Goal: Task Accomplishment & Management: Manage account settings

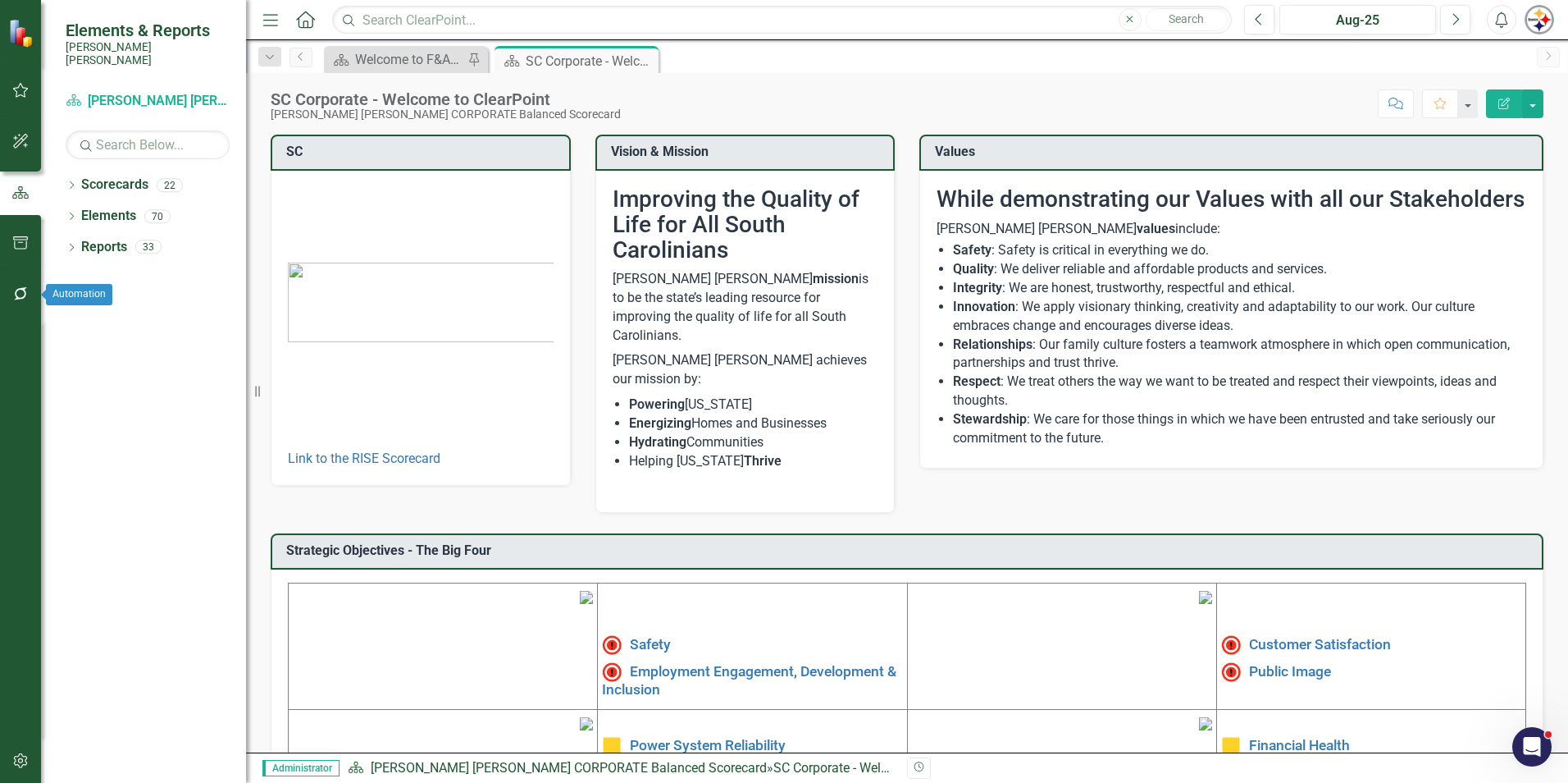
click at [26, 295] on icon "button" at bounding box center [21, 294] width 13 height 13
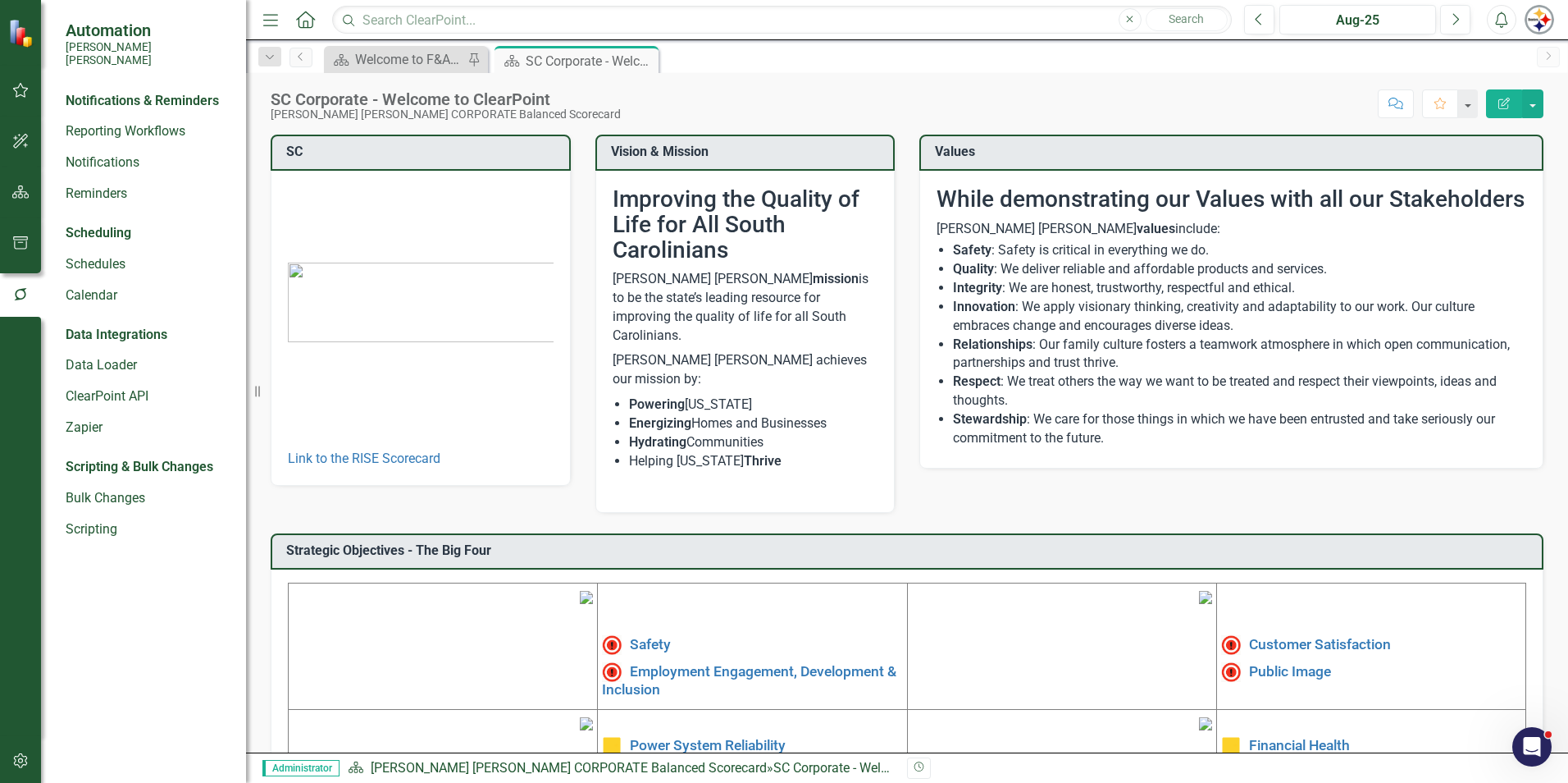
click at [12, 774] on button "button" at bounding box center [21, 761] width 37 height 35
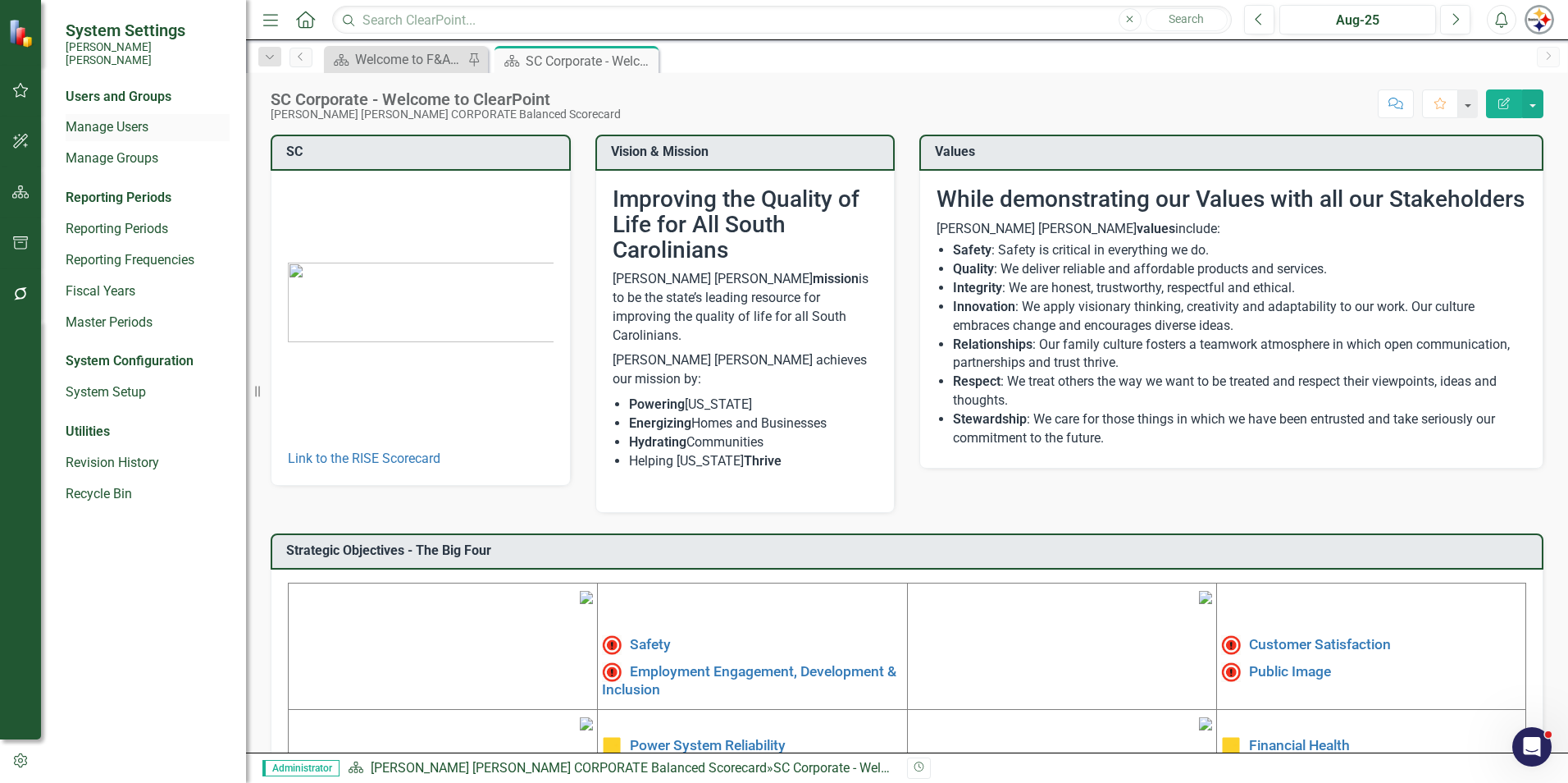
click at [131, 118] on link "Manage Users" at bounding box center [147, 127] width 164 height 19
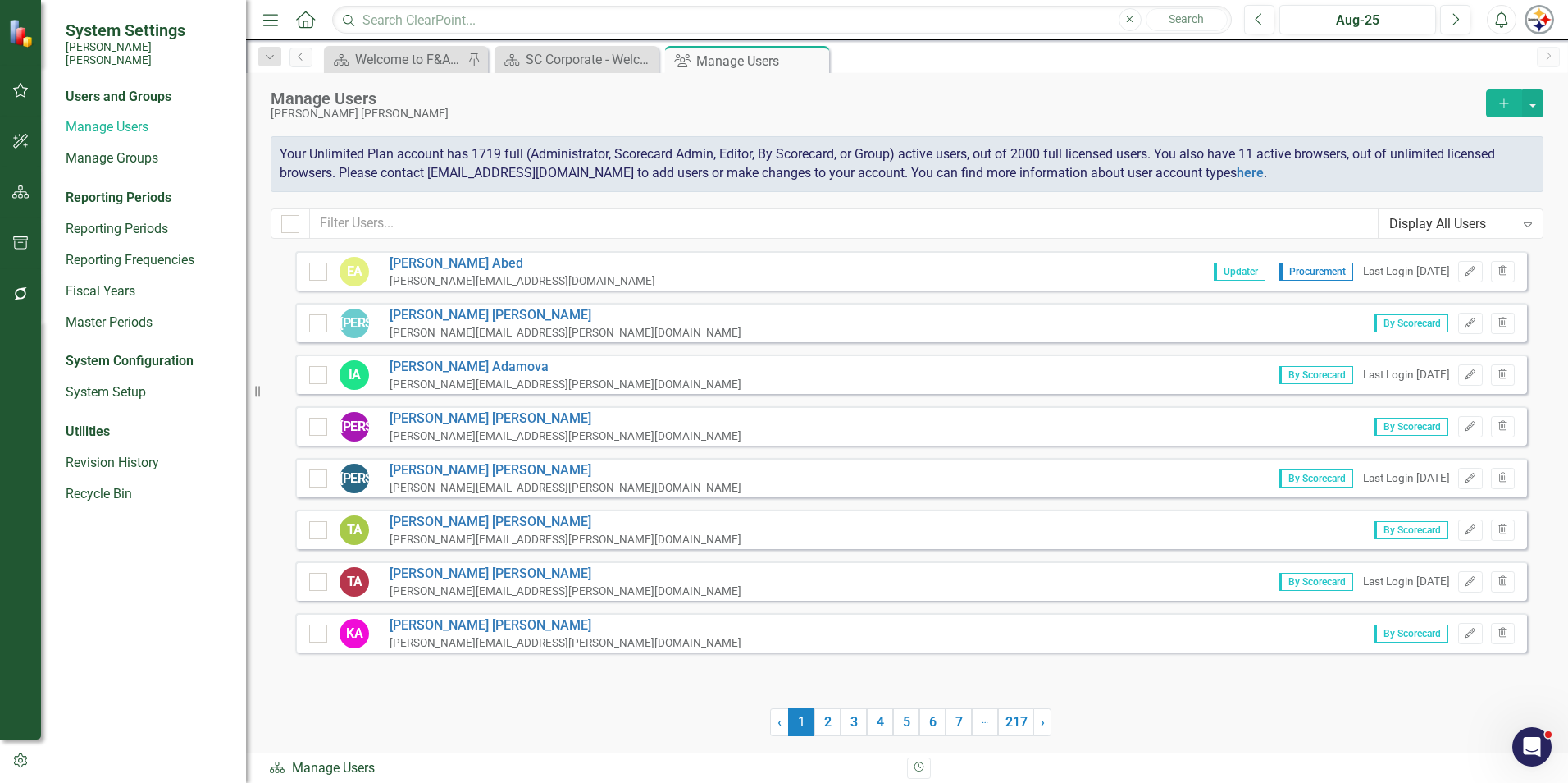
click at [415, 242] on div "Manage Users Santee Cooper Add Your Unlimited Plan account has 1719 full (Admin…" at bounding box center [907, 161] width 1322 height 178
click at [408, 232] on input "text" at bounding box center [845, 223] width 1069 height 31
type input "epps"
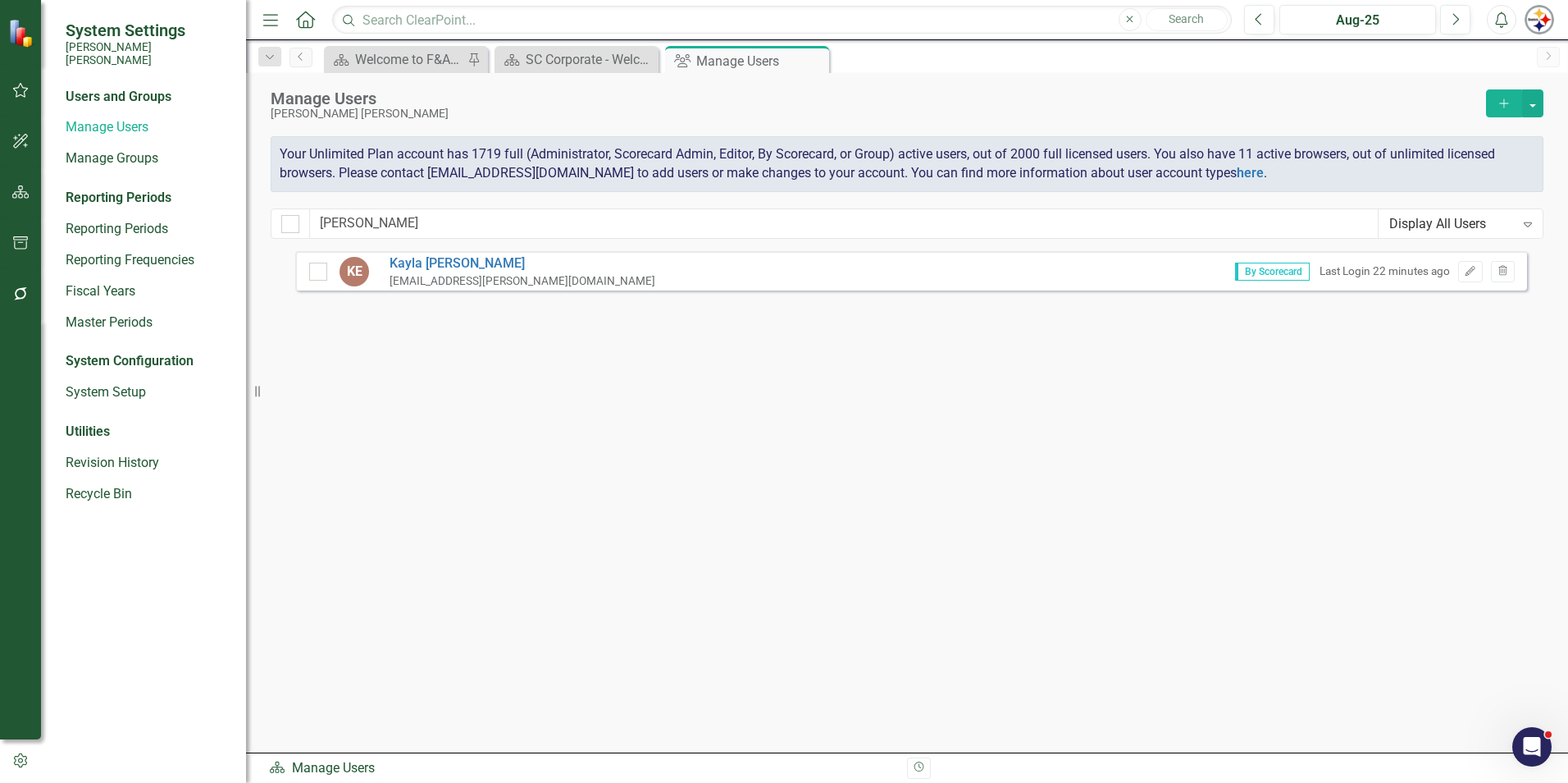
click at [513, 279] on div "[EMAIL_ADDRESS][PERSON_NAME][DOMAIN_NAME]" at bounding box center [522, 281] width 266 height 16
click at [1480, 271] on button "Edit" at bounding box center [1470, 271] width 24 height 22
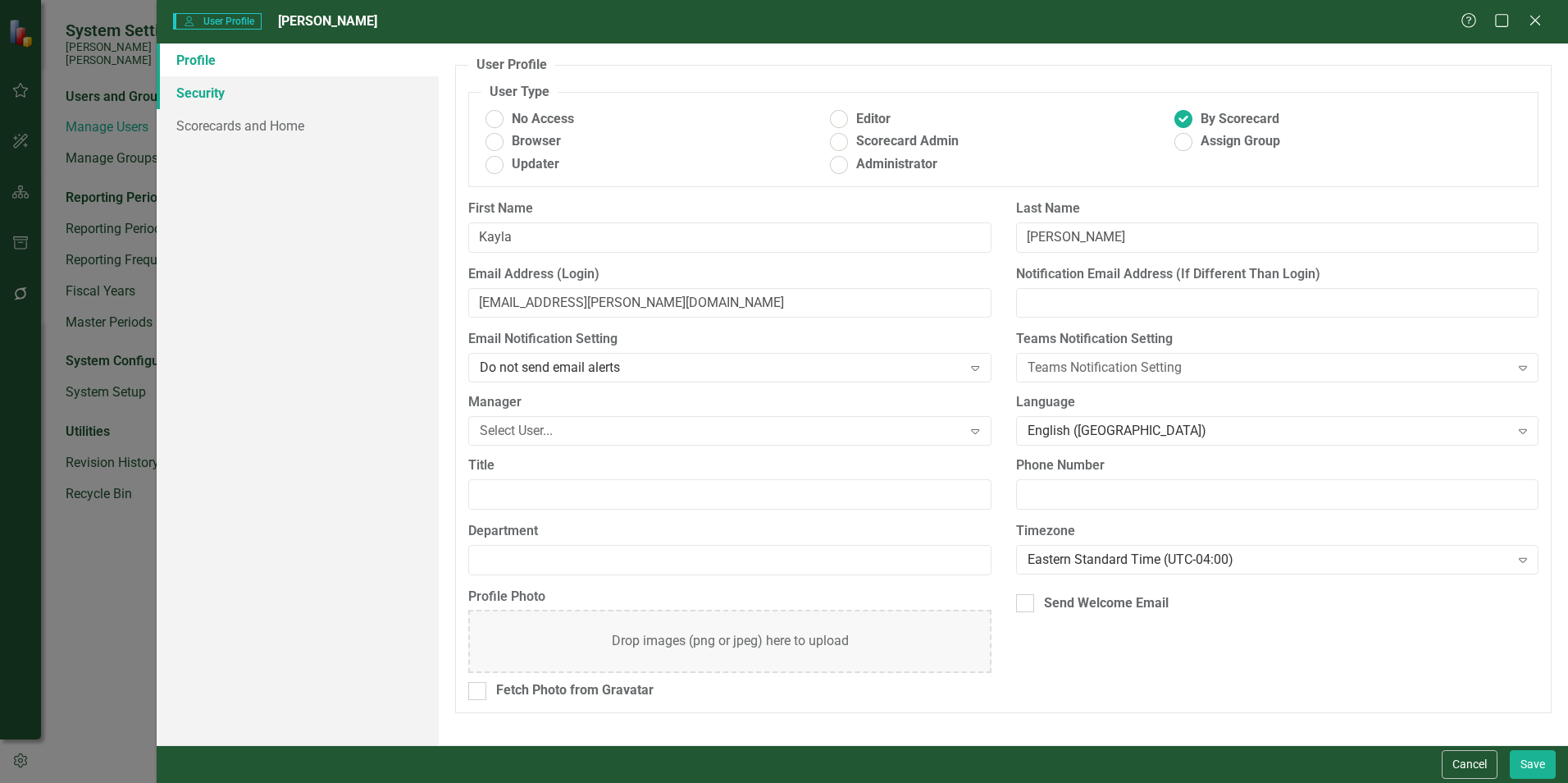
click at [227, 83] on link "Security" at bounding box center [297, 93] width 282 height 33
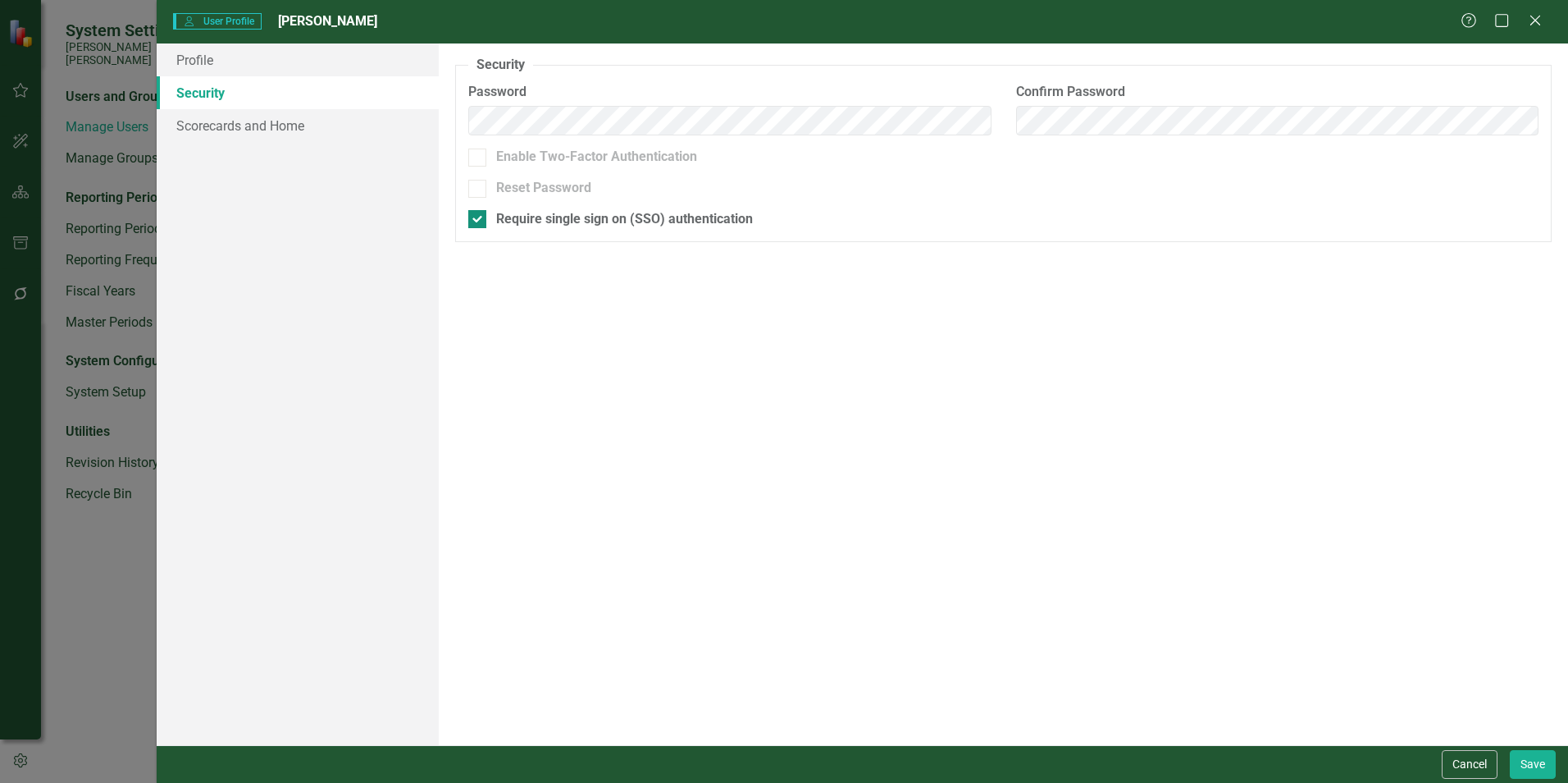
click at [477, 224] on div at bounding box center [477, 219] width 18 height 18
click at [477, 221] on input "Require single sign on (SSO) authentication" at bounding box center [473, 215] width 11 height 11
click at [477, 224] on div at bounding box center [477, 219] width 18 height 18
click at [477, 221] on input "Require single sign on (SSO) authentication" at bounding box center [473, 215] width 11 height 11
checkbox input "true"
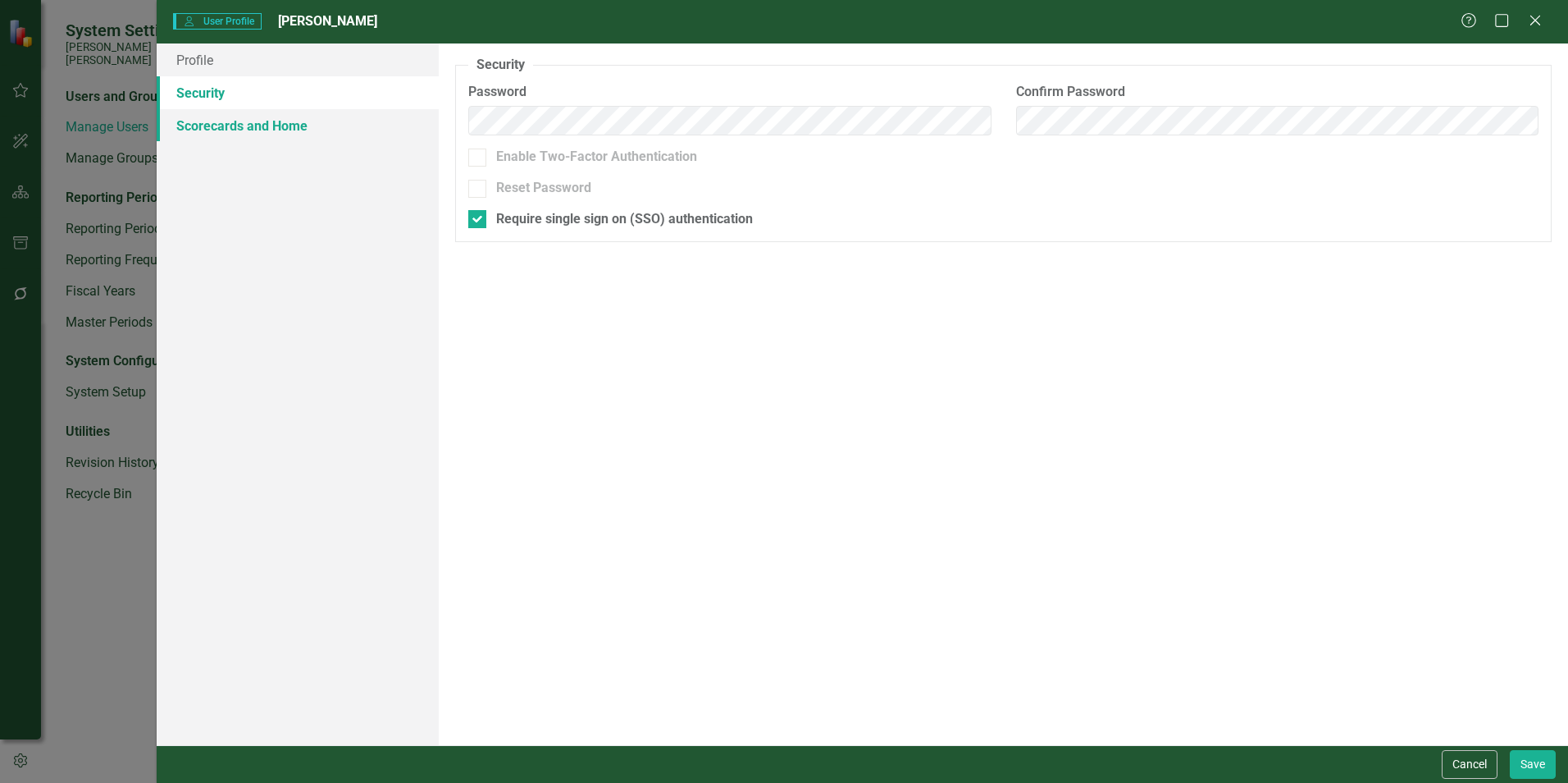
click at [286, 129] on link "Scorecards and Home" at bounding box center [297, 126] width 282 height 33
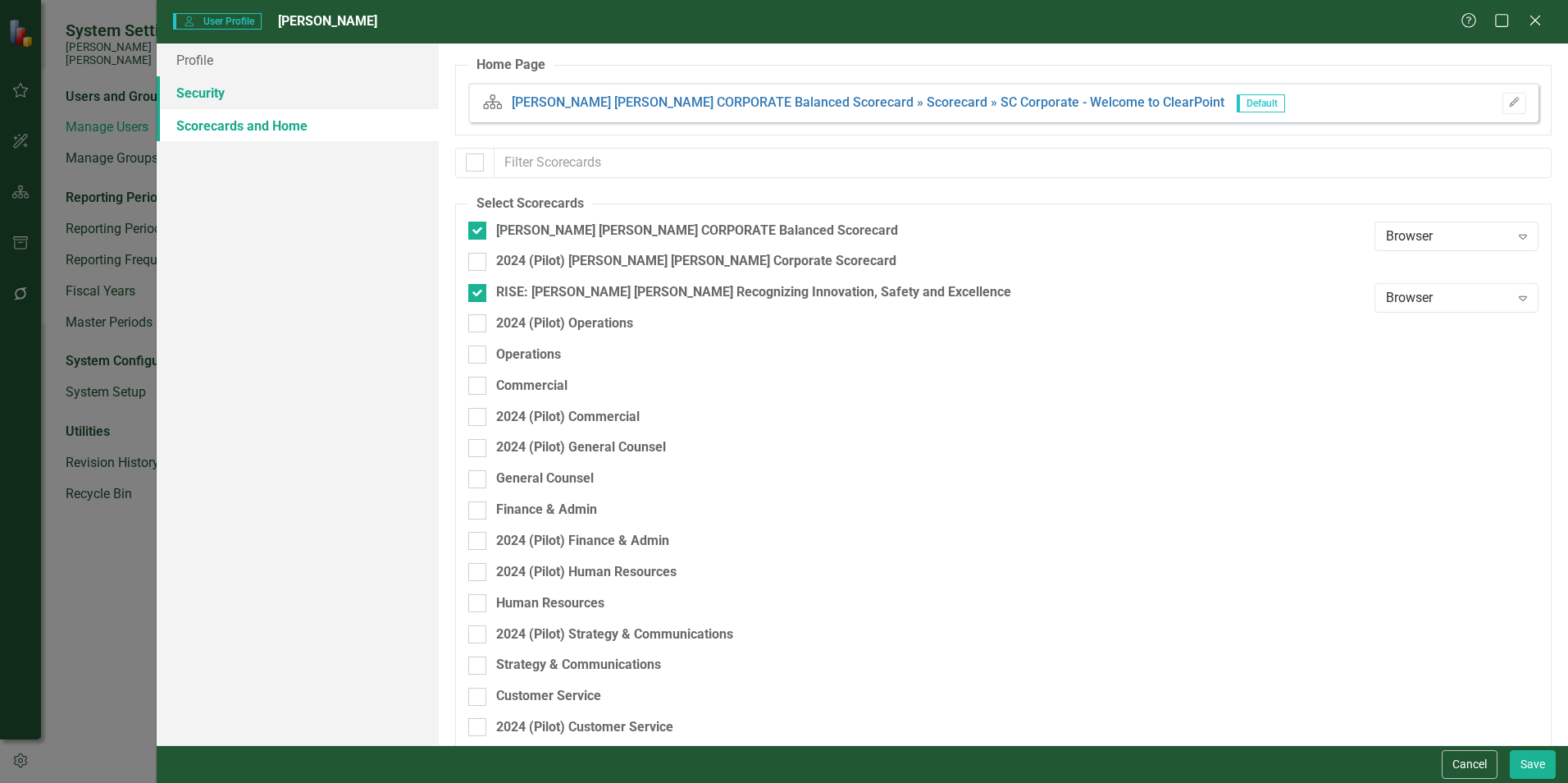
click at [230, 95] on link "Security" at bounding box center [297, 93] width 282 height 33
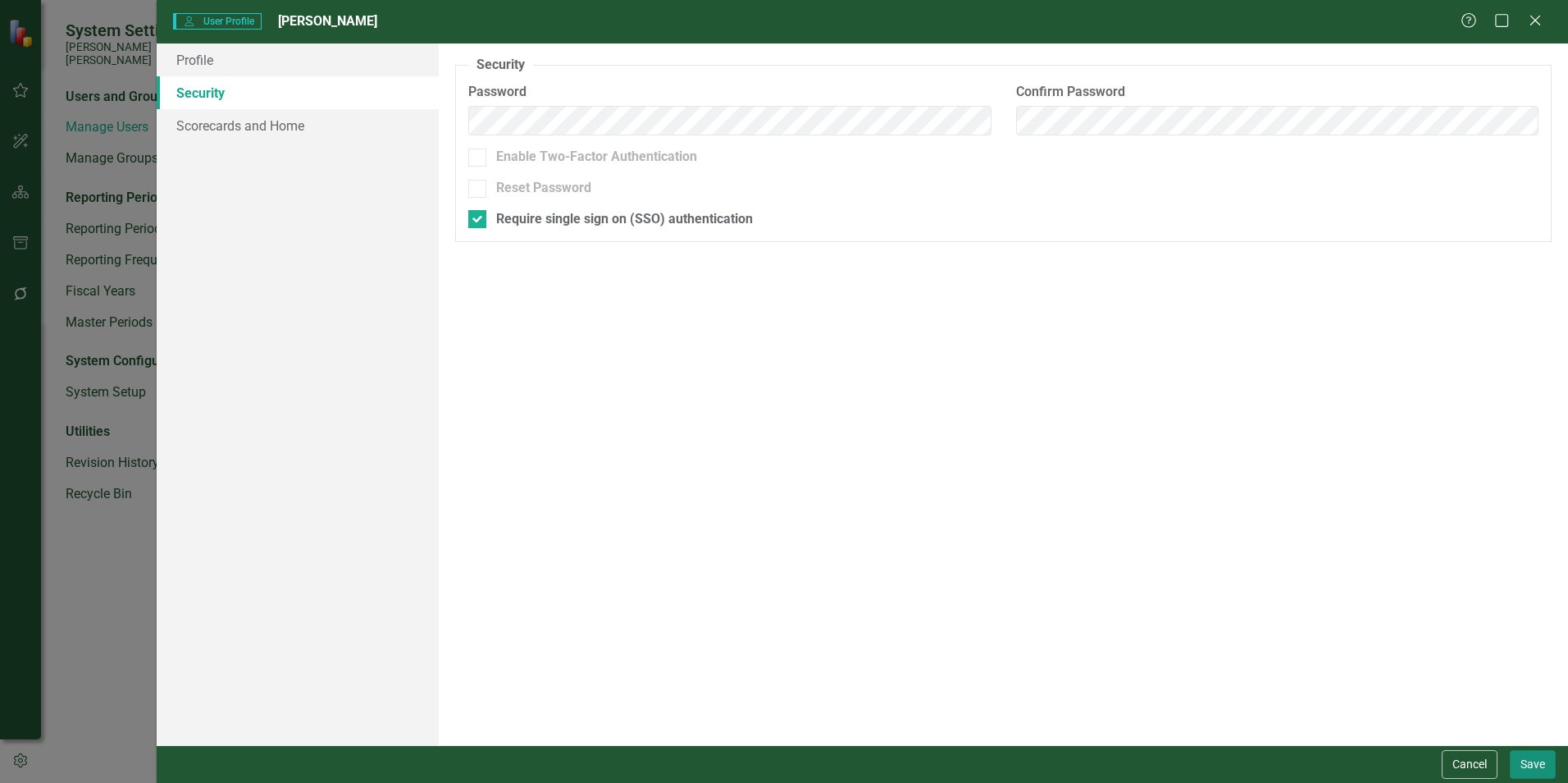
click at [1533, 775] on button "Save" at bounding box center [1533, 764] width 46 height 29
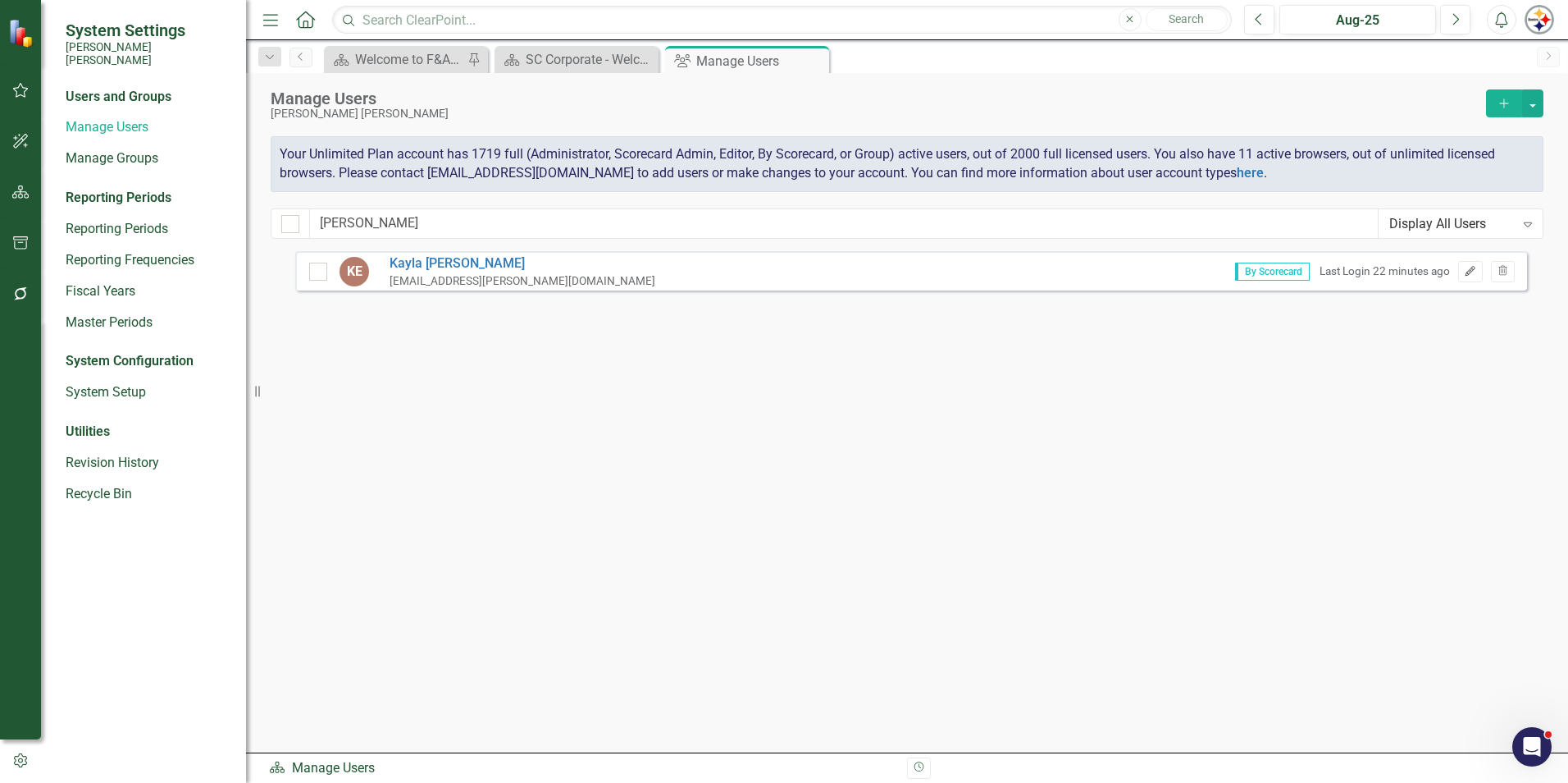
click at [1472, 268] on icon "button" at bounding box center [1470, 271] width 10 height 10
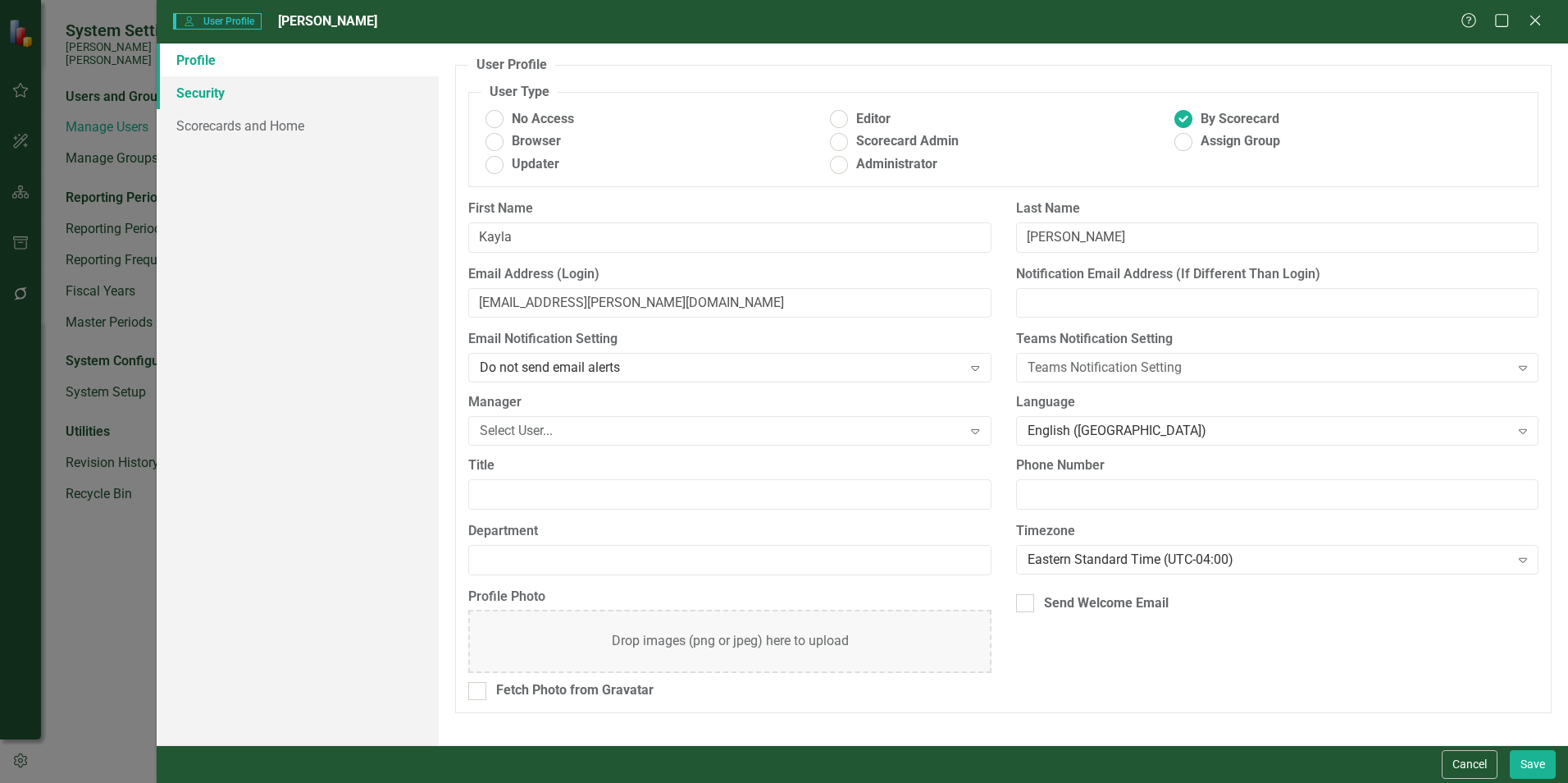
click at [204, 87] on link "Security" at bounding box center [297, 93] width 282 height 33
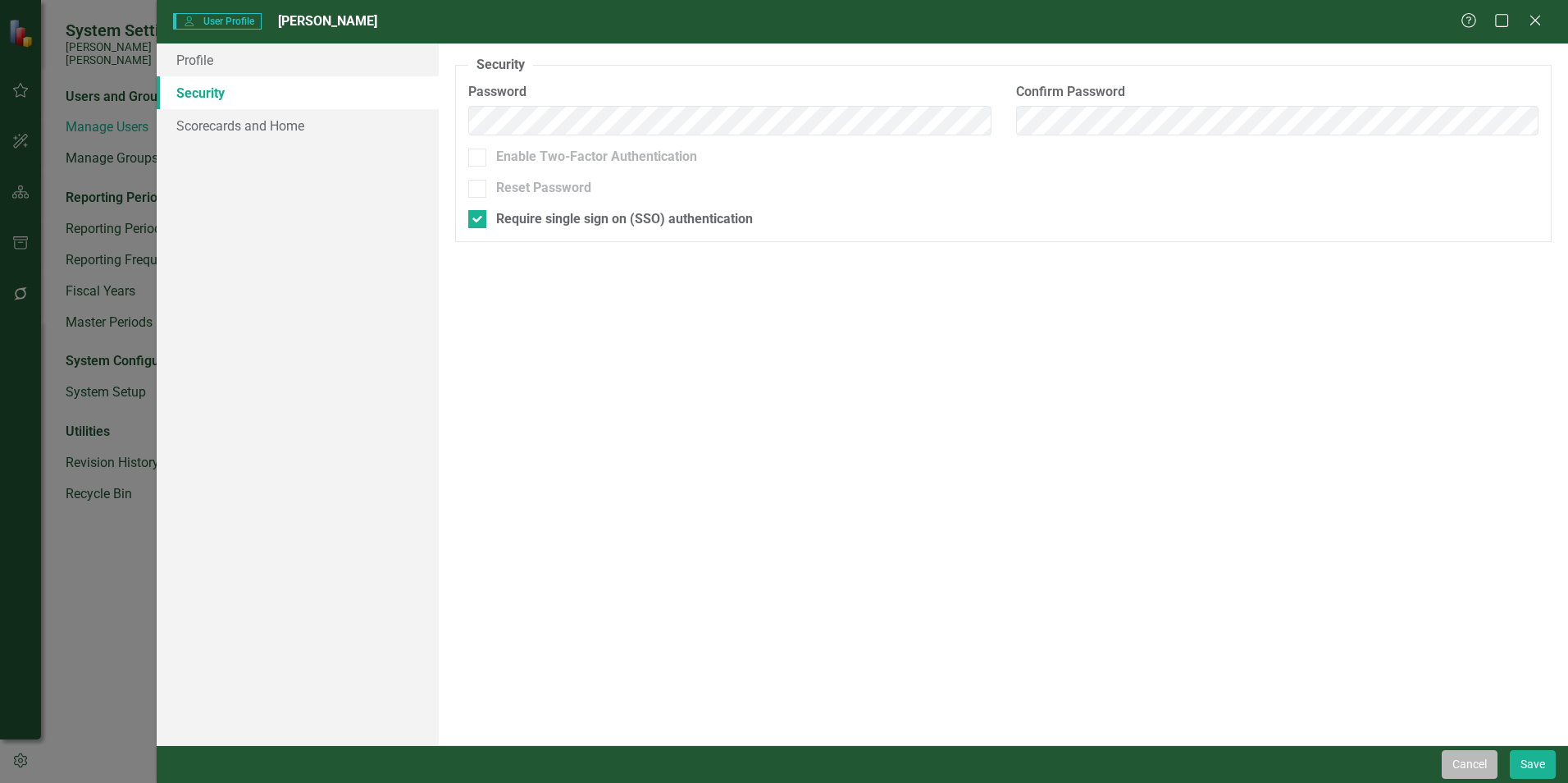
click at [1471, 764] on button "Cancel" at bounding box center [1470, 764] width 55 height 29
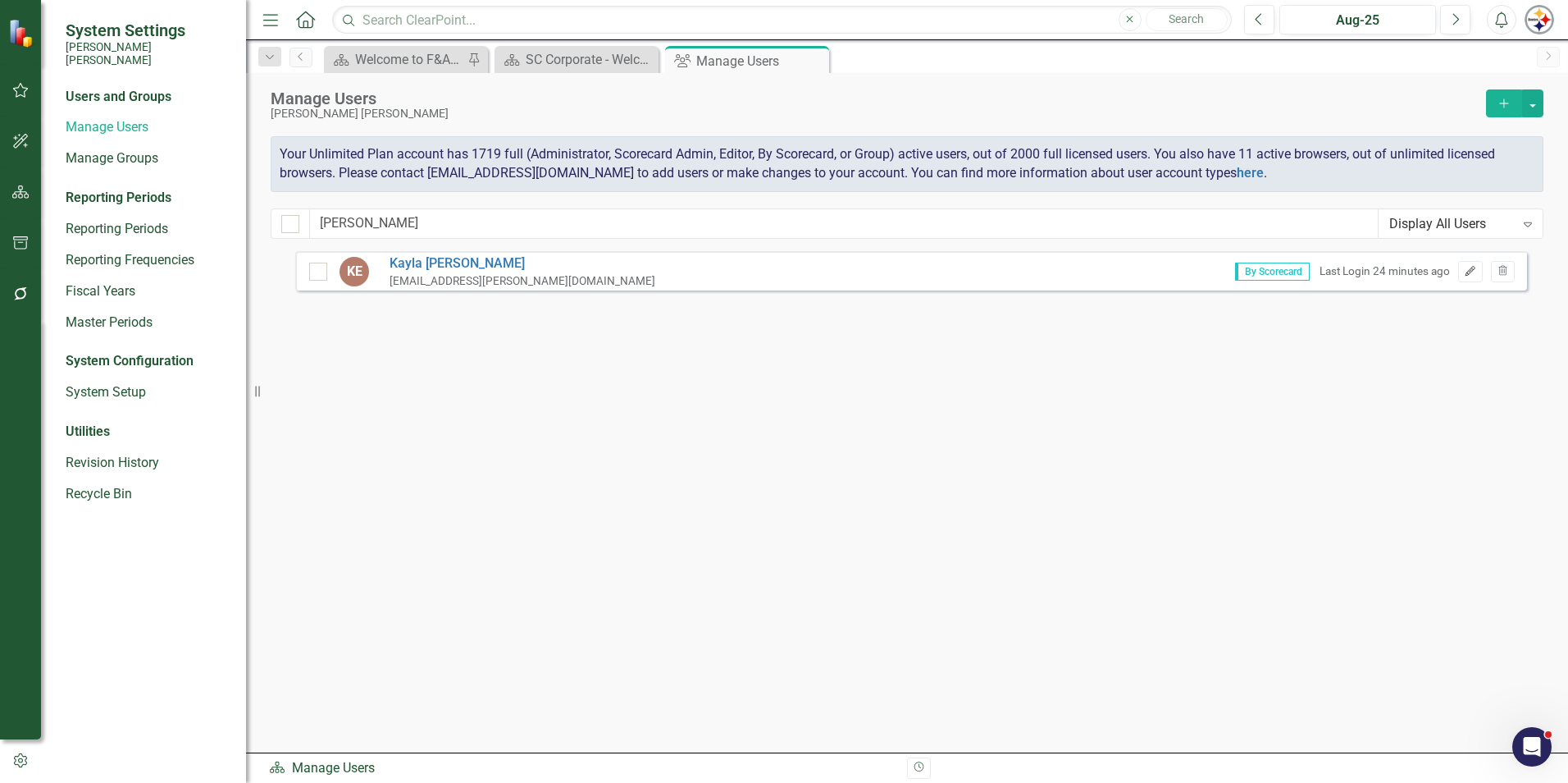
click at [1478, 272] on button "Edit" at bounding box center [1470, 271] width 24 height 22
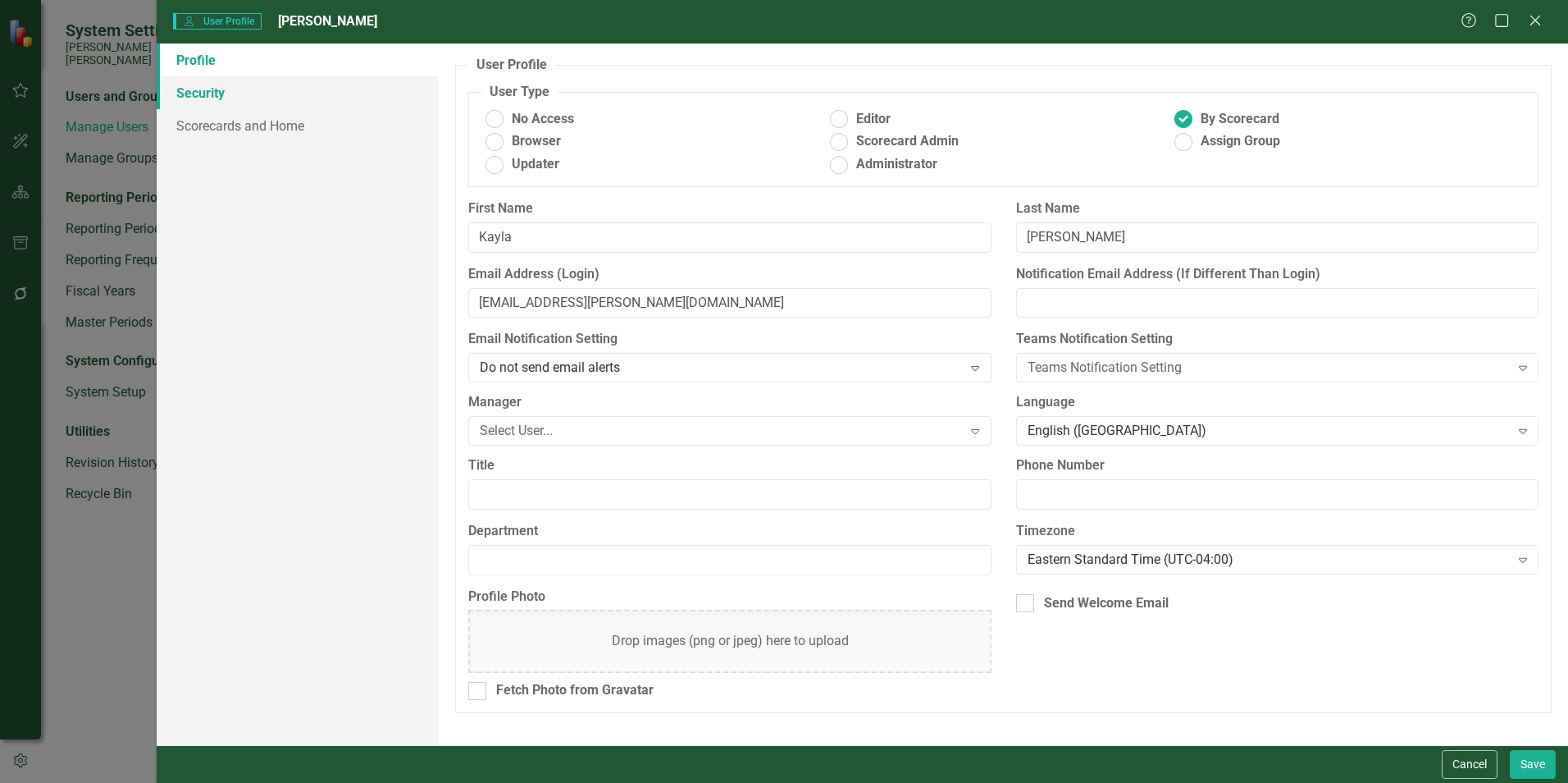
click at [216, 96] on link "Security" at bounding box center [297, 93] width 282 height 33
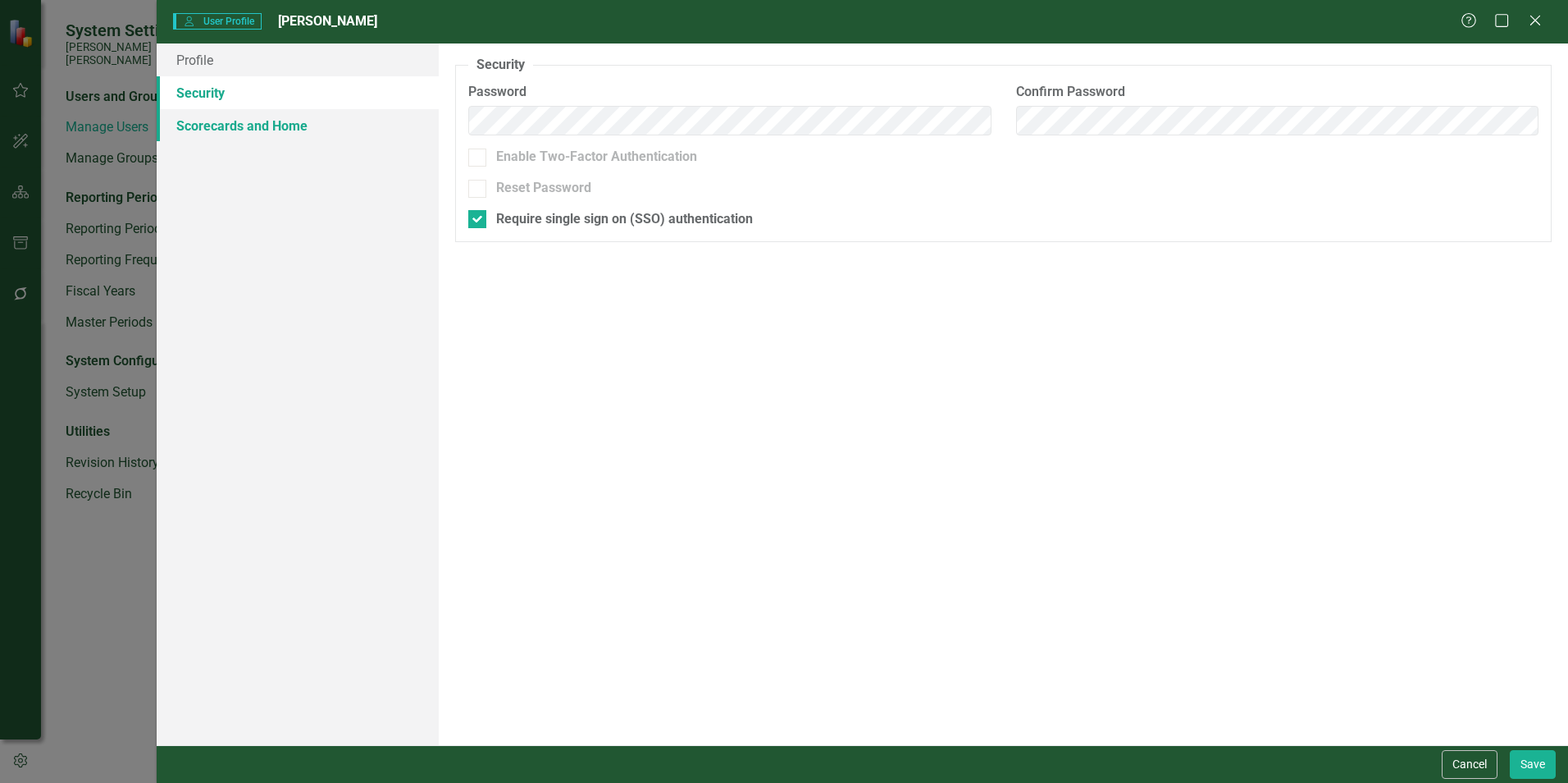
click at [218, 112] on link "Scorecards and Home" at bounding box center [297, 126] width 282 height 33
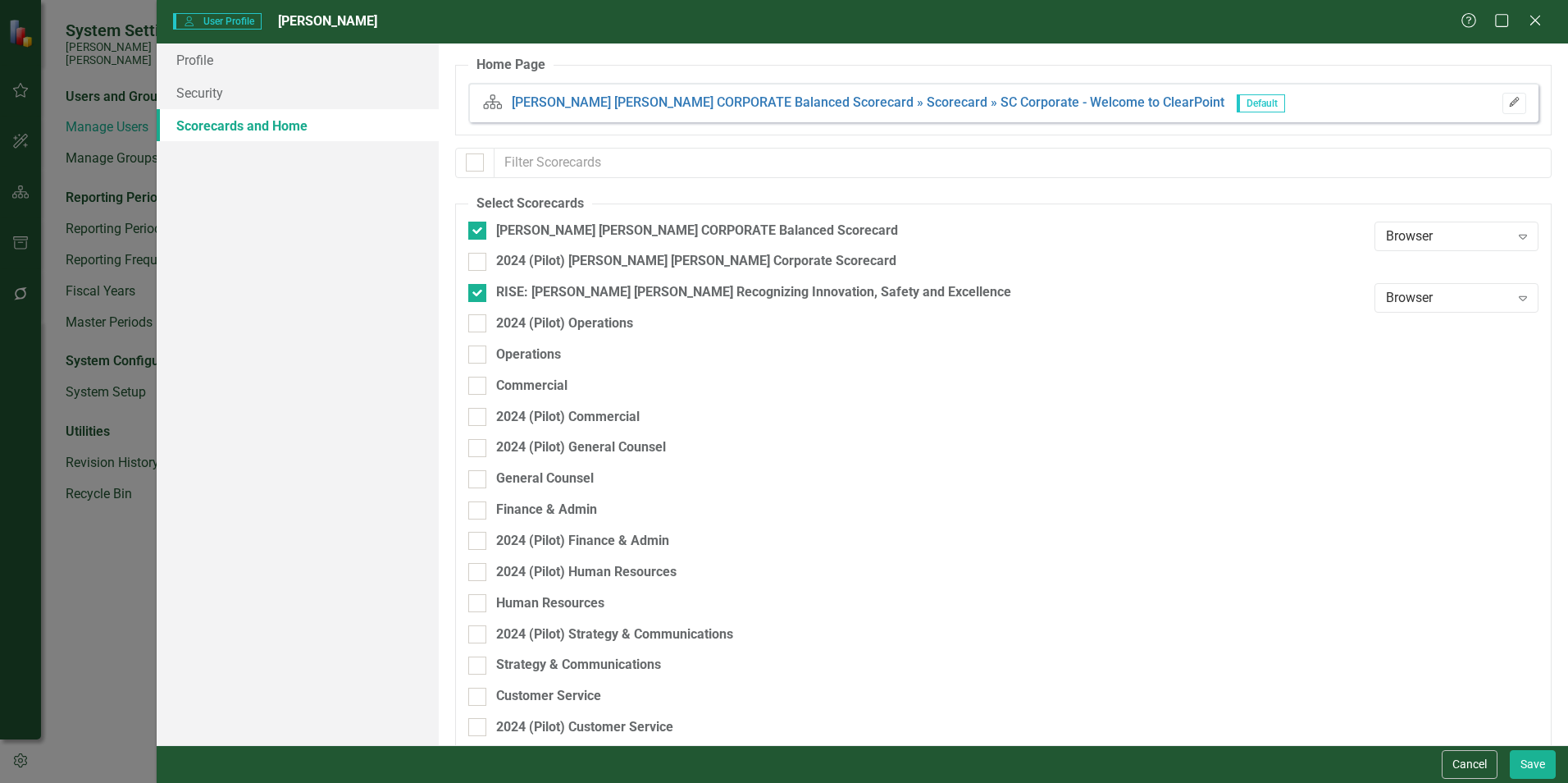
click at [1511, 103] on button "Edit" at bounding box center [1514, 103] width 24 height 22
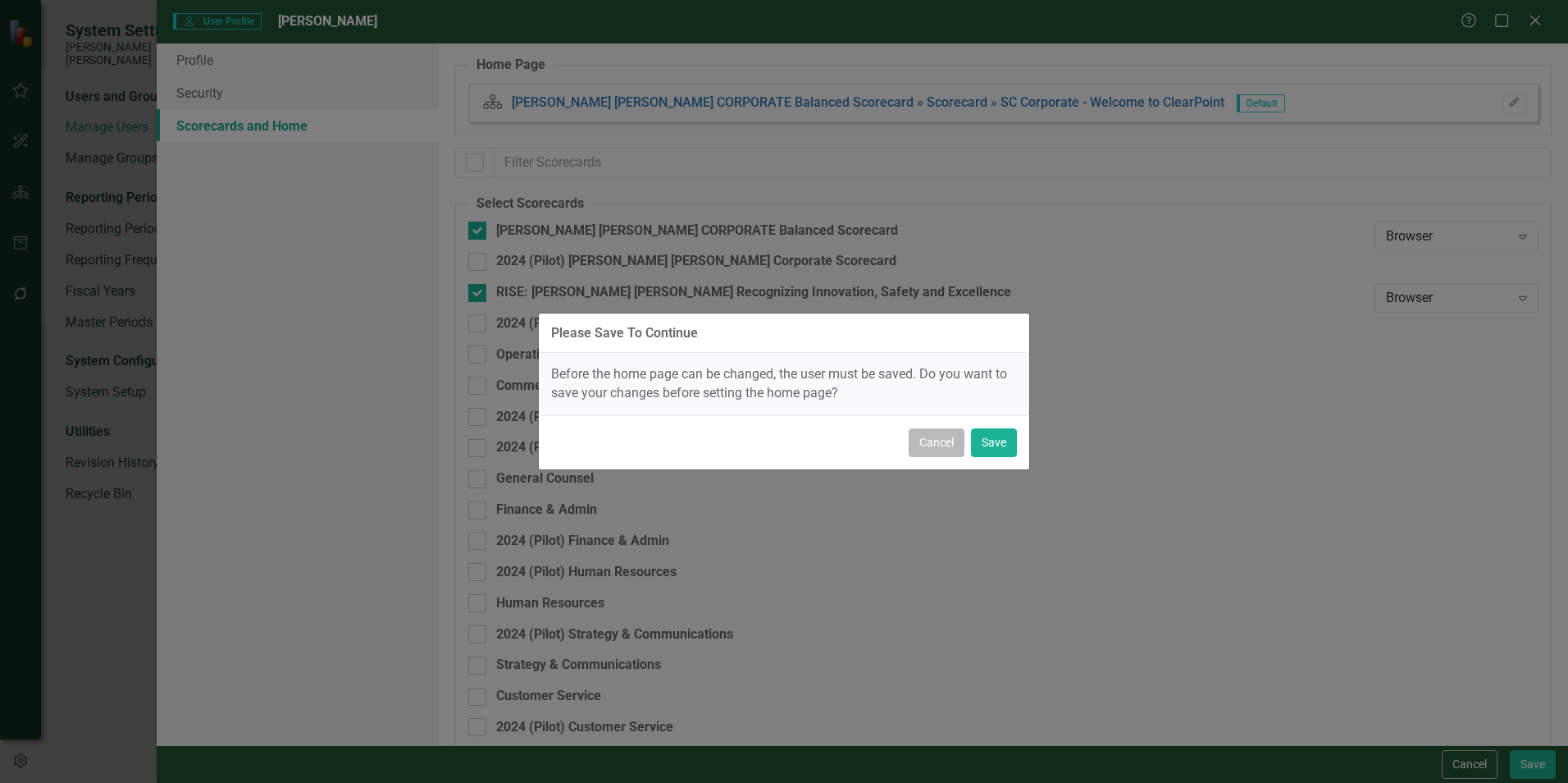
click at [952, 445] on button "Cancel" at bounding box center [936, 442] width 55 height 29
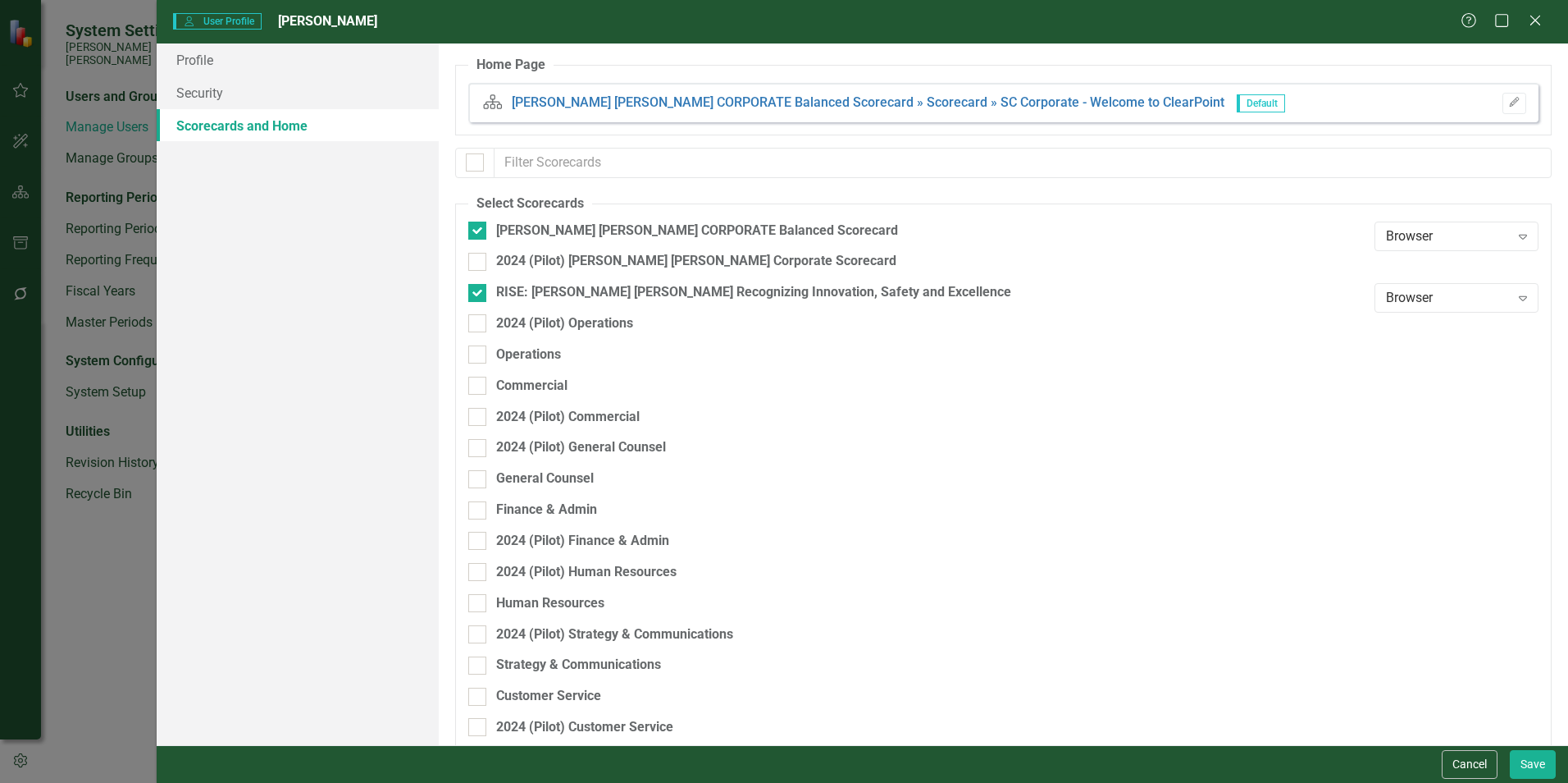
click at [1460, 766] on button "Cancel" at bounding box center [1470, 764] width 55 height 29
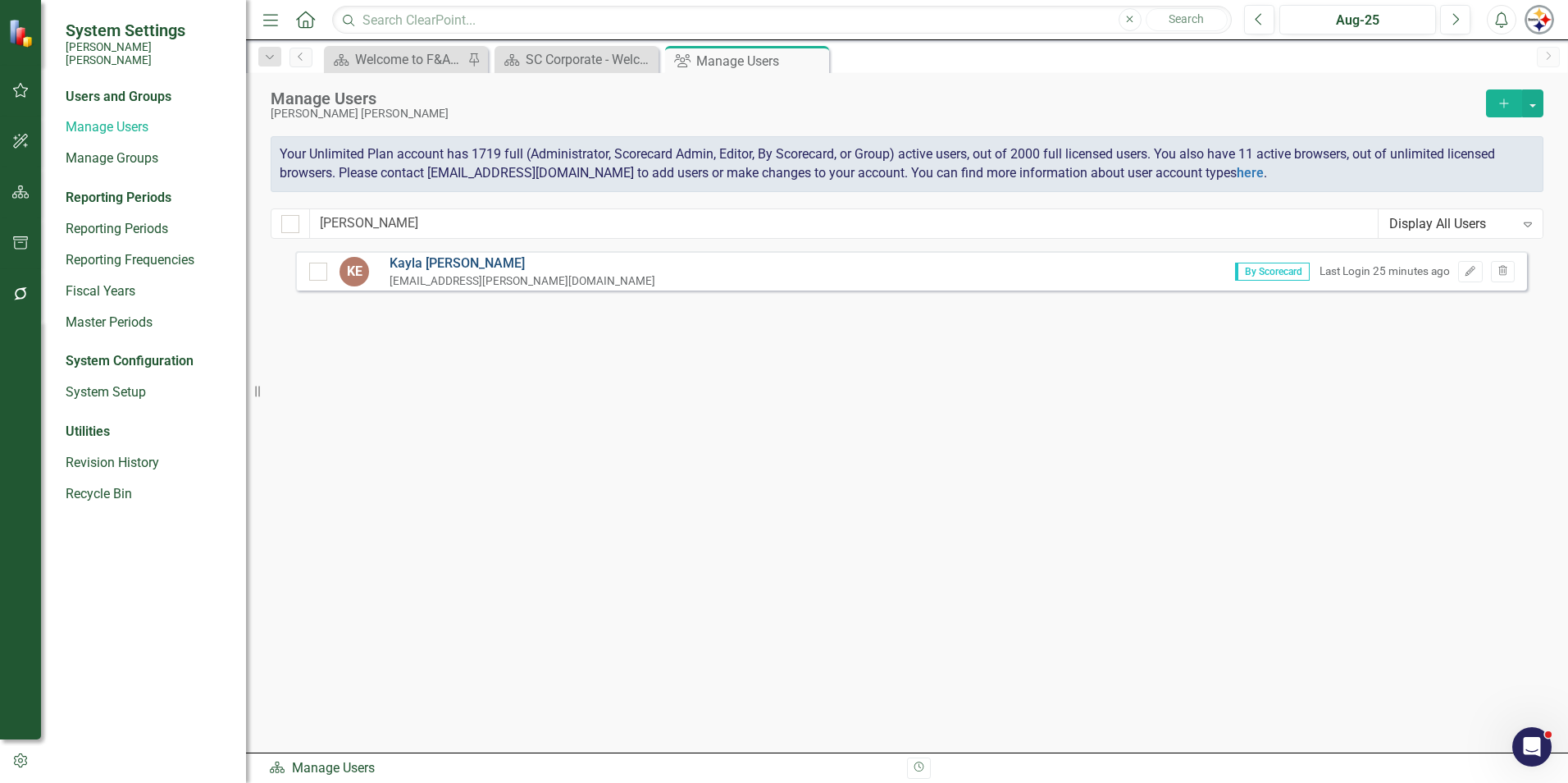
click at [424, 262] on link "[PERSON_NAME]" at bounding box center [522, 263] width 266 height 19
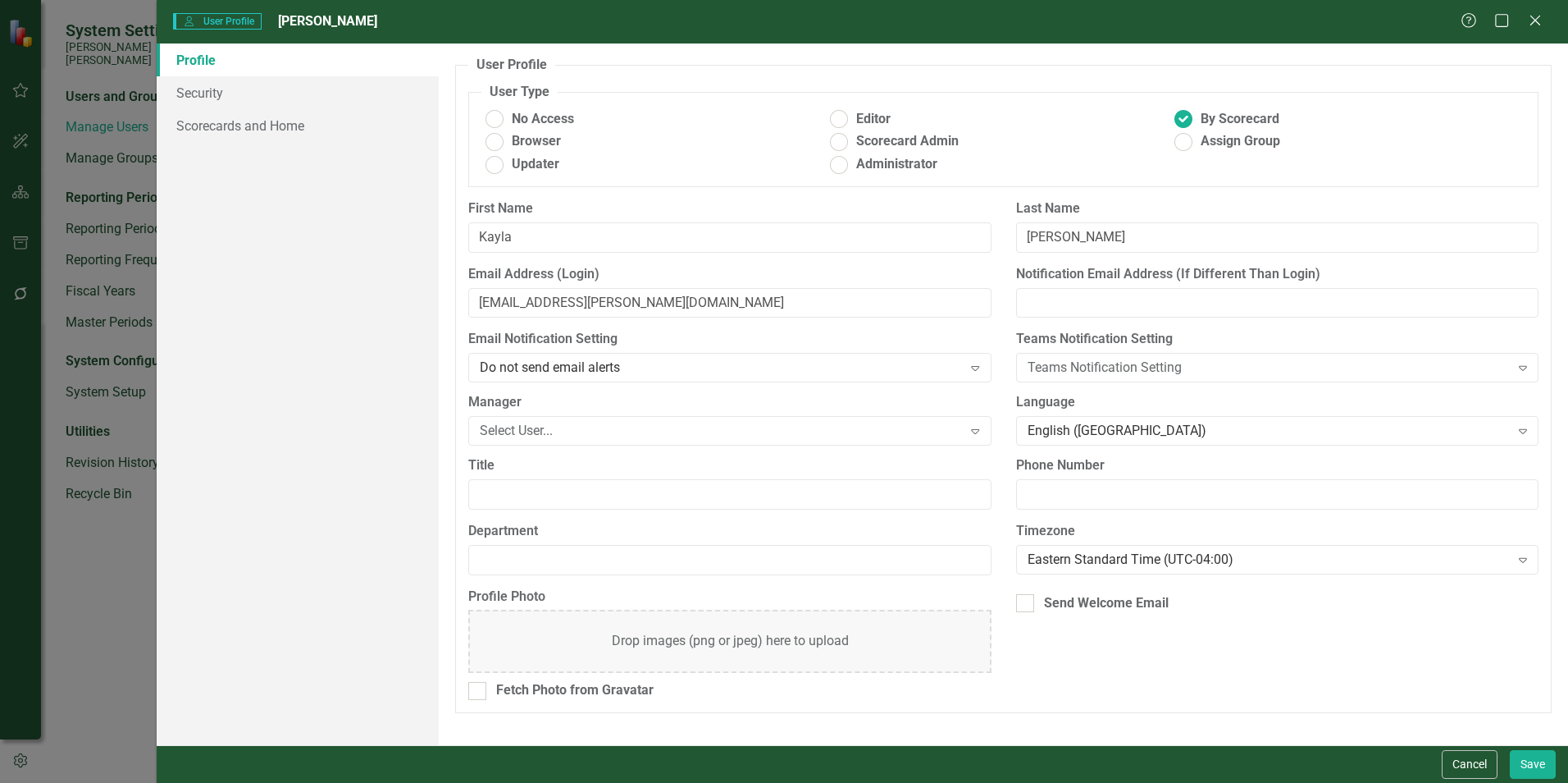
click at [141, 628] on div "User User Profile Kayla Epps Help Maximize Close Profile Security Scorecards an…" at bounding box center [784, 392] width 1568 height 783
click at [222, 119] on link "Scorecards and Home" at bounding box center [297, 126] width 282 height 33
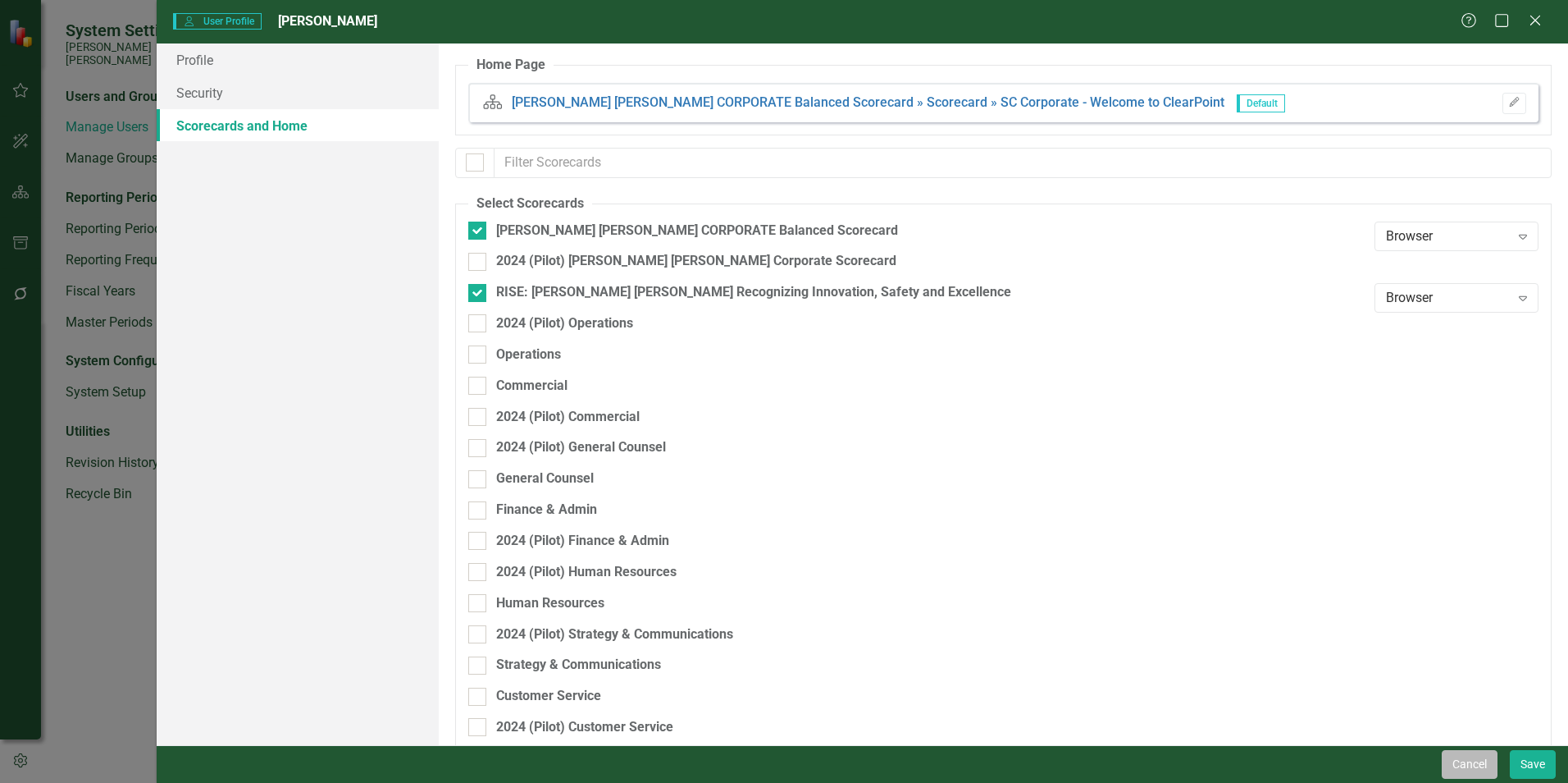
click at [1465, 771] on button "Cancel" at bounding box center [1470, 764] width 55 height 29
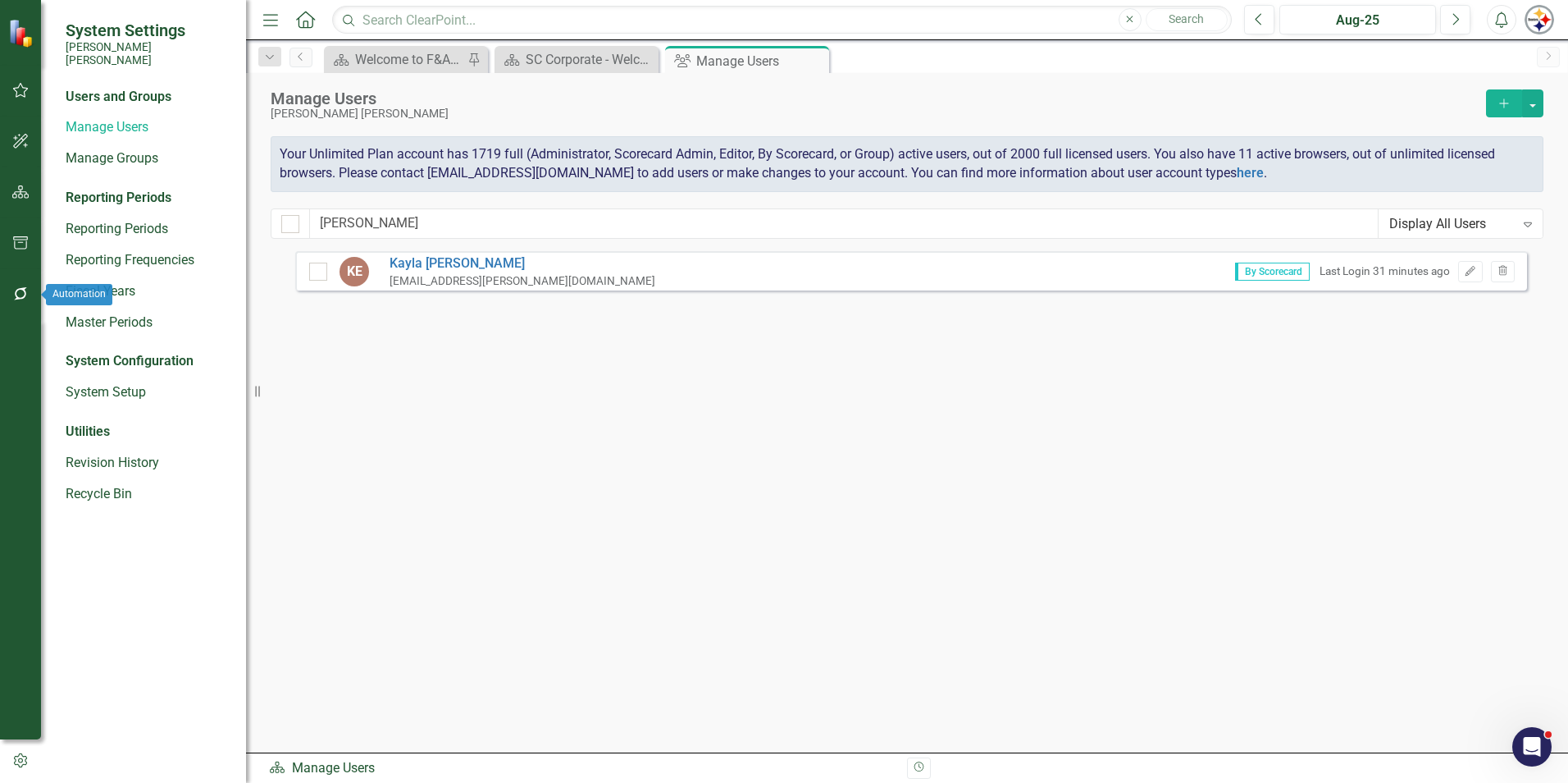
click at [31, 291] on button "button" at bounding box center [21, 295] width 37 height 35
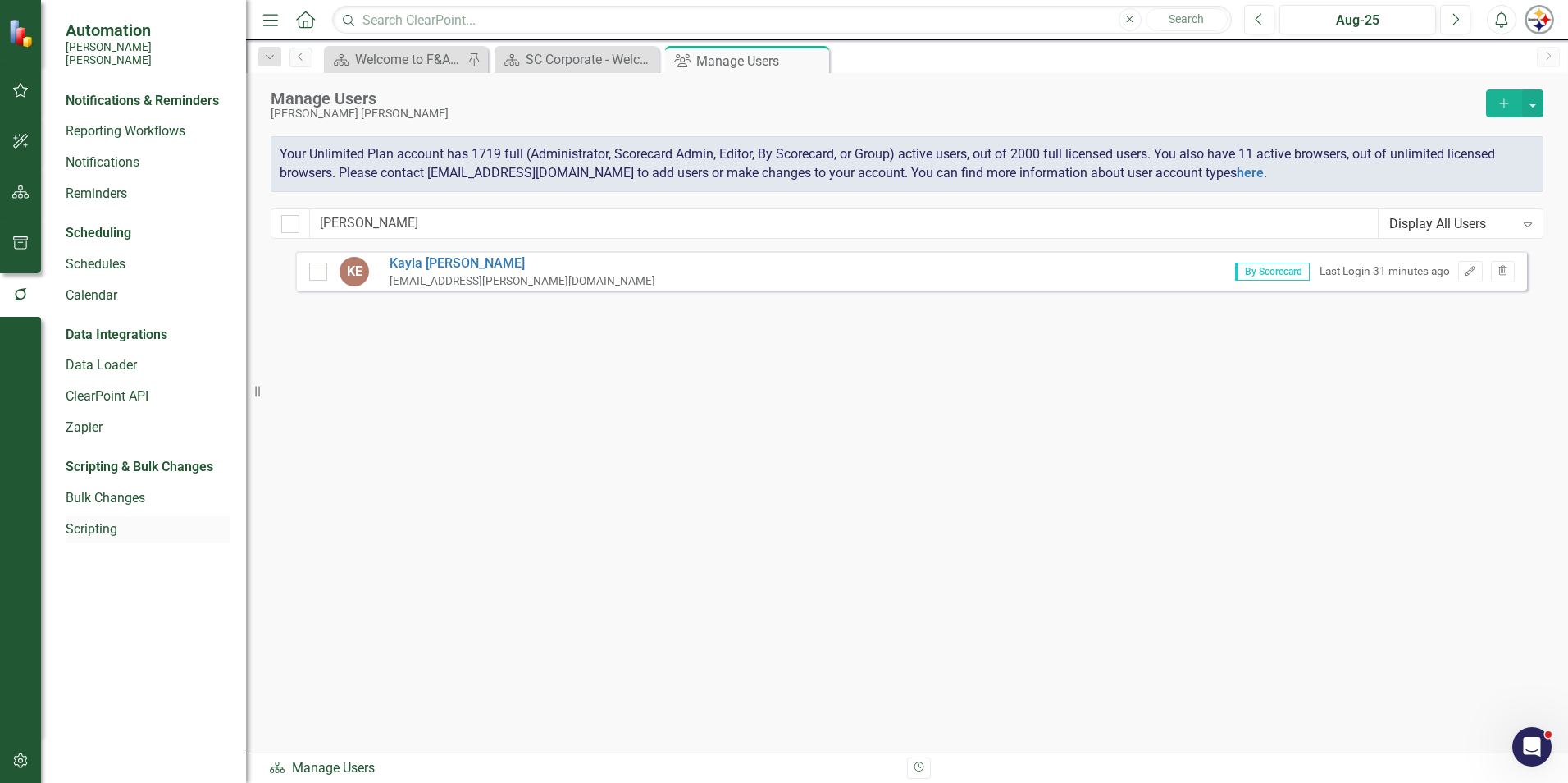
click at [102, 522] on link "Scripting" at bounding box center [147, 529] width 164 height 19
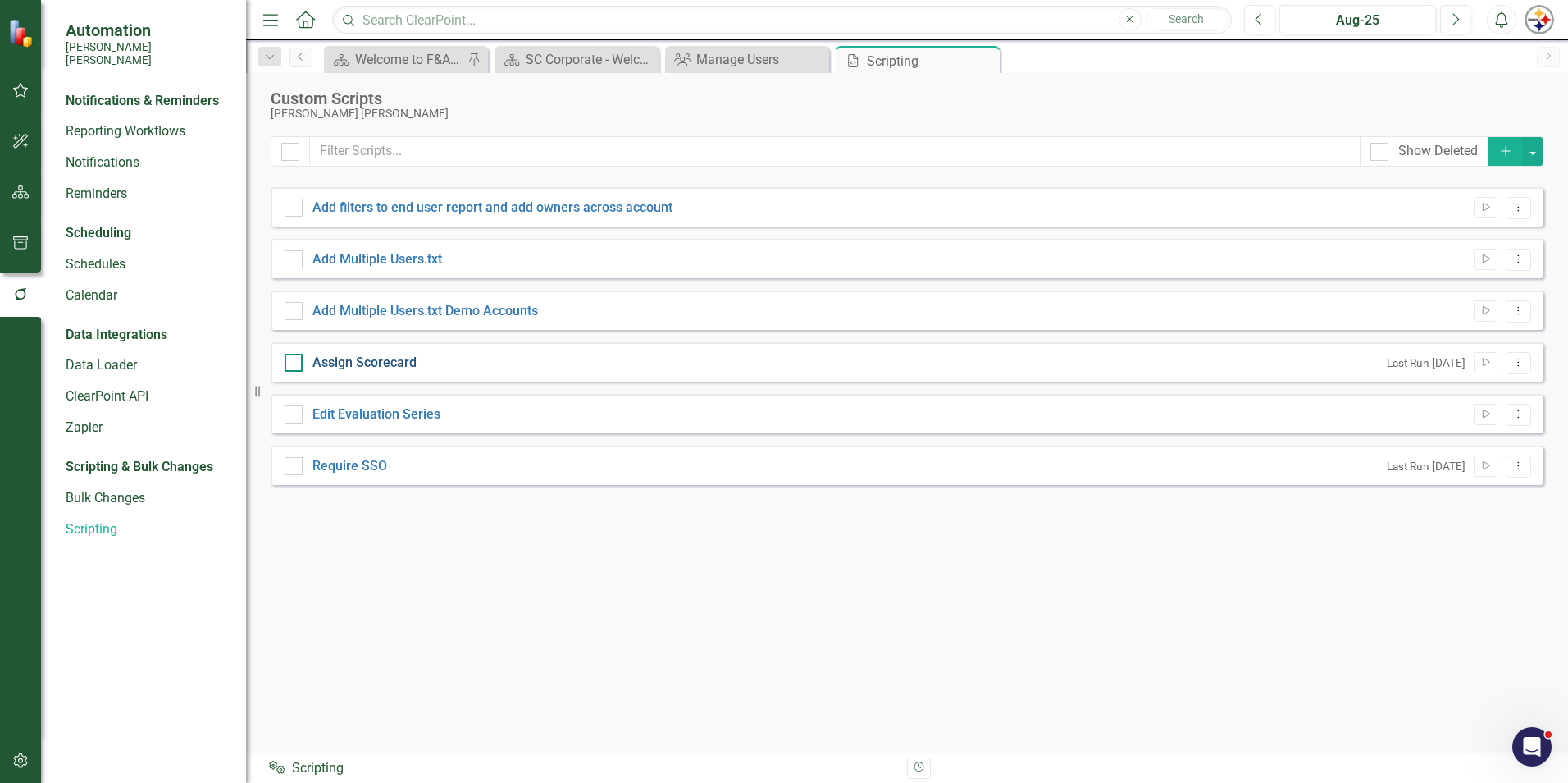
click at [375, 357] on link "Assign Scorecard" at bounding box center [365, 362] width 104 height 16
click at [295, 357] on input "Assign Scorecard" at bounding box center [290, 358] width 11 height 11
checkbox input "true"
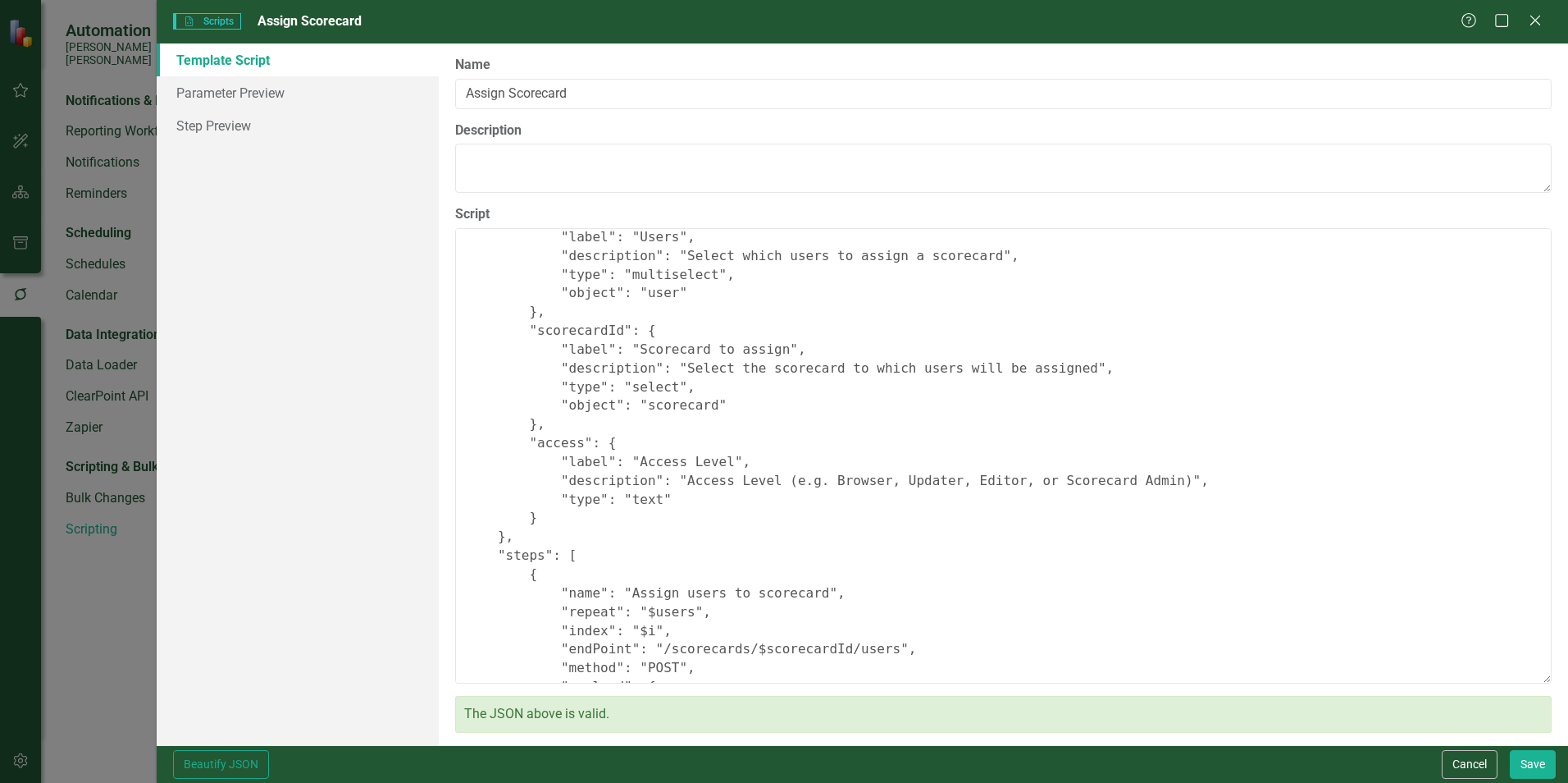
scroll to position [268, 0]
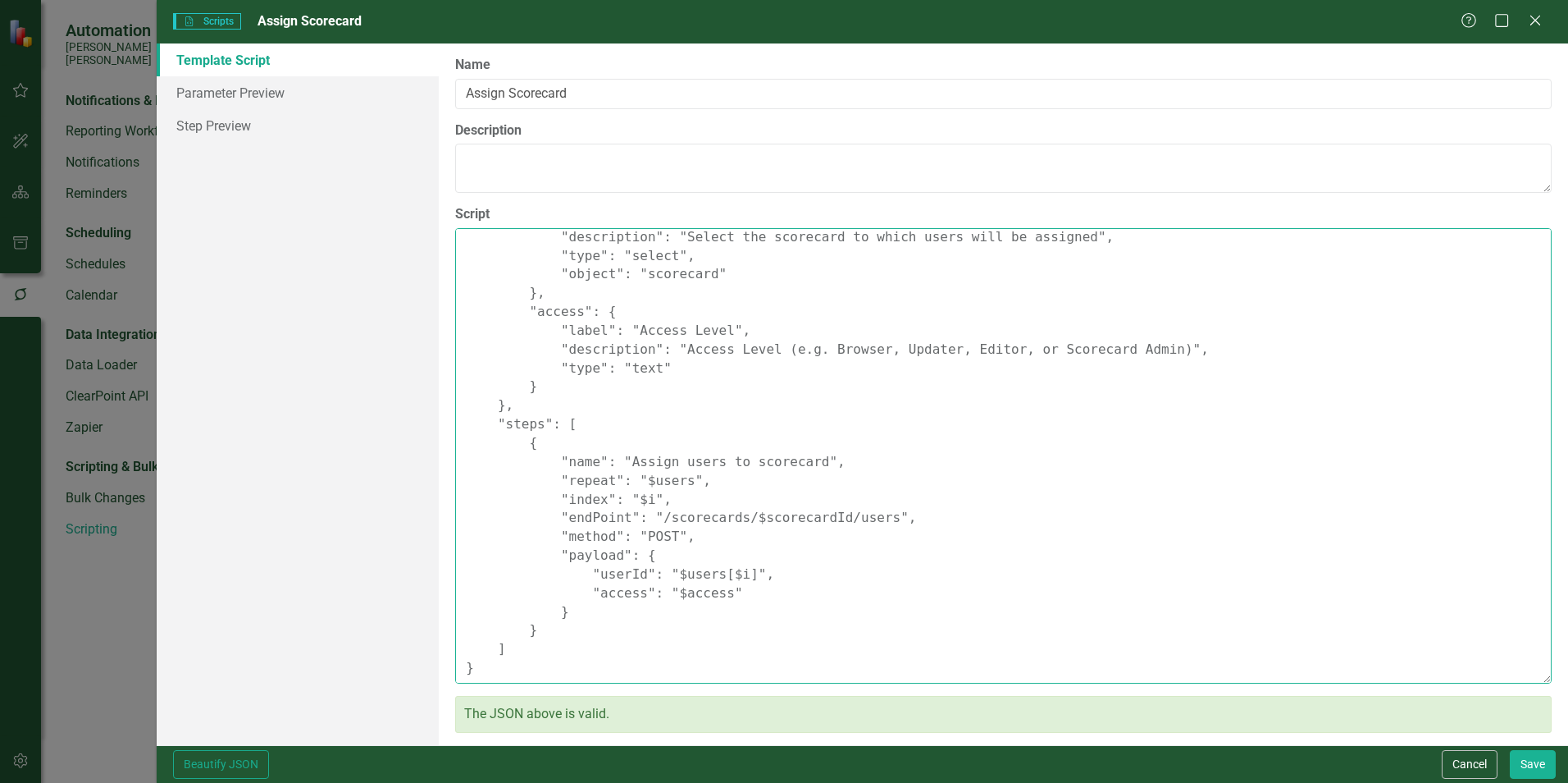
drag, startPoint x: 866, startPoint y: 520, endPoint x: 644, endPoint y: 523, distance: 222.0
click at [644, 523] on textarea "{ "comments": { "recommendedScriptName": "Assign Scorecard", "recommendedScript…" at bounding box center [1003, 456] width 1096 height 455
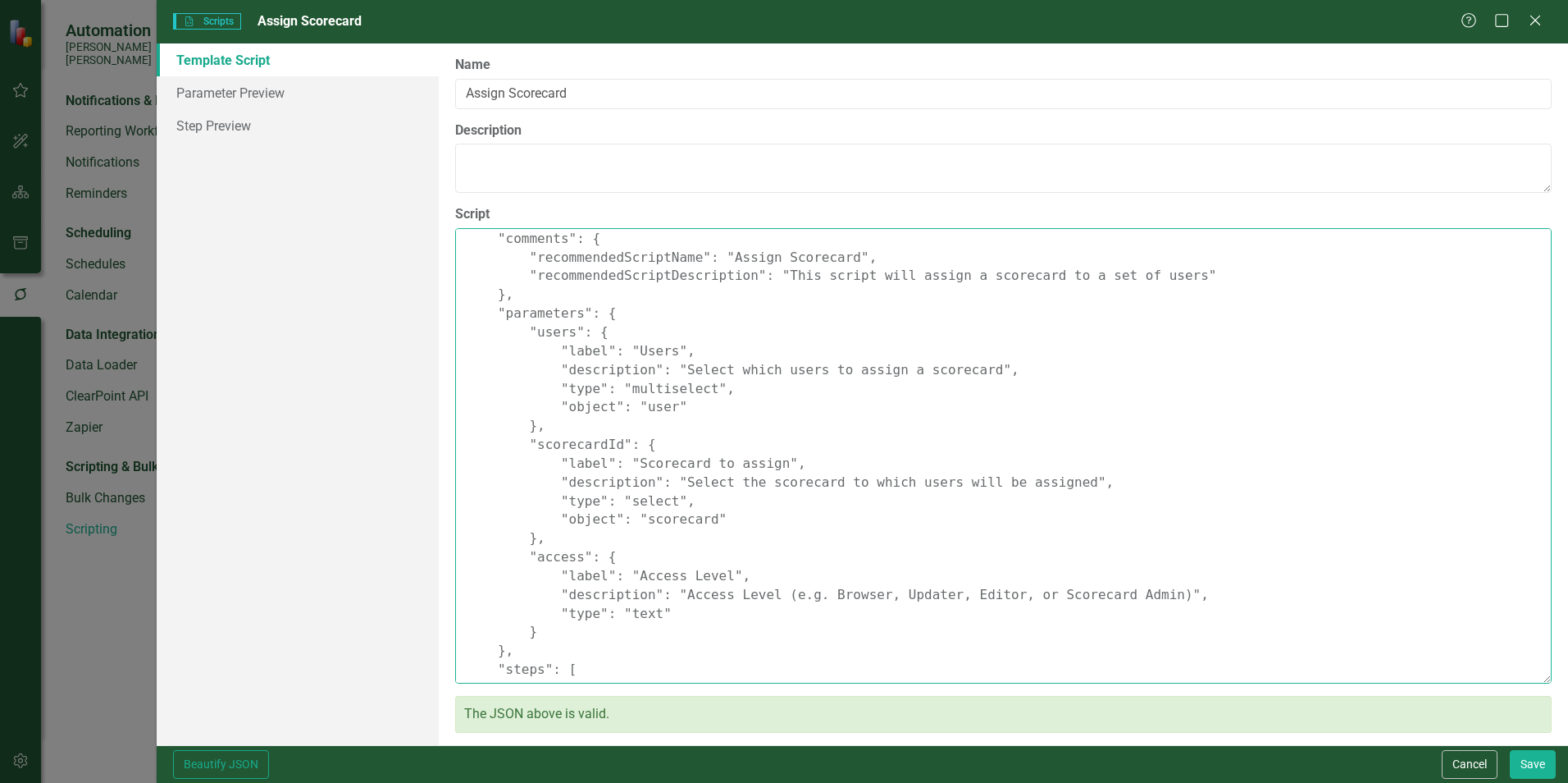
scroll to position [22, 0]
click at [231, 94] on link "Parameter Preview" at bounding box center [297, 93] width 282 height 33
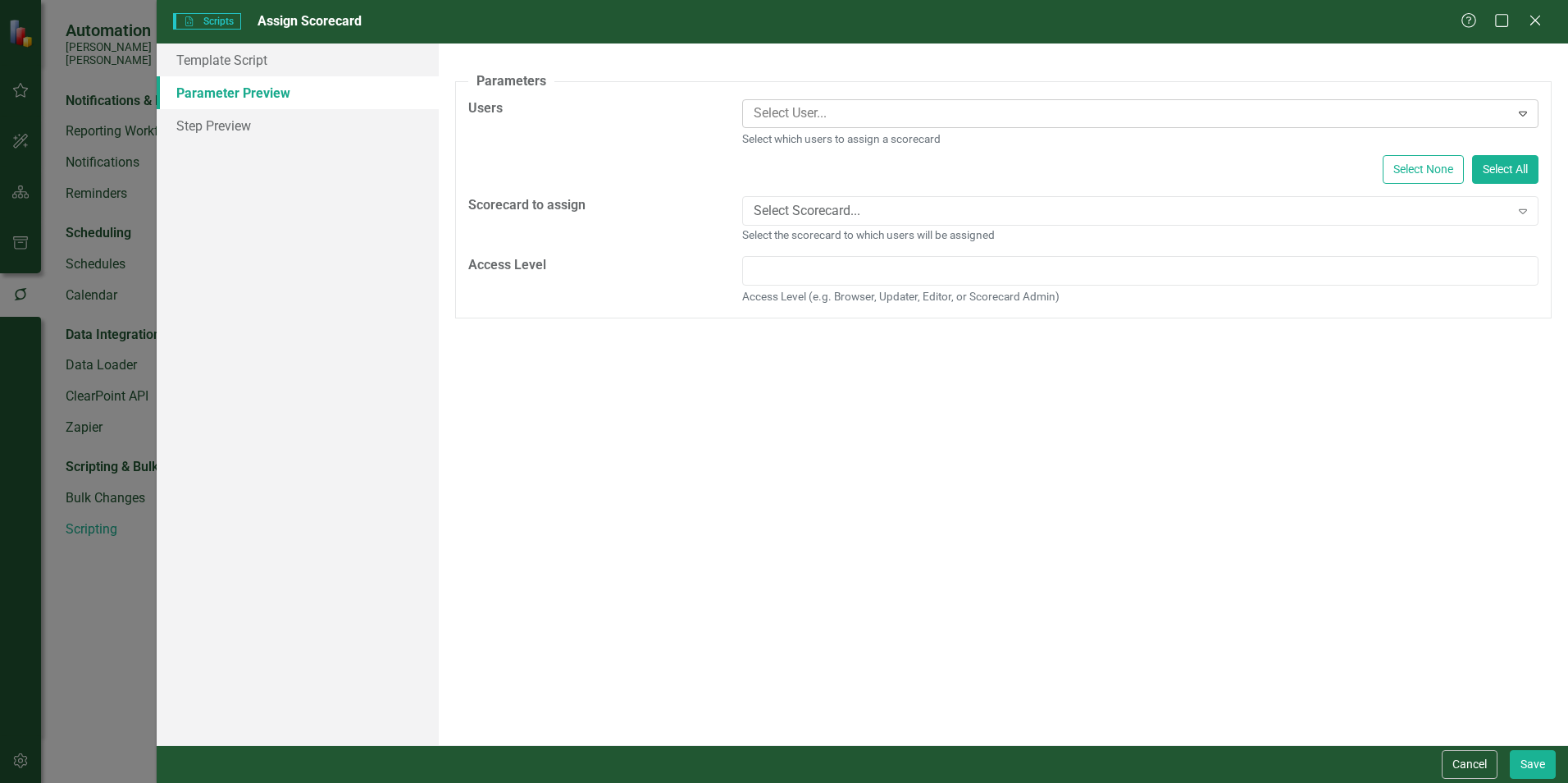
click at [839, 125] on div "Select User..." at bounding box center [1127, 113] width 763 height 26
click at [635, 630] on div "A preview of the parameters (i.e., the changes you can make at runtime) for thi…" at bounding box center [1003, 394] width 1129 height 701
click at [905, 202] on div "Select Scorecard..." at bounding box center [1132, 211] width 756 height 19
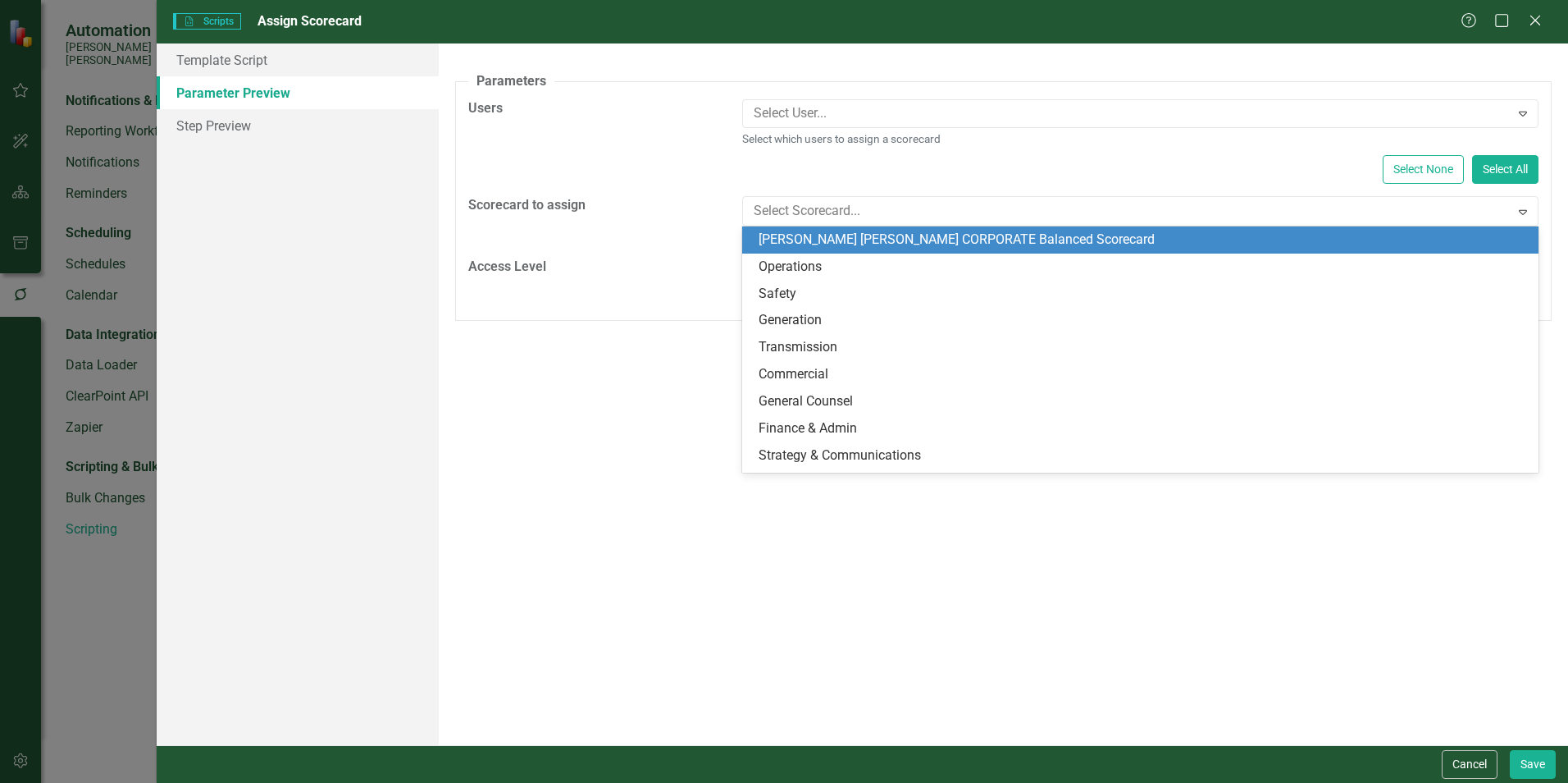
click at [449, 487] on div "A preview of the parameters (i.e., the changes you can make at runtime) for thi…" at bounding box center [1003, 394] width 1129 height 701
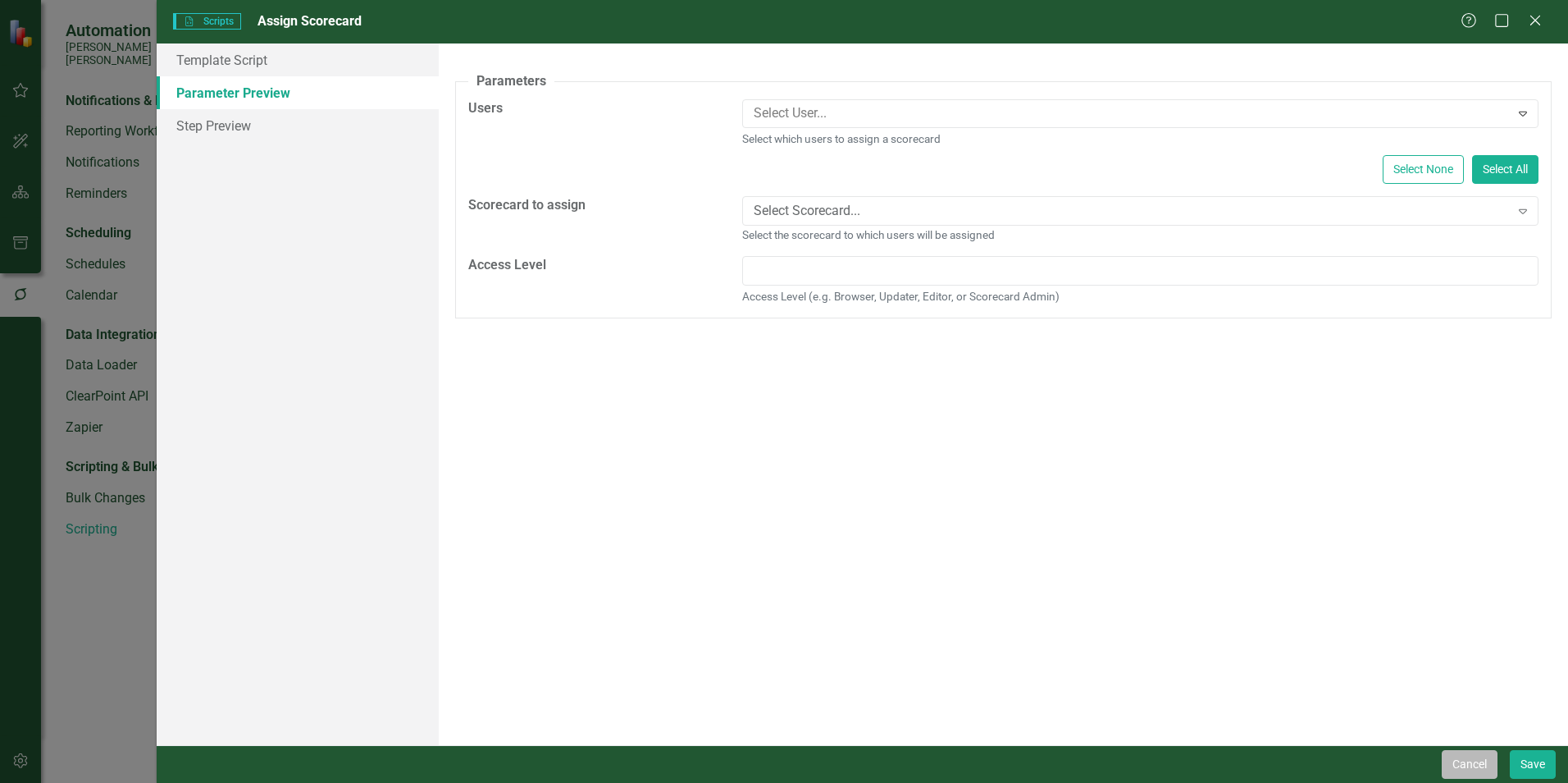
drag, startPoint x: 1473, startPoint y: 755, endPoint x: 1444, endPoint y: 722, distance: 43.9
click at [1474, 755] on button "Cancel" at bounding box center [1470, 764] width 55 height 29
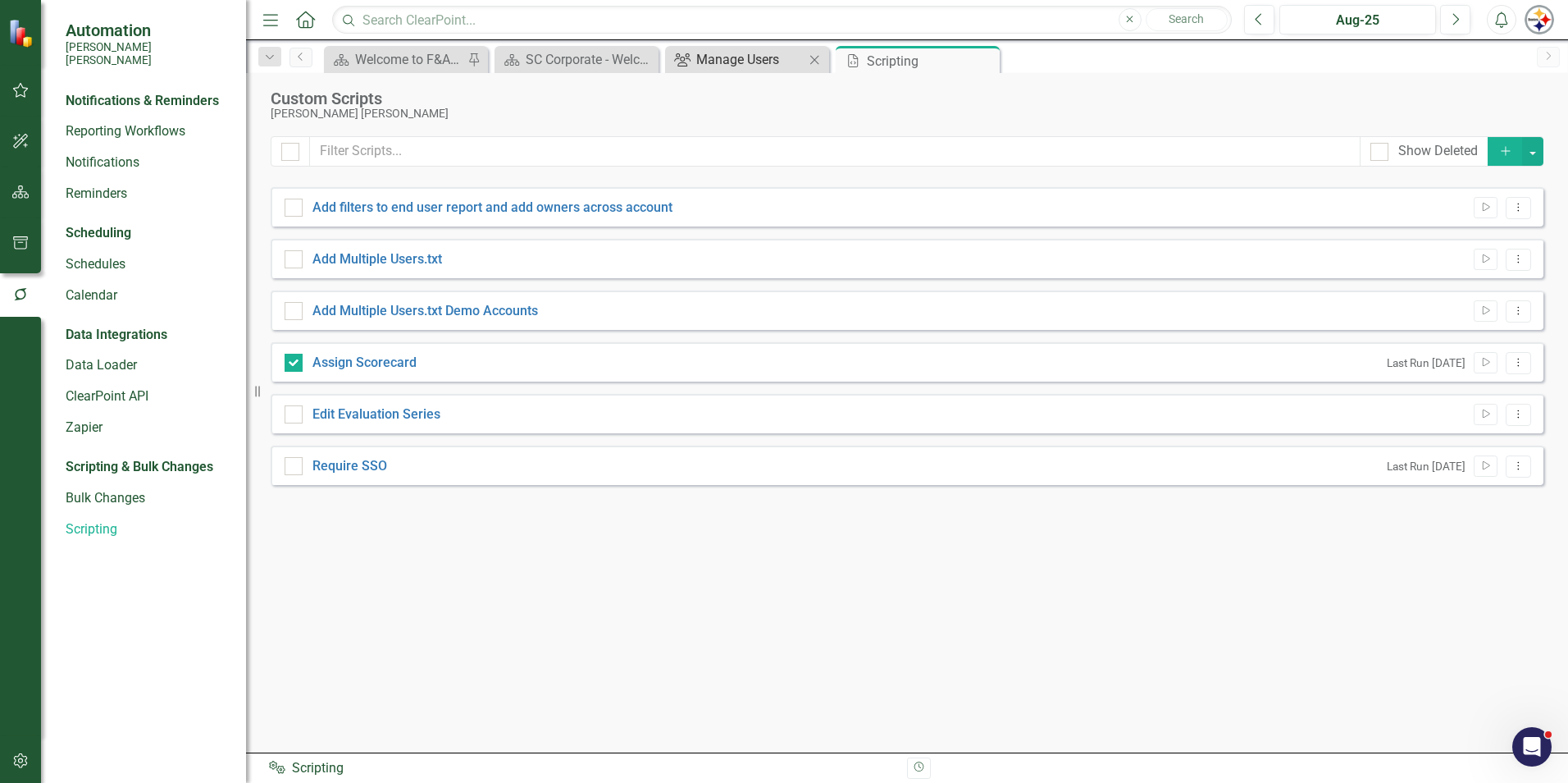
click at [700, 64] on div "Manage Users" at bounding box center [750, 59] width 108 height 21
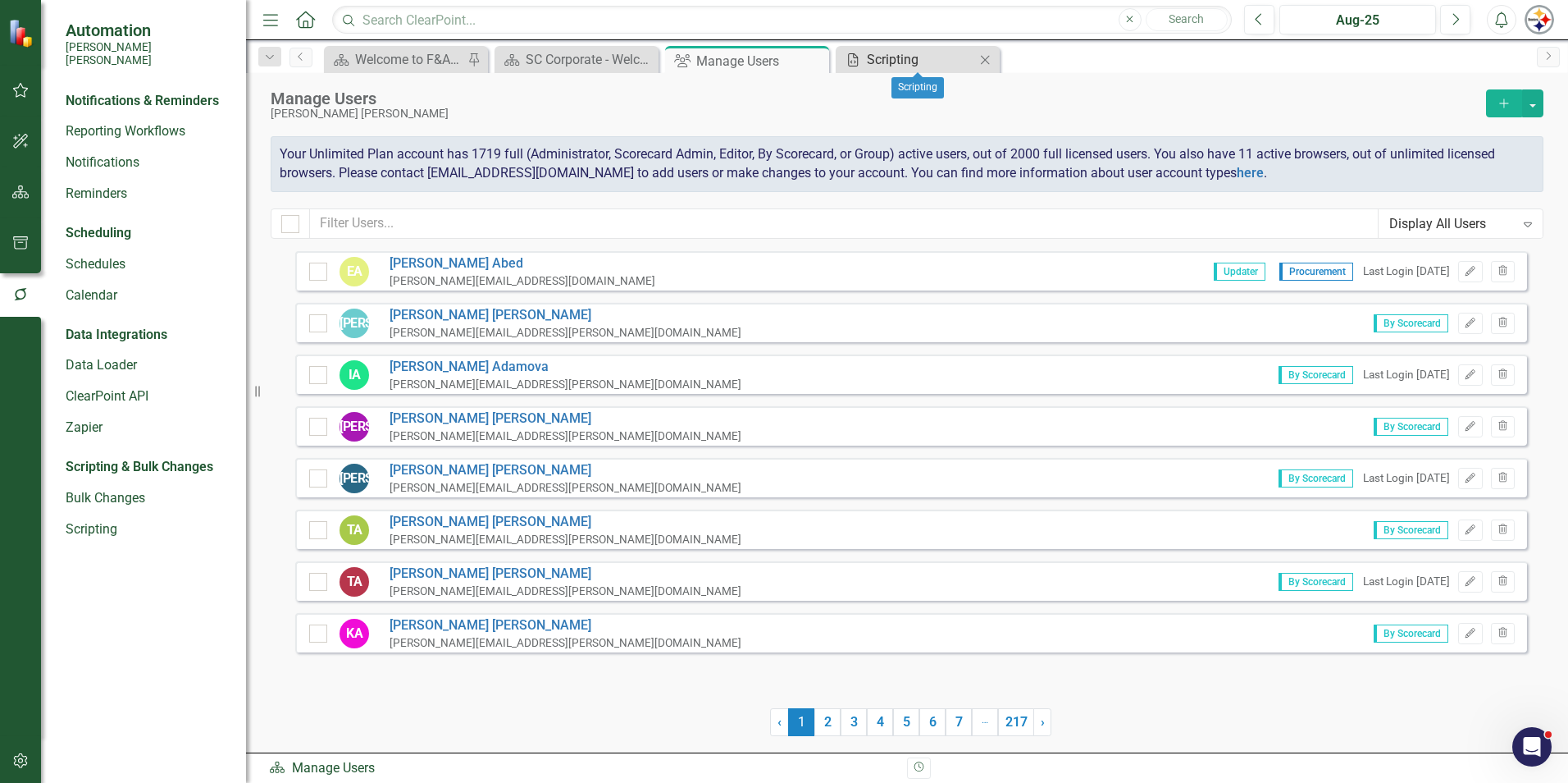
click at [876, 63] on div "Scripting" at bounding box center [921, 59] width 108 height 21
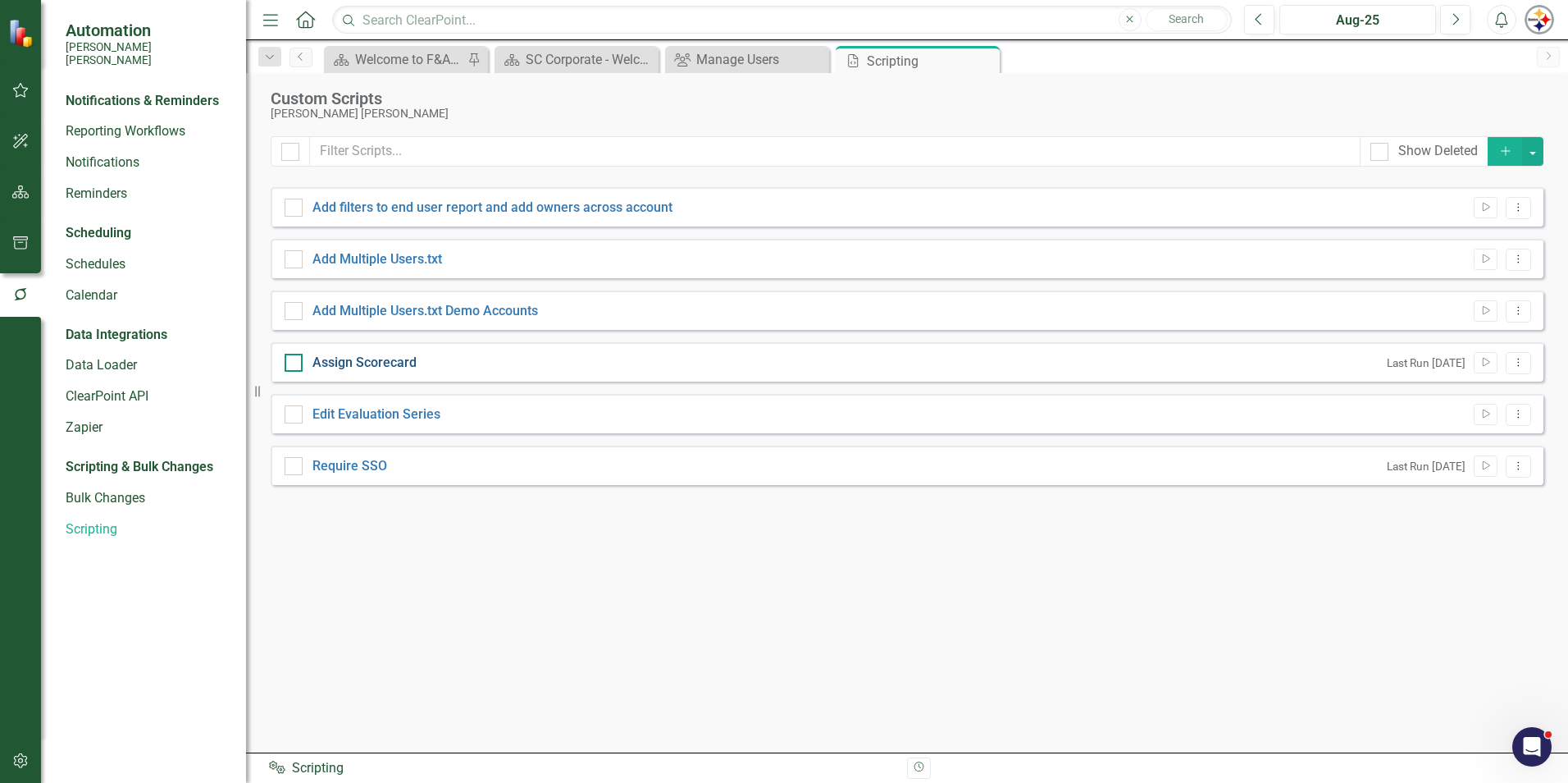
click at [381, 363] on link "Assign Scorecard" at bounding box center [365, 362] width 104 height 16
click at [295, 363] on input "Assign Scorecard" at bounding box center [290, 358] width 11 height 11
checkbox input "true"
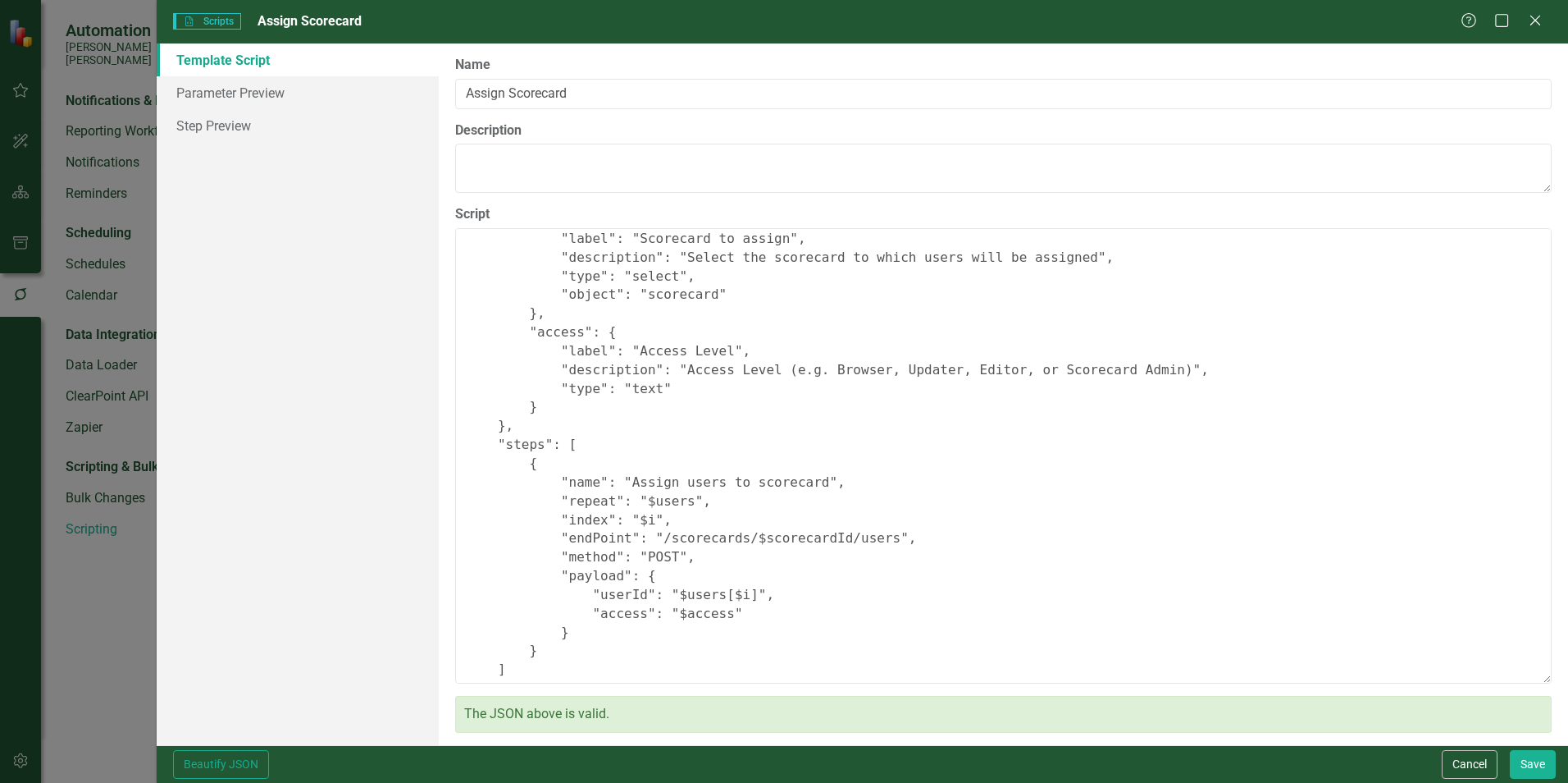
scroll to position [268, 0]
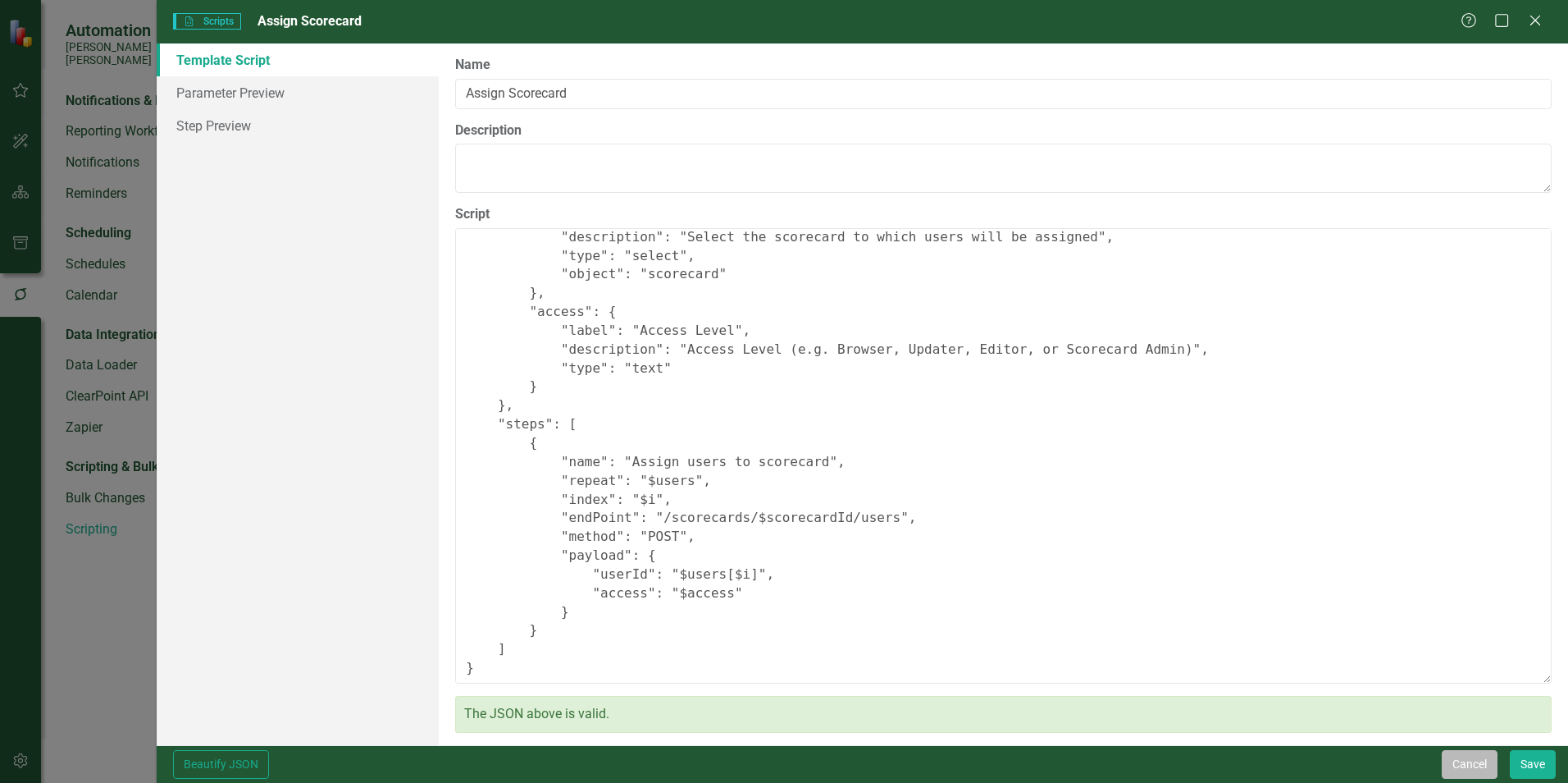
click at [1463, 763] on button "Cancel" at bounding box center [1470, 764] width 55 height 29
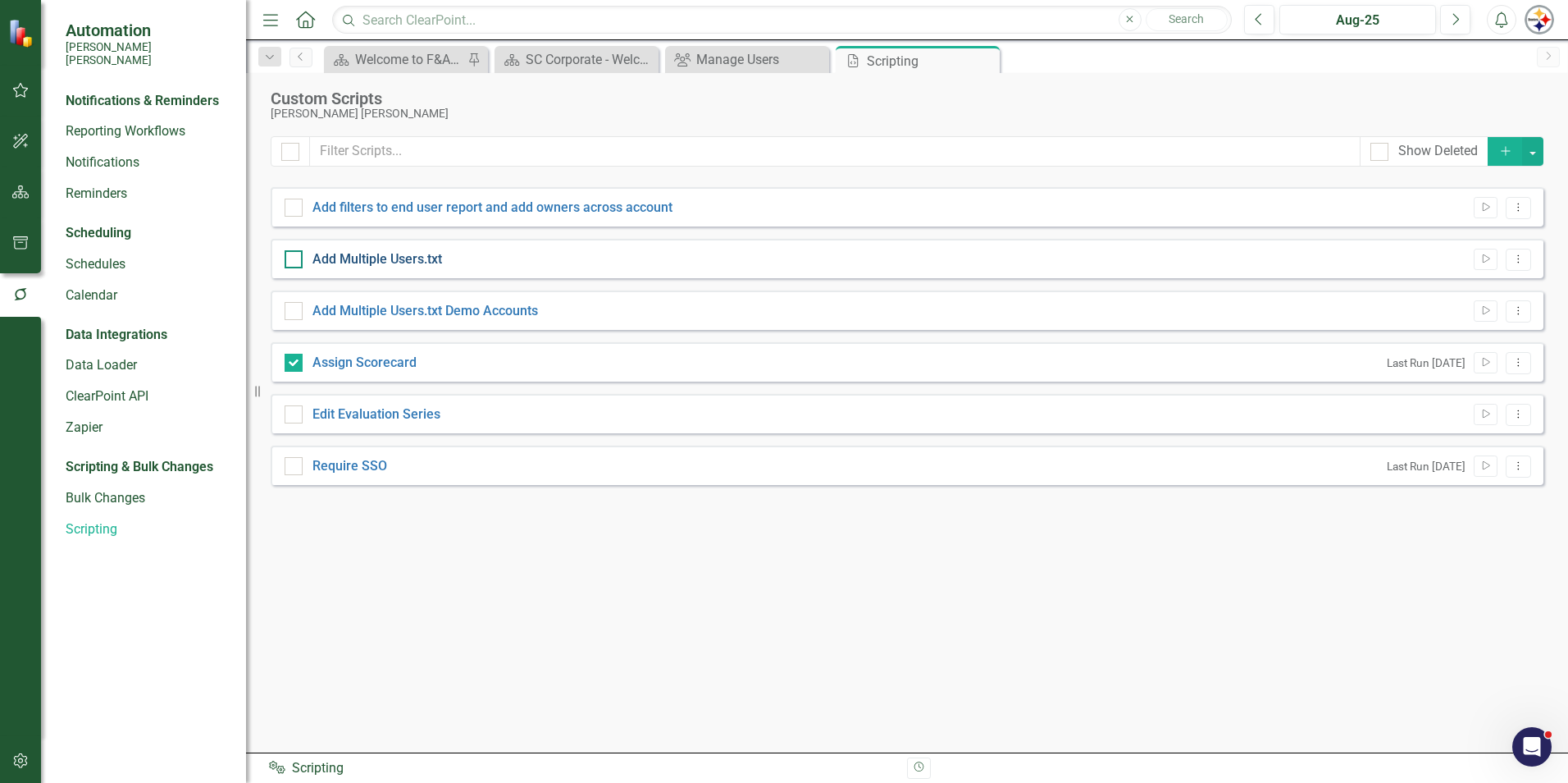
click at [411, 256] on link "Add Multiple Users.txt" at bounding box center [377, 258] width 130 height 16
click at [295, 256] on input "Add Multiple Users.txt" at bounding box center [290, 255] width 11 height 11
checkbox input "true"
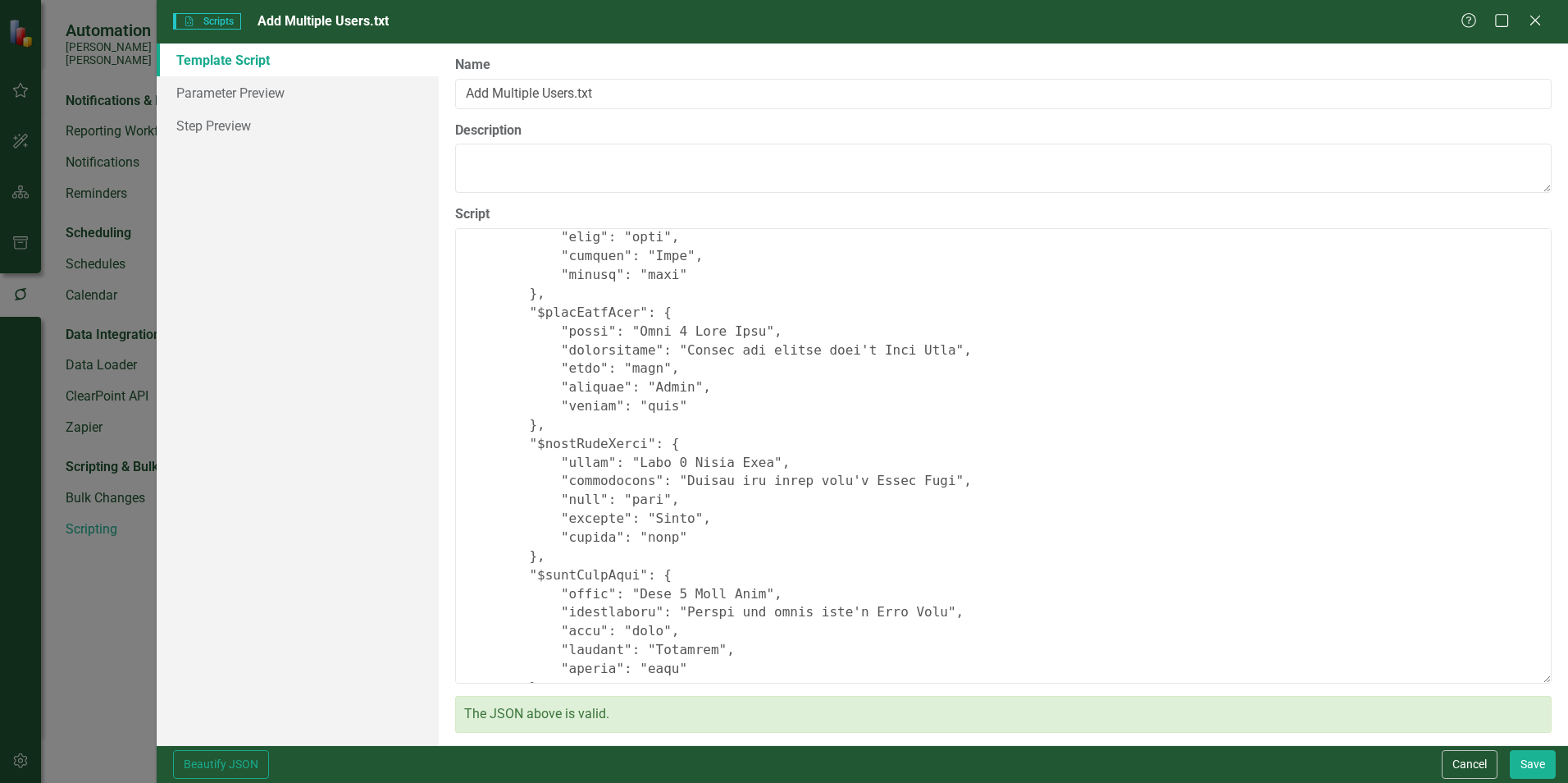
scroll to position [1067, 0]
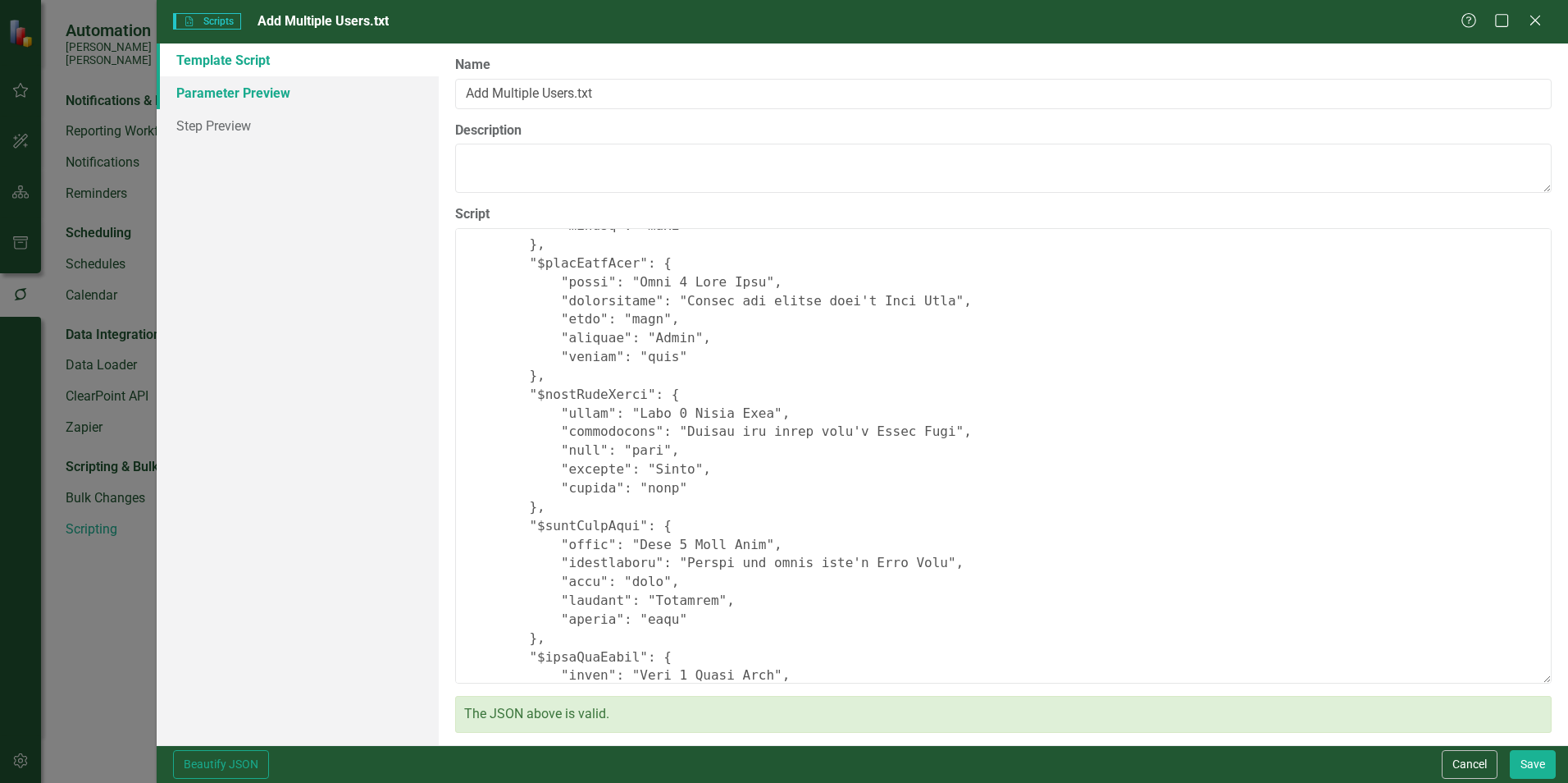
click at [211, 87] on link "Parameter Preview" at bounding box center [297, 93] width 282 height 33
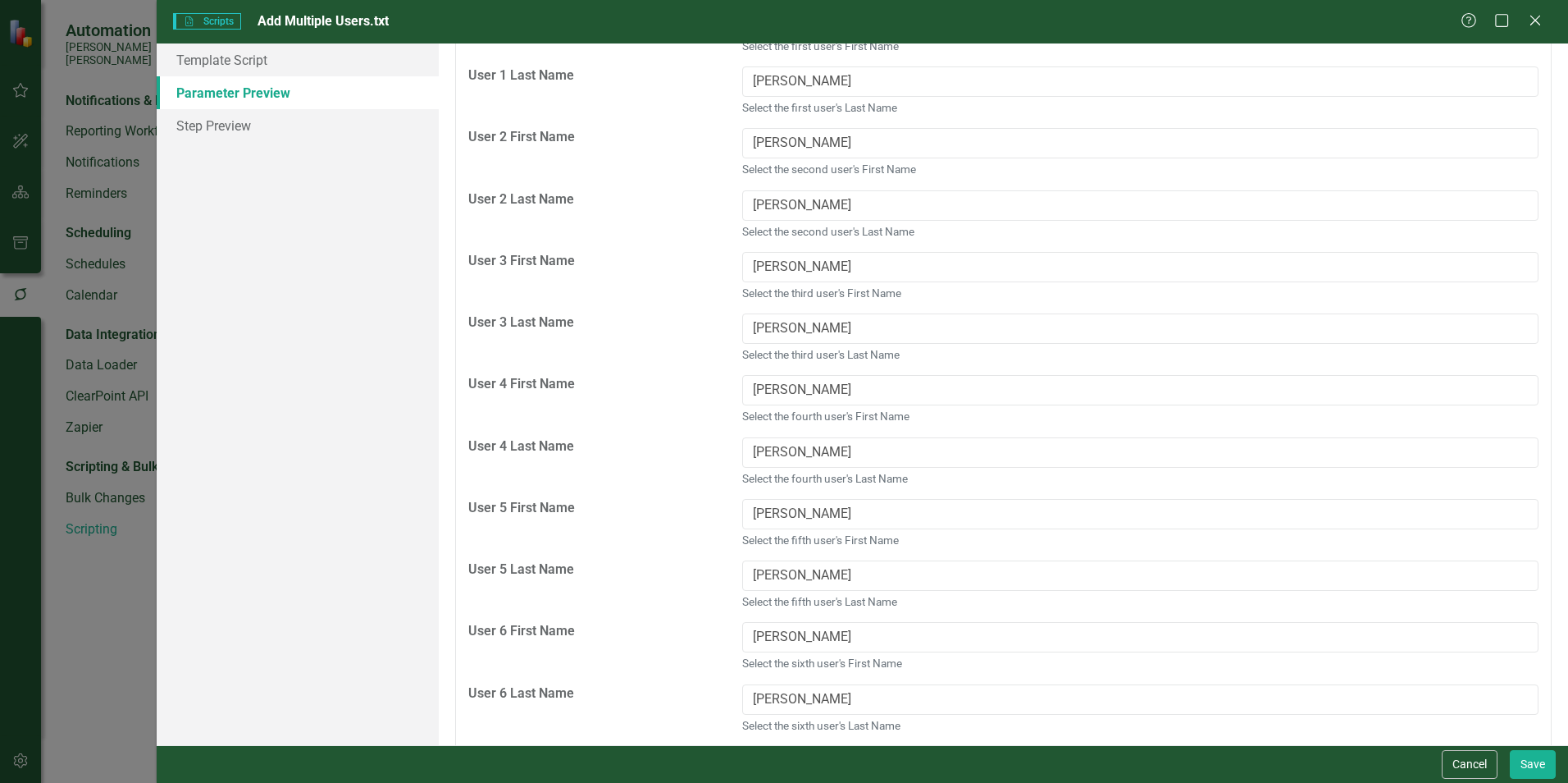
scroll to position [170, 0]
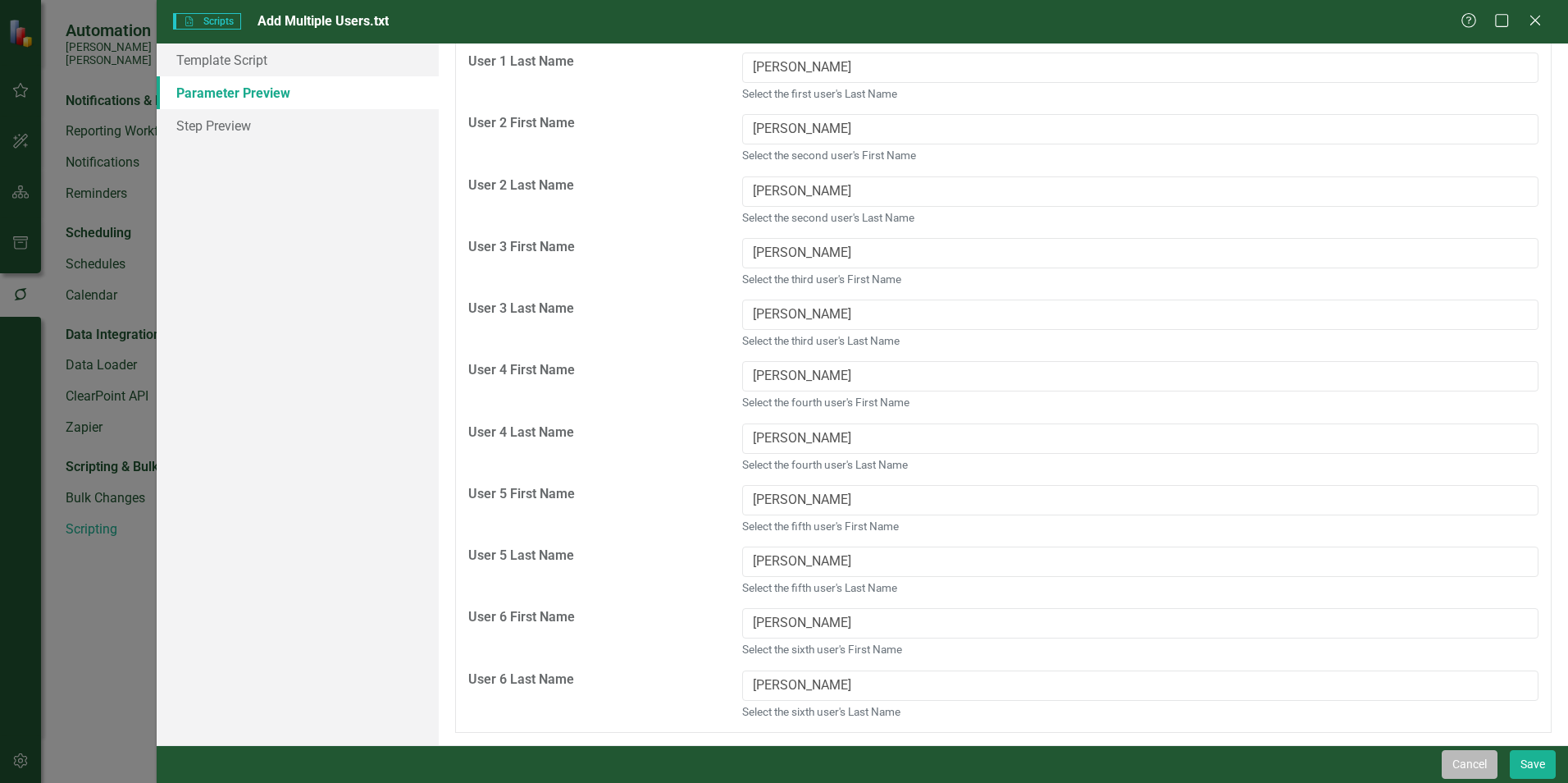
click at [1480, 757] on button "Cancel" at bounding box center [1470, 764] width 55 height 29
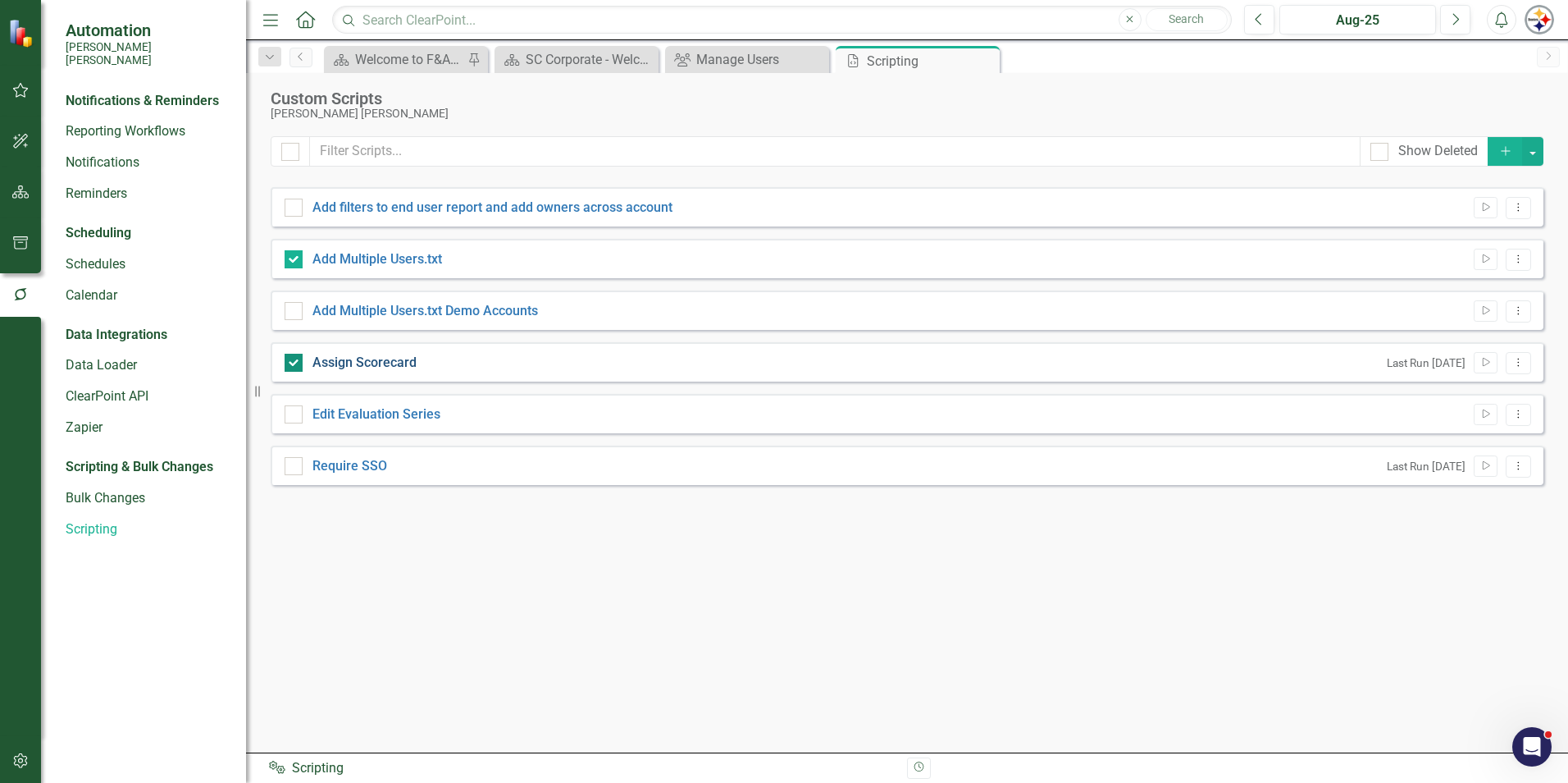
click at [373, 366] on link "Assign Scorecard" at bounding box center [365, 362] width 104 height 16
click at [295, 364] on input "Assign Scorecard" at bounding box center [290, 358] width 11 height 11
checkbox input "false"
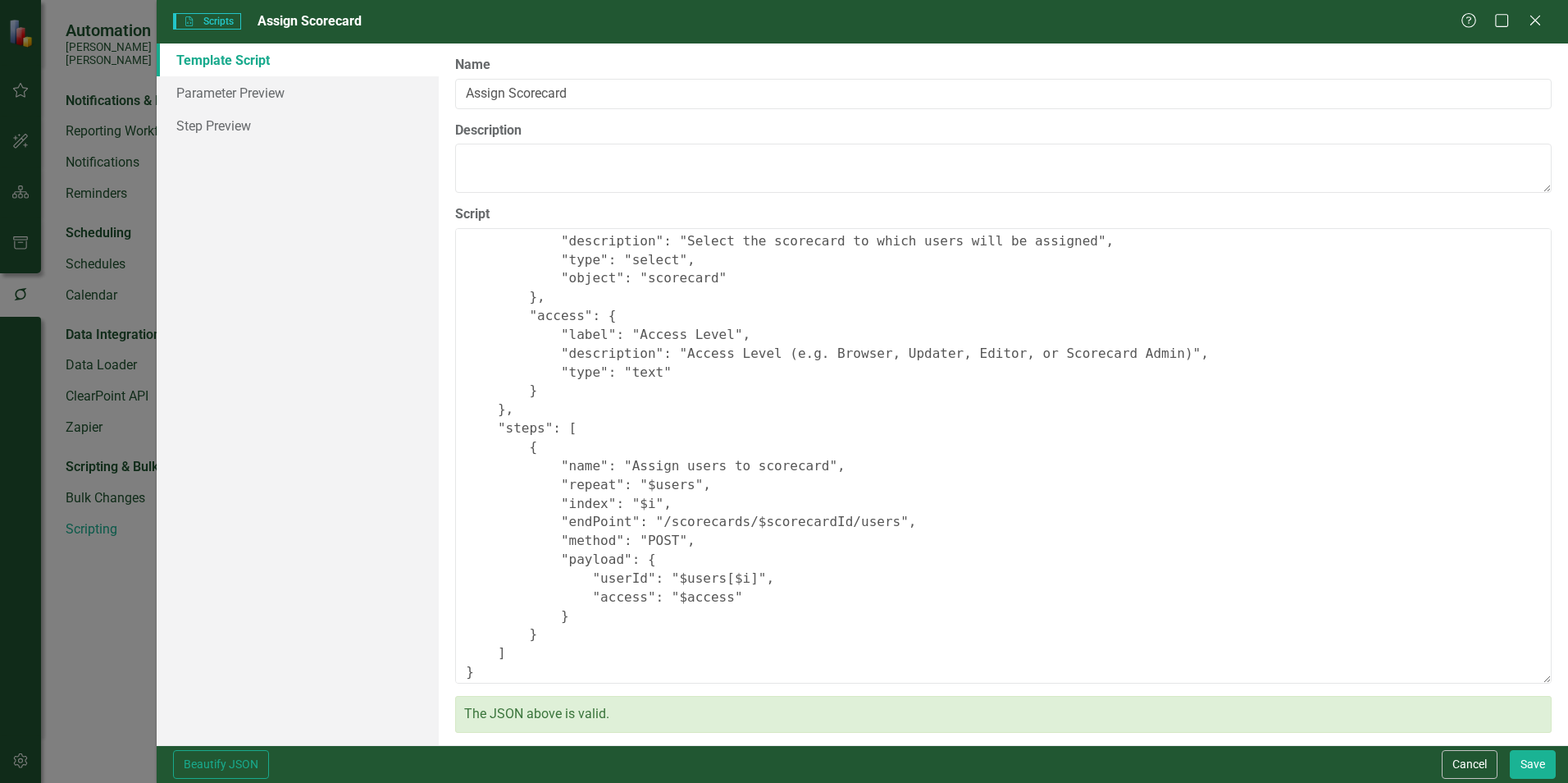
scroll to position [268, 0]
click at [229, 87] on link "Parameter Preview" at bounding box center [297, 93] width 282 height 33
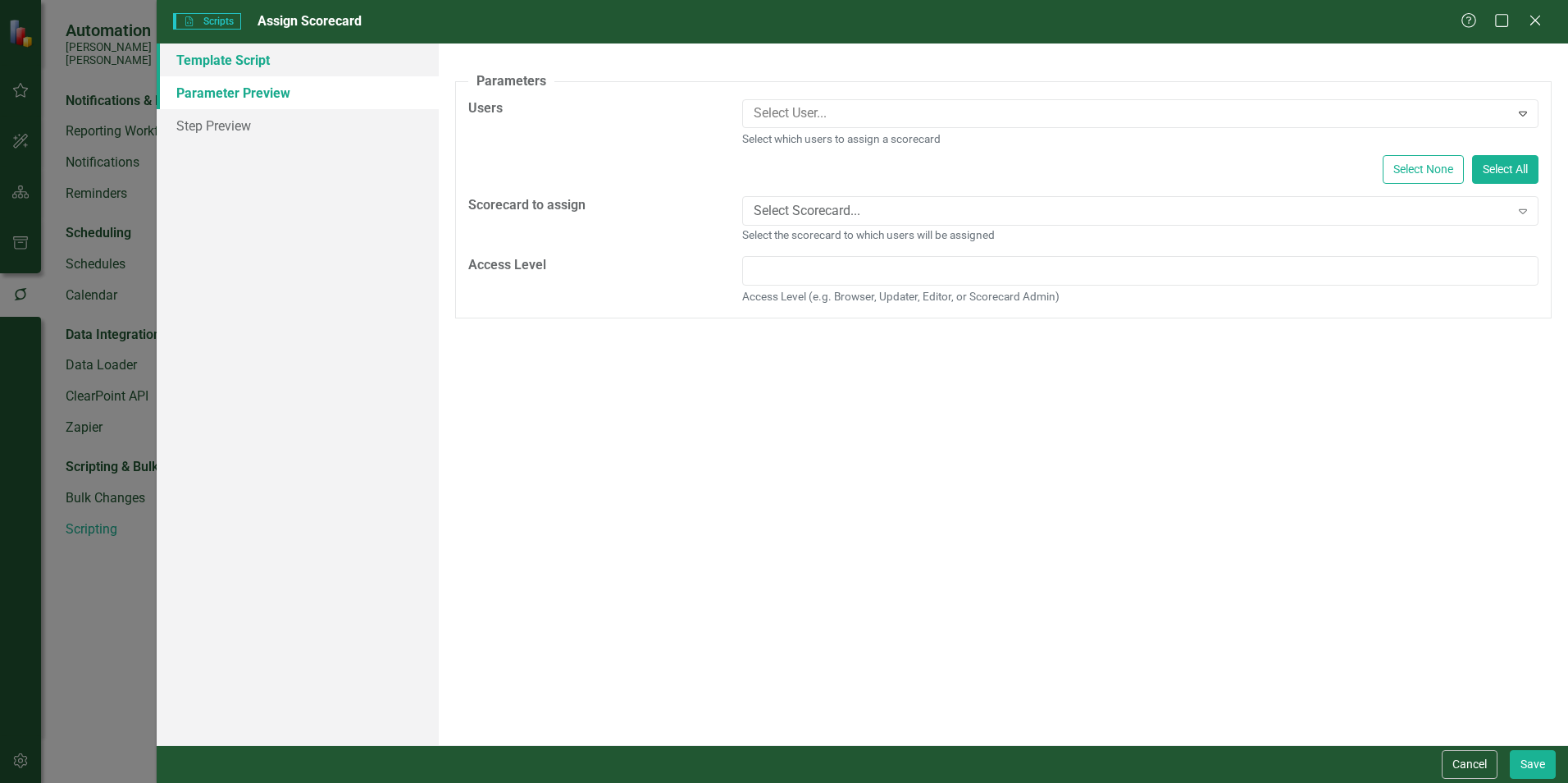
click at [211, 55] on link "Template Script" at bounding box center [297, 60] width 282 height 33
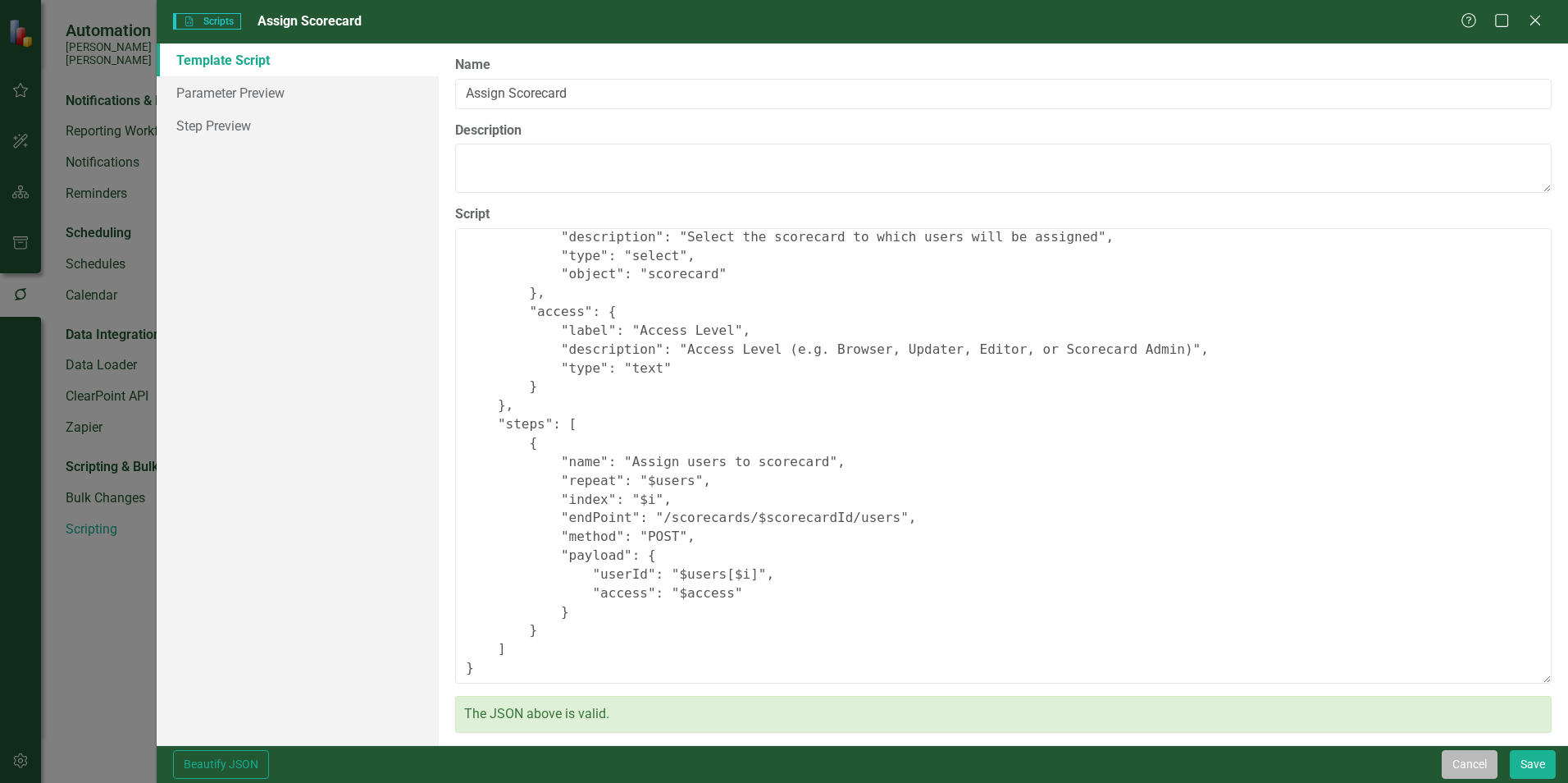
click at [1479, 759] on button "Cancel" at bounding box center [1470, 764] width 55 height 29
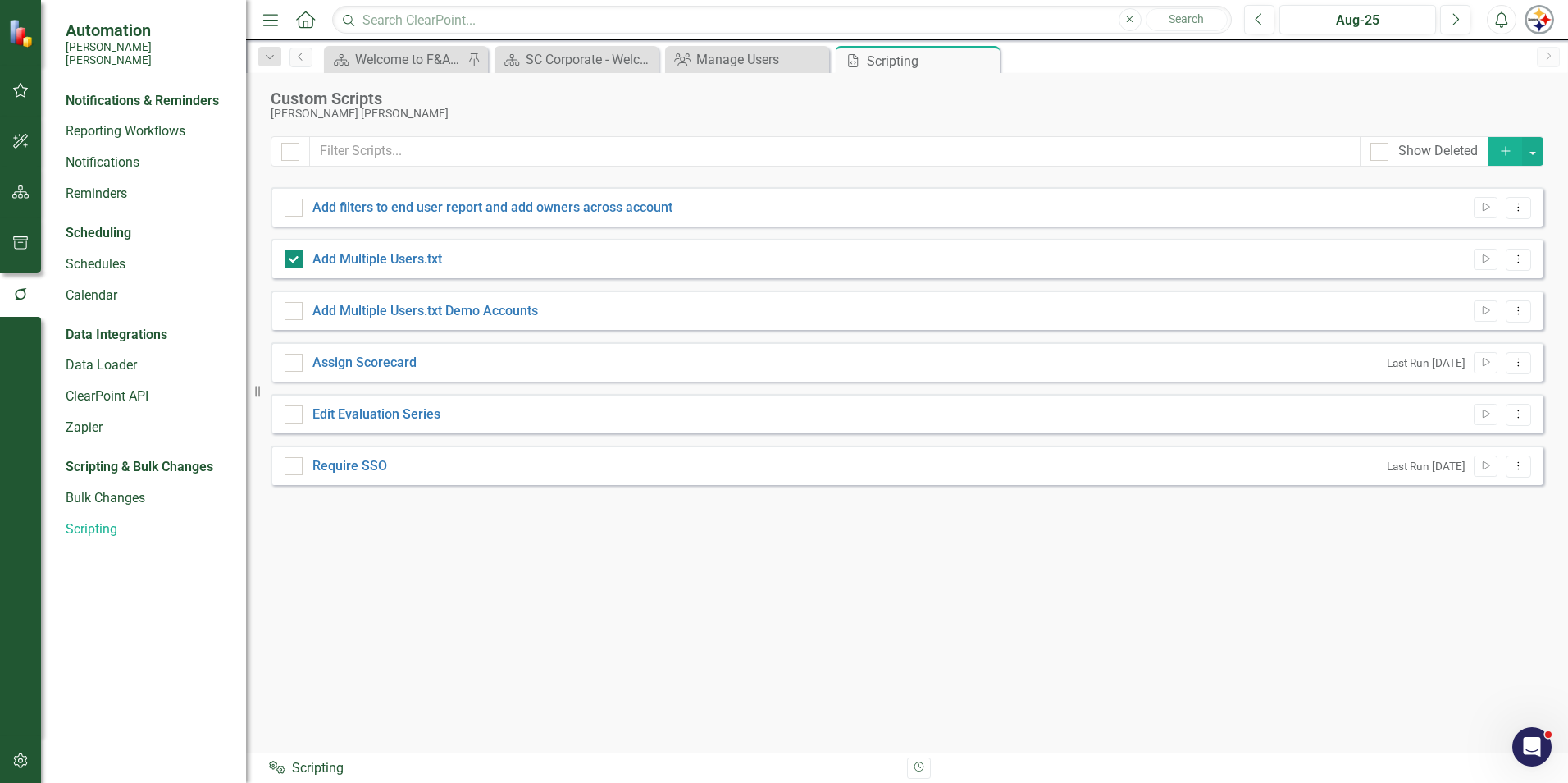
click at [294, 260] on input "Add Multiple Users.txt" at bounding box center [290, 255] width 11 height 11
checkbox input "false"
click at [361, 468] on link "Require SSO" at bounding box center [350, 465] width 74 height 16
click at [295, 468] on input "Require SSO" at bounding box center [290, 462] width 11 height 11
checkbox input "true"
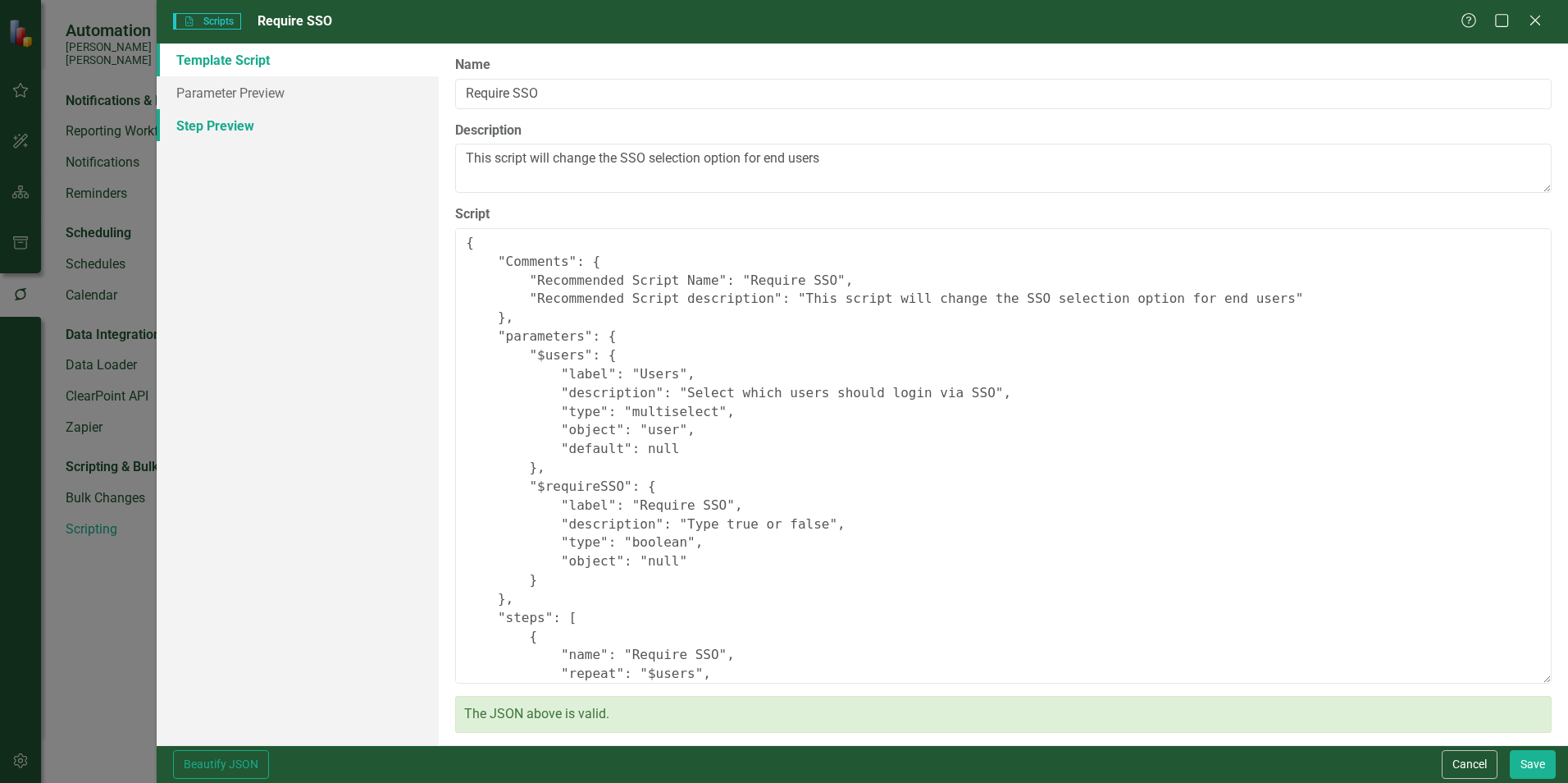
click at [235, 112] on link "Step Preview" at bounding box center [297, 126] width 282 height 33
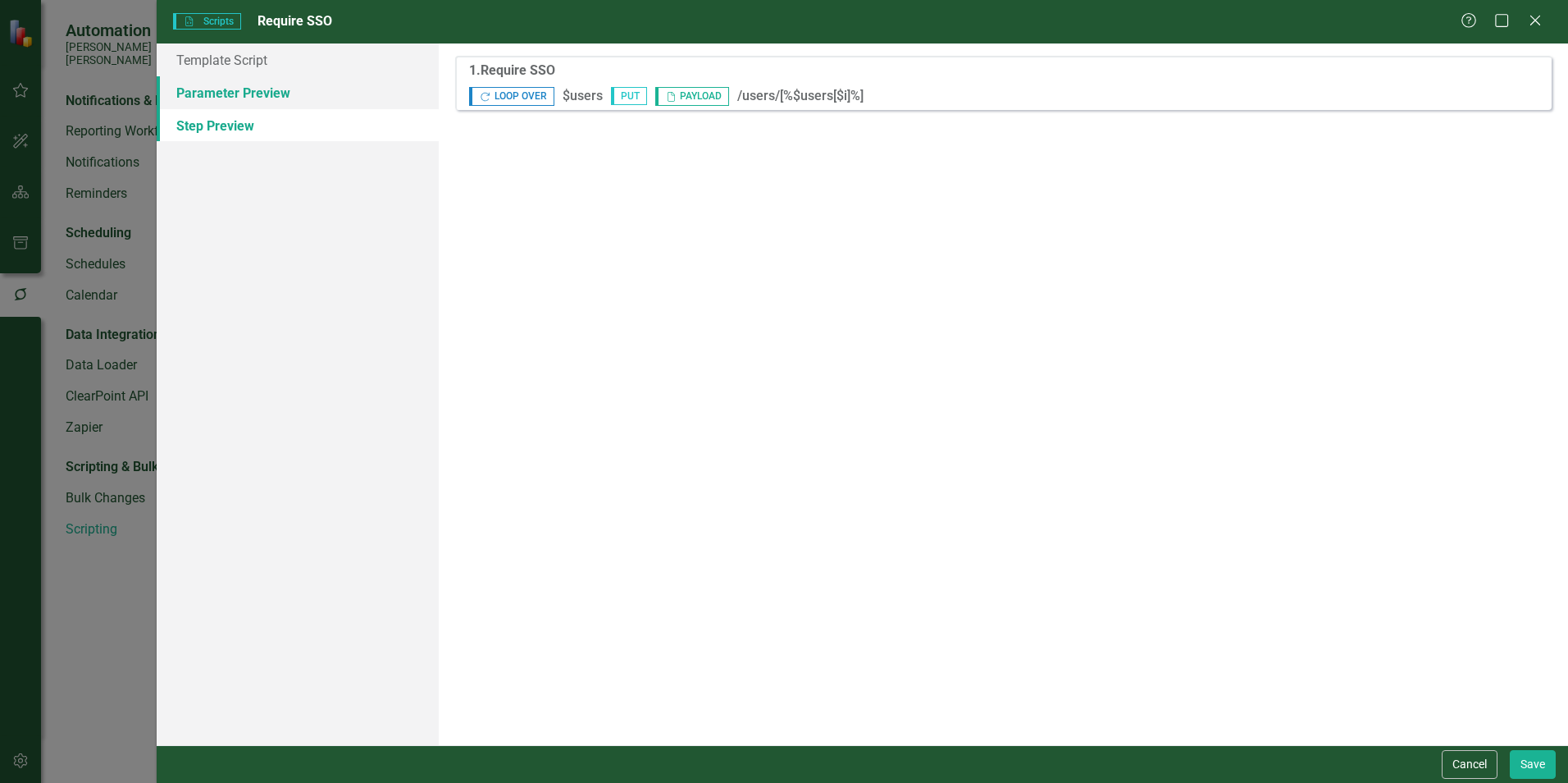
click at [234, 87] on link "Parameter Preview" at bounding box center [297, 93] width 282 height 33
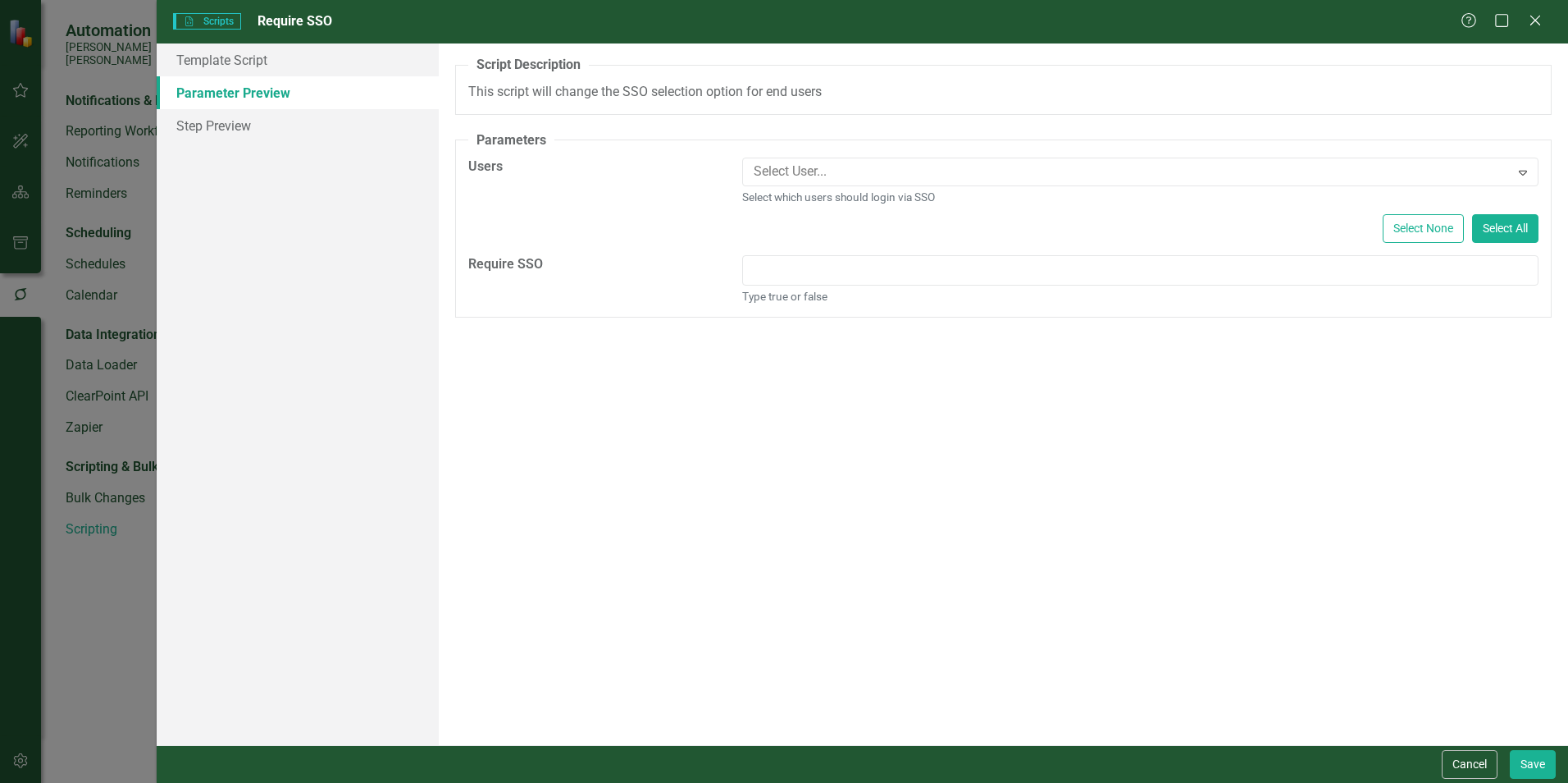
click at [233, 105] on link "Parameter Preview" at bounding box center [297, 93] width 282 height 33
click at [233, 113] on link "Step Preview" at bounding box center [297, 126] width 282 height 33
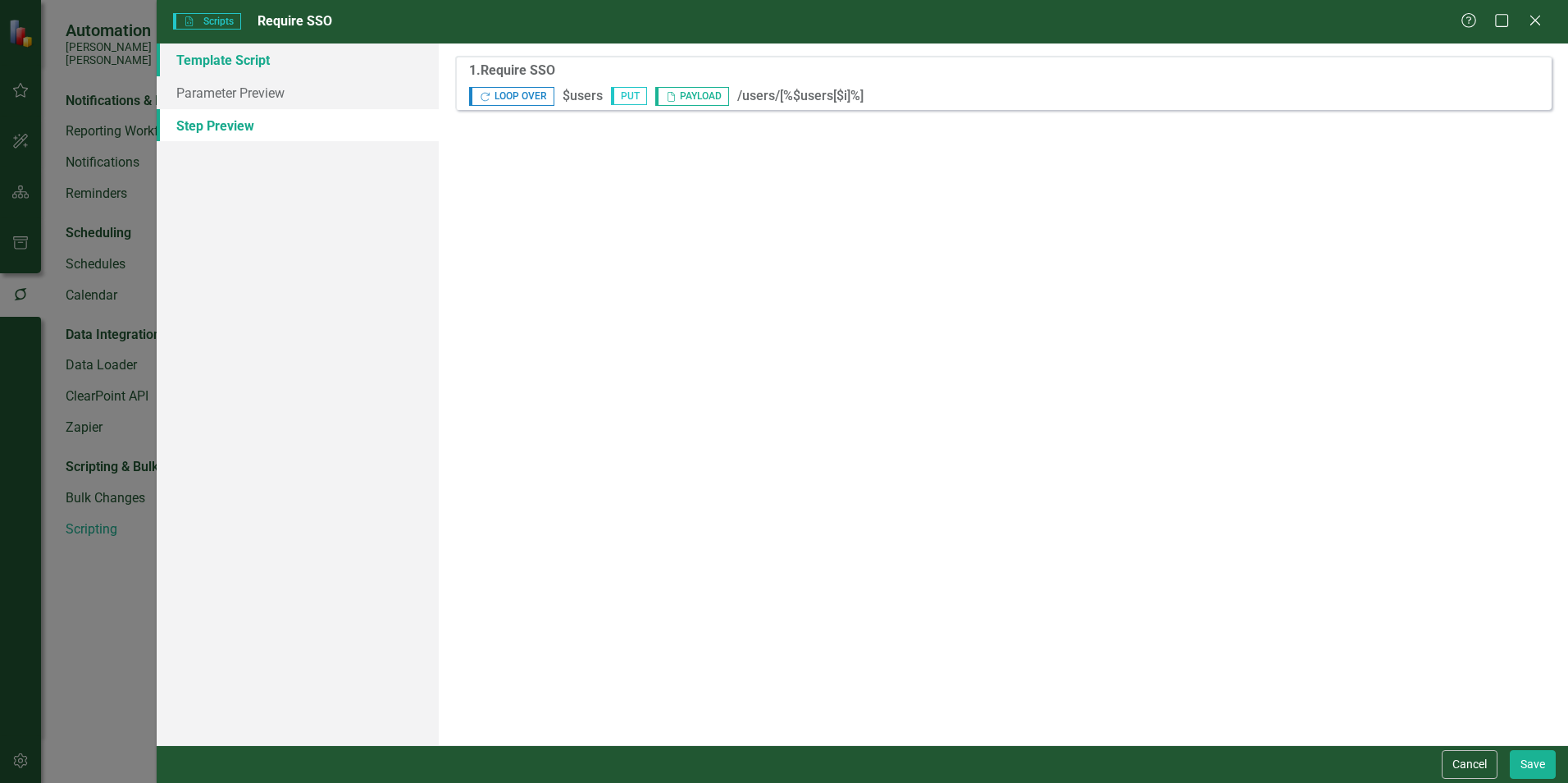
click at [232, 68] on link "Template Script" at bounding box center [297, 60] width 282 height 33
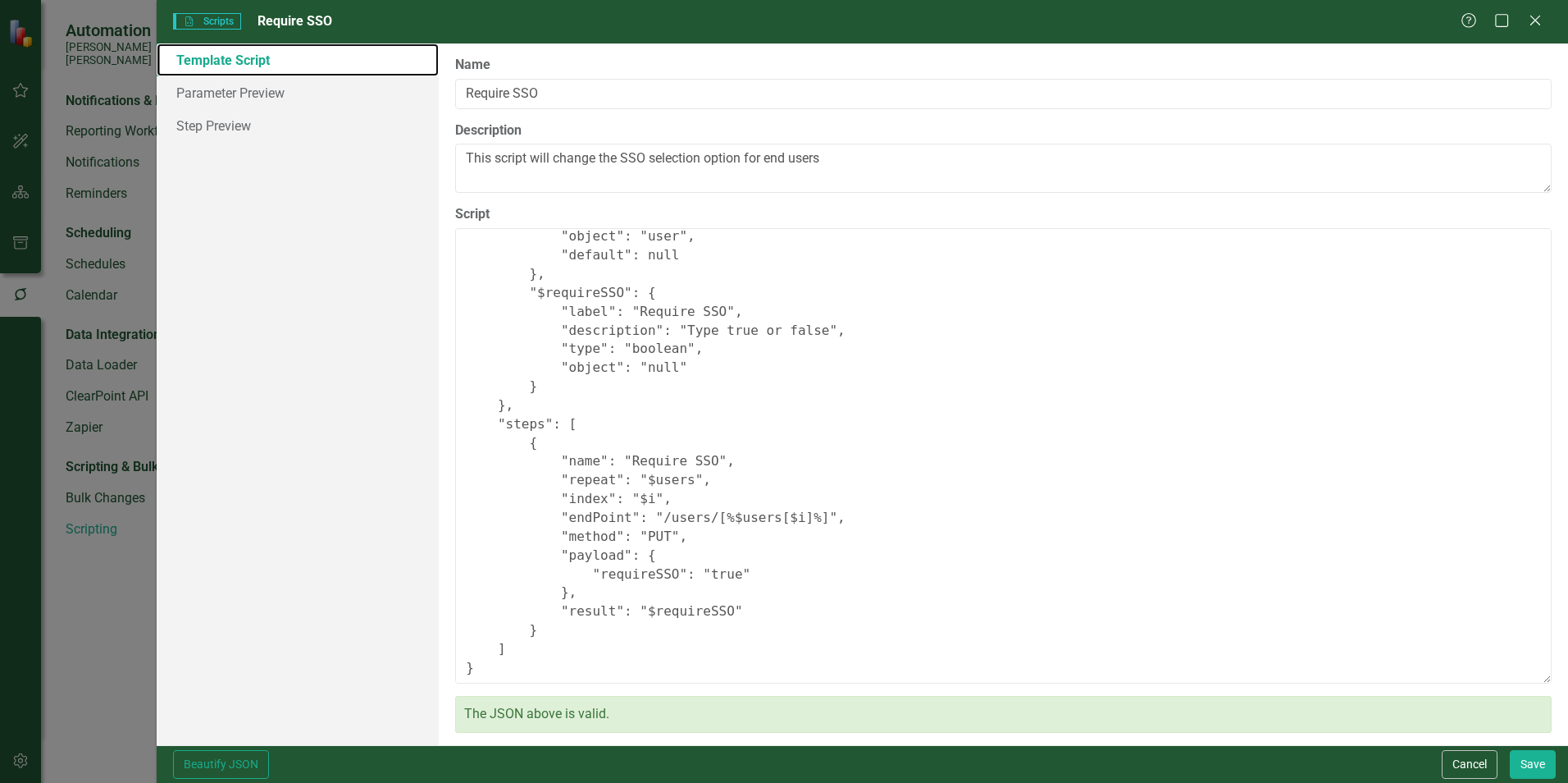
scroll to position [0, 0]
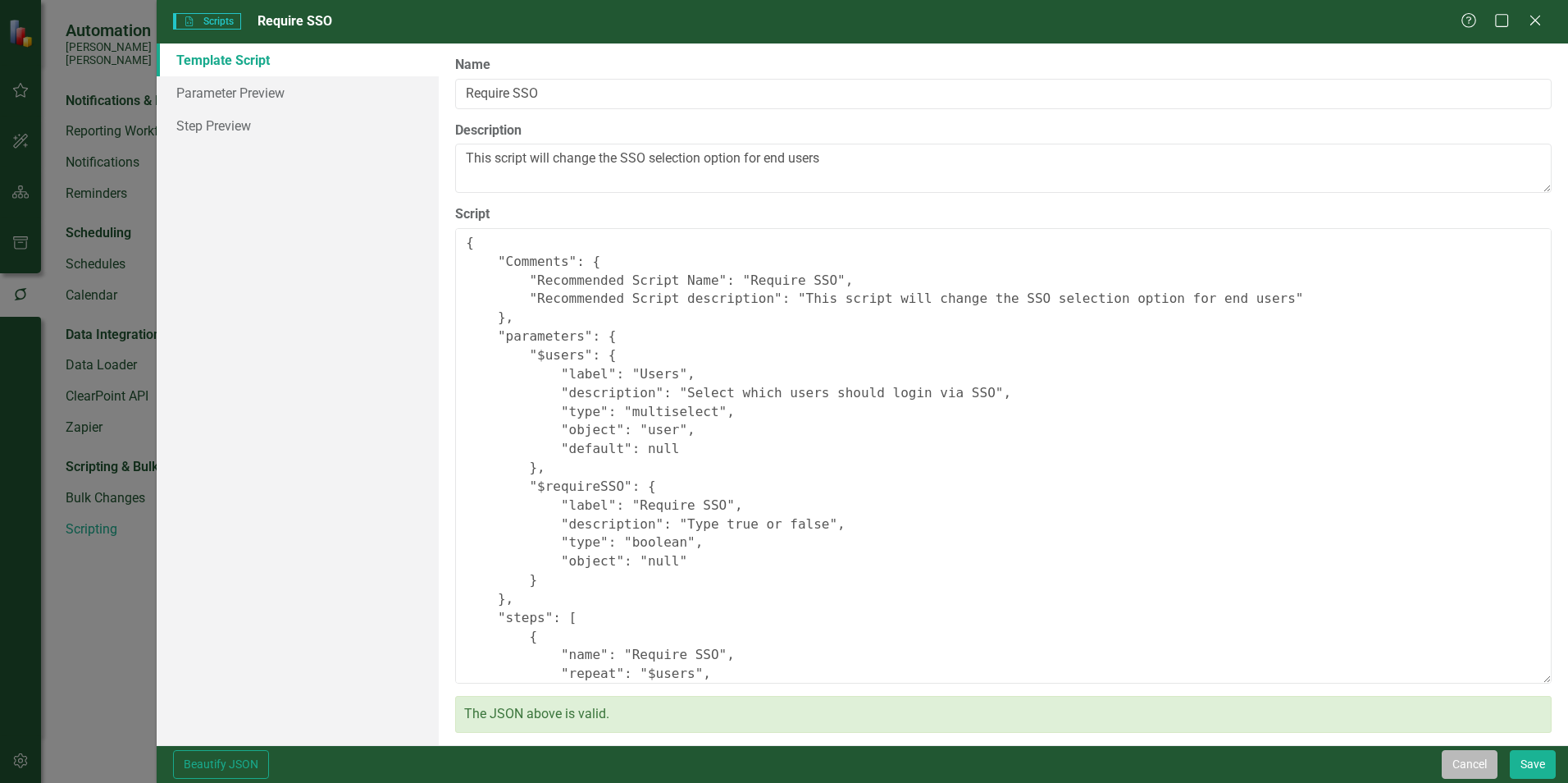
click at [1461, 755] on button "Cancel" at bounding box center [1470, 764] width 55 height 29
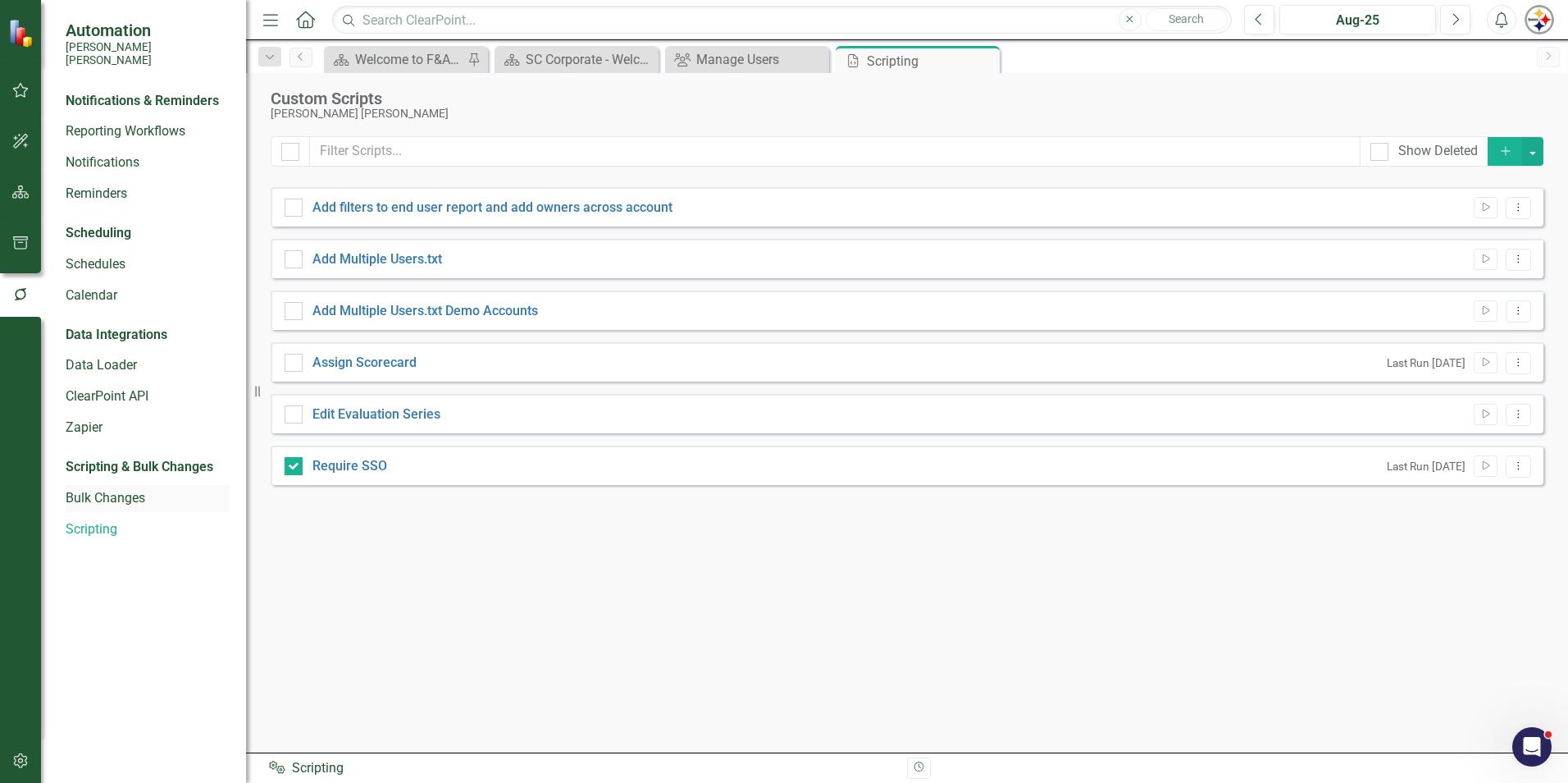
click at [98, 489] on link "Bulk Changes" at bounding box center [147, 498] width 164 height 19
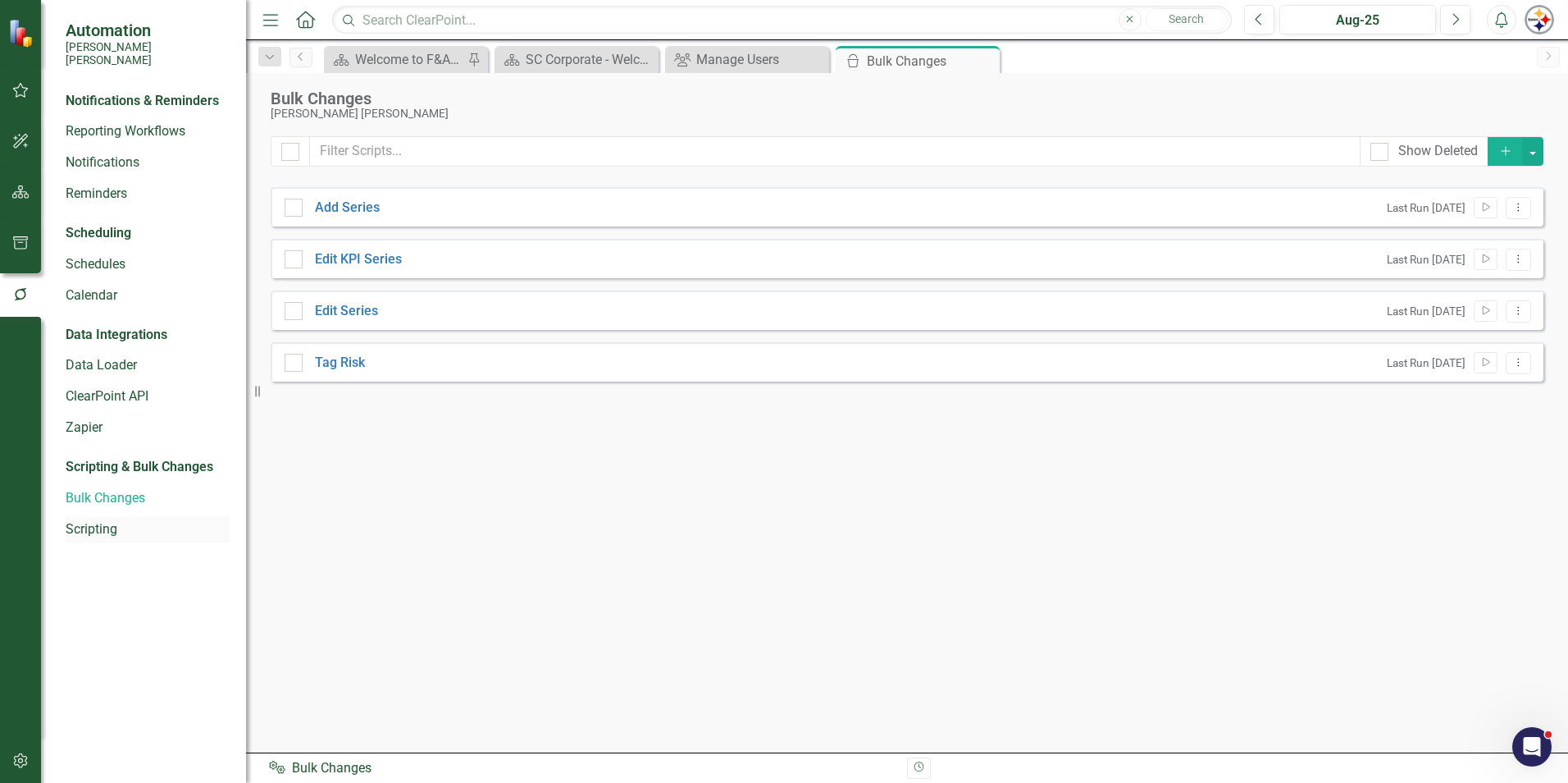
click at [82, 526] on div "Scripting" at bounding box center [147, 529] width 164 height 27
click at [93, 520] on link "Scripting" at bounding box center [147, 529] width 164 height 19
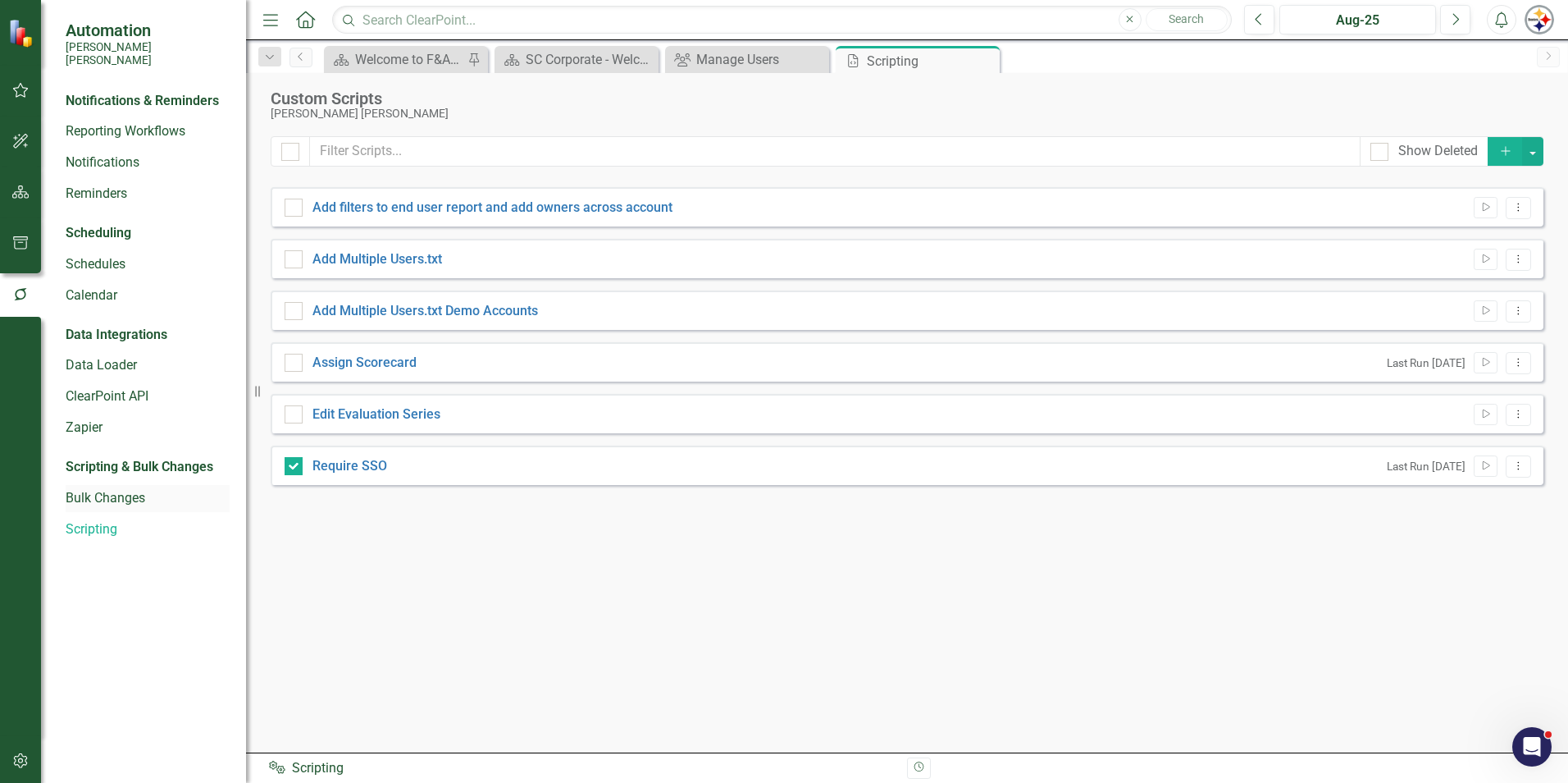
click at [91, 489] on link "Bulk Changes" at bounding box center [147, 498] width 164 height 19
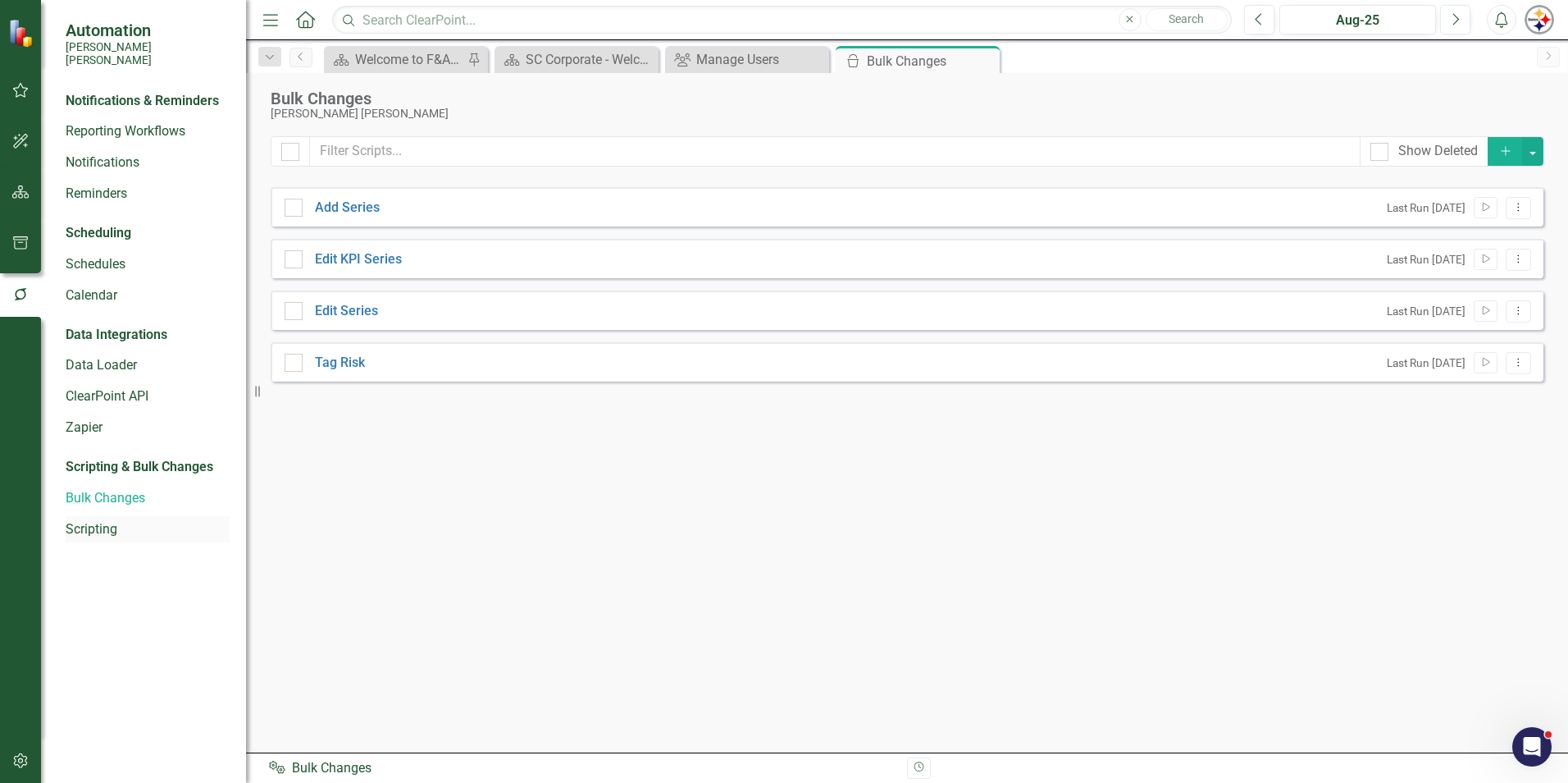
click at [89, 520] on link "Scripting" at bounding box center [147, 529] width 164 height 19
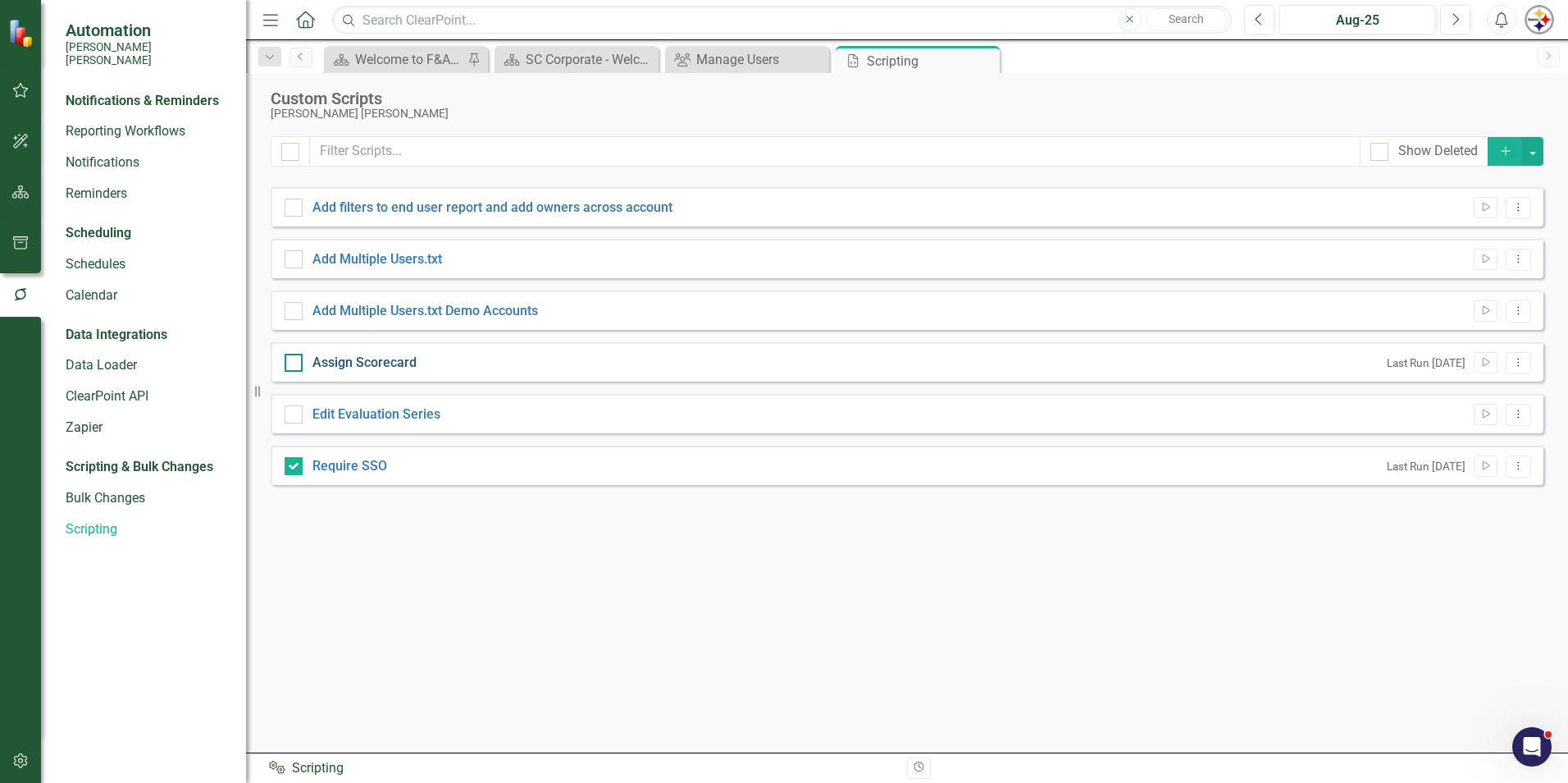
click at [362, 362] on link "Assign Scorecard" at bounding box center [365, 362] width 104 height 16
click at [295, 362] on input "Assign Scorecard" at bounding box center [290, 358] width 11 height 11
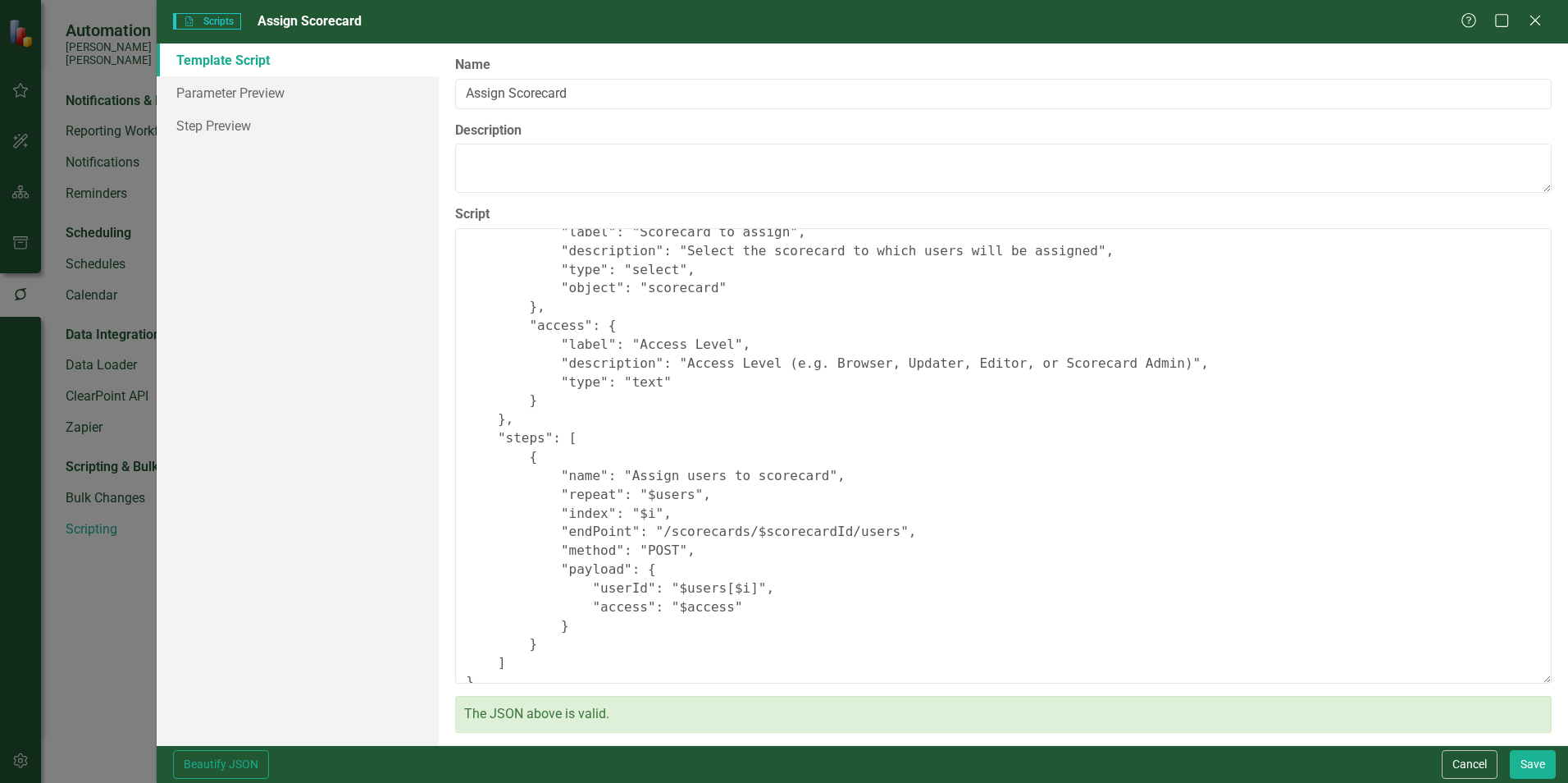
scroll to position [268, 0]
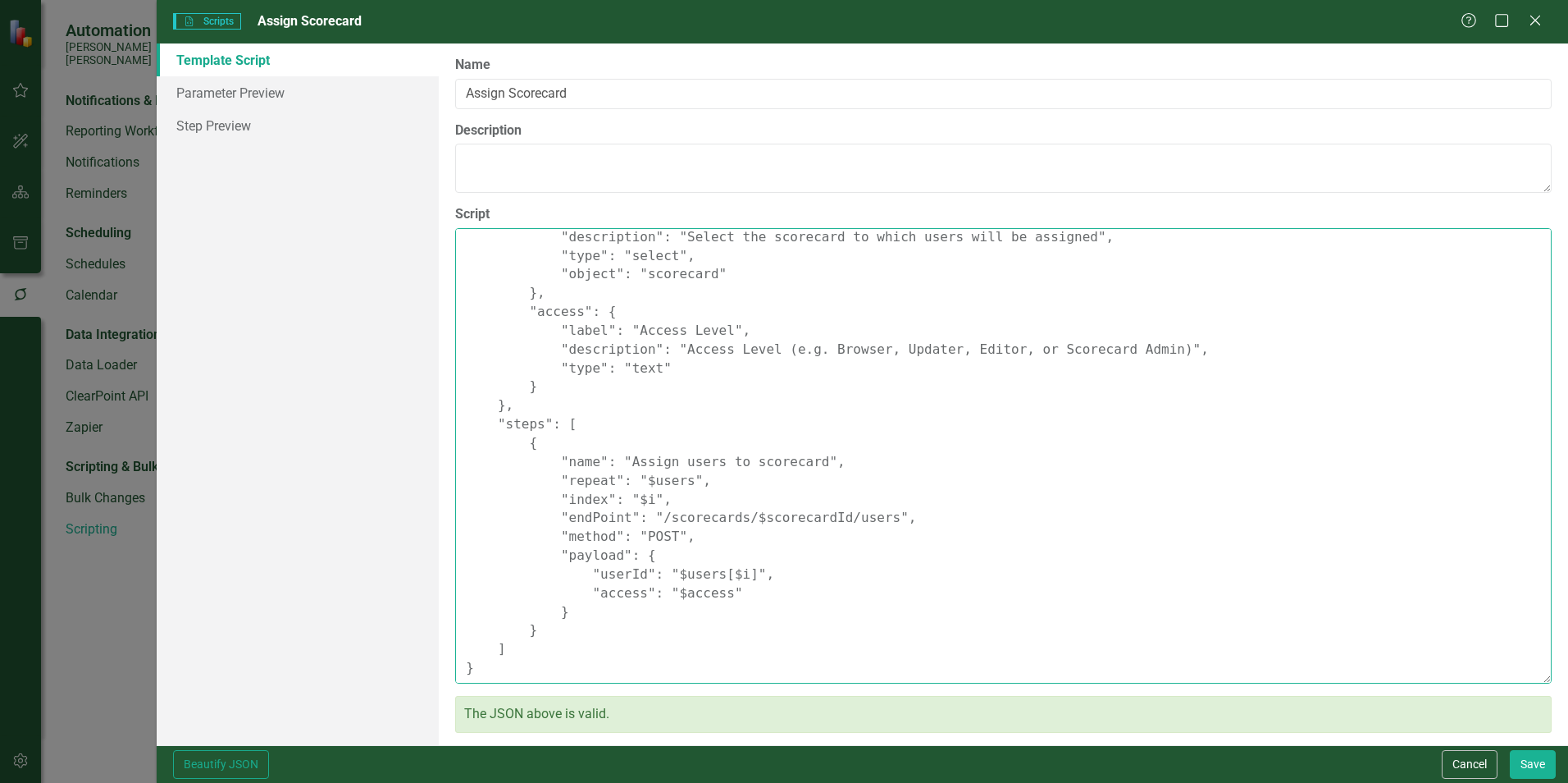
drag, startPoint x: 587, startPoint y: 596, endPoint x: 714, endPoint y: 585, distance: 127.5
click at [714, 585] on textarea "{ "comments": { "recommendedScriptName": "Assign Scorecard", "recommendedScript…" at bounding box center [1003, 456] width 1096 height 455
click at [1471, 764] on button "Cancel" at bounding box center [1470, 764] width 55 height 29
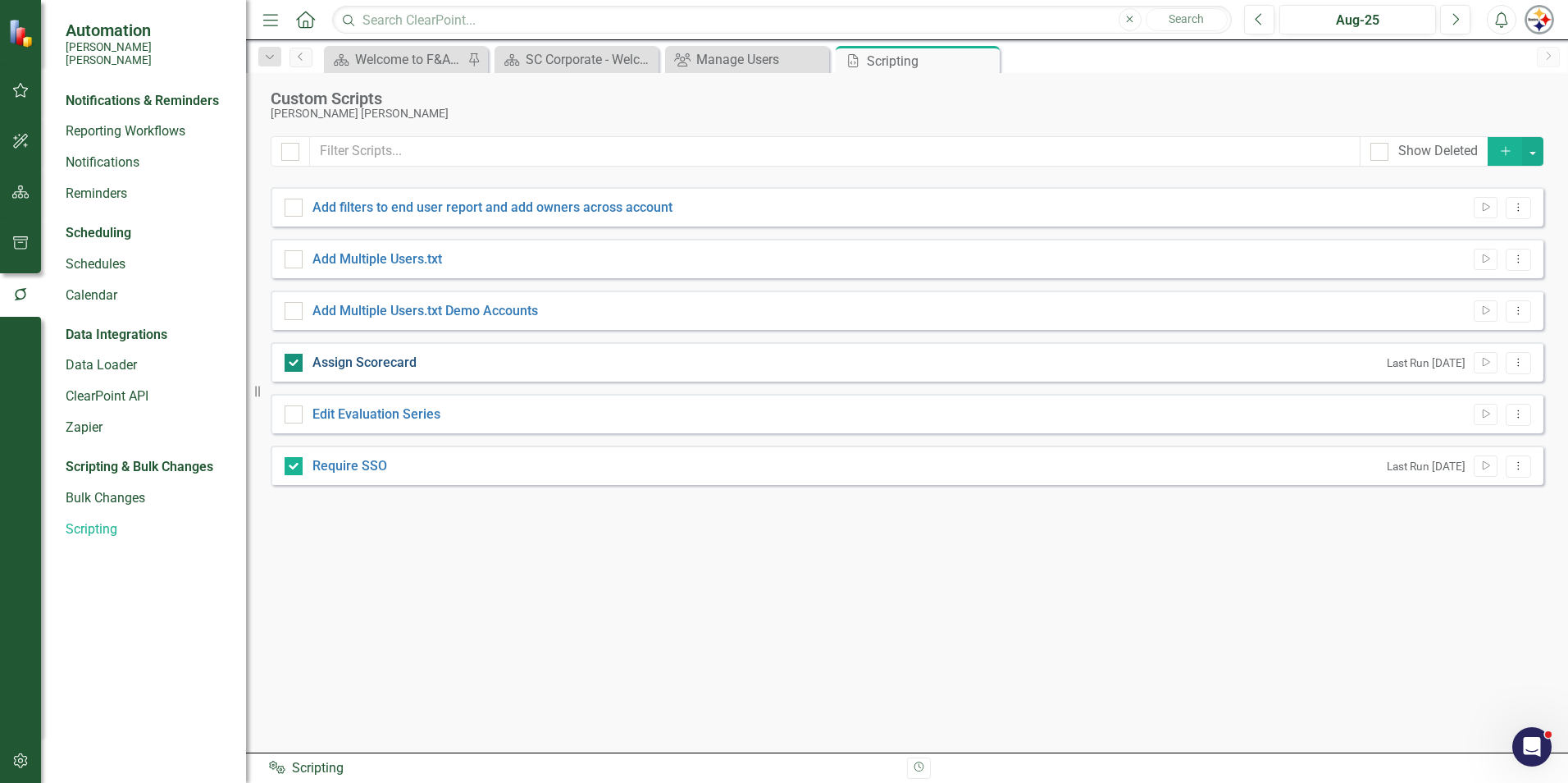
click at [377, 362] on link "Assign Scorecard" at bounding box center [365, 362] width 104 height 16
click at [295, 362] on input "Assign Scorecard" at bounding box center [290, 358] width 11 height 11
checkbox input "false"
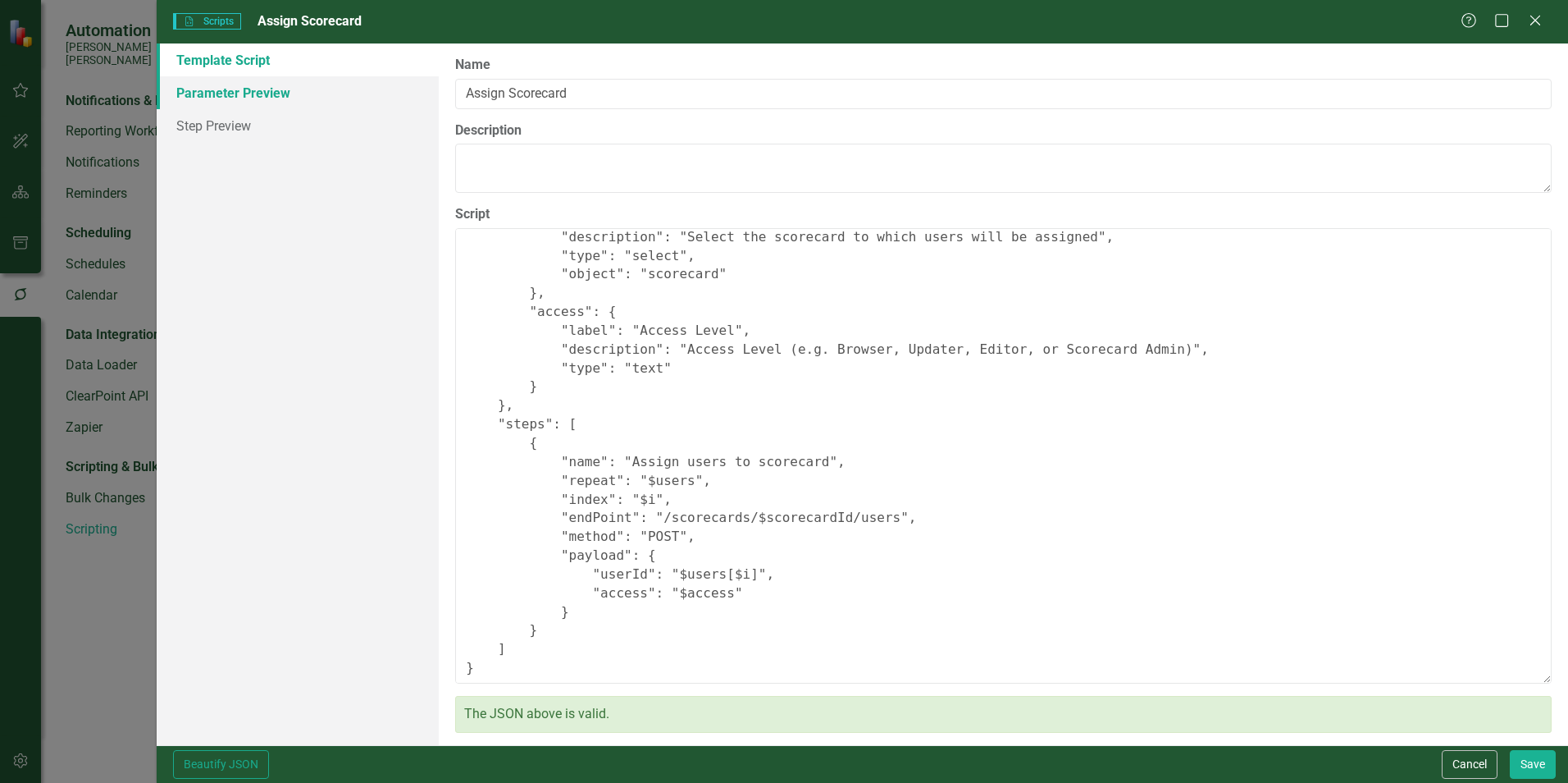
click at [204, 94] on link "Parameter Preview" at bounding box center [297, 93] width 282 height 33
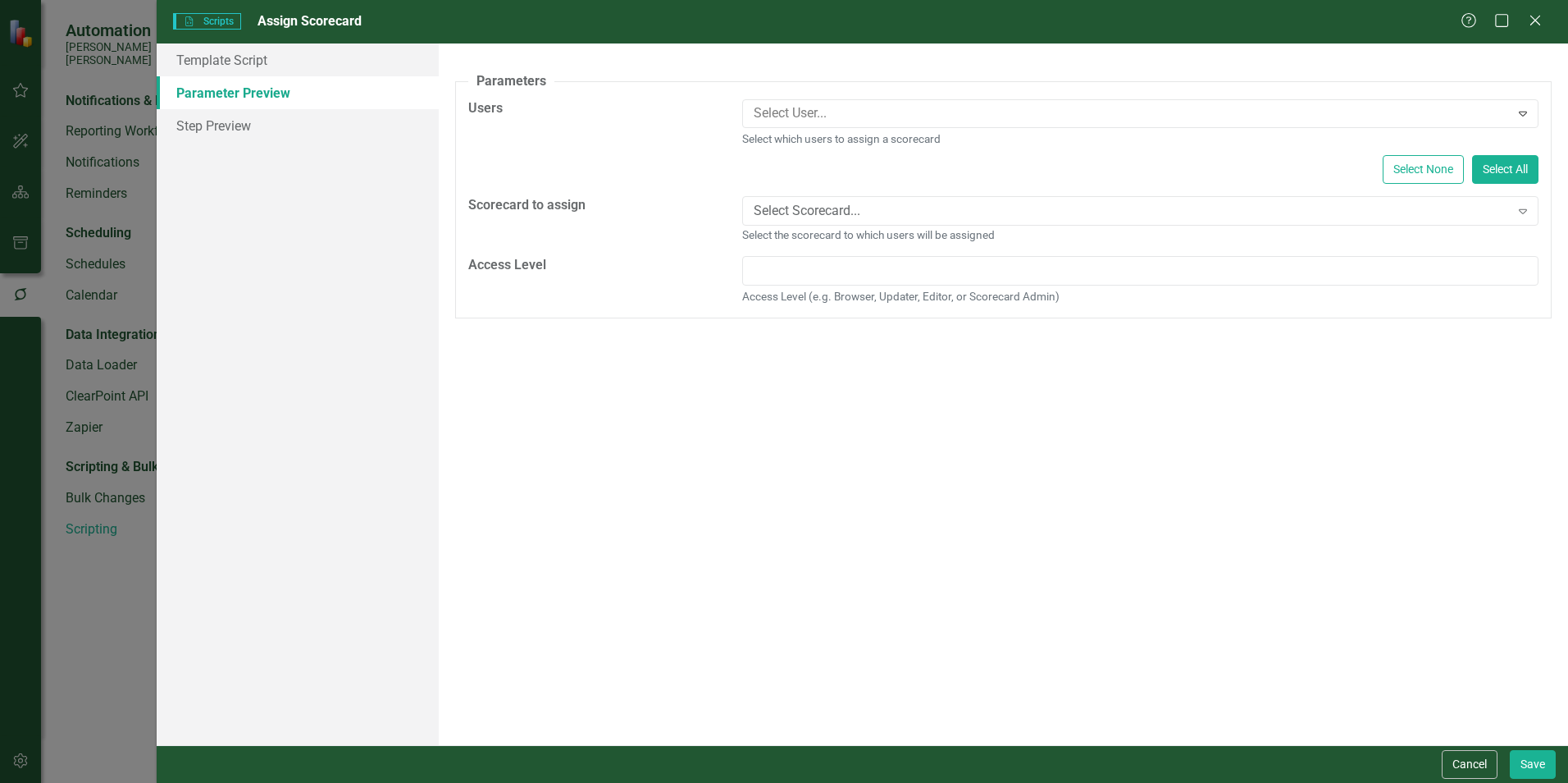
click at [1457, 760] on button "Cancel" at bounding box center [1470, 764] width 55 height 29
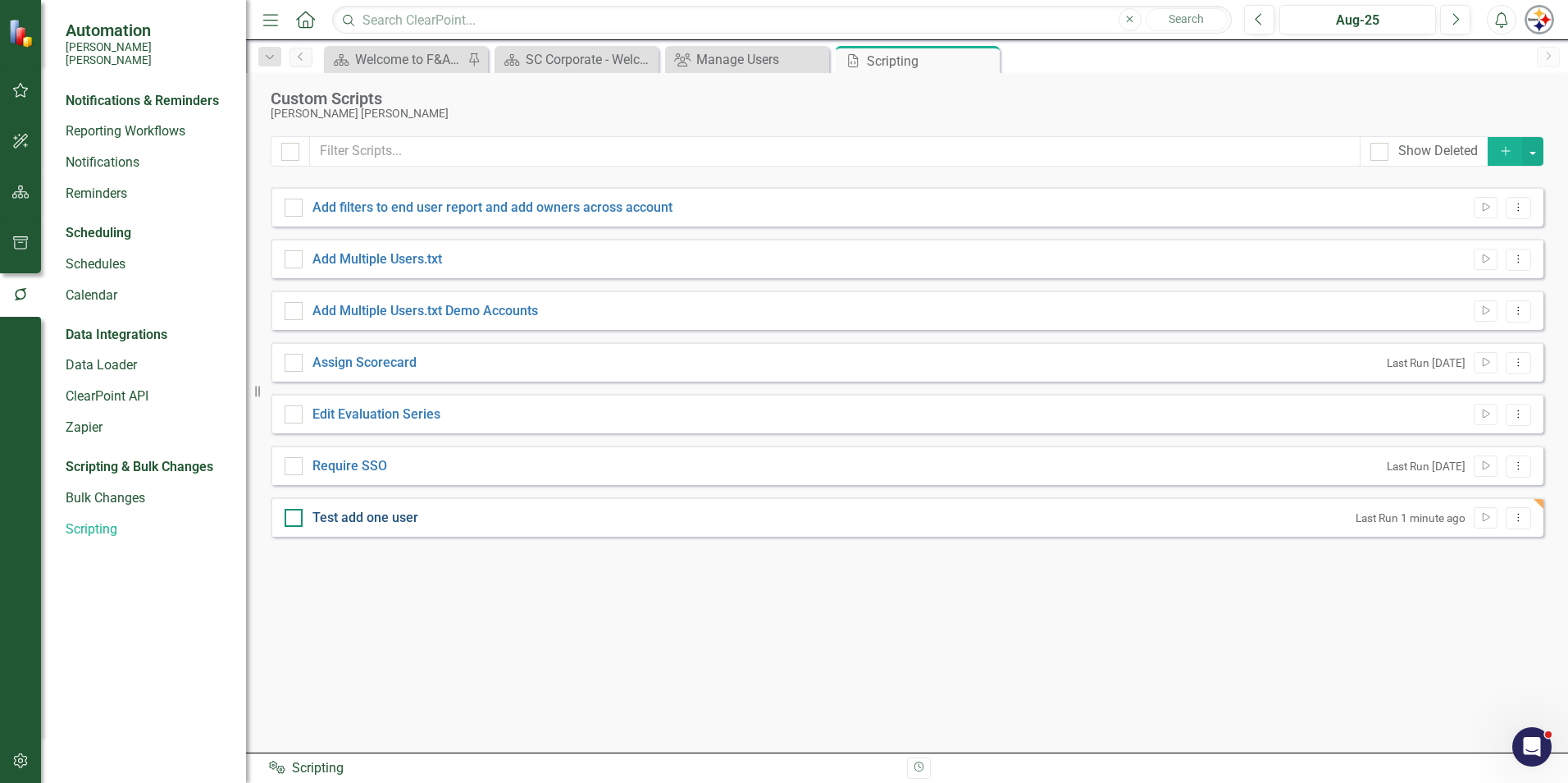
click at [380, 521] on link "Test add one user" at bounding box center [366, 517] width 106 height 16
click at [295, 519] on input "Test add one user" at bounding box center [290, 514] width 11 height 11
checkbox input "true"
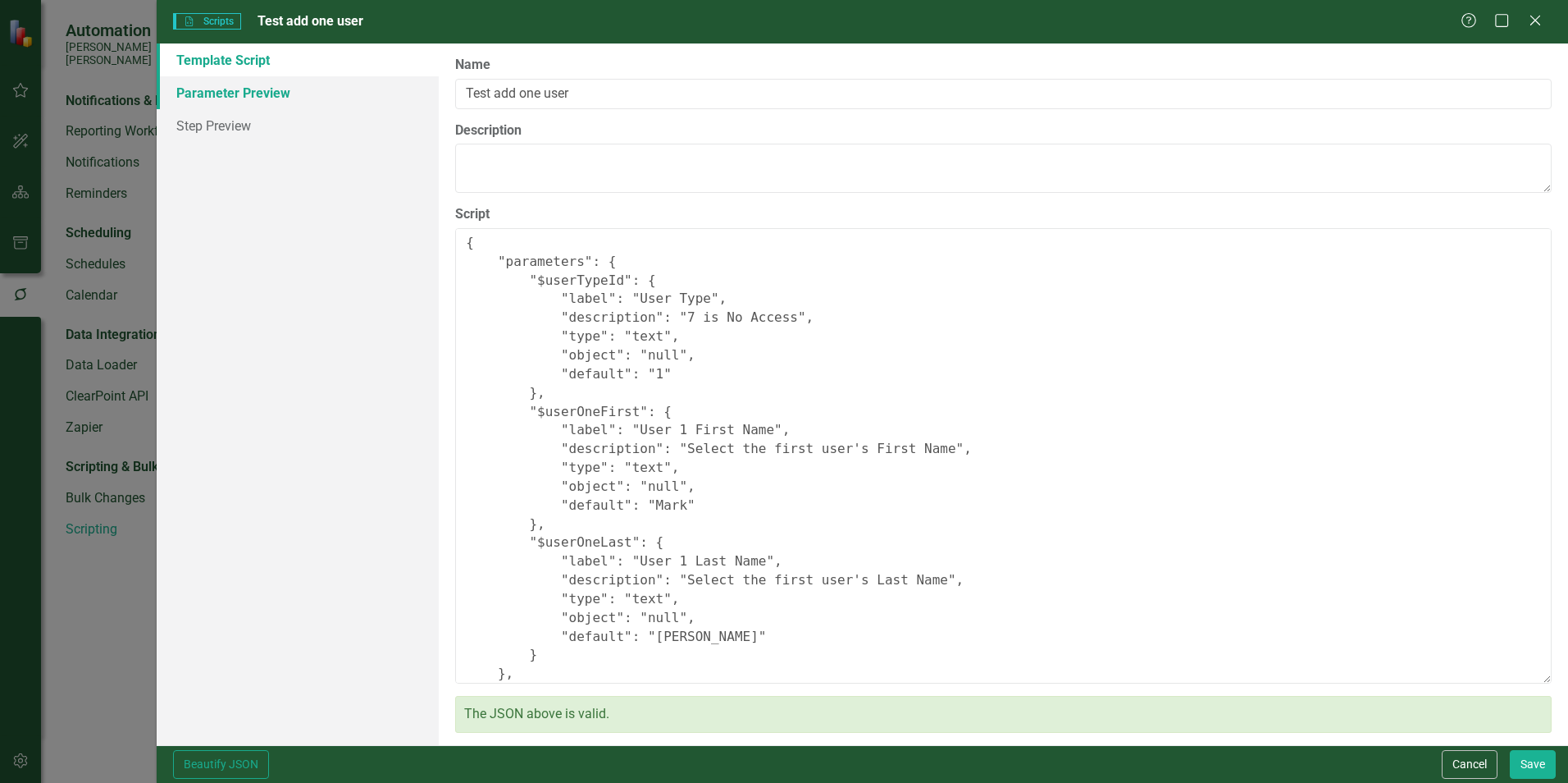
click at [240, 95] on link "Parameter Preview" at bounding box center [297, 93] width 282 height 33
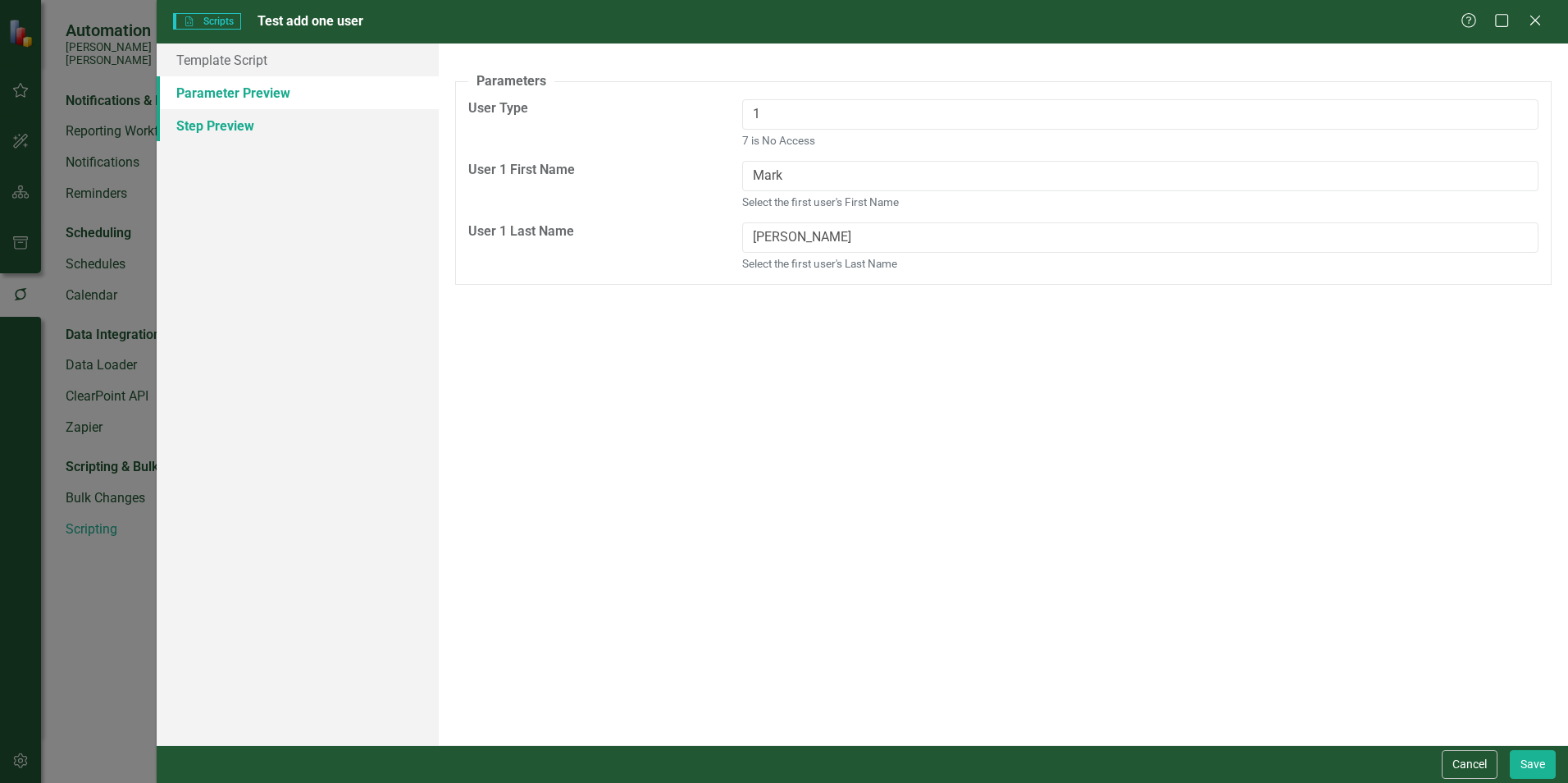
click at [239, 131] on link "Step Preview" at bounding box center [297, 126] width 282 height 33
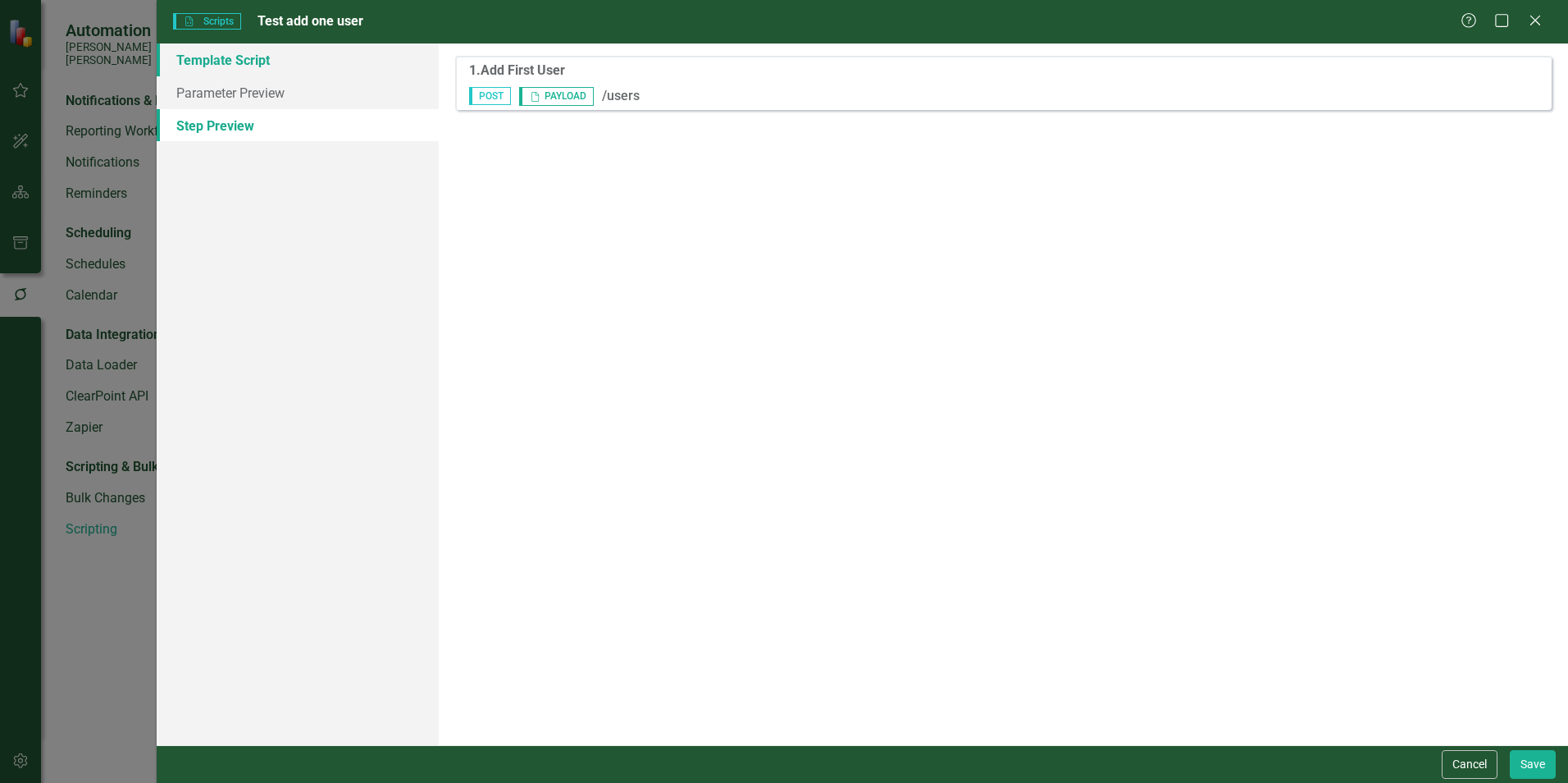
click at [226, 71] on link "Template Script" at bounding box center [297, 60] width 282 height 33
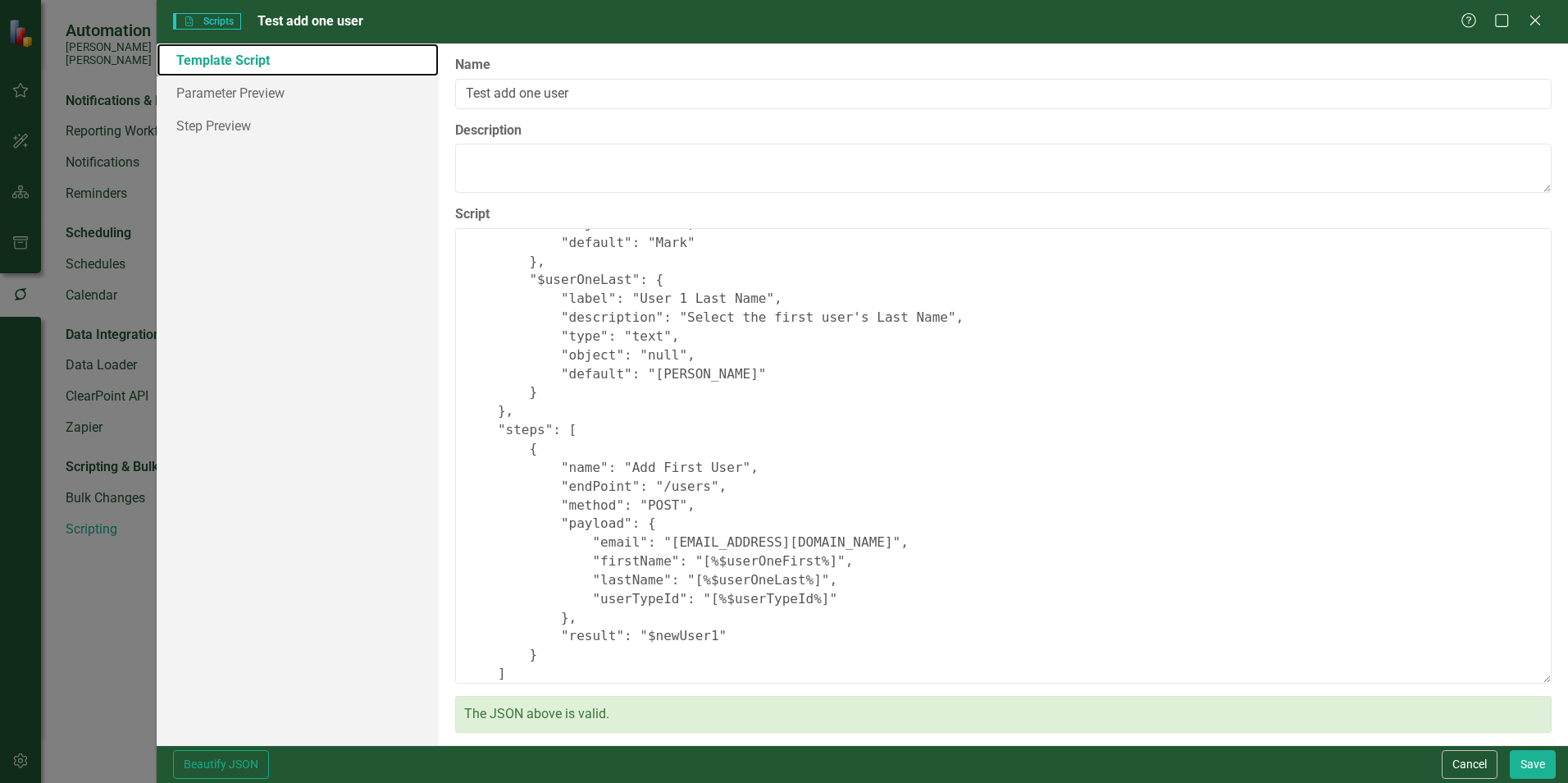
scroll to position [287, 0]
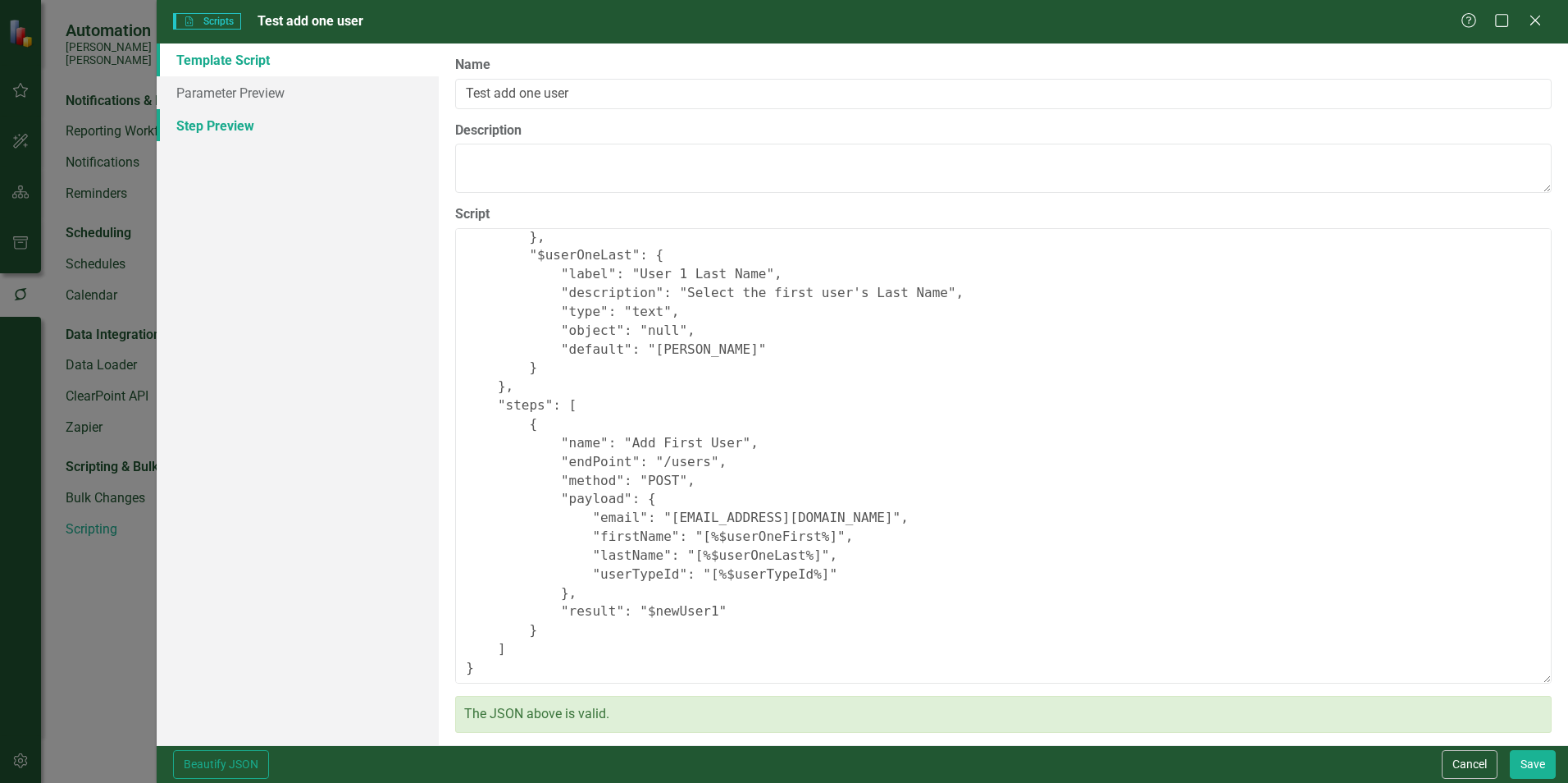
click at [233, 120] on link "Step Preview" at bounding box center [297, 126] width 282 height 33
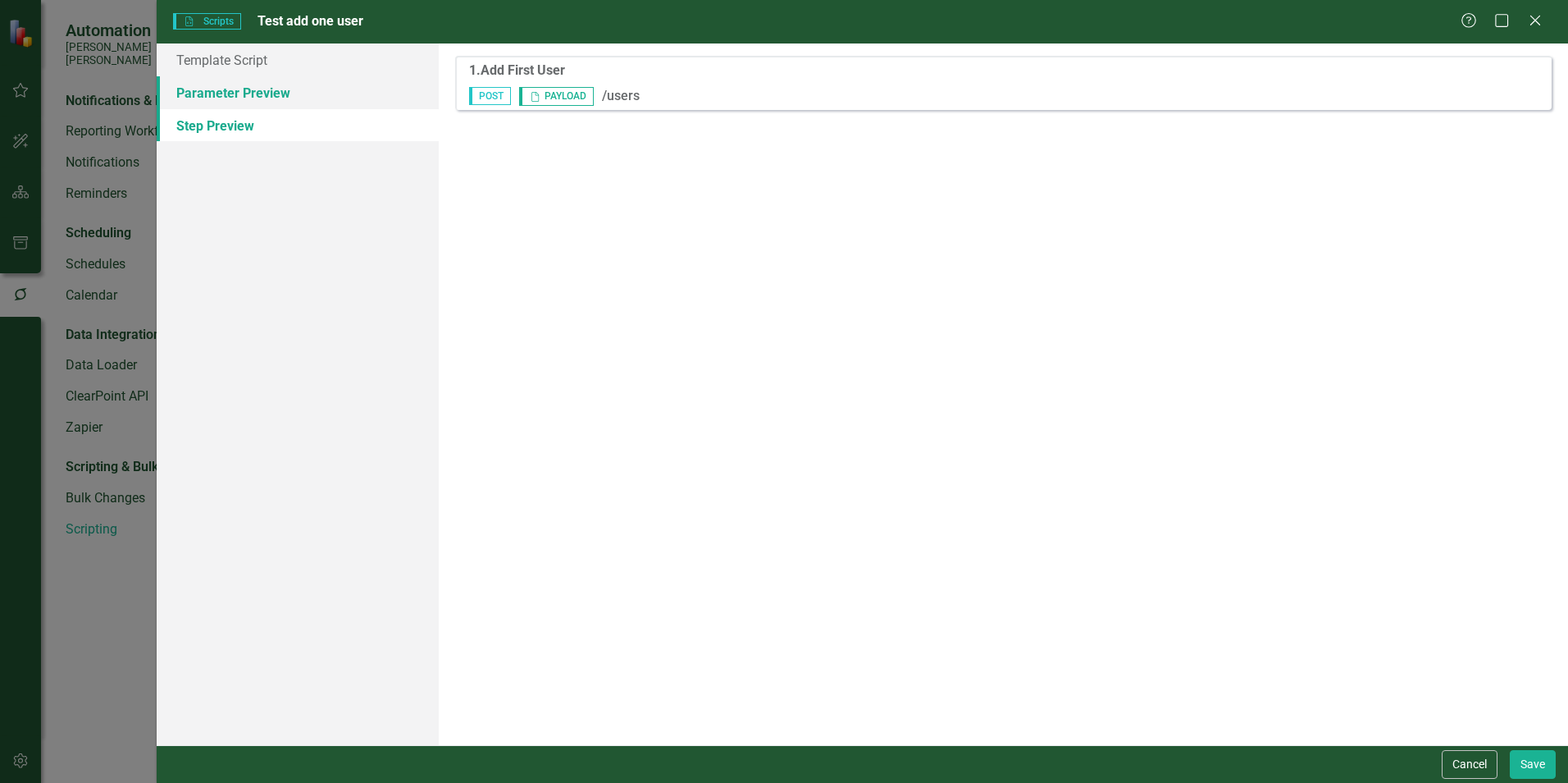
click at [233, 94] on link "Parameter Preview" at bounding box center [297, 93] width 282 height 33
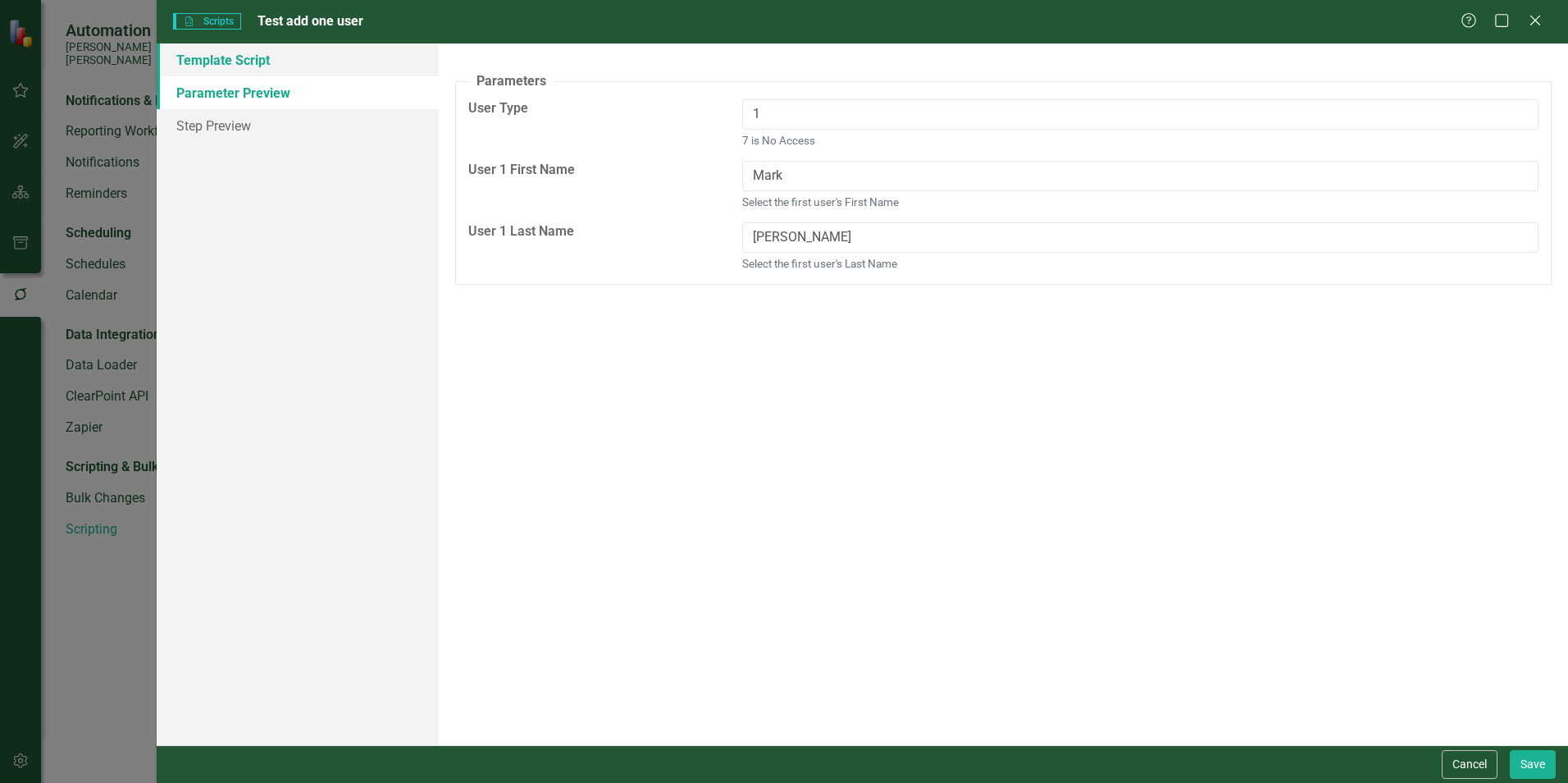
click at [232, 74] on link "Template Script" at bounding box center [297, 60] width 282 height 33
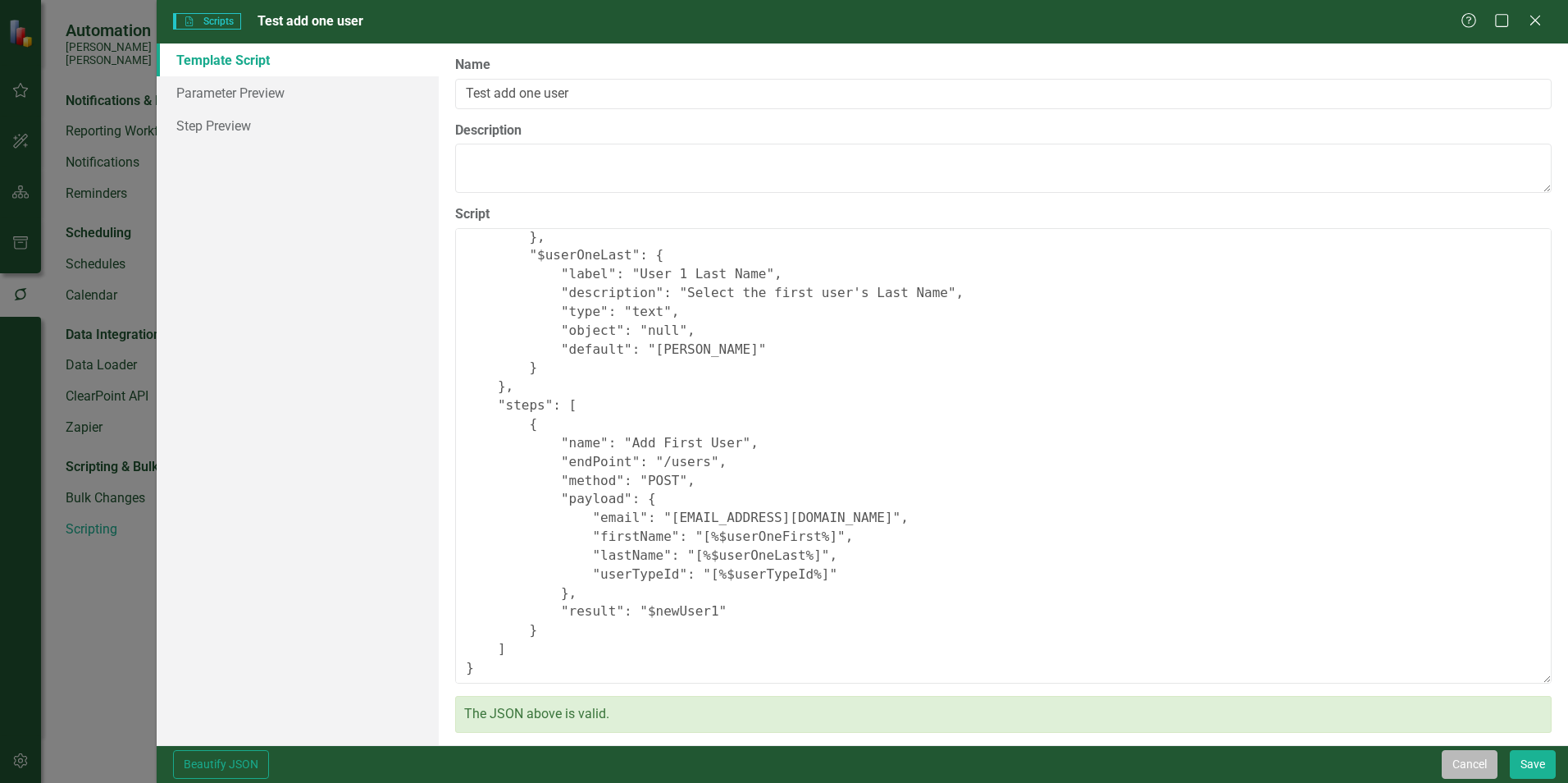
click at [1479, 764] on button "Cancel" at bounding box center [1470, 764] width 55 height 29
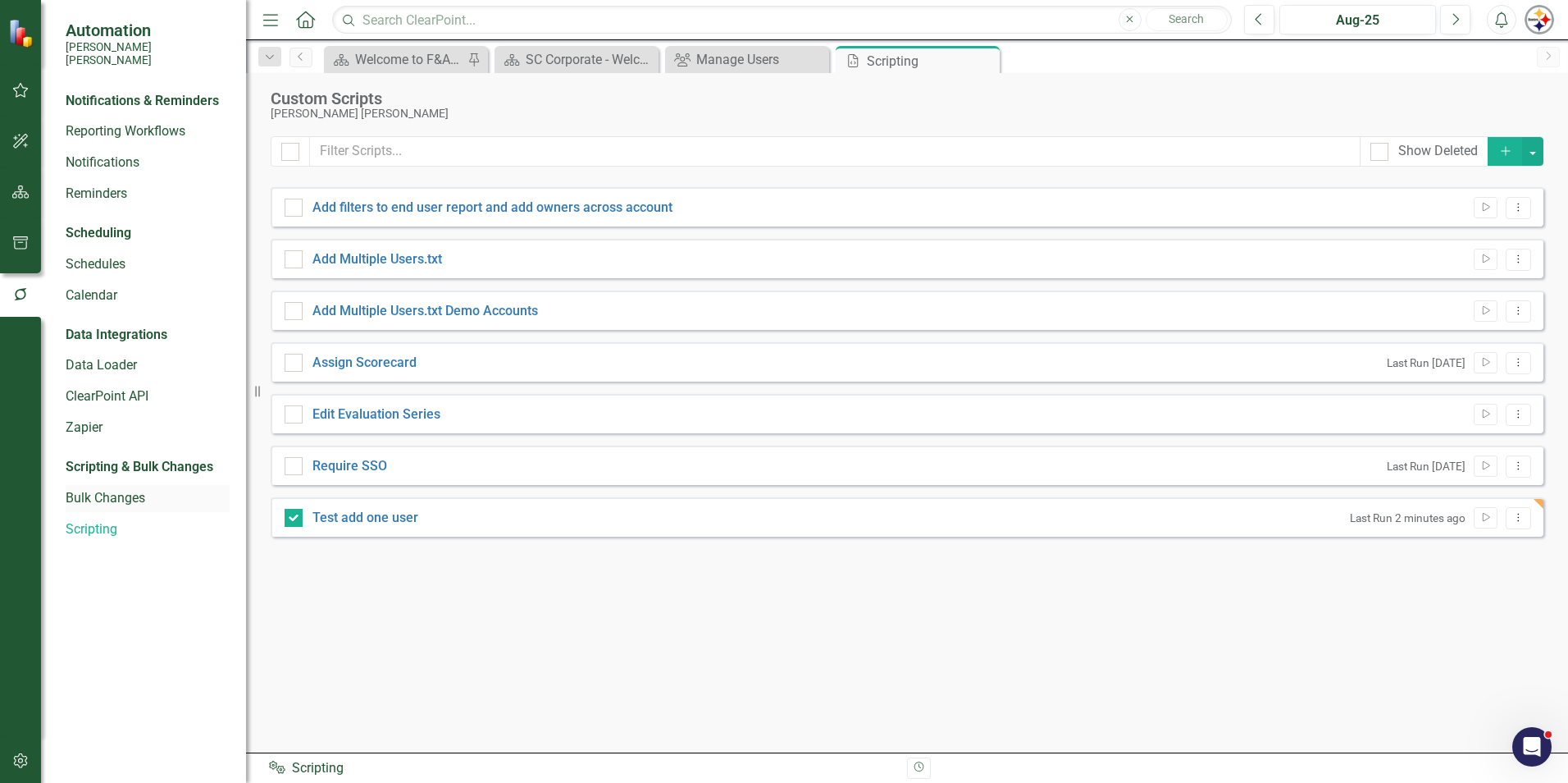
click at [103, 489] on link "Bulk Changes" at bounding box center [147, 498] width 164 height 19
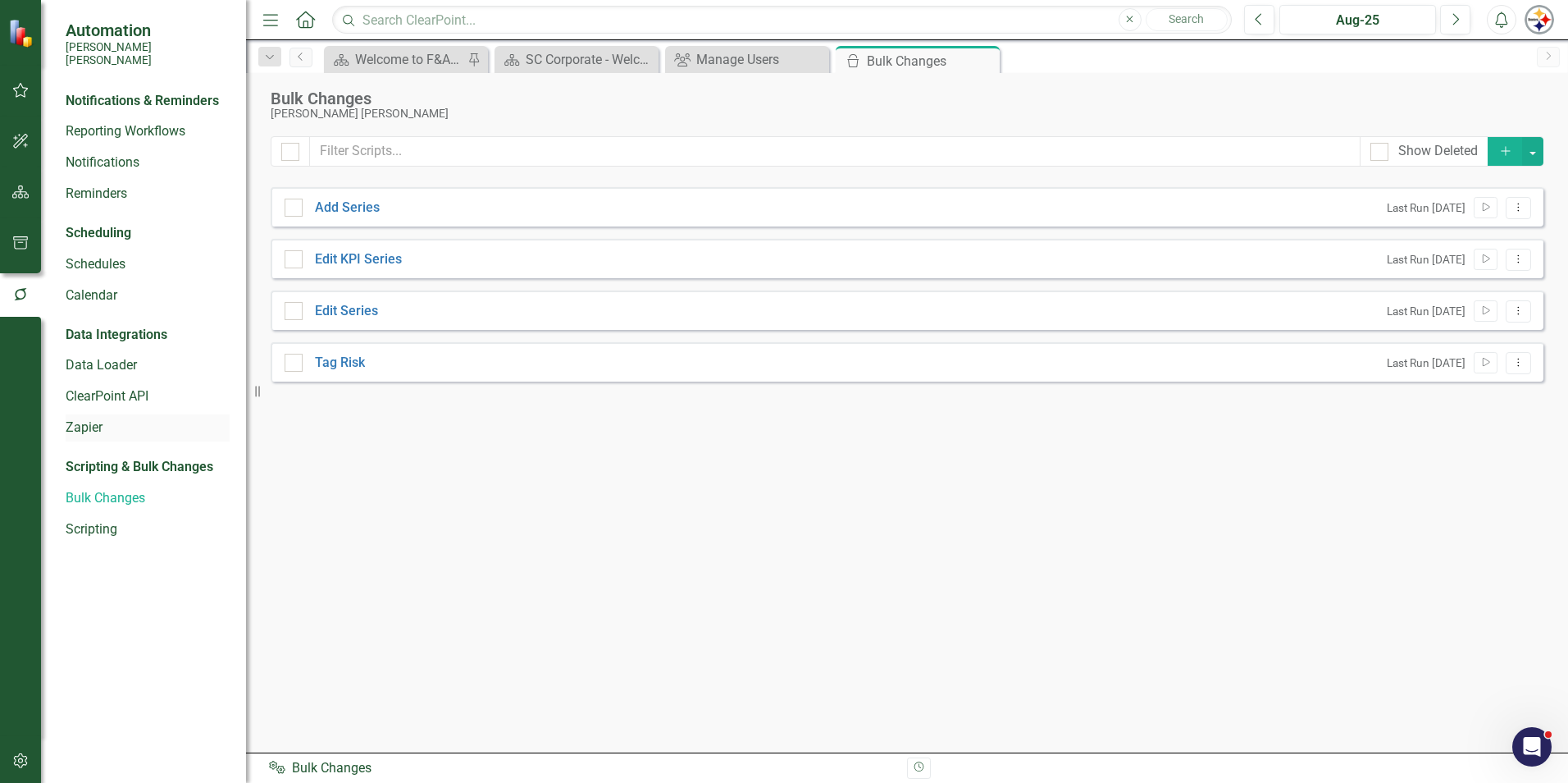
click at [97, 419] on link "Zapier" at bounding box center [147, 428] width 164 height 19
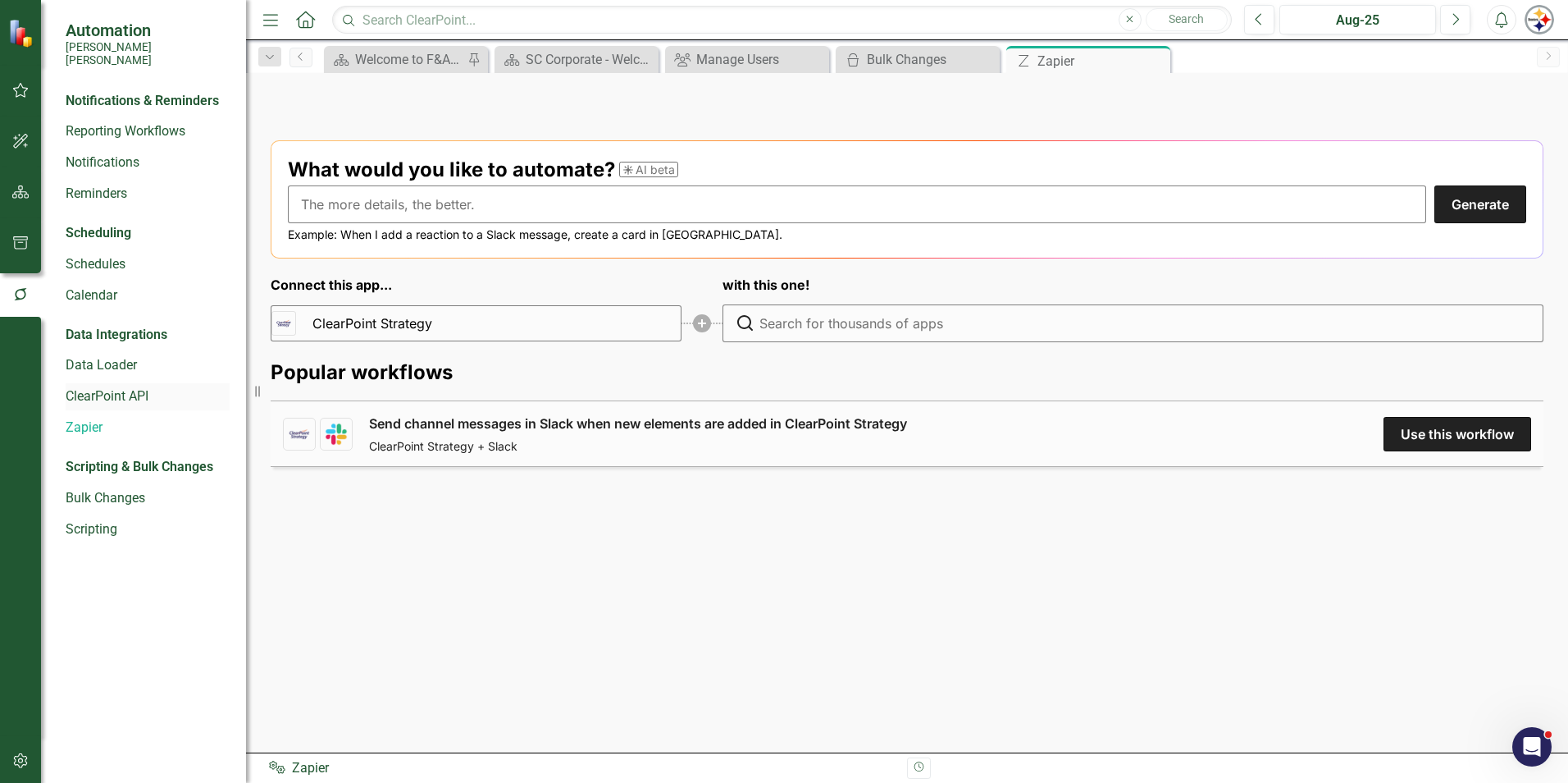
click at [112, 387] on link "ClearPoint API" at bounding box center [147, 396] width 164 height 19
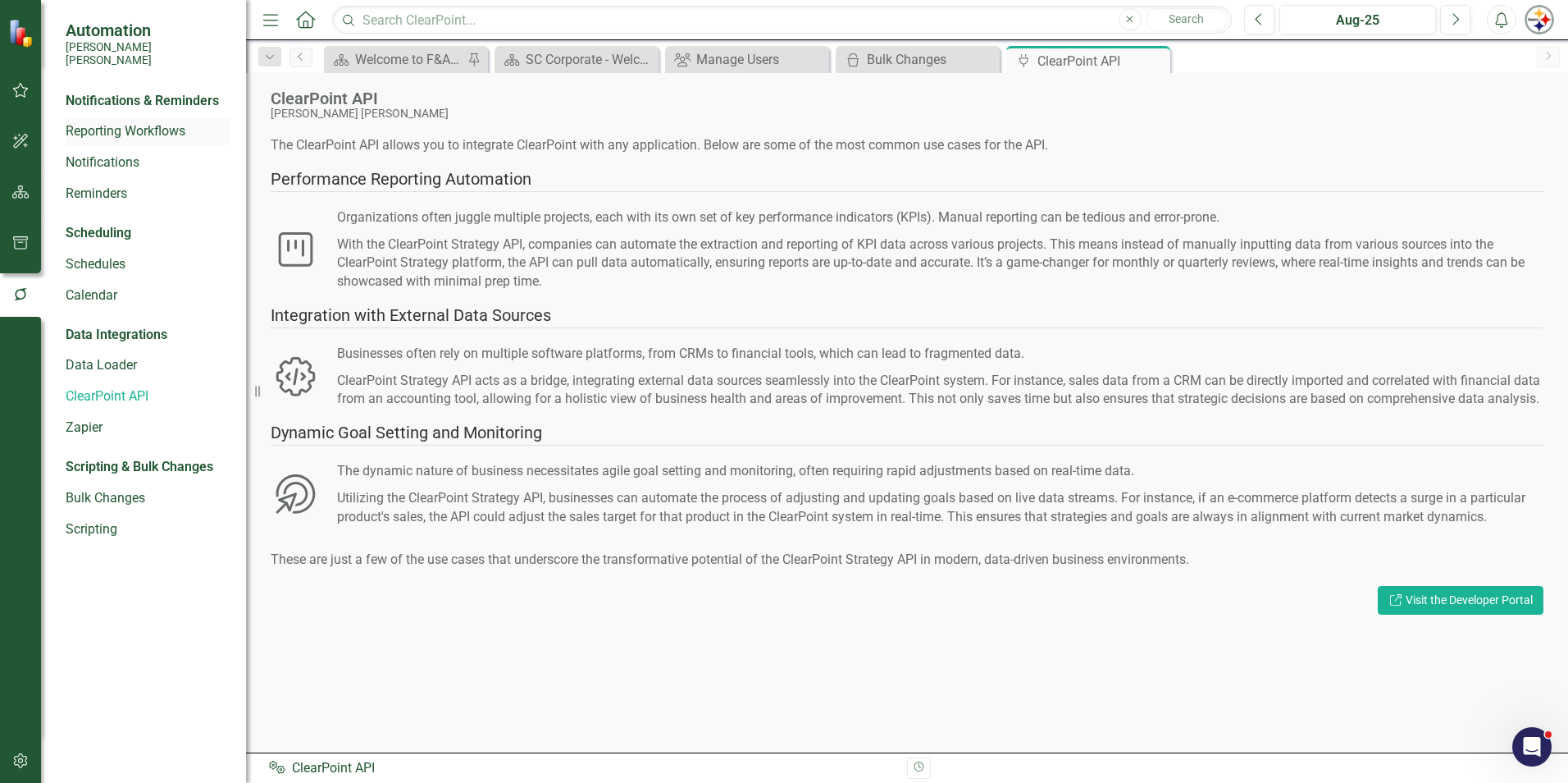
click at [141, 122] on link "Reporting Workflows" at bounding box center [147, 132] width 164 height 19
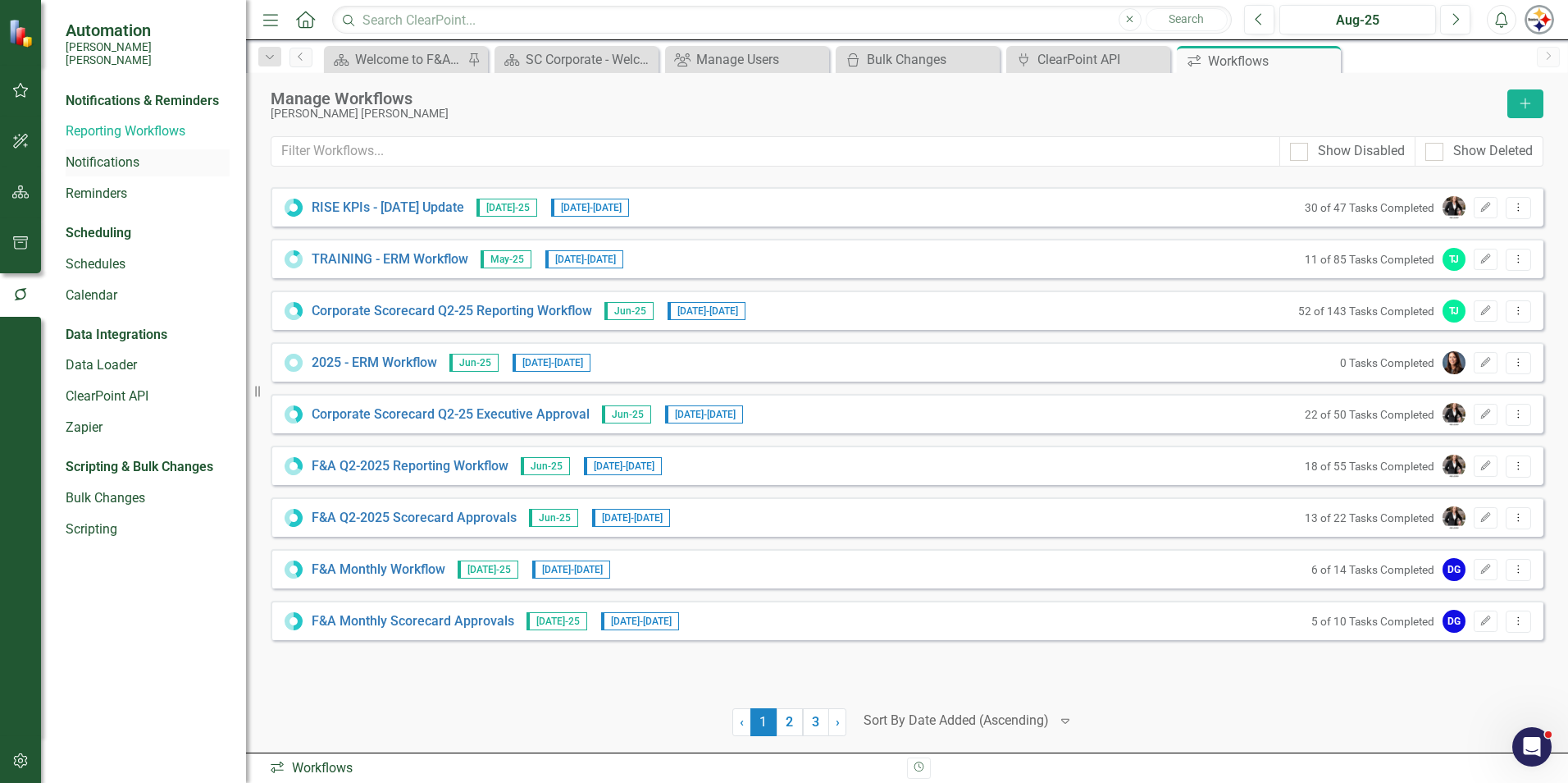
click at [121, 153] on link "Notifications" at bounding box center [147, 162] width 164 height 19
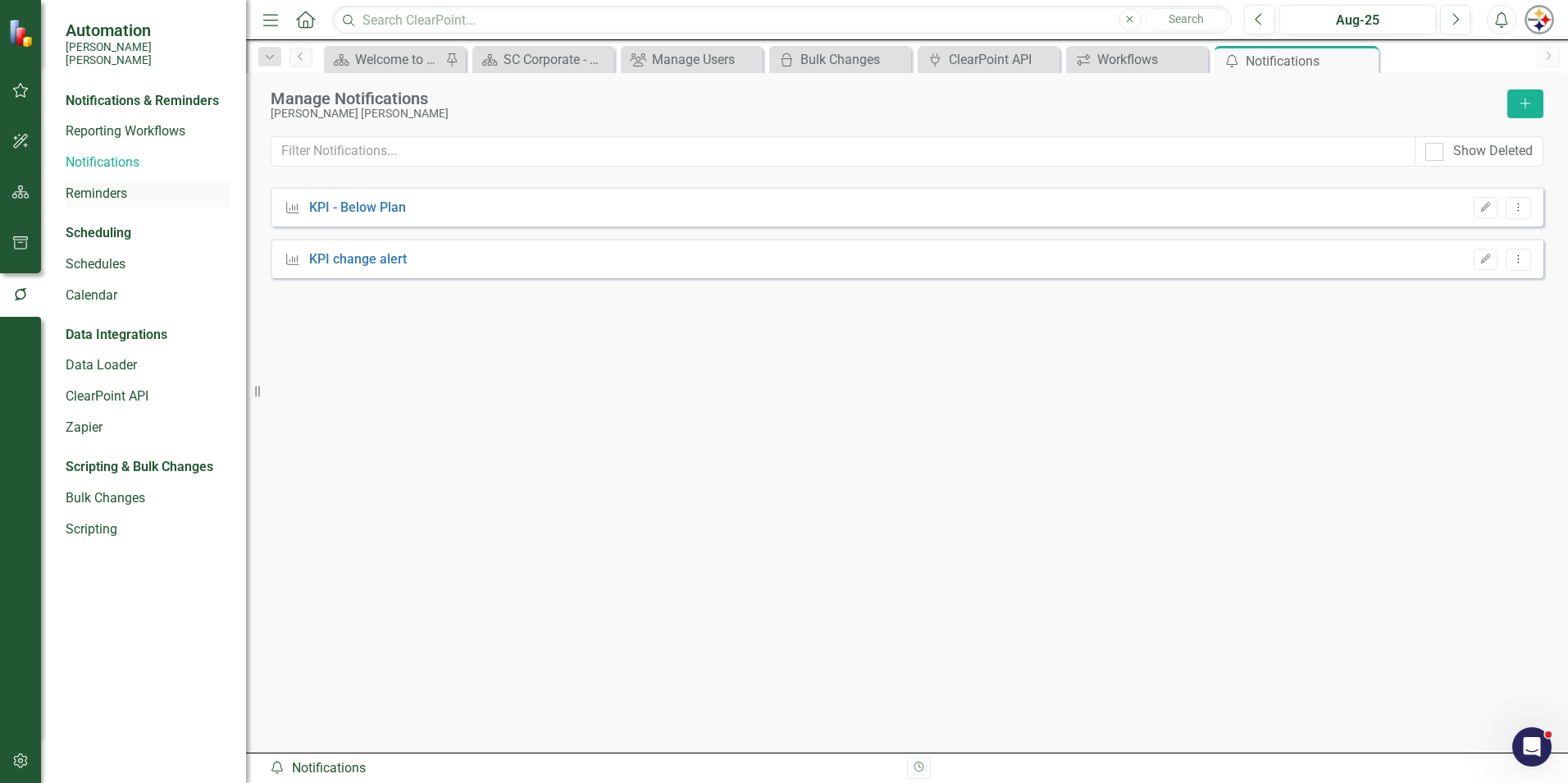
click at [121, 185] on link "Reminders" at bounding box center [147, 194] width 164 height 19
click at [18, 757] on icon "button" at bounding box center [20, 761] width 14 height 15
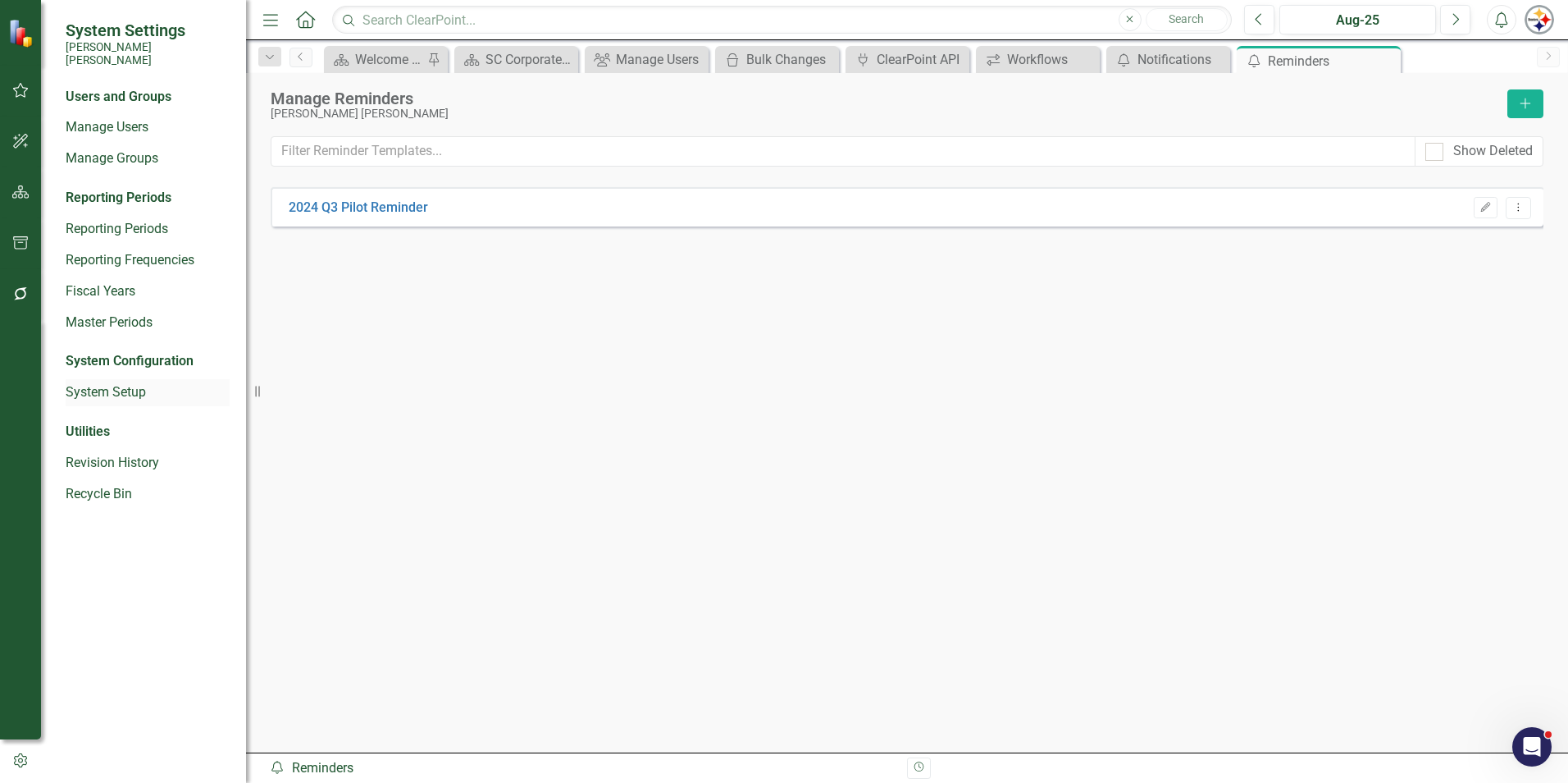
click at [117, 383] on link "System Setup" at bounding box center [147, 392] width 164 height 19
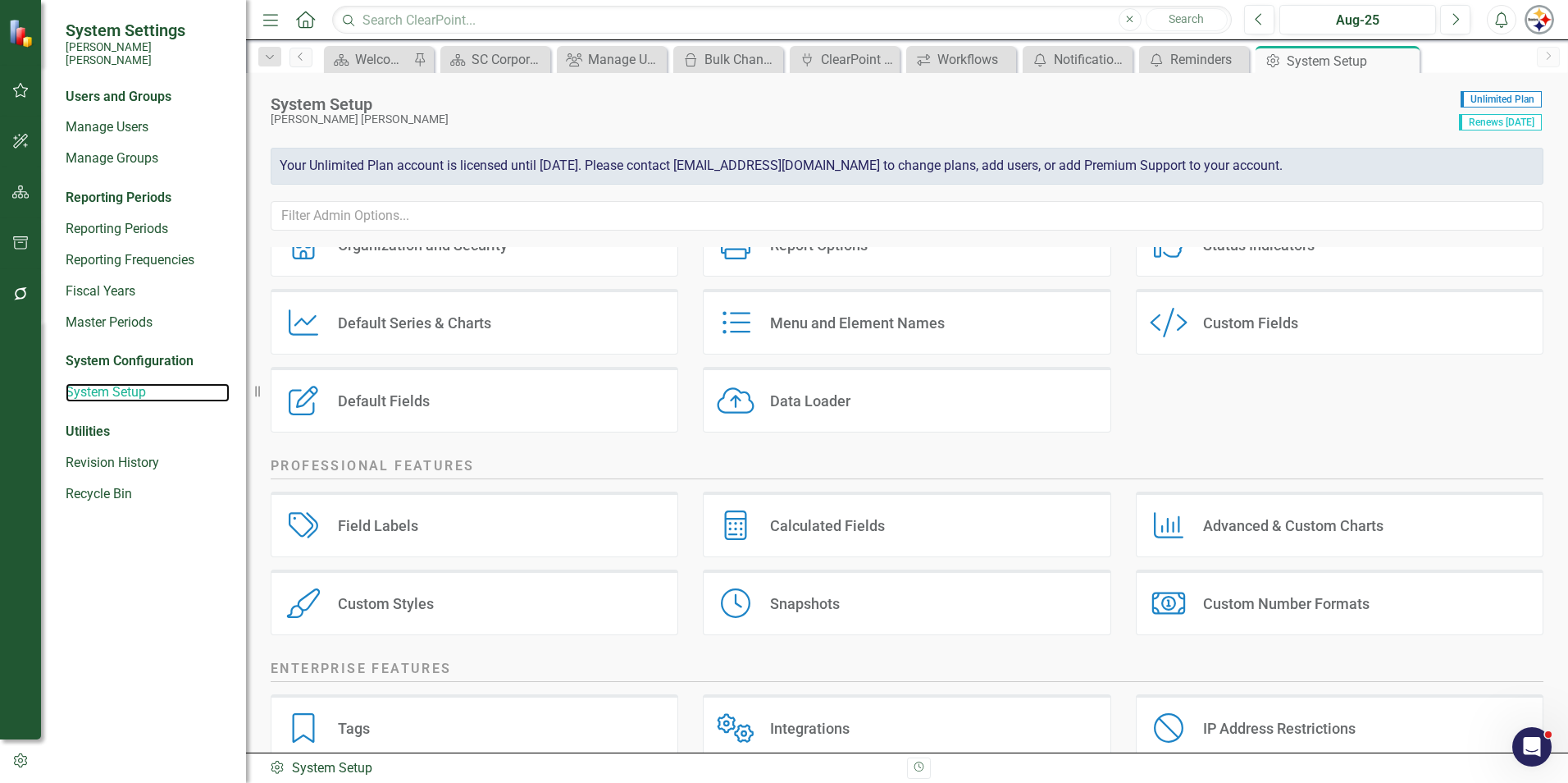
scroll to position [187, 0]
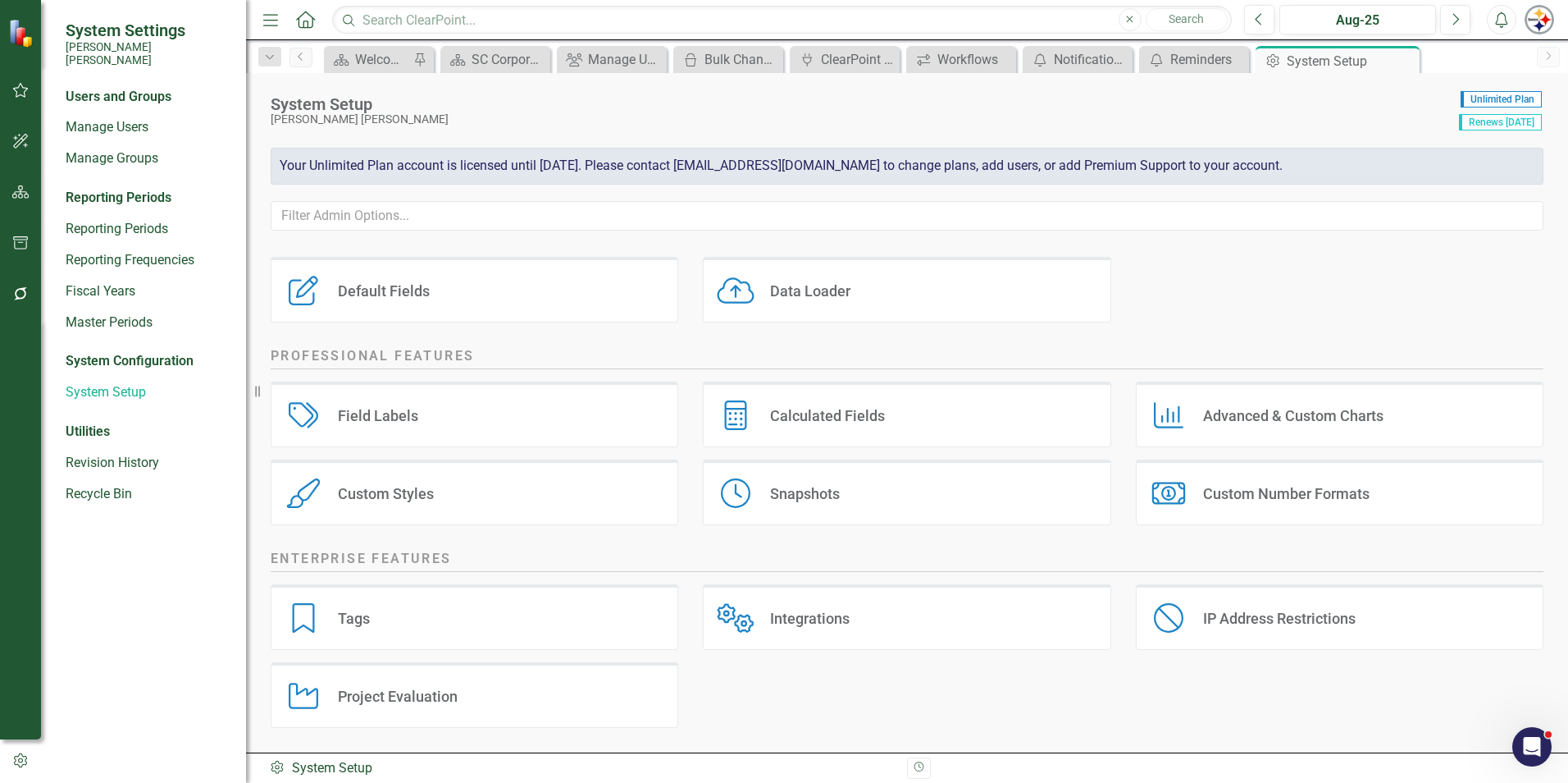
click at [918, 766] on icon "Revision History" at bounding box center [918, 767] width 12 height 10
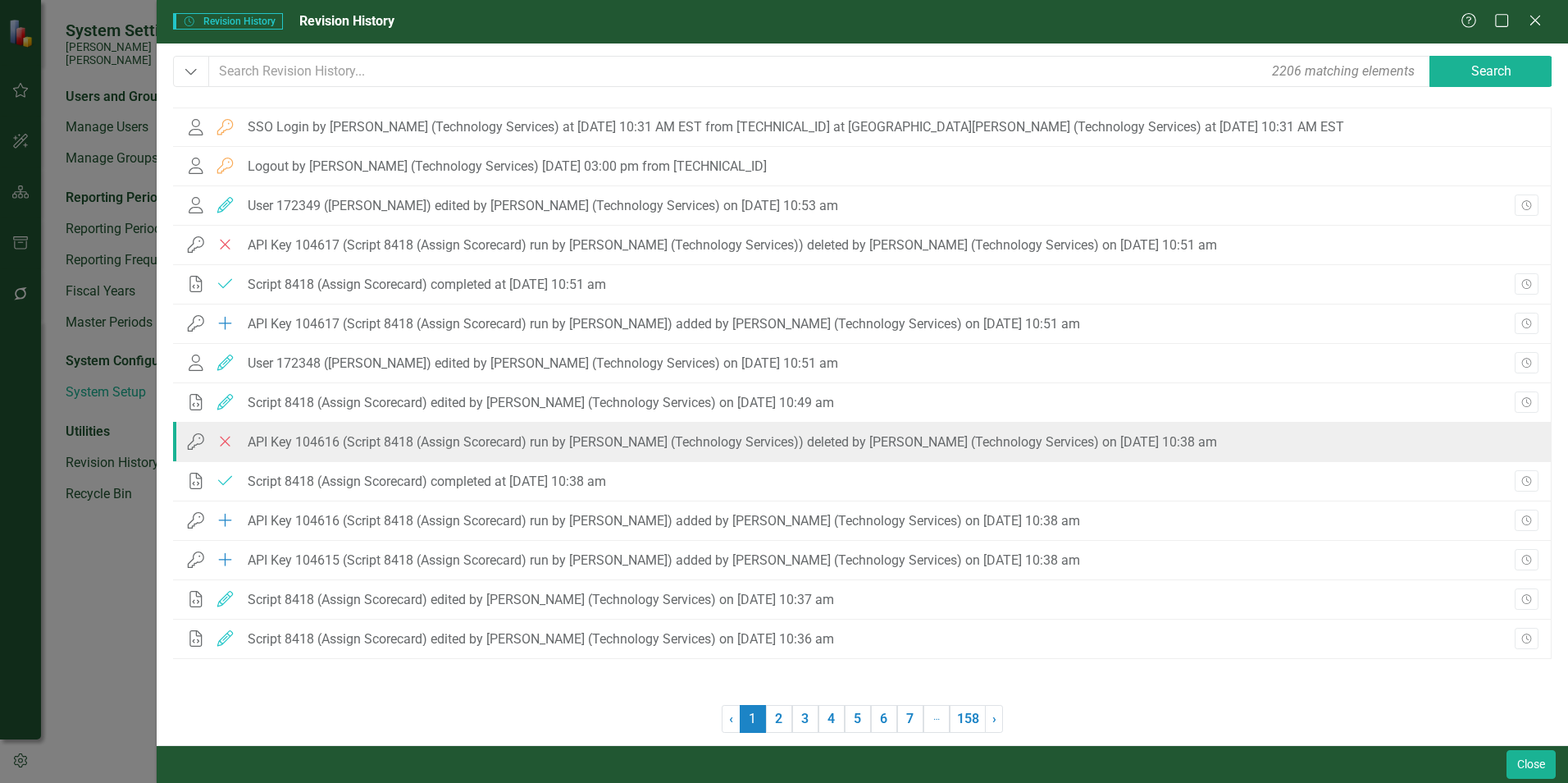
click at [192, 438] on icon "API Key" at bounding box center [196, 441] width 22 height 17
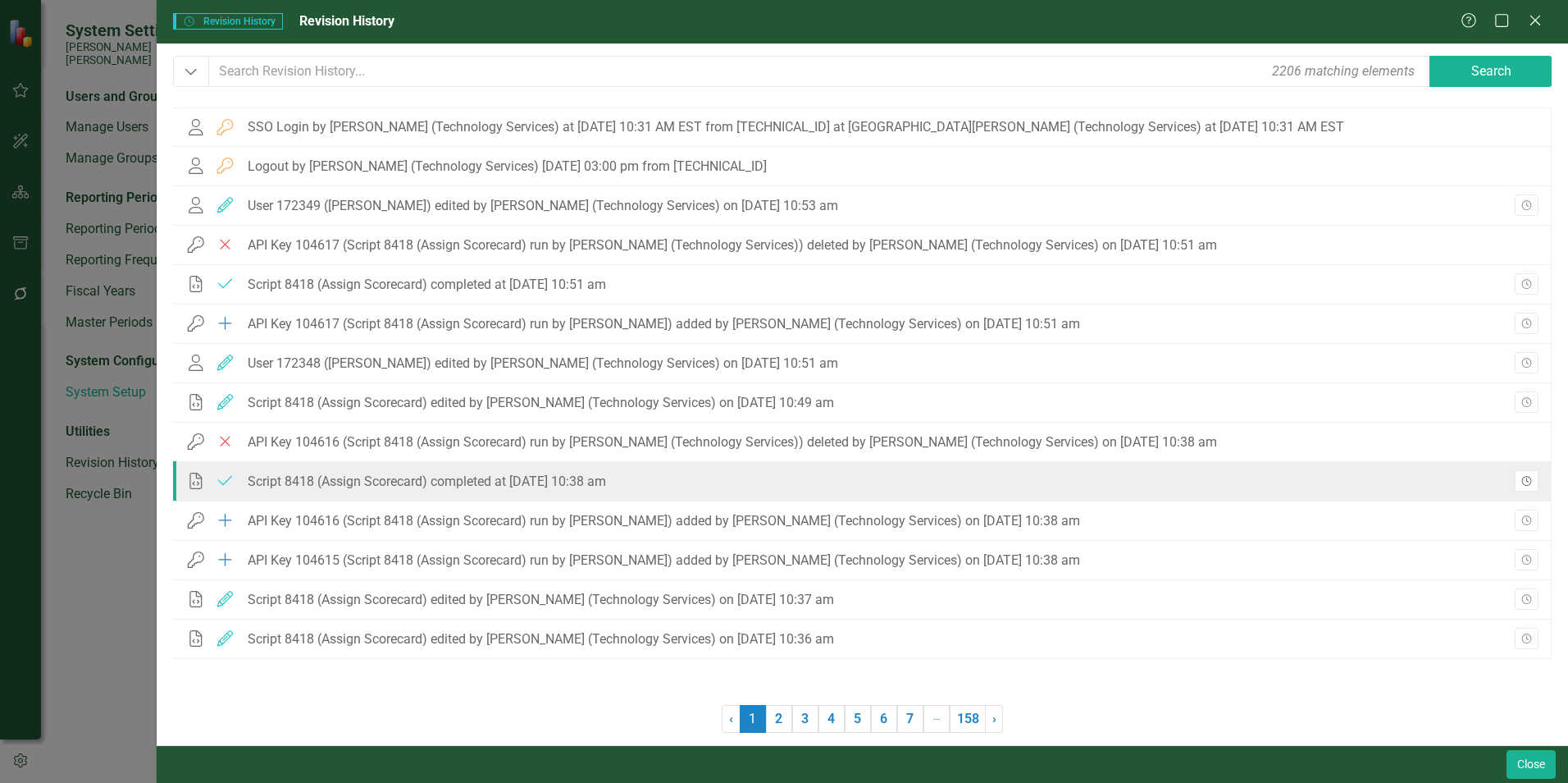
click at [1537, 477] on button "Revision History" at bounding box center [1527, 481] width 24 height 22
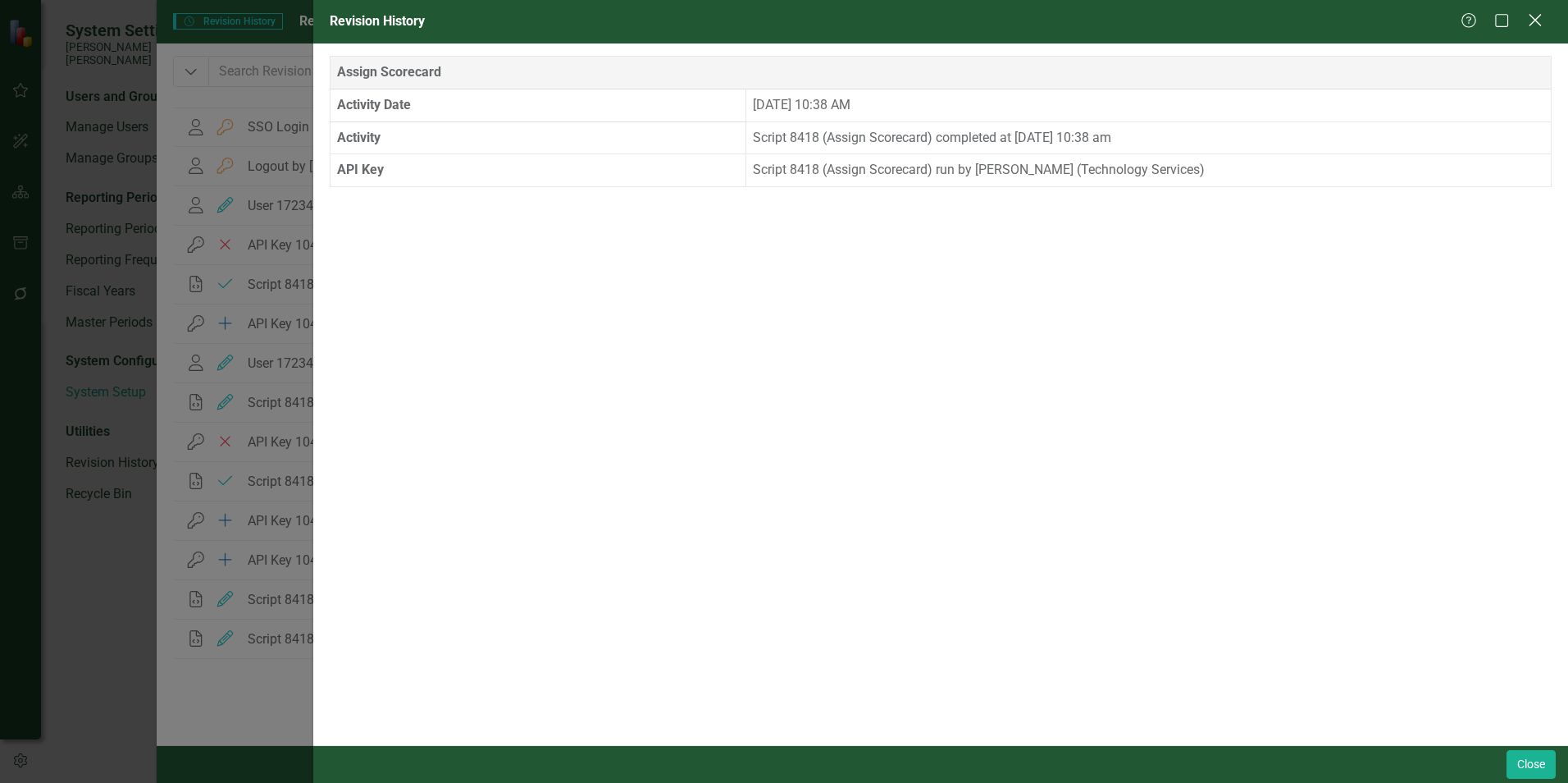
click at [1531, 20] on icon "Close" at bounding box center [1535, 20] width 21 height 16
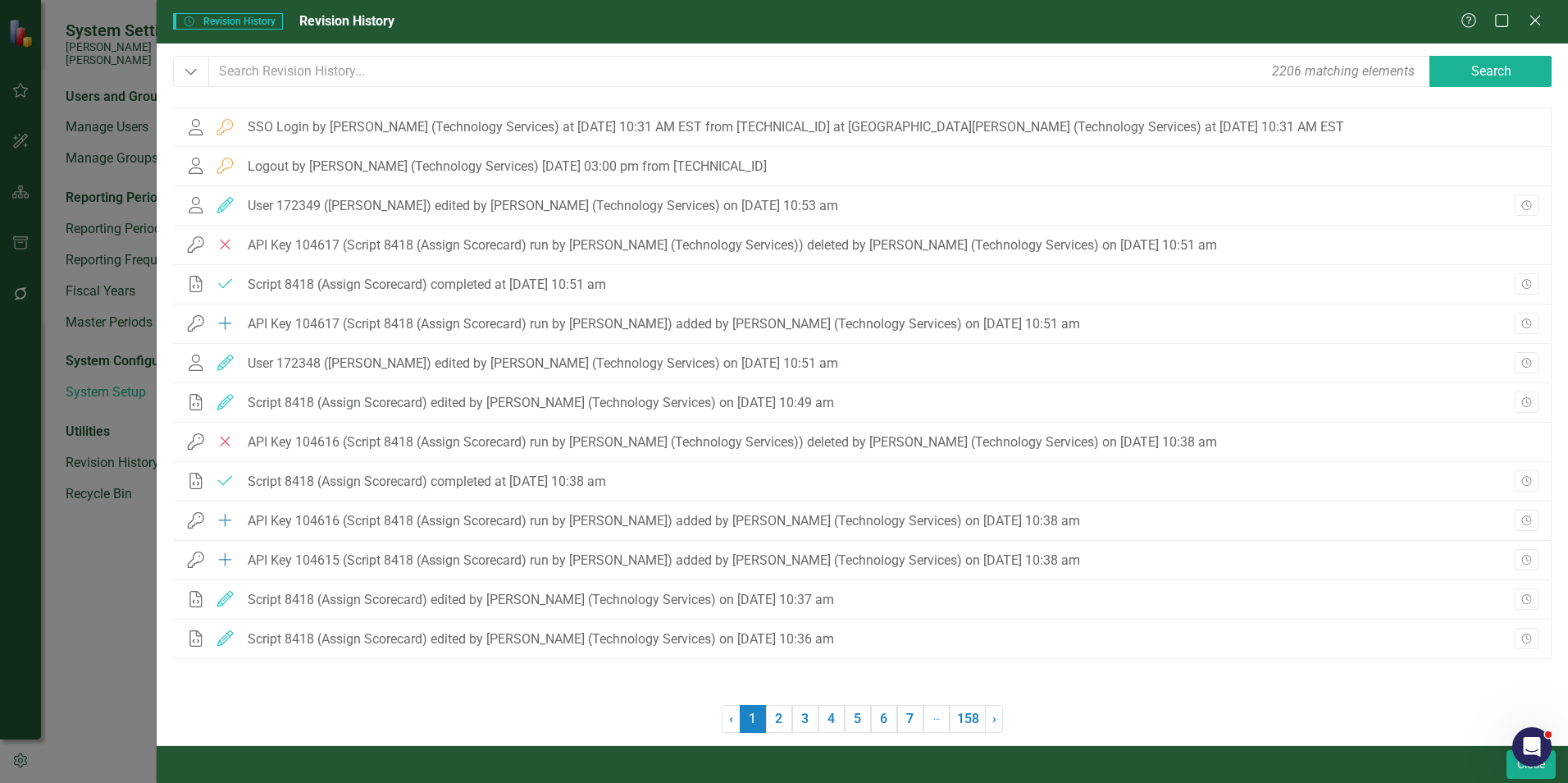
click at [1547, 21] on div "Help Maximize Close" at bounding box center [1506, 22] width 91 height 19
click at [1532, 19] on icon "Close" at bounding box center [1535, 20] width 21 height 16
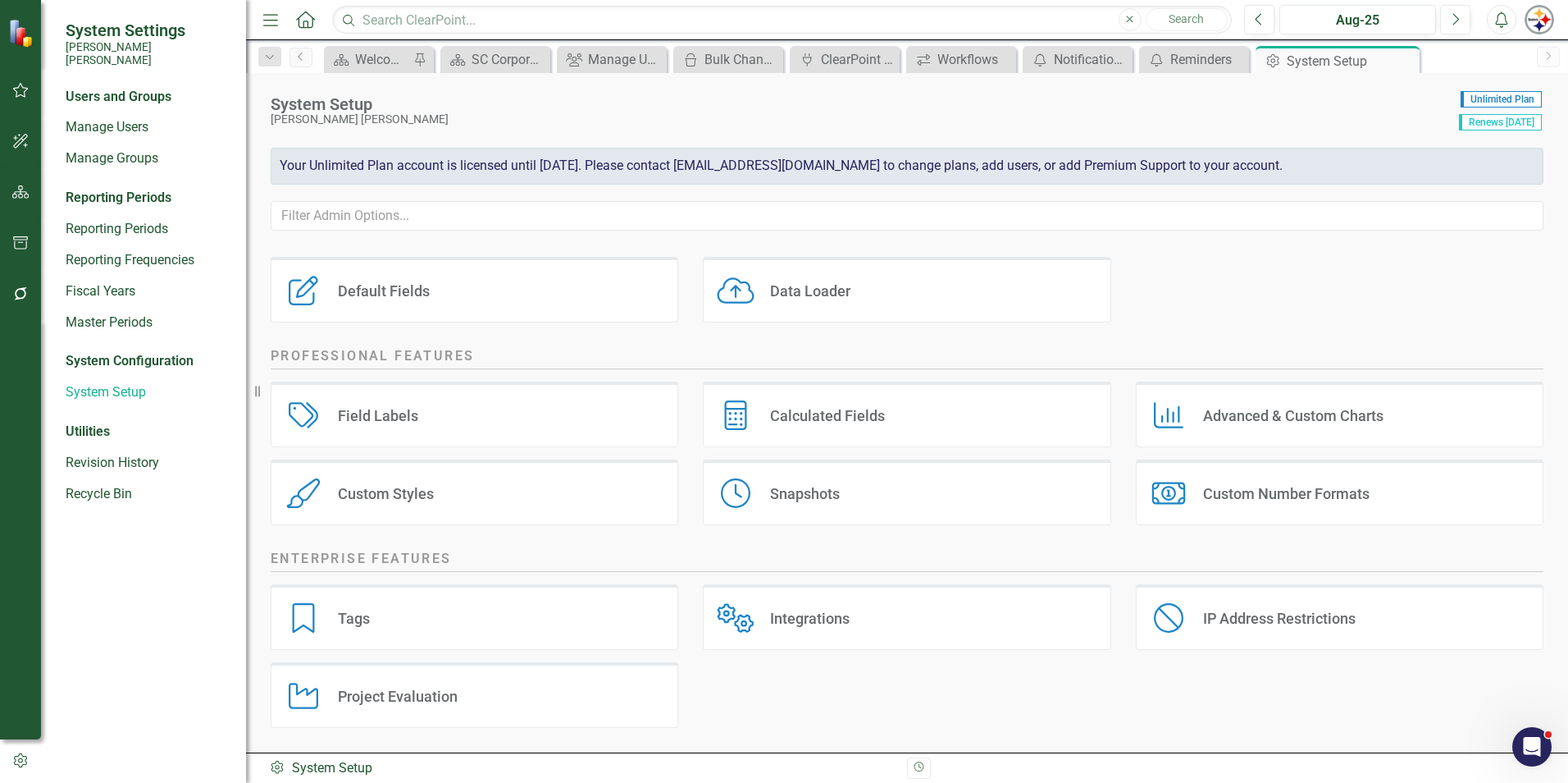
click at [914, 768] on icon "button" at bounding box center [919, 767] width 10 height 10
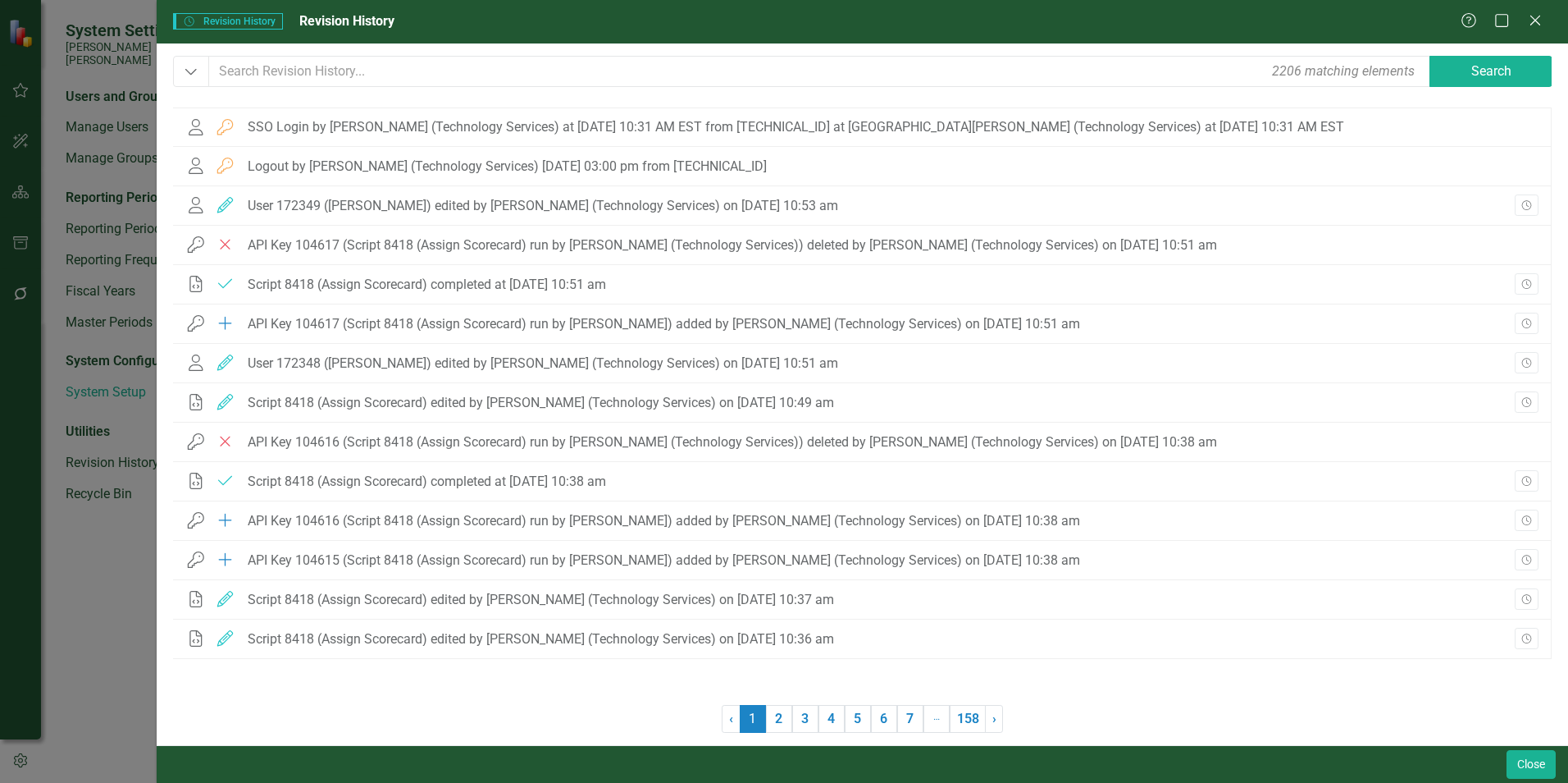
click at [1543, 30] on div "Help Maximize Close" at bounding box center [1506, 22] width 91 height 19
click at [1537, 11] on div "Close" at bounding box center [1535, 22] width 21 height 22
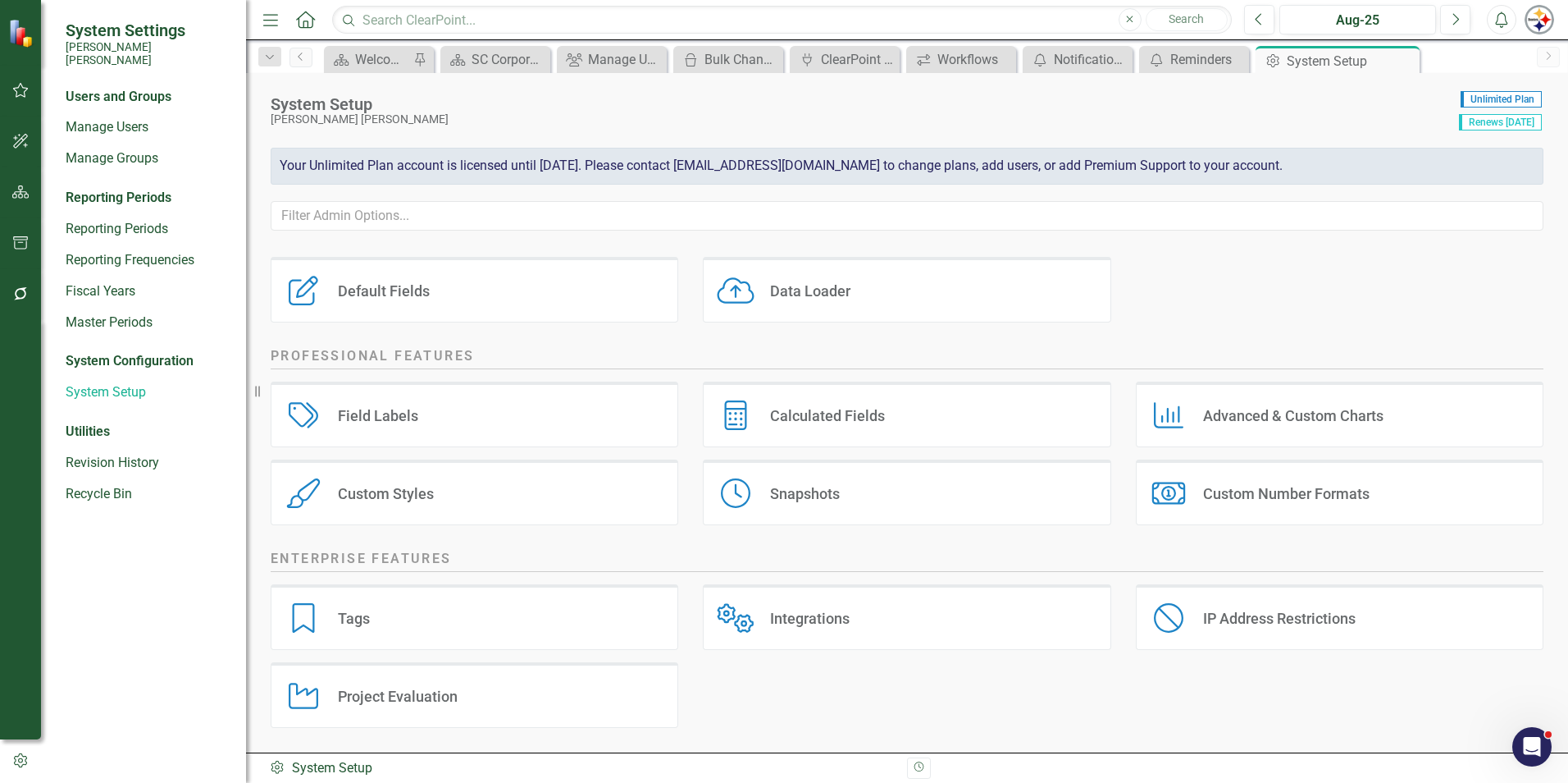
click at [822, 296] on div "Data Loader" at bounding box center [810, 291] width 80 height 19
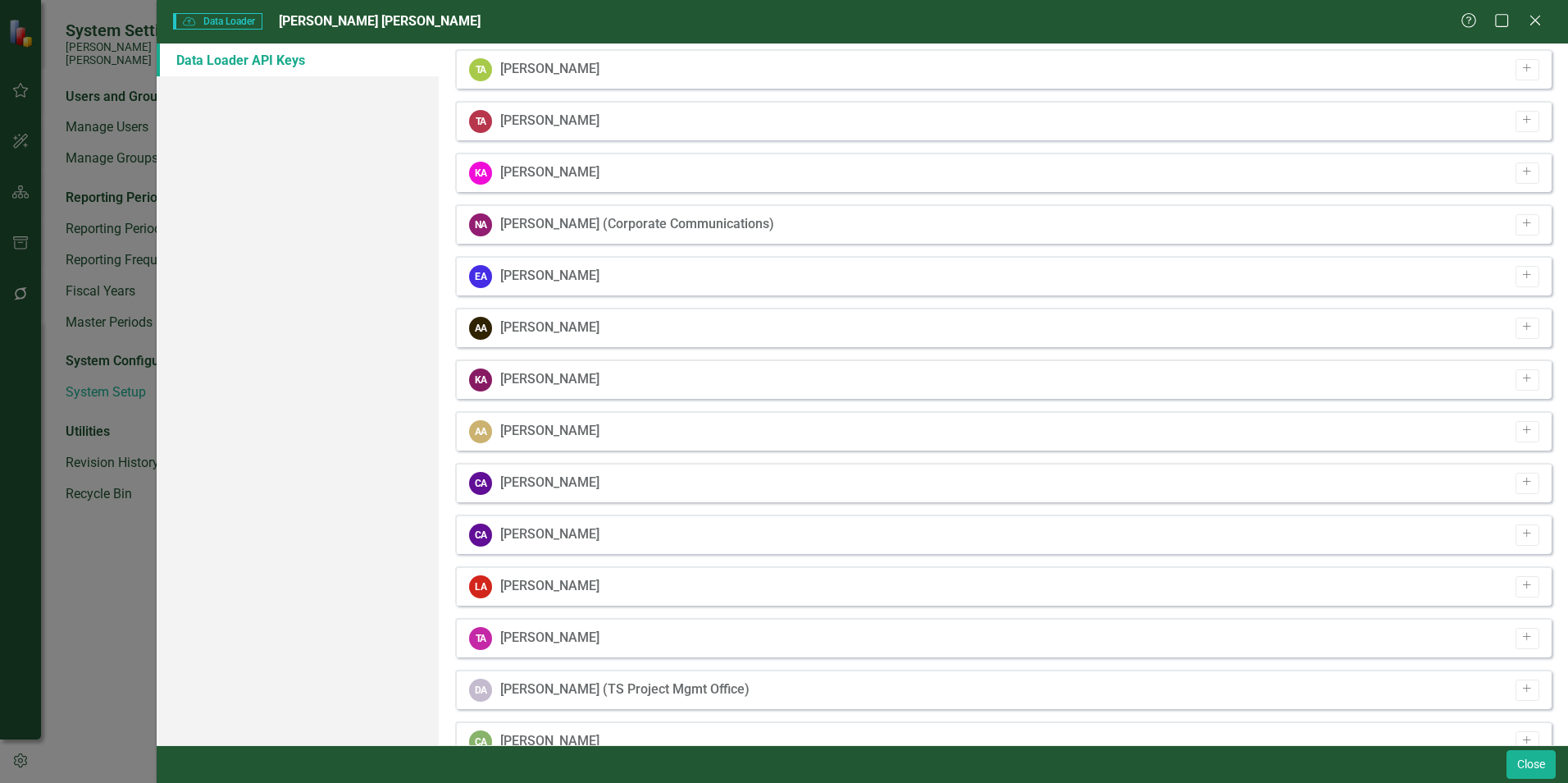
scroll to position [328, 0]
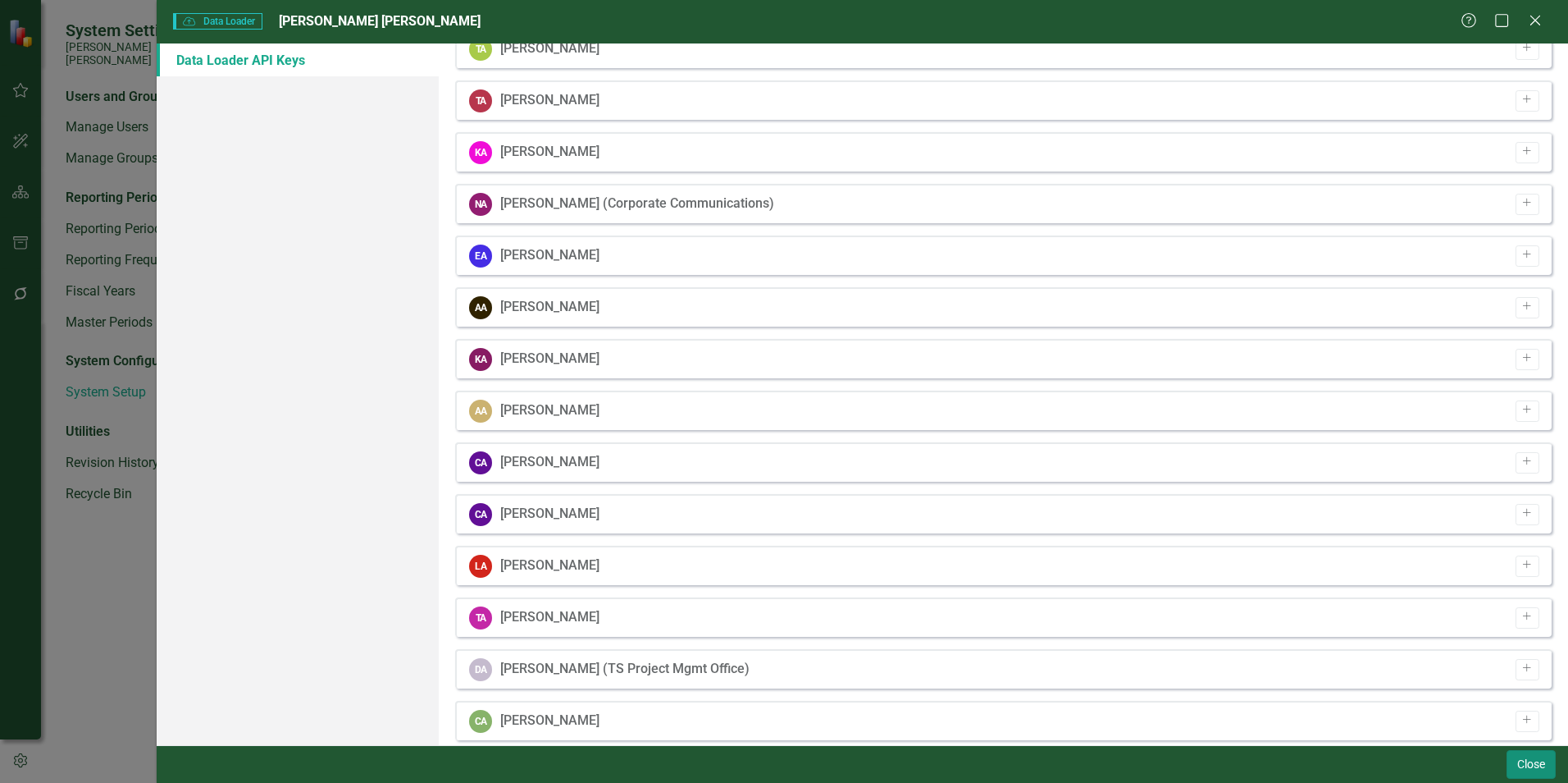
click at [1521, 766] on button "Close" at bounding box center [1531, 764] width 49 height 29
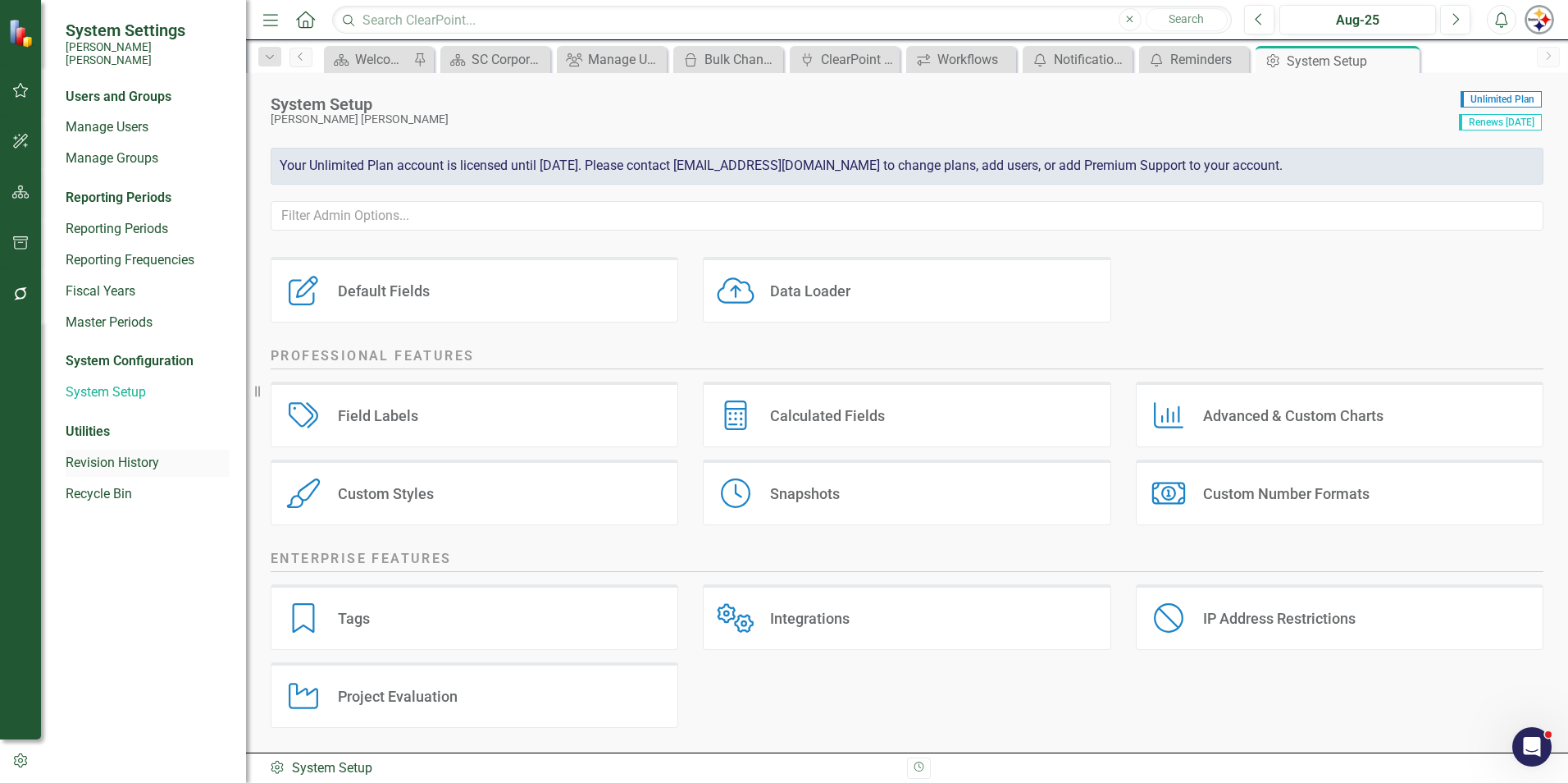
click at [117, 454] on link "Revision History" at bounding box center [147, 463] width 164 height 19
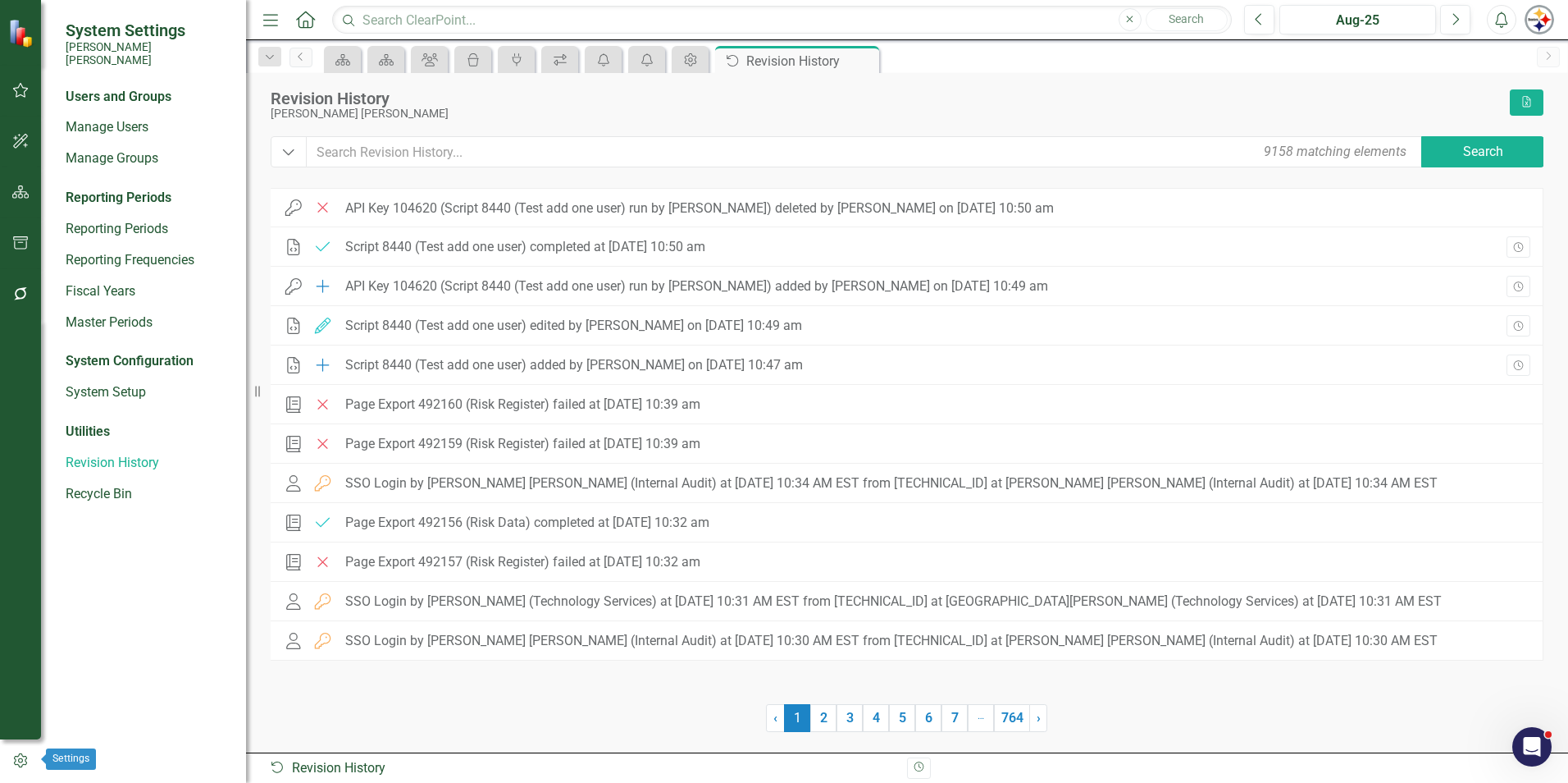
click at [22, 752] on button "button" at bounding box center [21, 761] width 41 height 27
click at [136, 485] on link "Recycle Bin" at bounding box center [147, 494] width 164 height 19
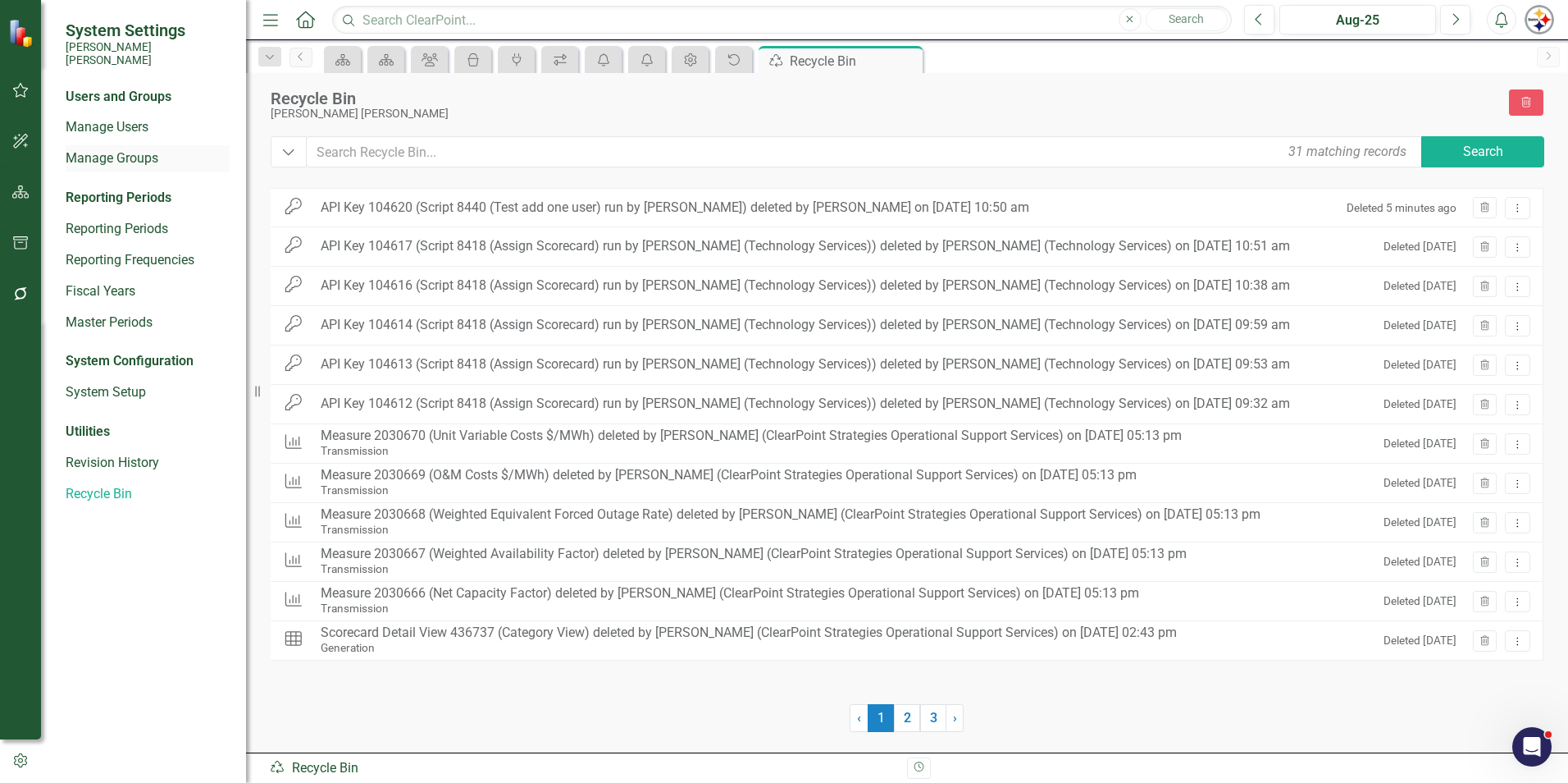
click at [115, 149] on link "Manage Groups" at bounding box center [147, 158] width 164 height 19
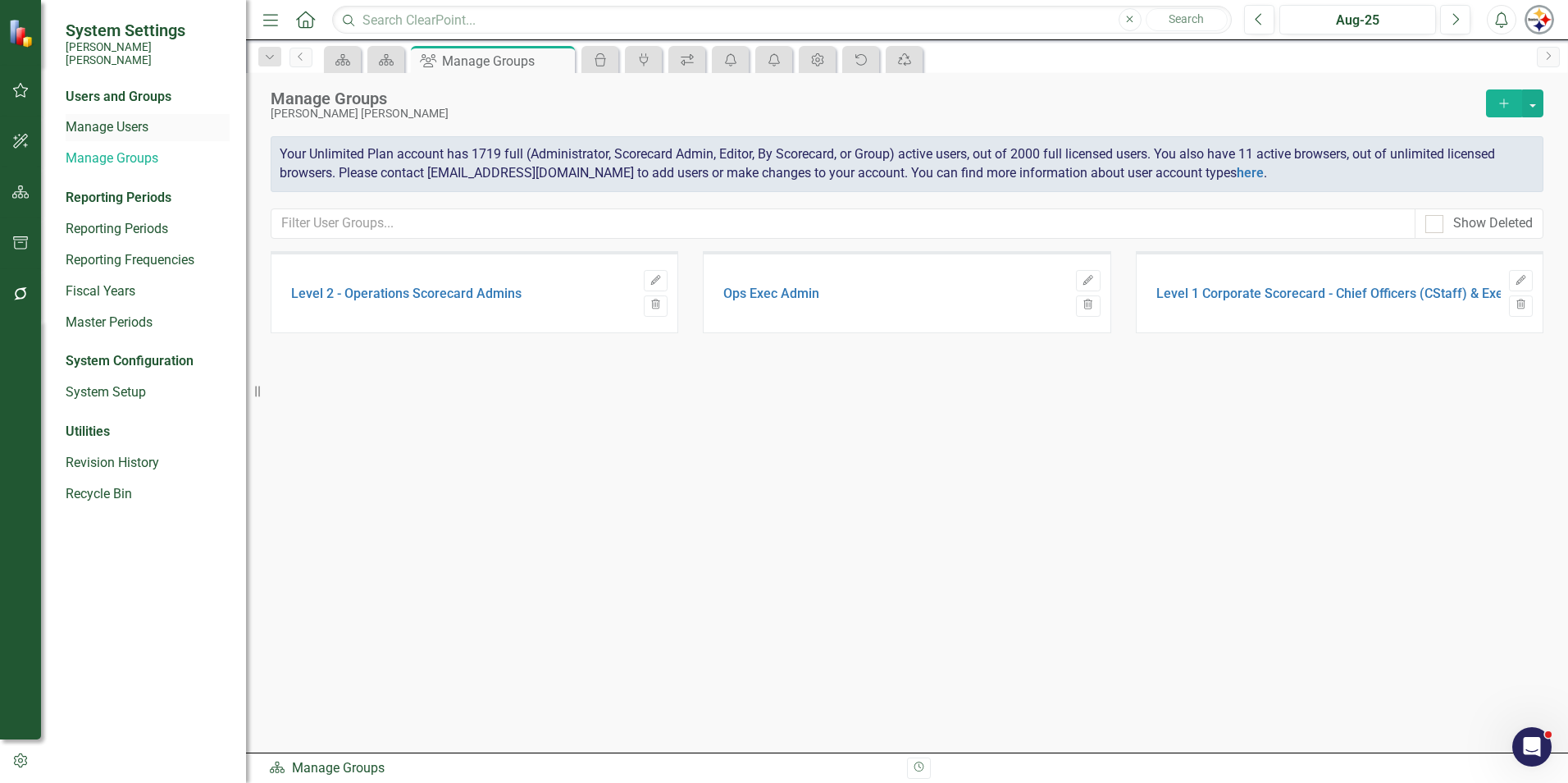
click at [126, 125] on div "Manage Users" at bounding box center [147, 127] width 164 height 27
click at [126, 118] on link "Manage Users" at bounding box center [147, 127] width 164 height 19
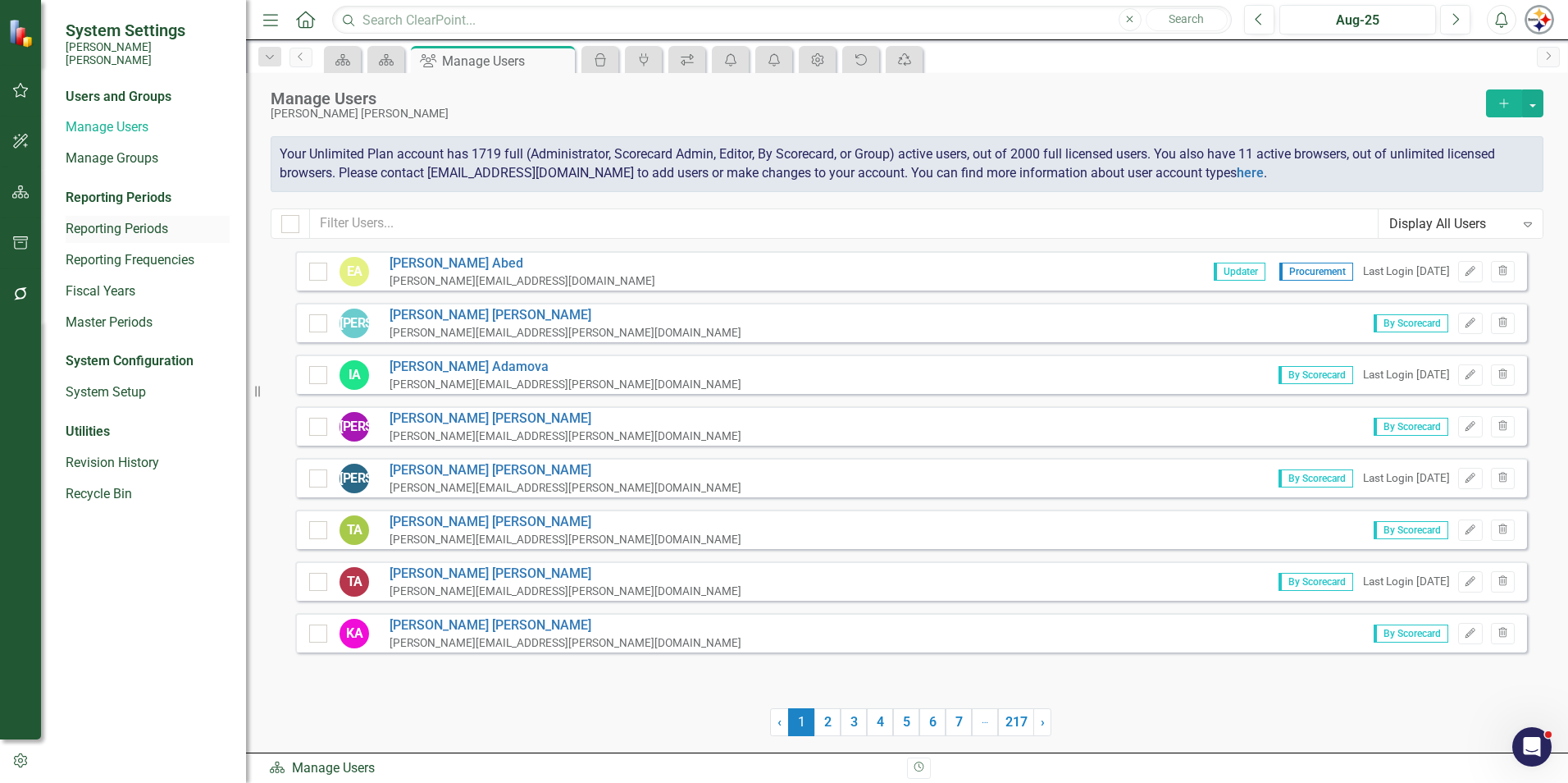
click at [110, 220] on link "Reporting Periods" at bounding box center [147, 229] width 164 height 19
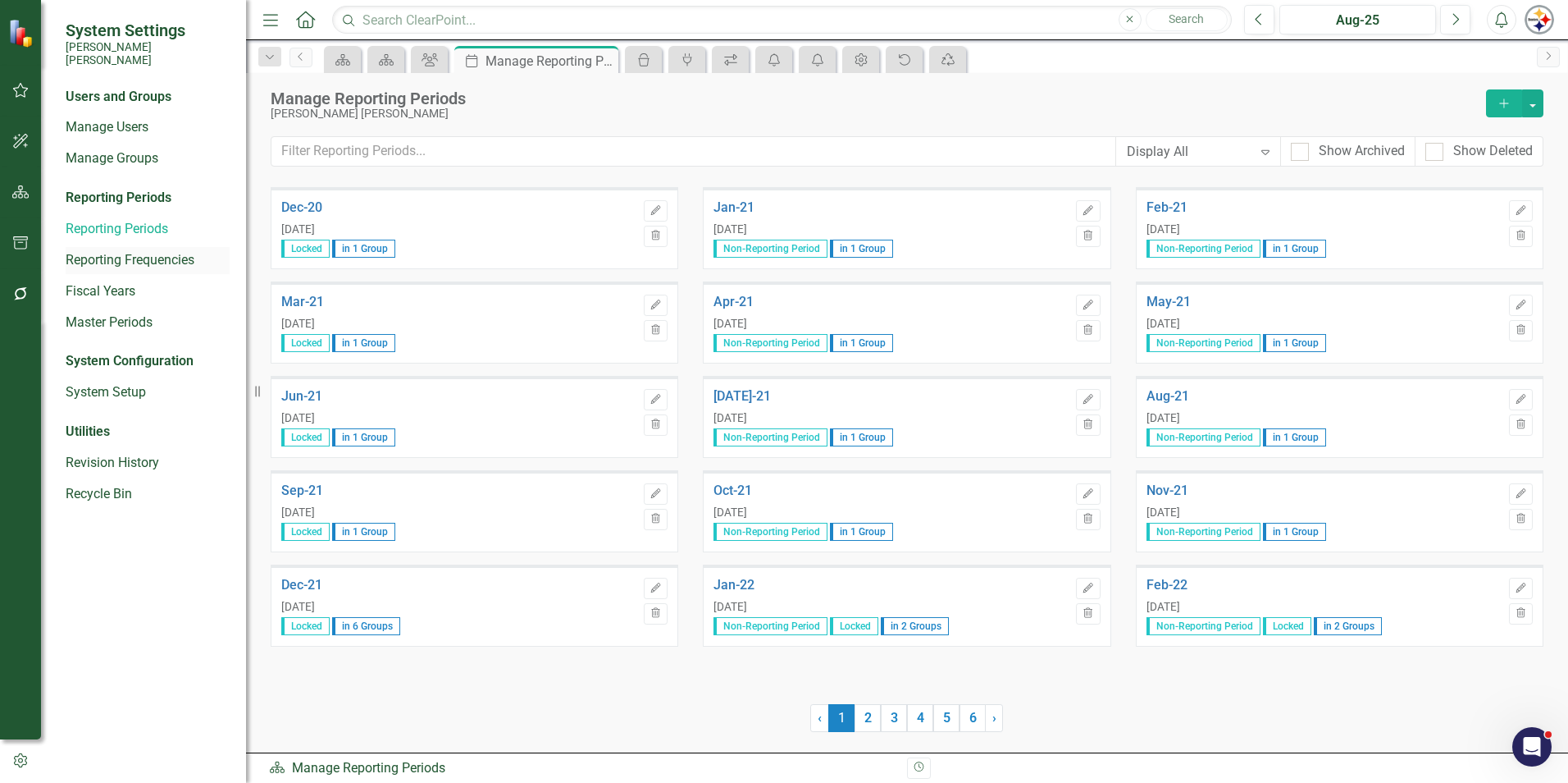
click at [117, 254] on link "Reporting Frequencies" at bounding box center [147, 260] width 164 height 19
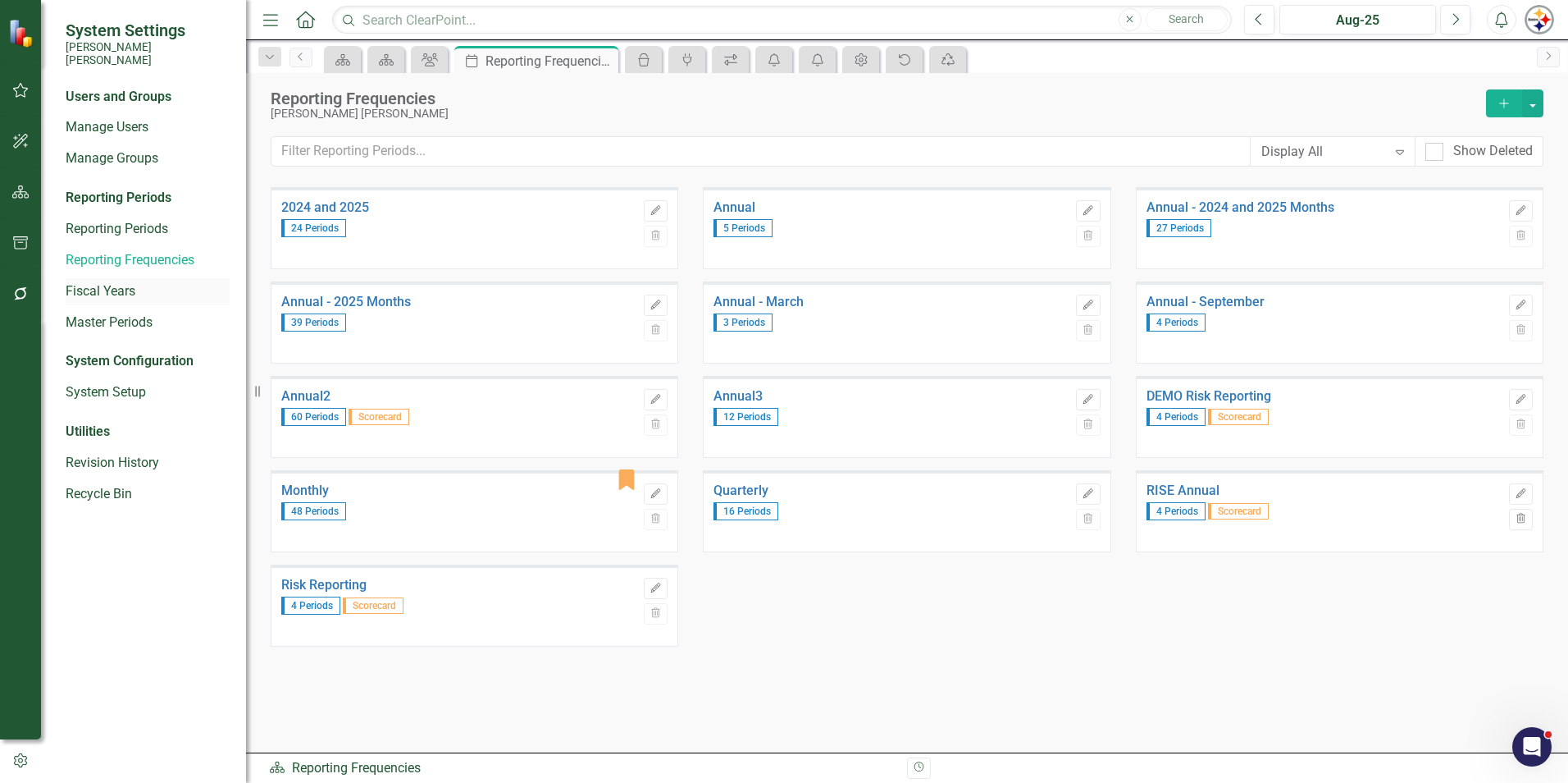
click at [119, 282] on link "Fiscal Years" at bounding box center [147, 291] width 164 height 19
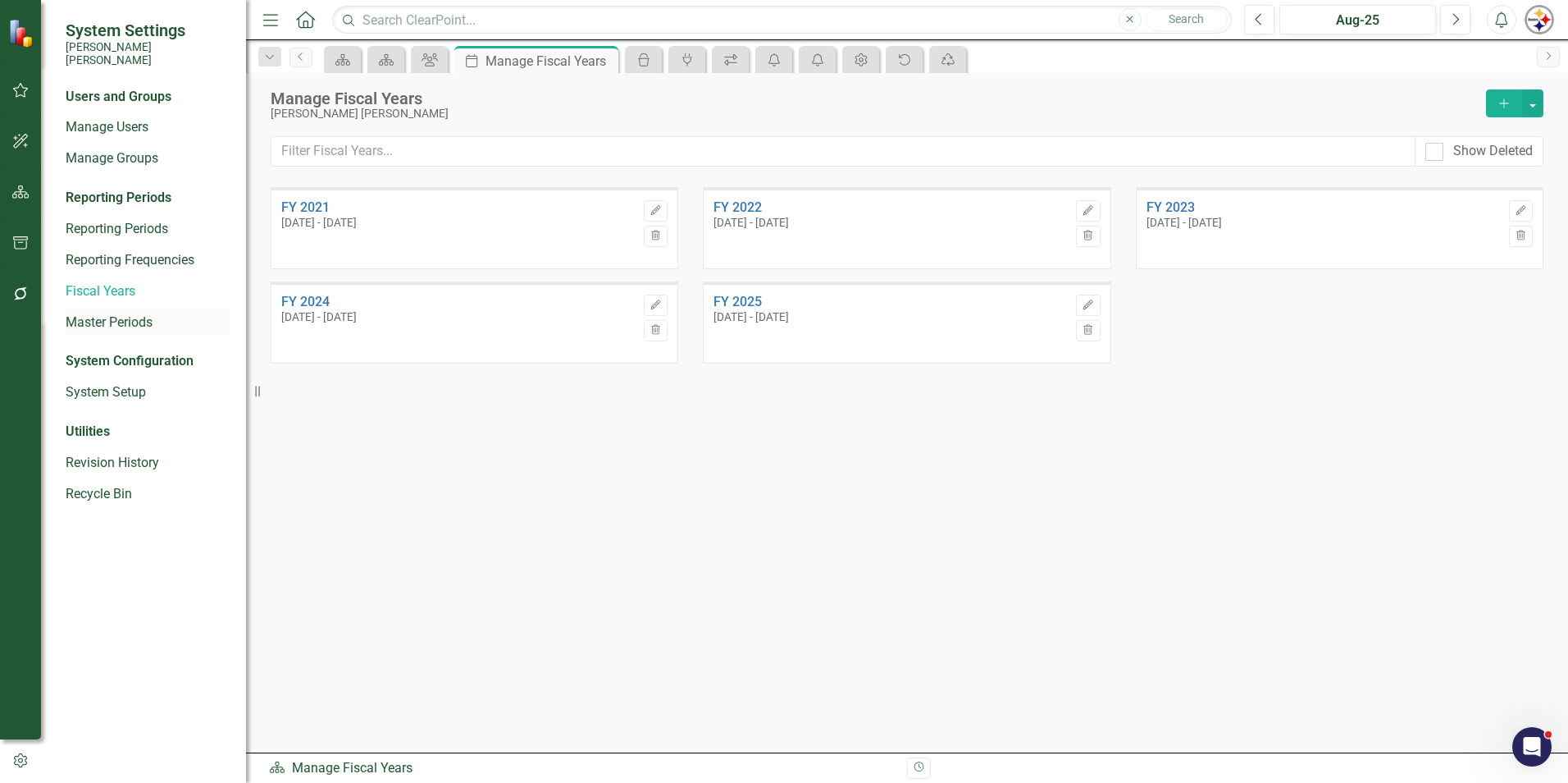
click at [122, 314] on link "Master Periods" at bounding box center [147, 323] width 164 height 19
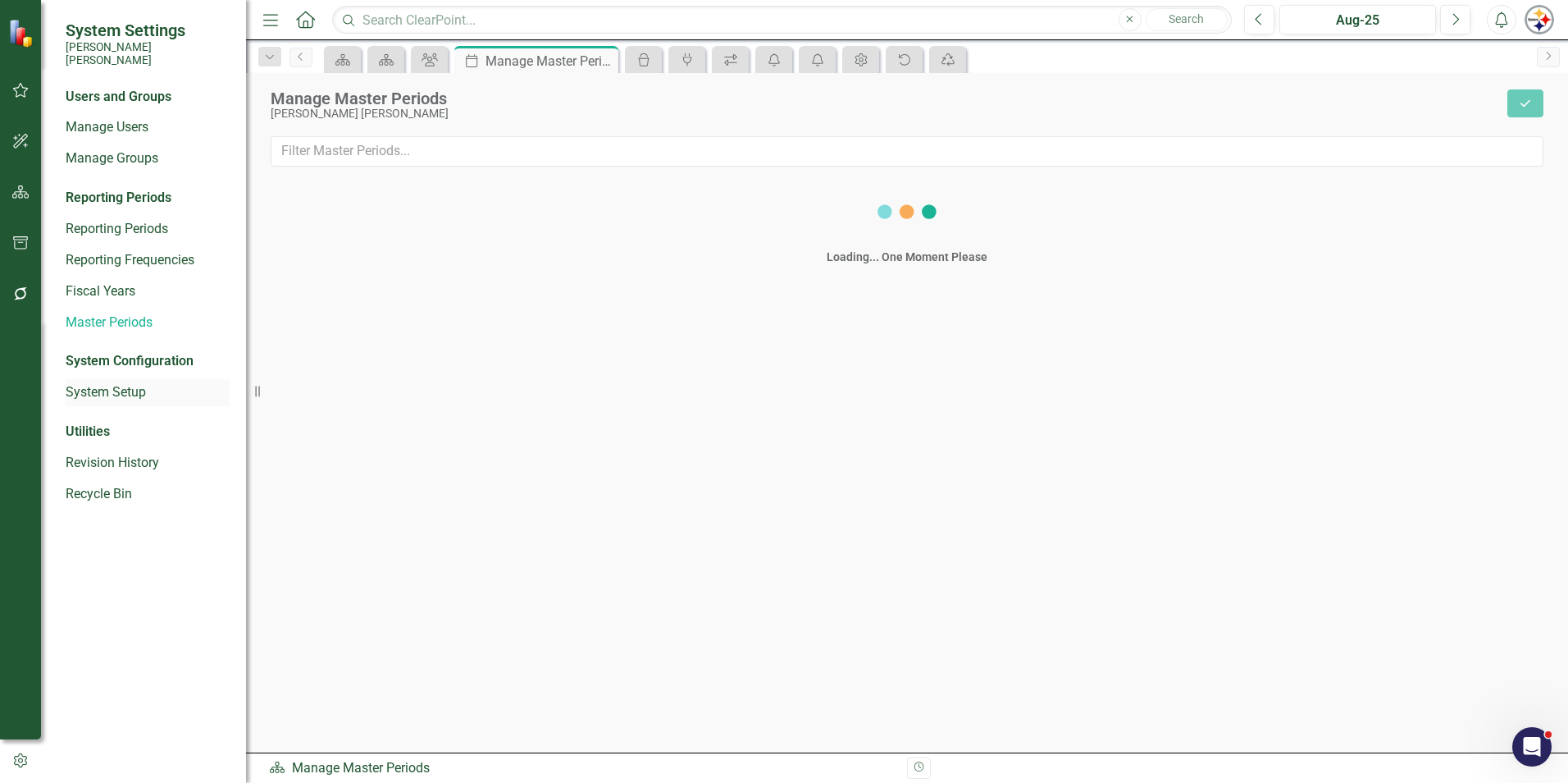
click at [124, 383] on link "System Setup" at bounding box center [147, 392] width 164 height 19
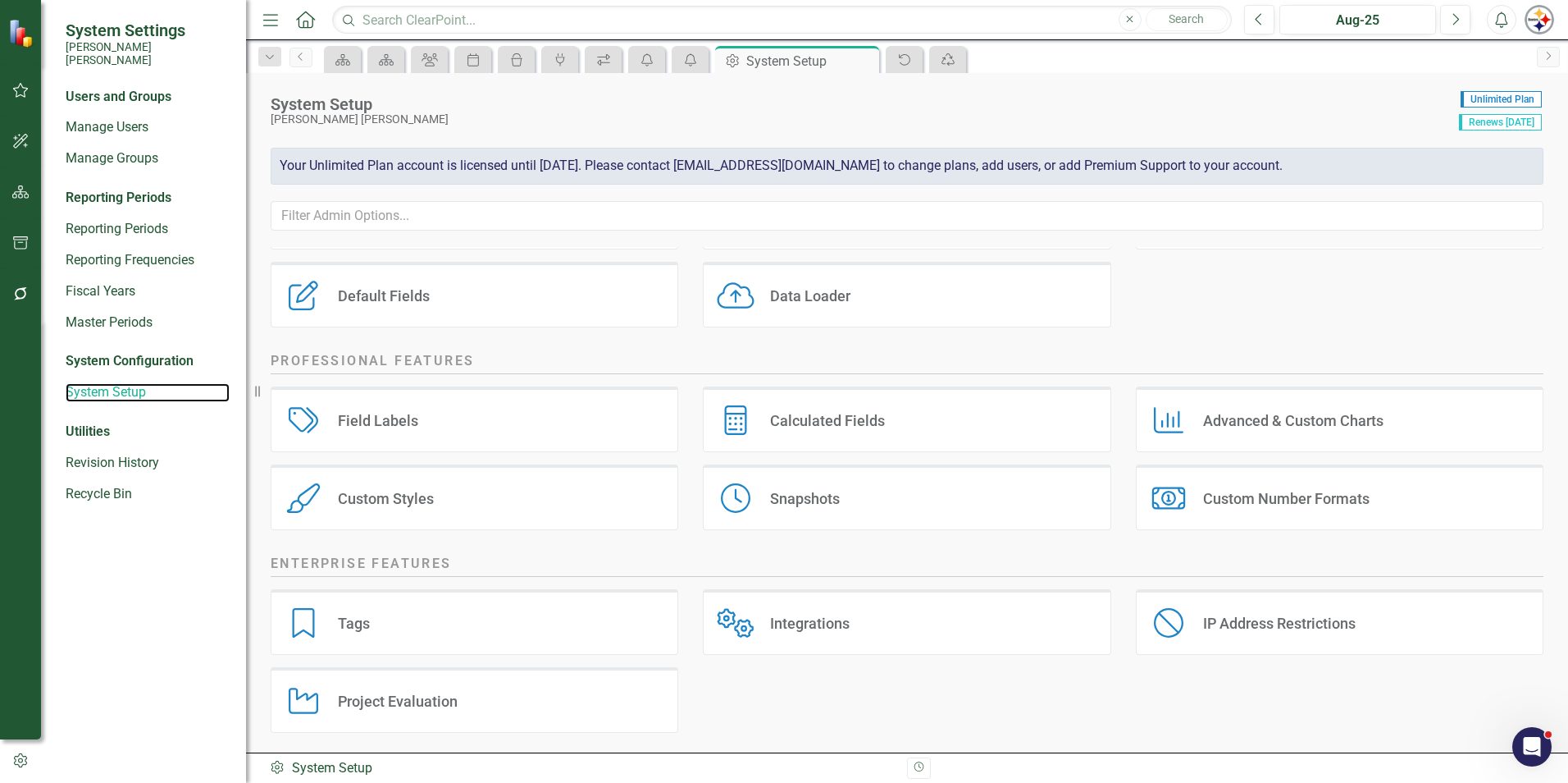
scroll to position [187, 0]
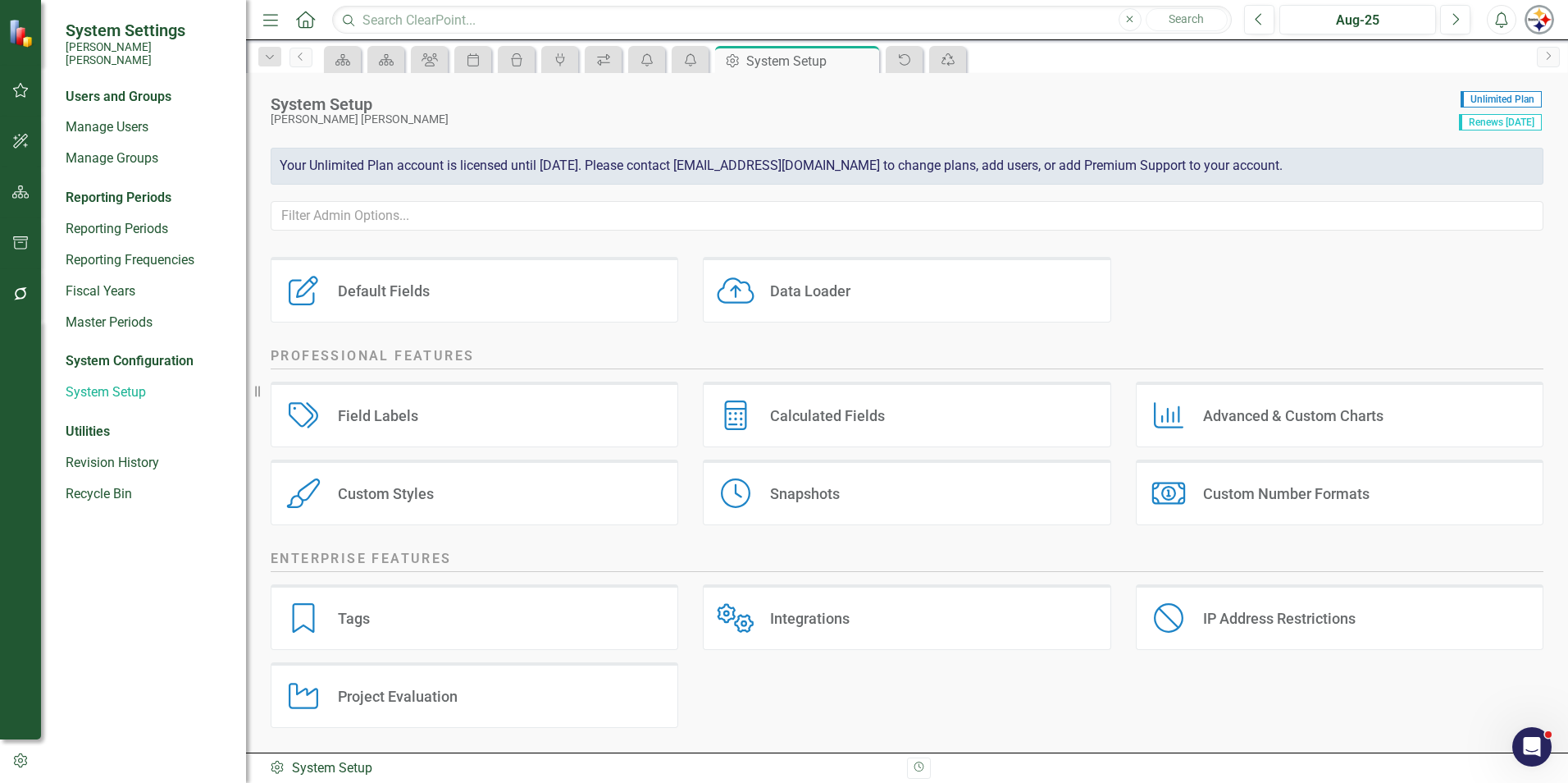
click at [22, 768] on button "button" at bounding box center [21, 761] width 41 height 27
click at [25, 765] on icon "button" at bounding box center [21, 761] width 13 height 15
click at [13, 760] on icon "button" at bounding box center [21, 761] width 18 height 15
click at [17, 761] on icon "button" at bounding box center [21, 761] width 18 height 15
click at [127, 118] on link "Manage Users" at bounding box center [147, 127] width 164 height 19
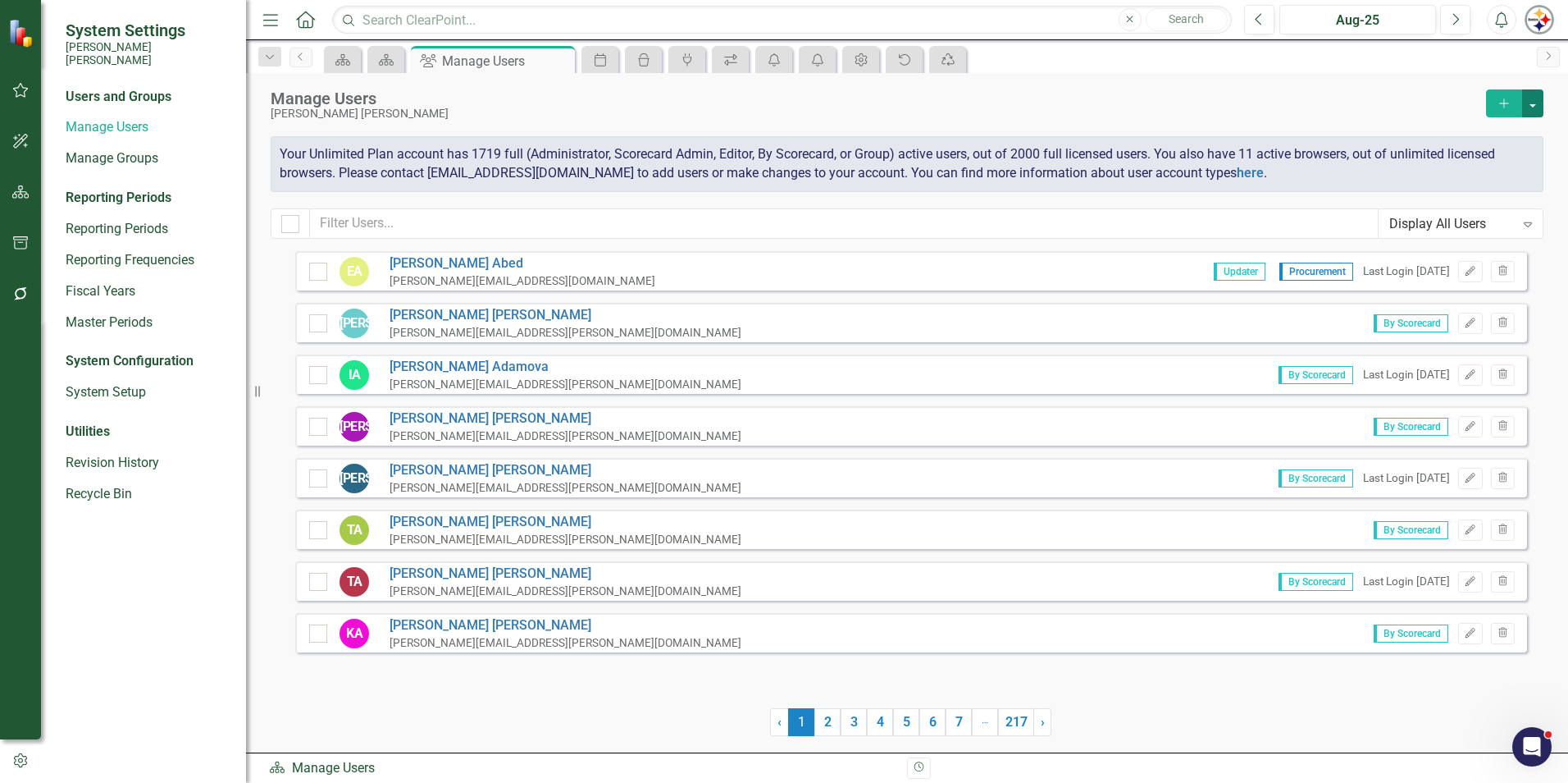
click at [1532, 105] on button "button" at bounding box center [1533, 103] width 22 height 28
click at [1495, 168] on link "Add Multiple Add Multiple Users" at bounding box center [1466, 163] width 151 height 31
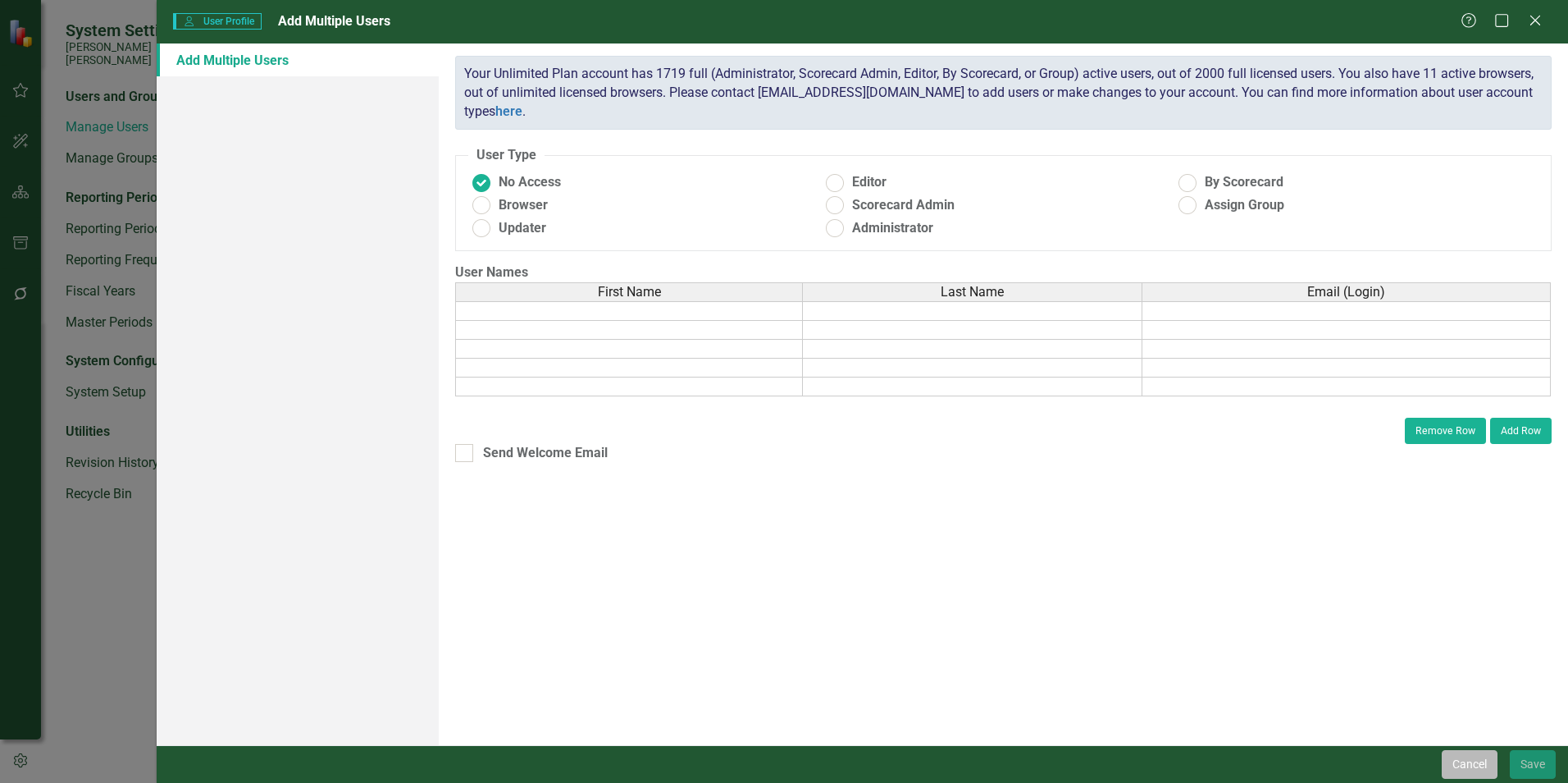
click at [1480, 768] on button "Cancel" at bounding box center [1470, 764] width 55 height 29
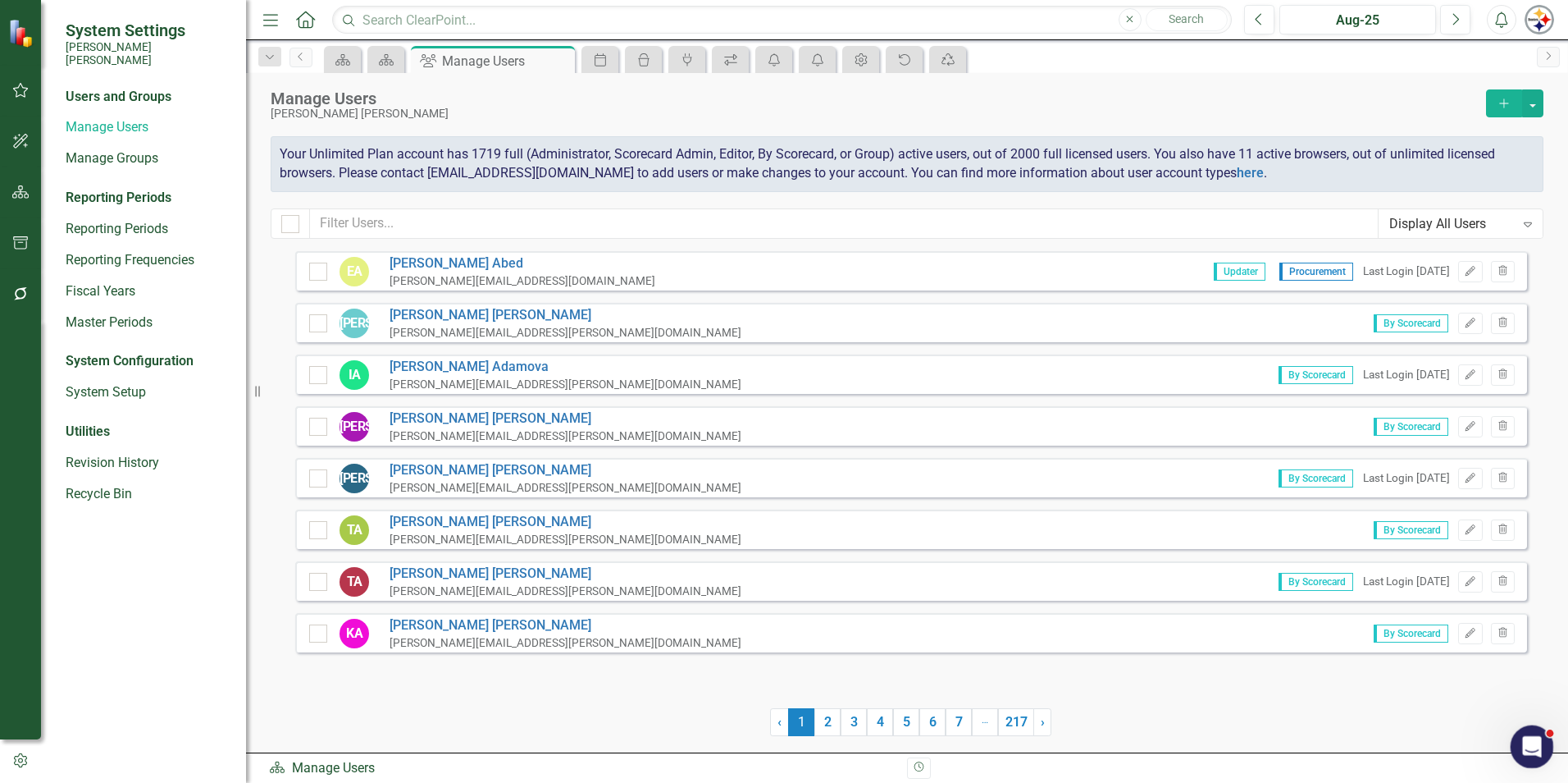
click at [1539, 741] on icon "Open Intercom Messenger" at bounding box center [1530, 744] width 27 height 27
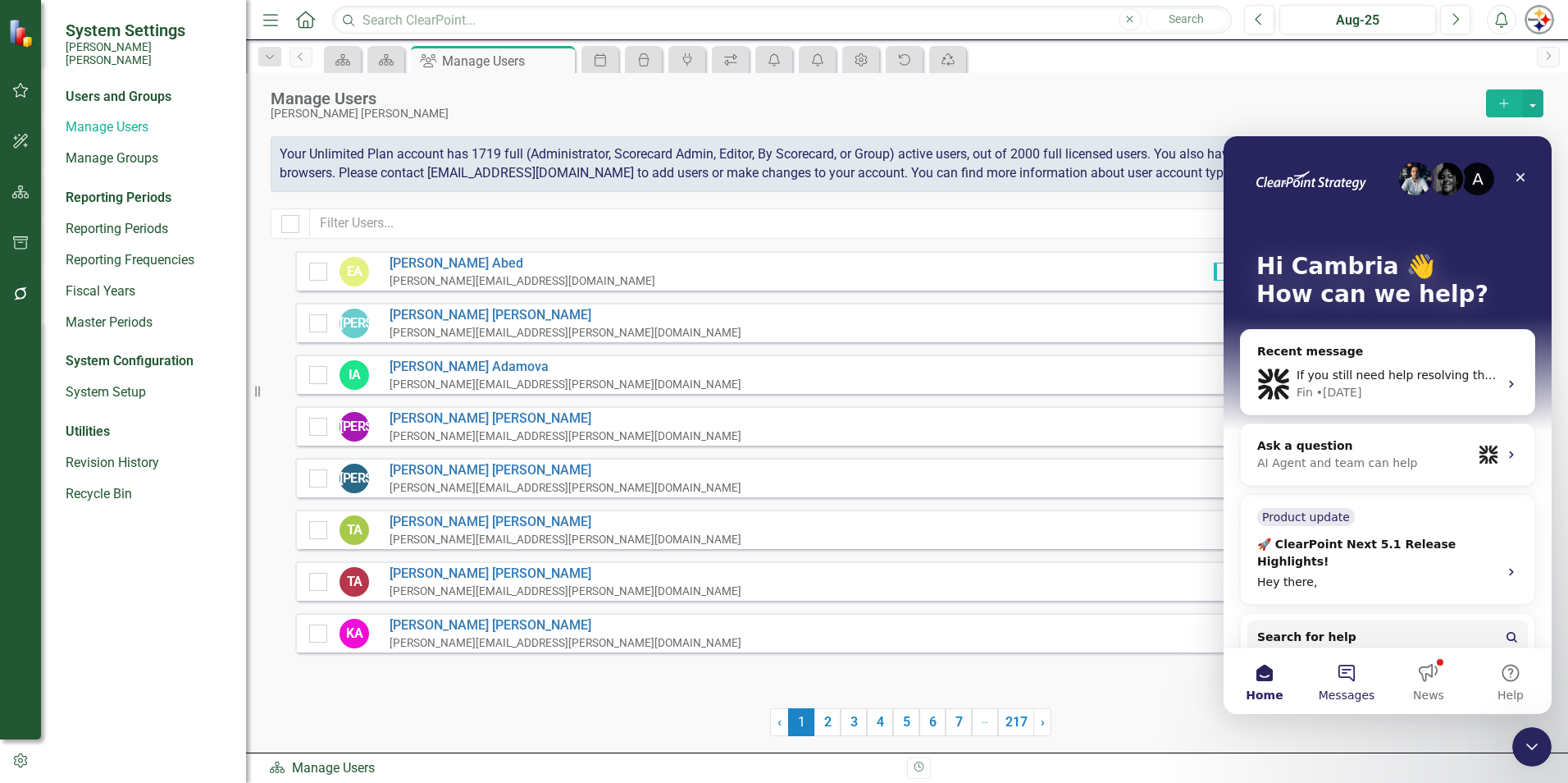
drag, startPoint x: 1235, startPoint y: 142, endPoint x: 2714, endPoint y: 851, distance: 1640.2
click at [1337, 674] on button "Messages" at bounding box center [1346, 680] width 82 height 65
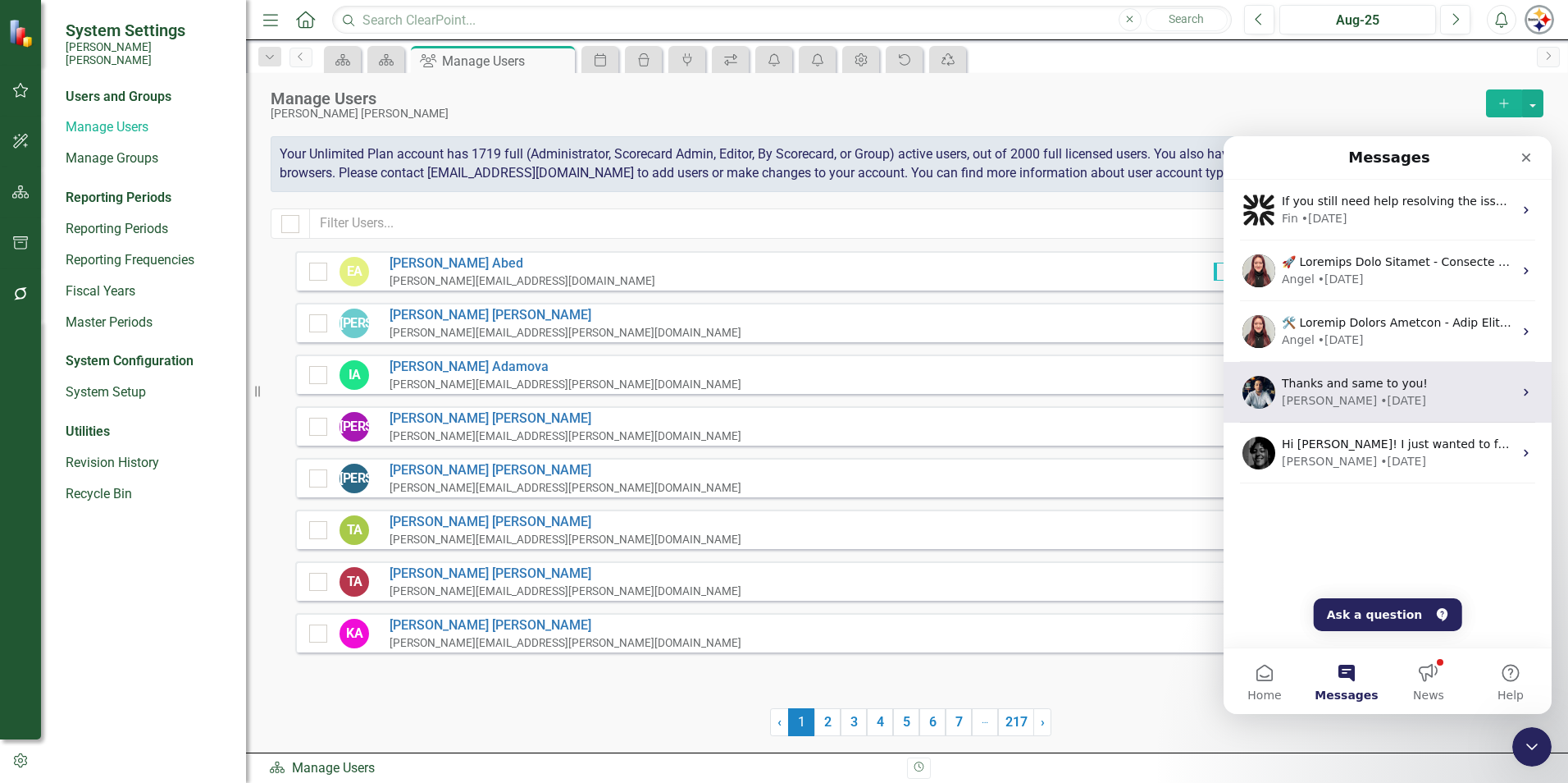
click at [1360, 387] on span "Thanks and same to you!" at bounding box center [1355, 383] width 146 height 13
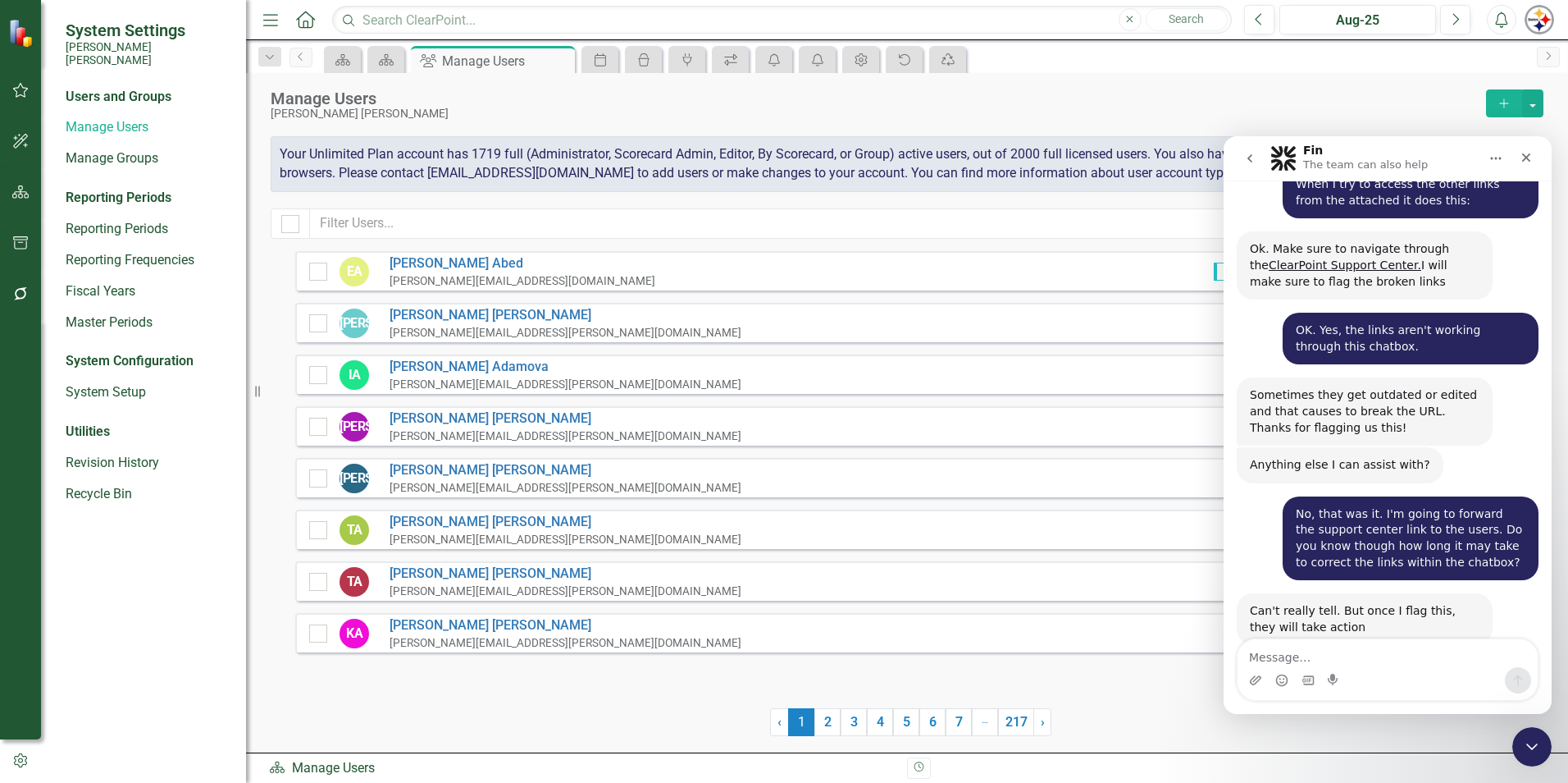
scroll to position [4951, 0]
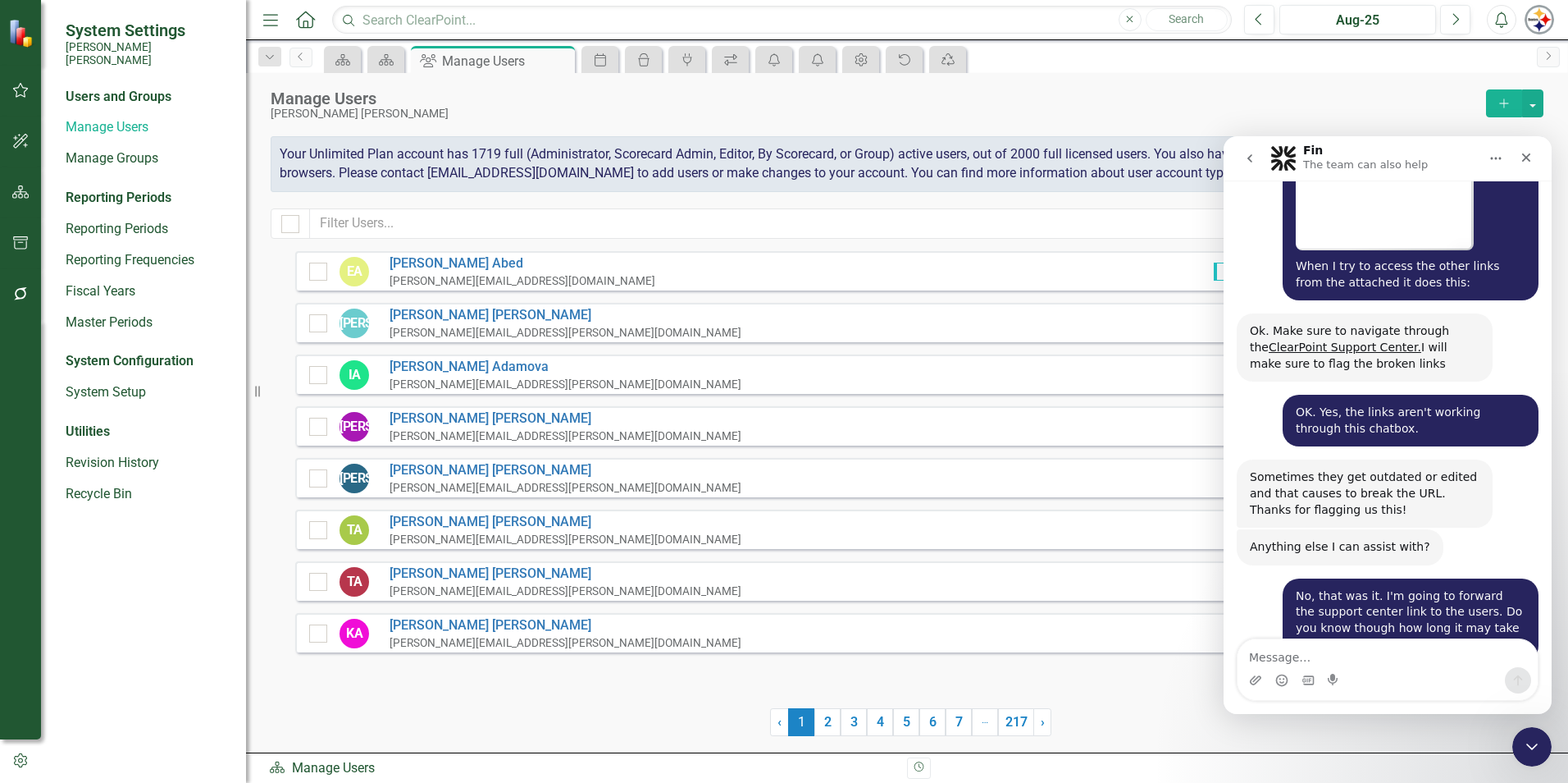
click at [1243, 158] on button "go back" at bounding box center [1250, 158] width 31 height 31
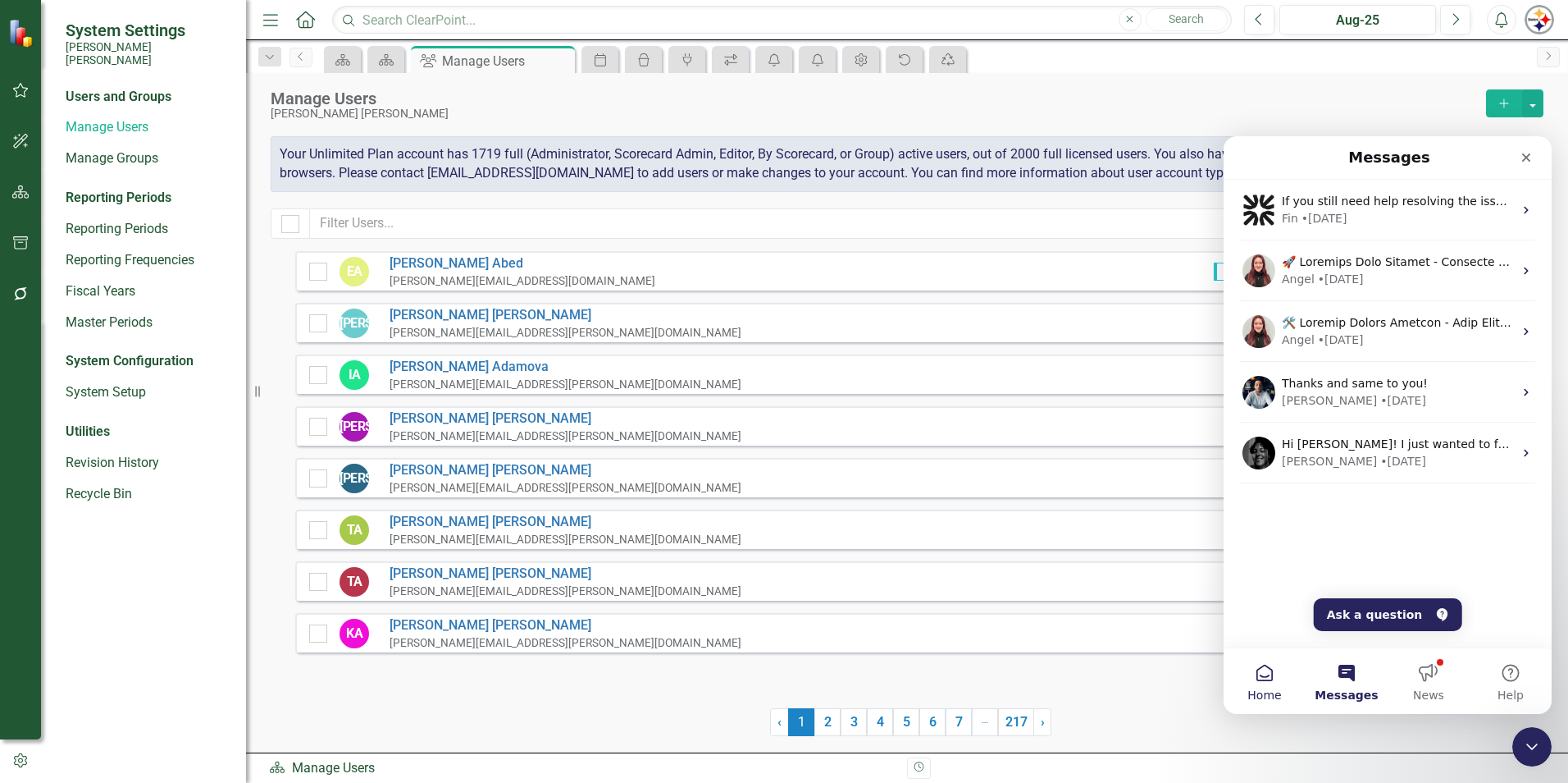
click at [1272, 689] on span "Home" at bounding box center [1264, 695] width 34 height 12
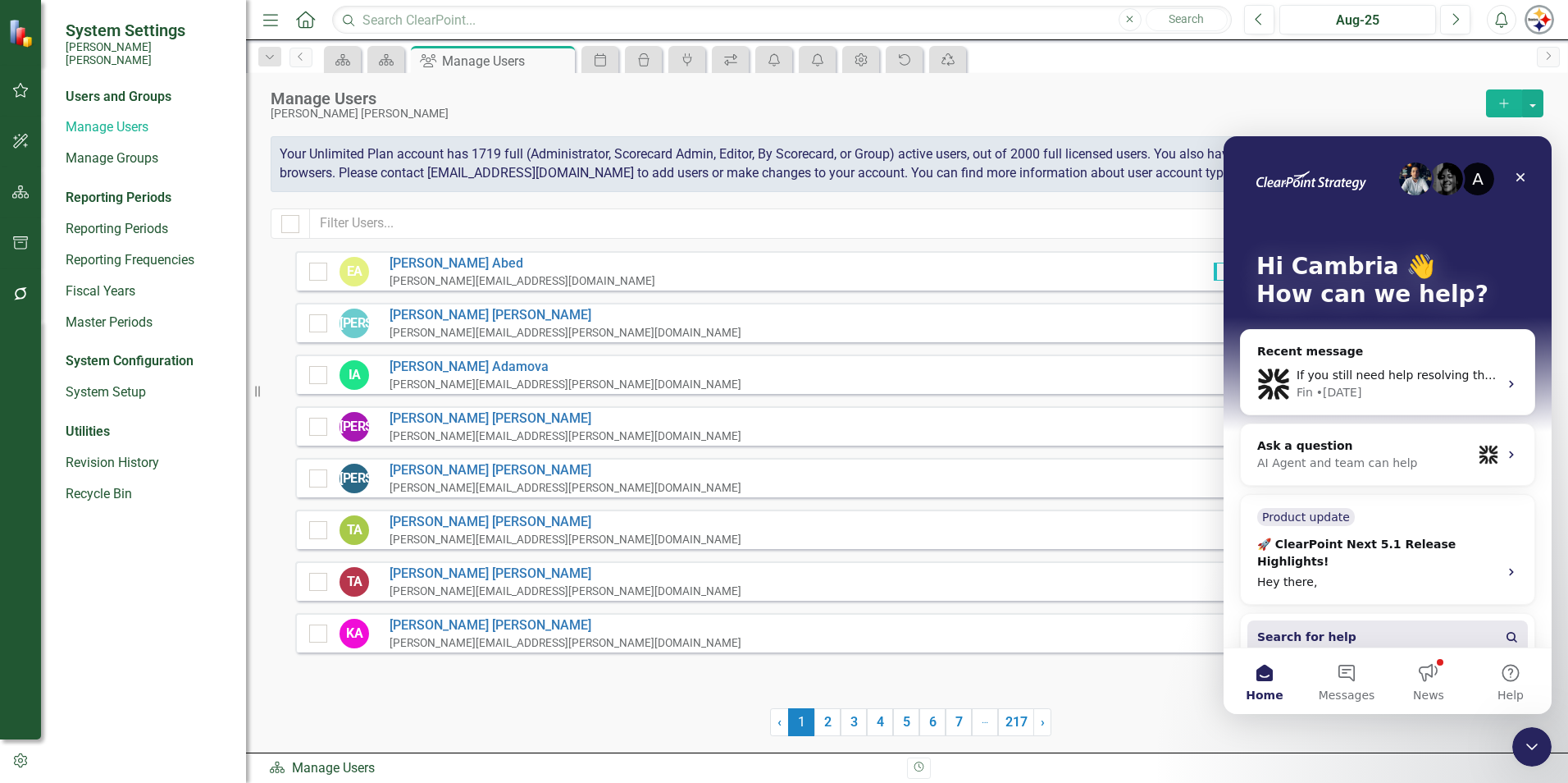
click at [1398, 620] on button "Search for help" at bounding box center [1388, 636] width 281 height 33
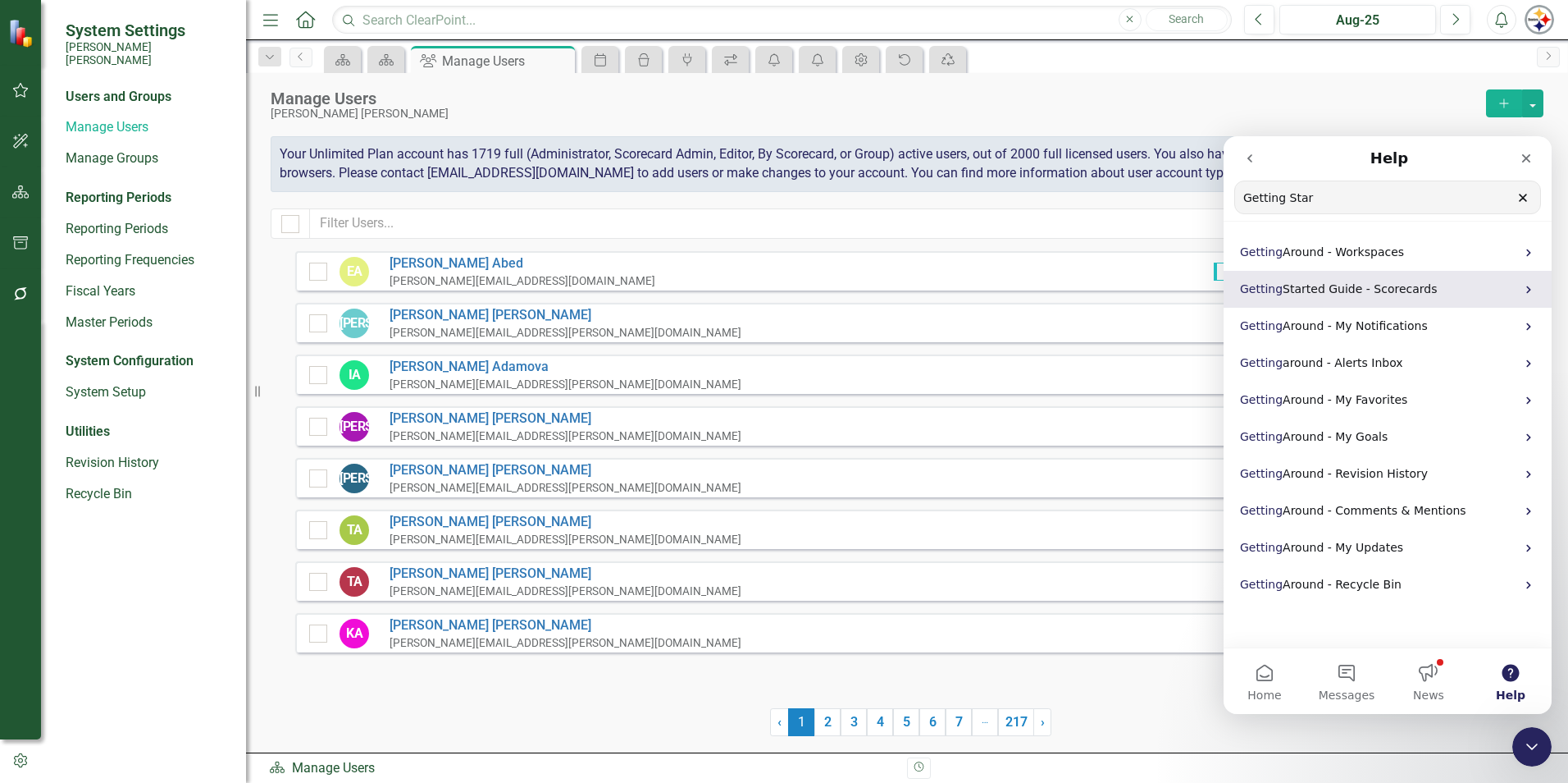
type input "Getting Star"
click at [1350, 299] on div "Getting Started Guide - Scorecards" at bounding box center [1388, 289] width 328 height 37
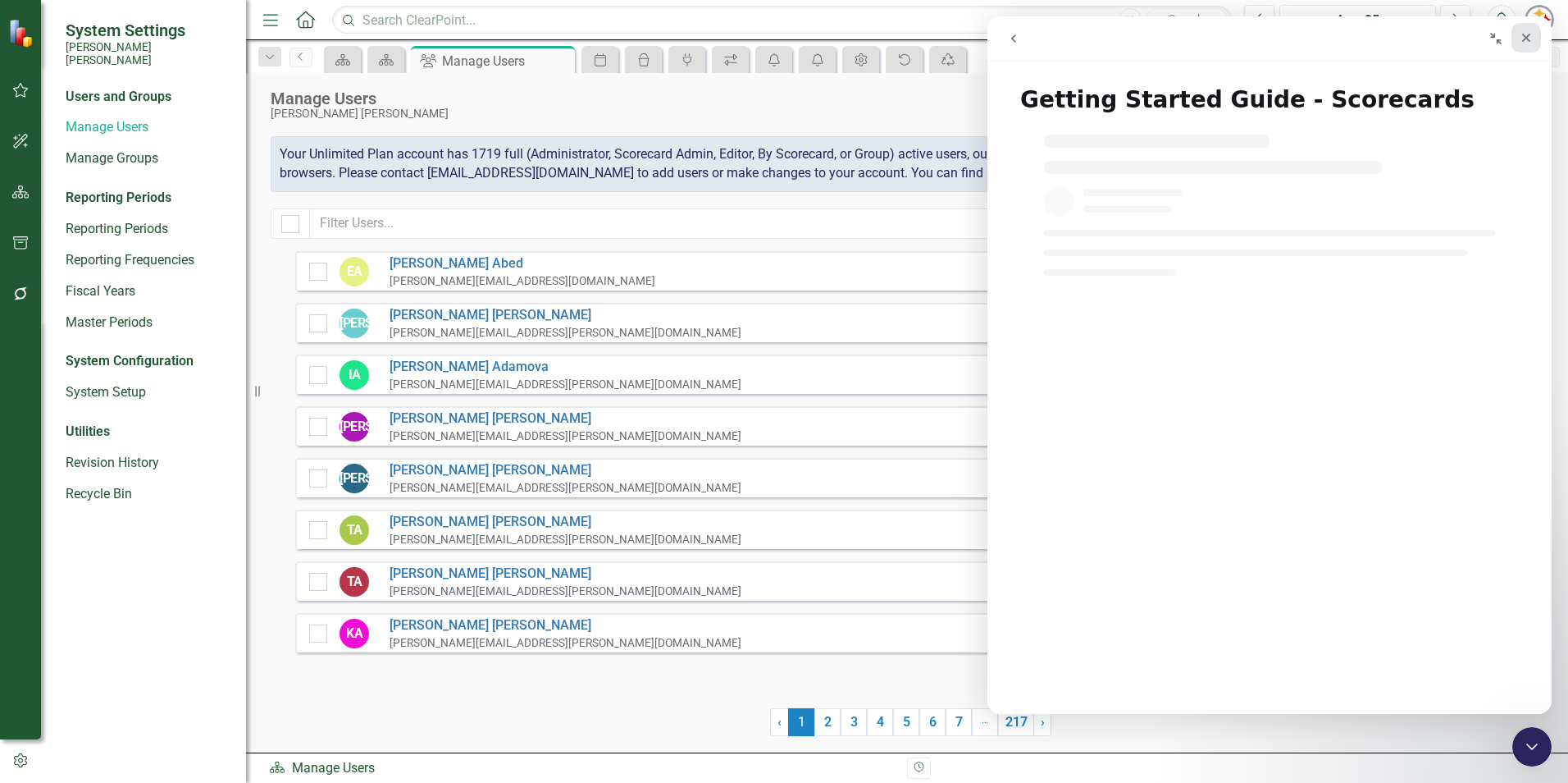
click at [1531, 30] on div "Close" at bounding box center [1527, 38] width 30 height 30
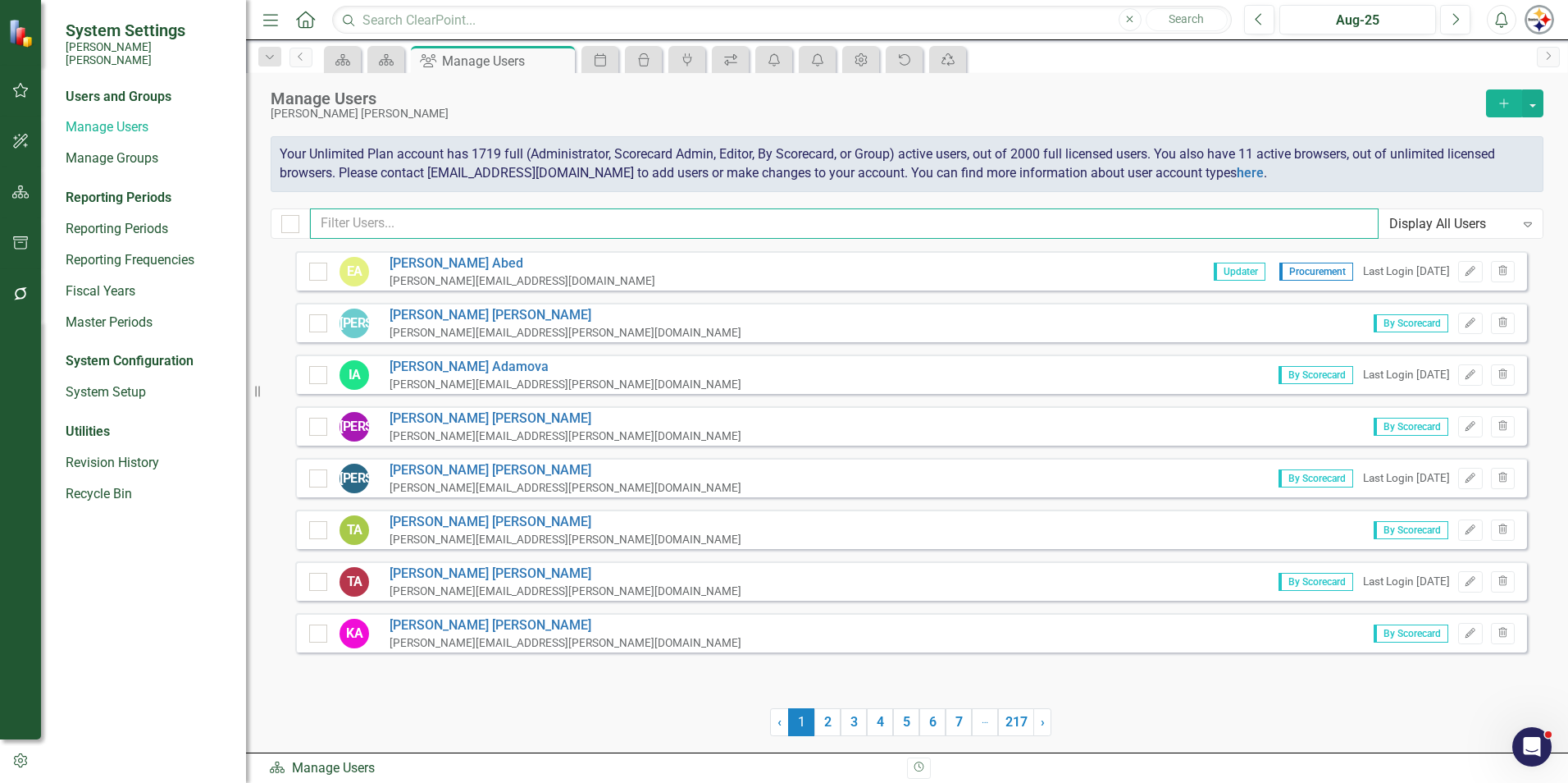
click at [389, 233] on input "text" at bounding box center [845, 223] width 1069 height 31
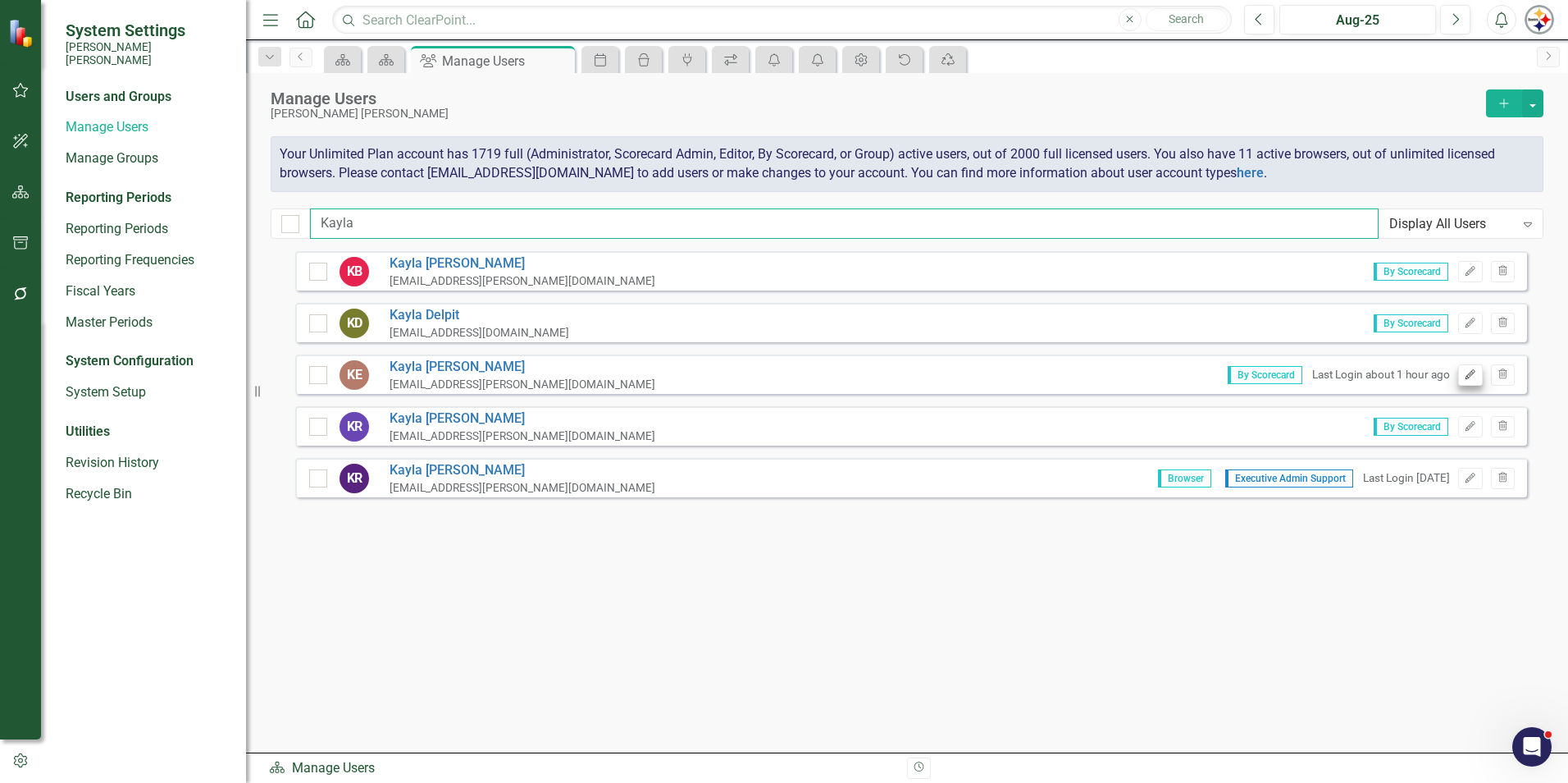
type input "Kayla"
click at [1469, 377] on icon "Edit" at bounding box center [1470, 375] width 12 height 10
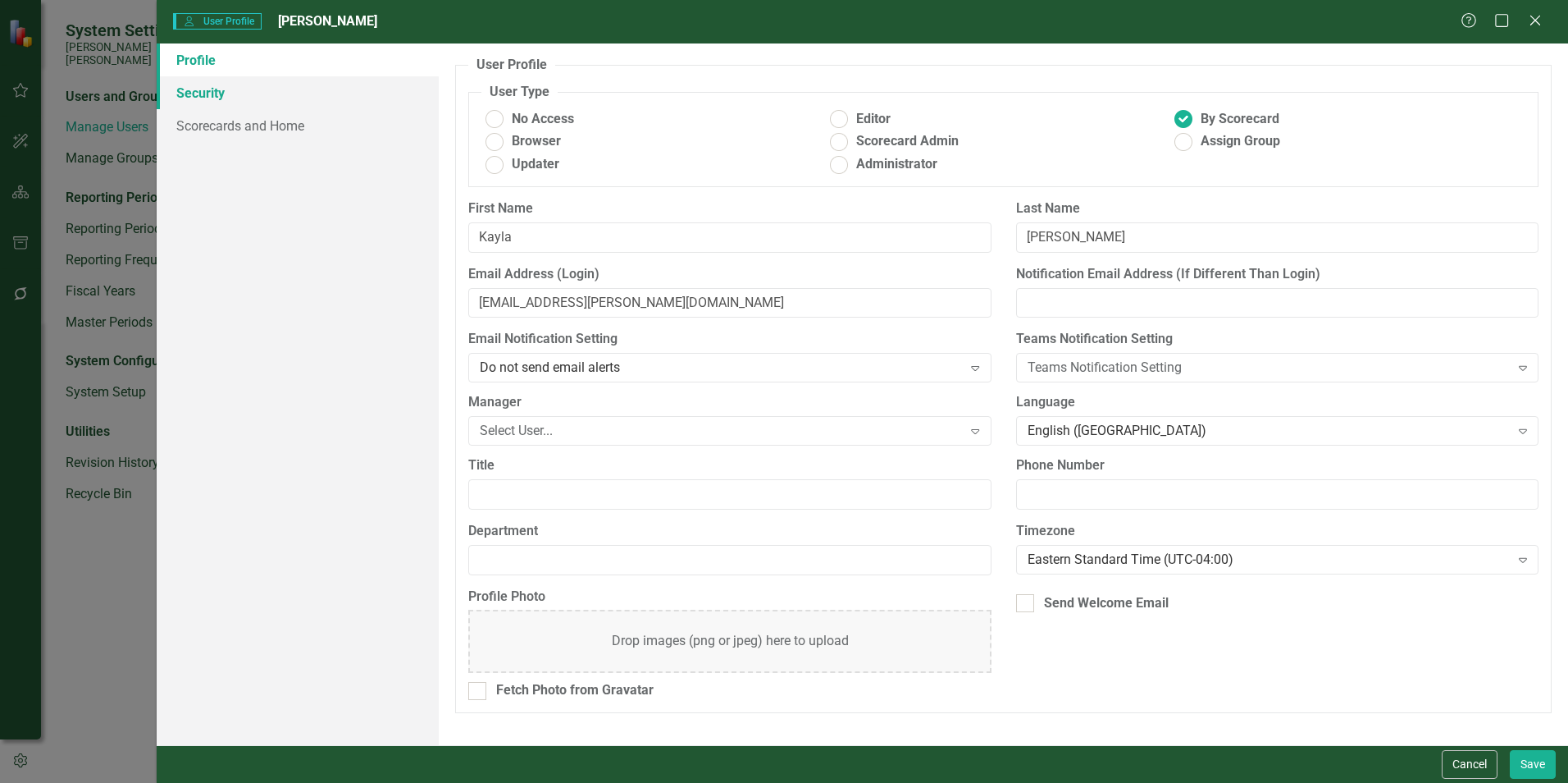
click at [204, 98] on link "Security" at bounding box center [297, 93] width 282 height 33
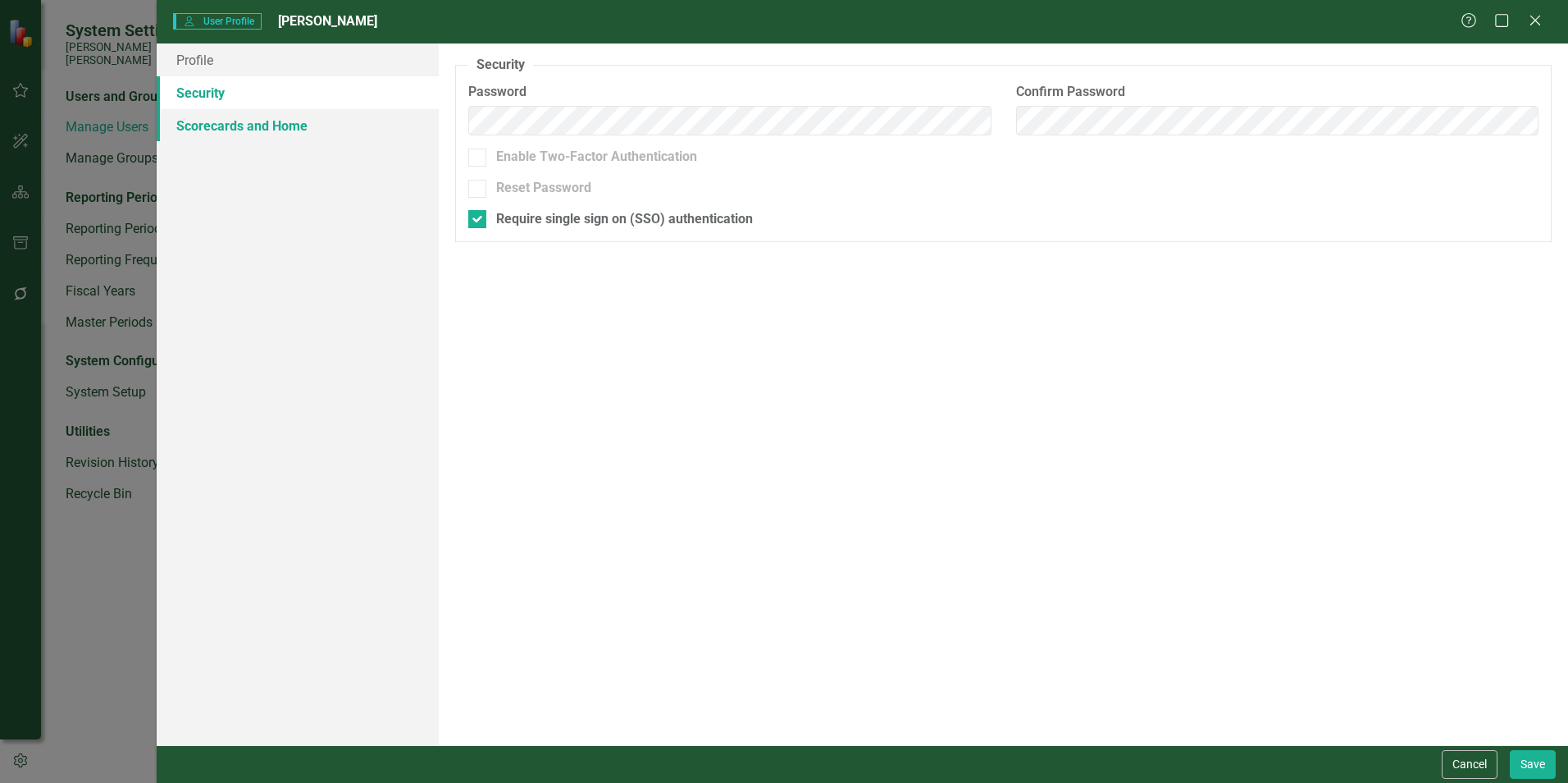
click at [204, 124] on link "Scorecards and Home" at bounding box center [297, 126] width 282 height 33
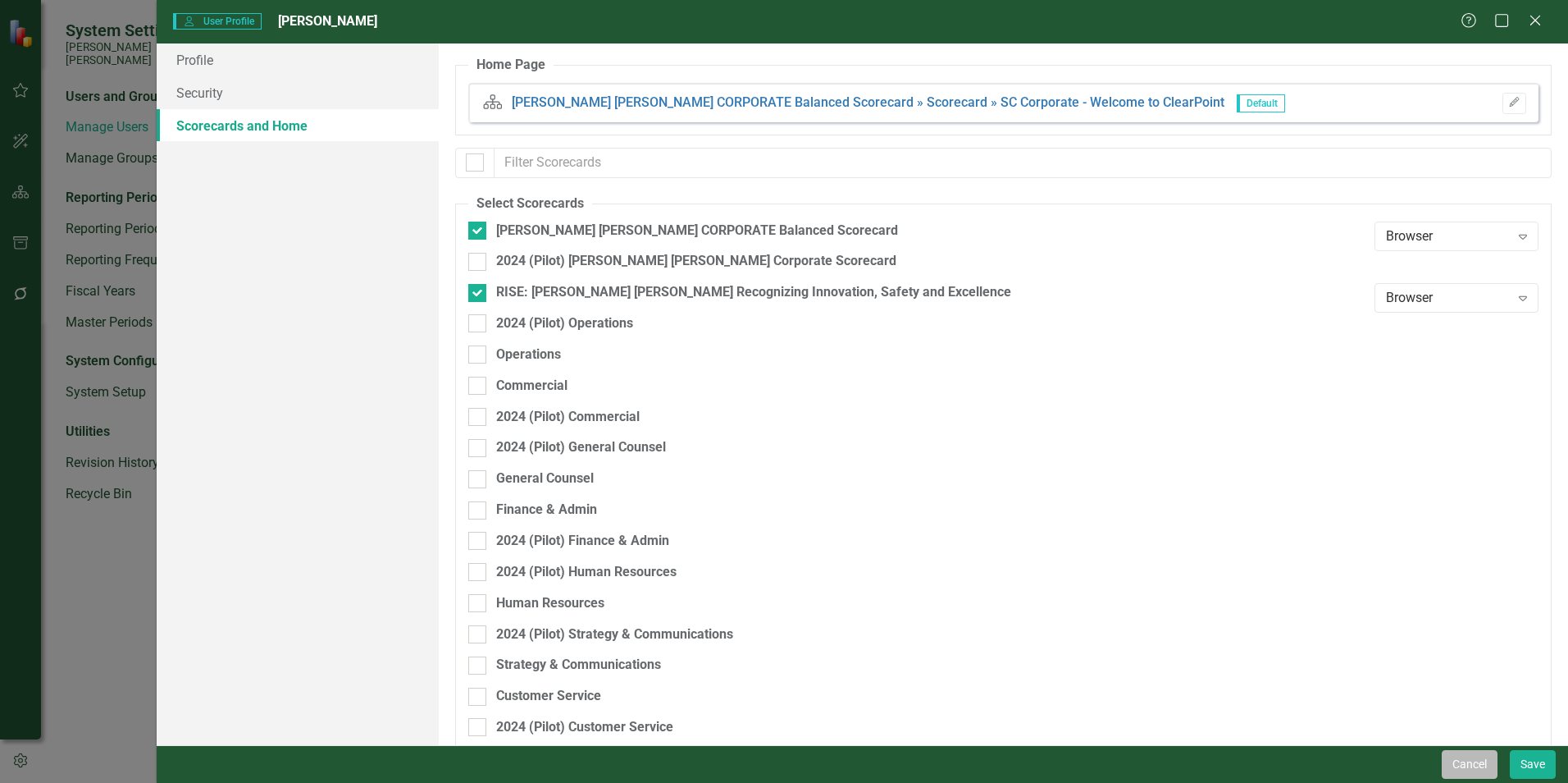
click at [1444, 771] on button "Cancel" at bounding box center [1470, 764] width 55 height 29
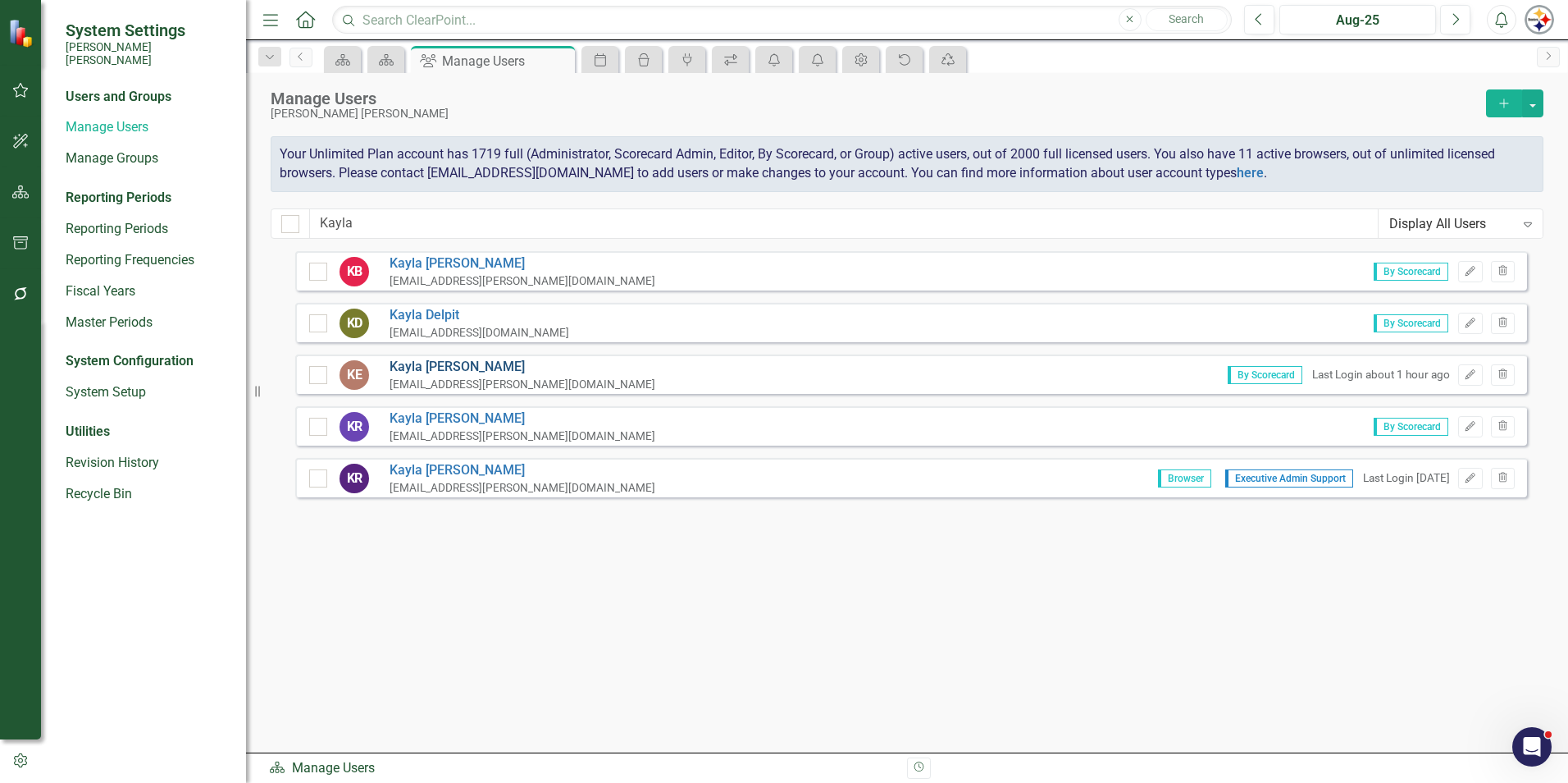
click at [413, 362] on link "[PERSON_NAME]" at bounding box center [522, 367] width 266 height 19
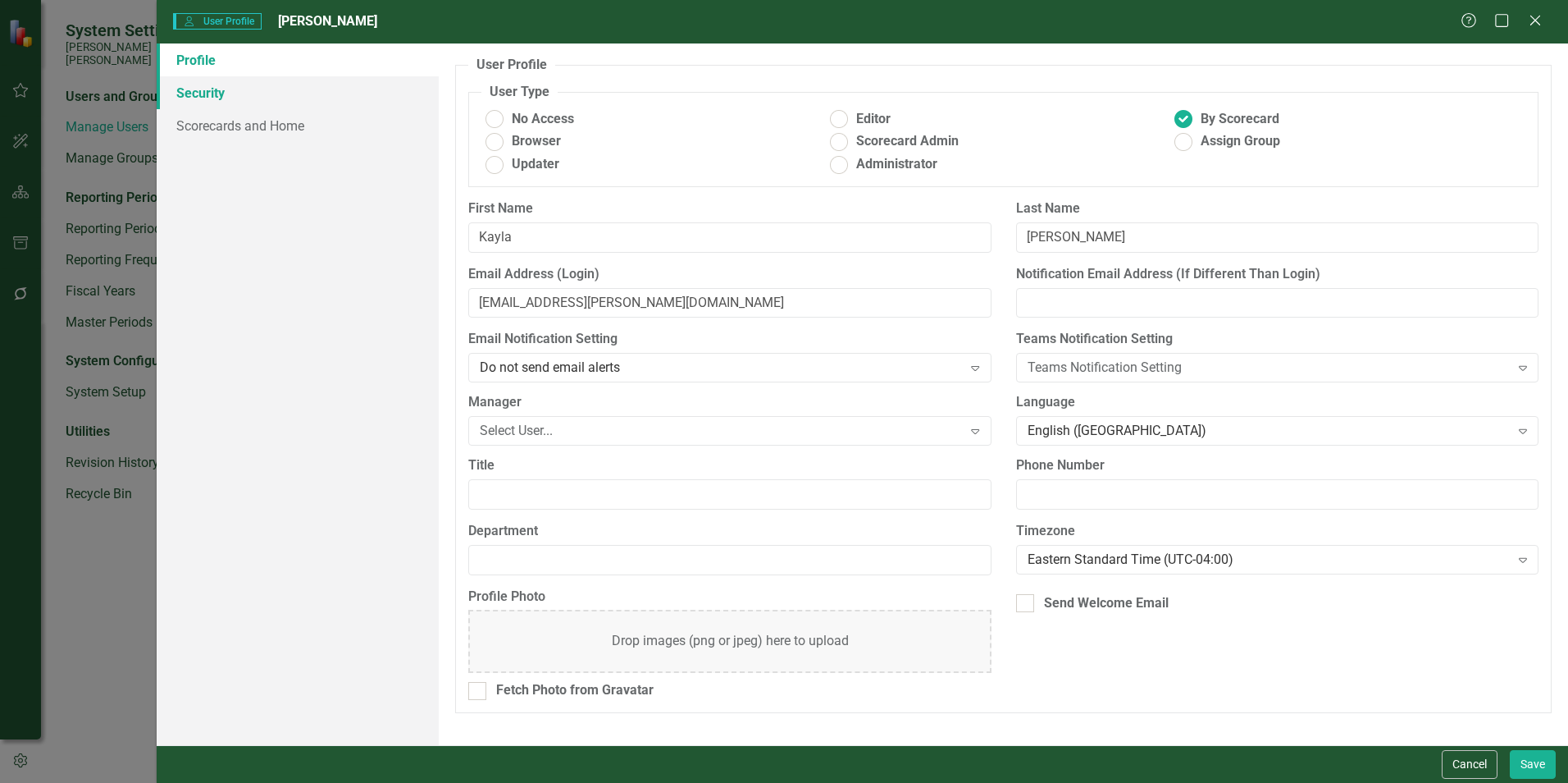
click at [197, 101] on link "Security" at bounding box center [297, 93] width 282 height 33
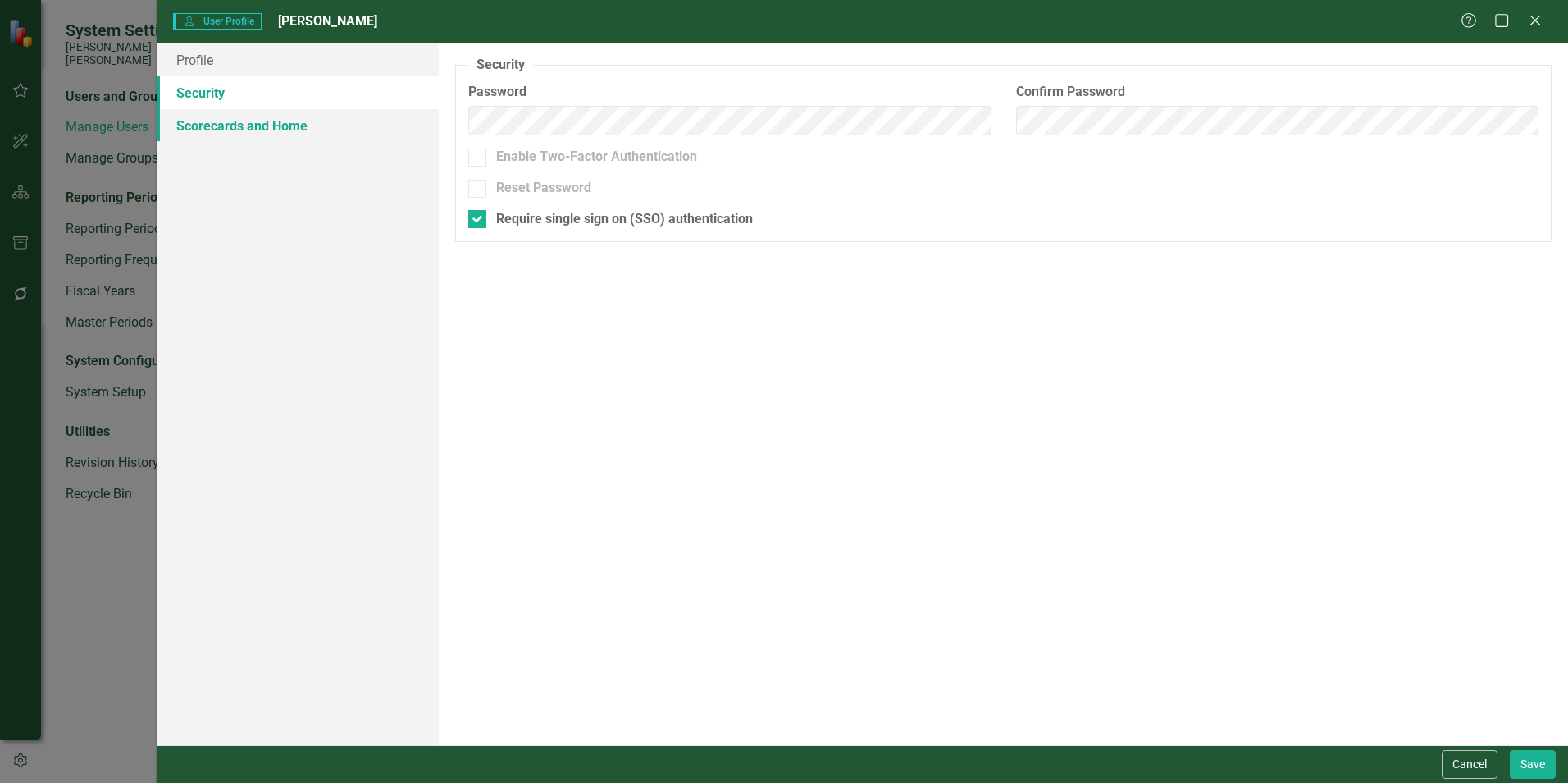
click at [216, 120] on link "Scorecards and Home" at bounding box center [297, 126] width 282 height 33
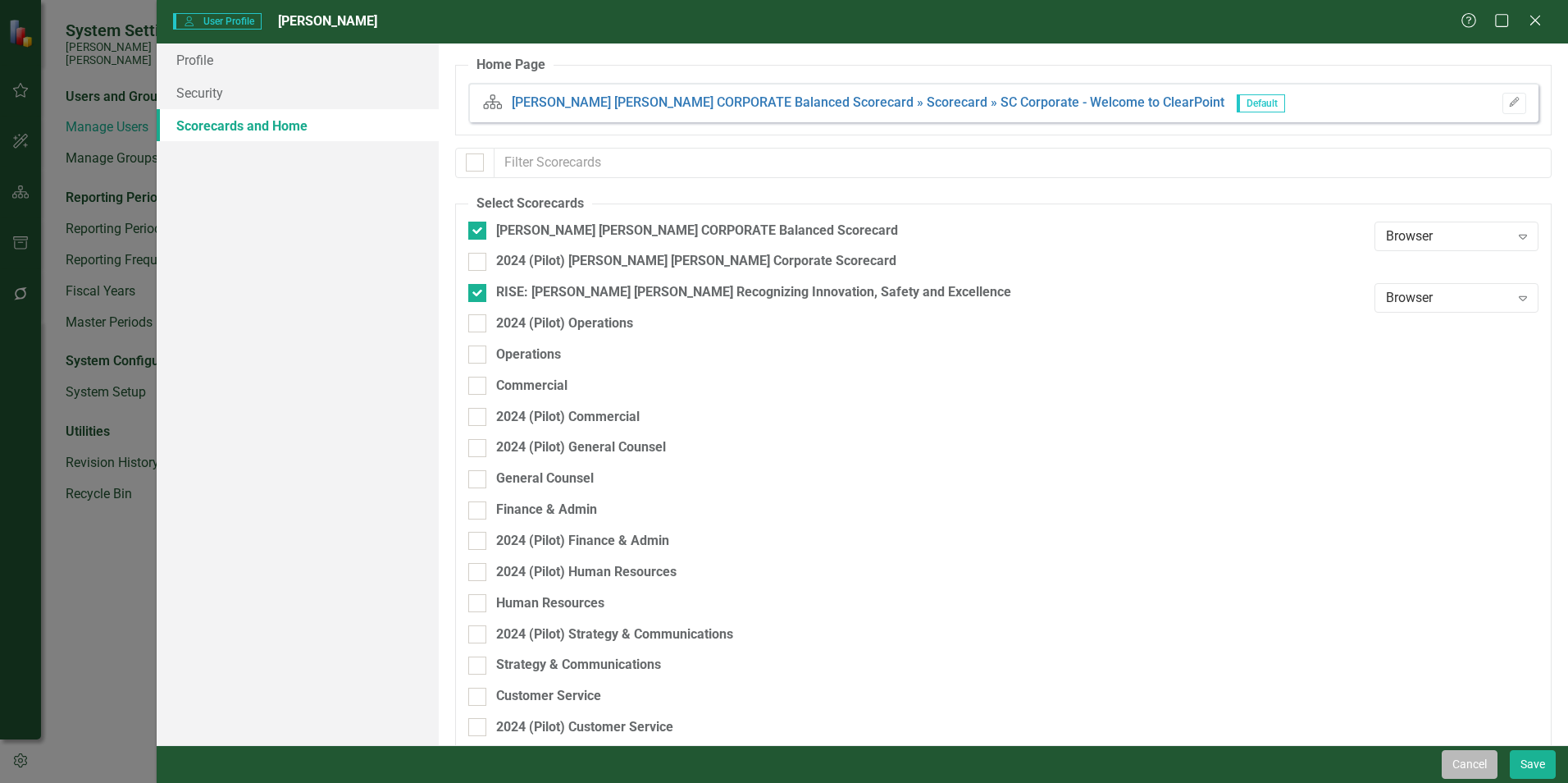
click at [1467, 766] on button "Cancel" at bounding box center [1470, 764] width 55 height 29
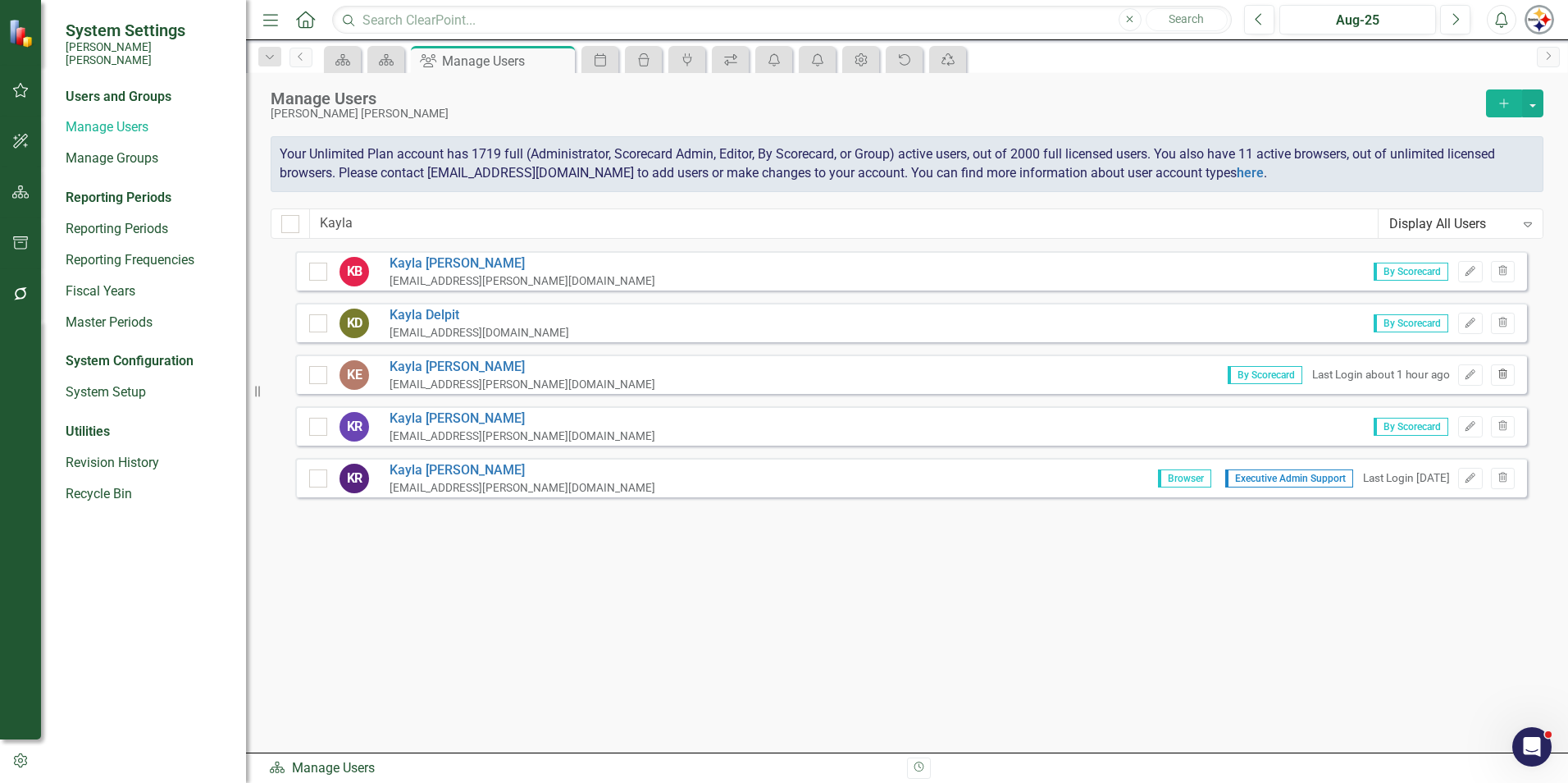
click at [1498, 374] on icon "Trash" at bounding box center [1503, 375] width 12 height 10
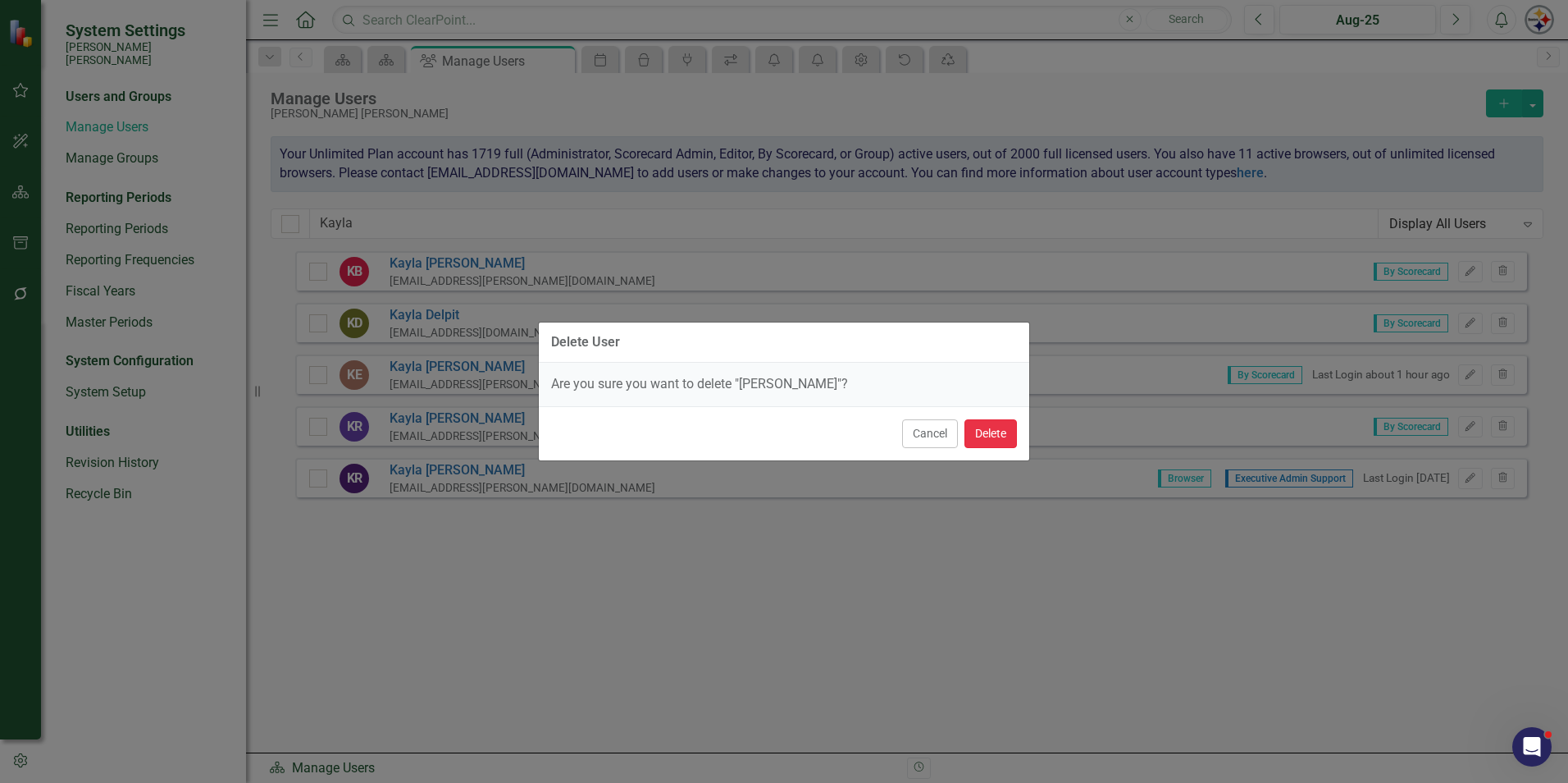
click at [1001, 439] on button "Delete" at bounding box center [990, 434] width 52 height 29
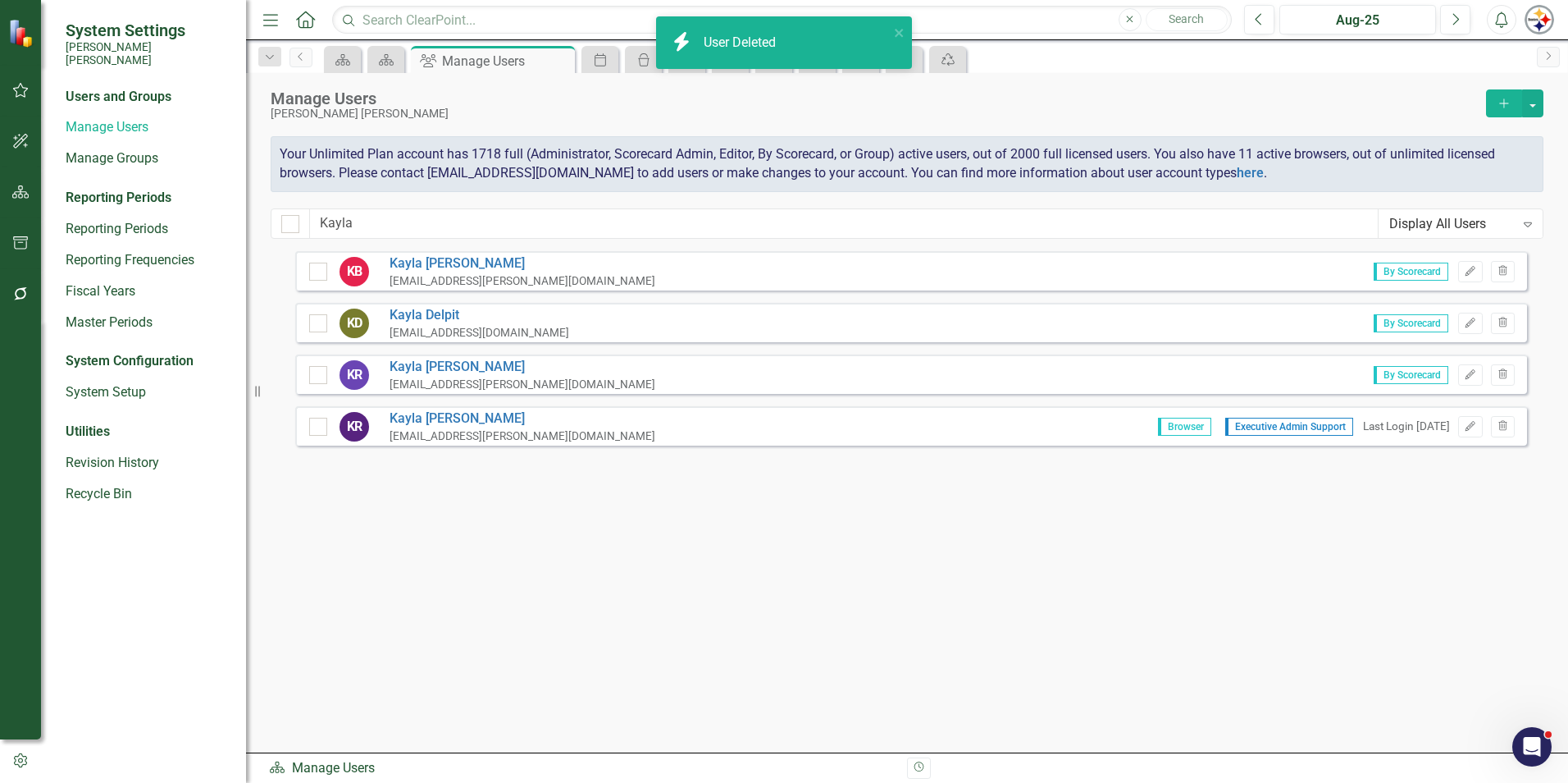
click at [1496, 107] on button "Add" at bounding box center [1504, 103] width 36 height 28
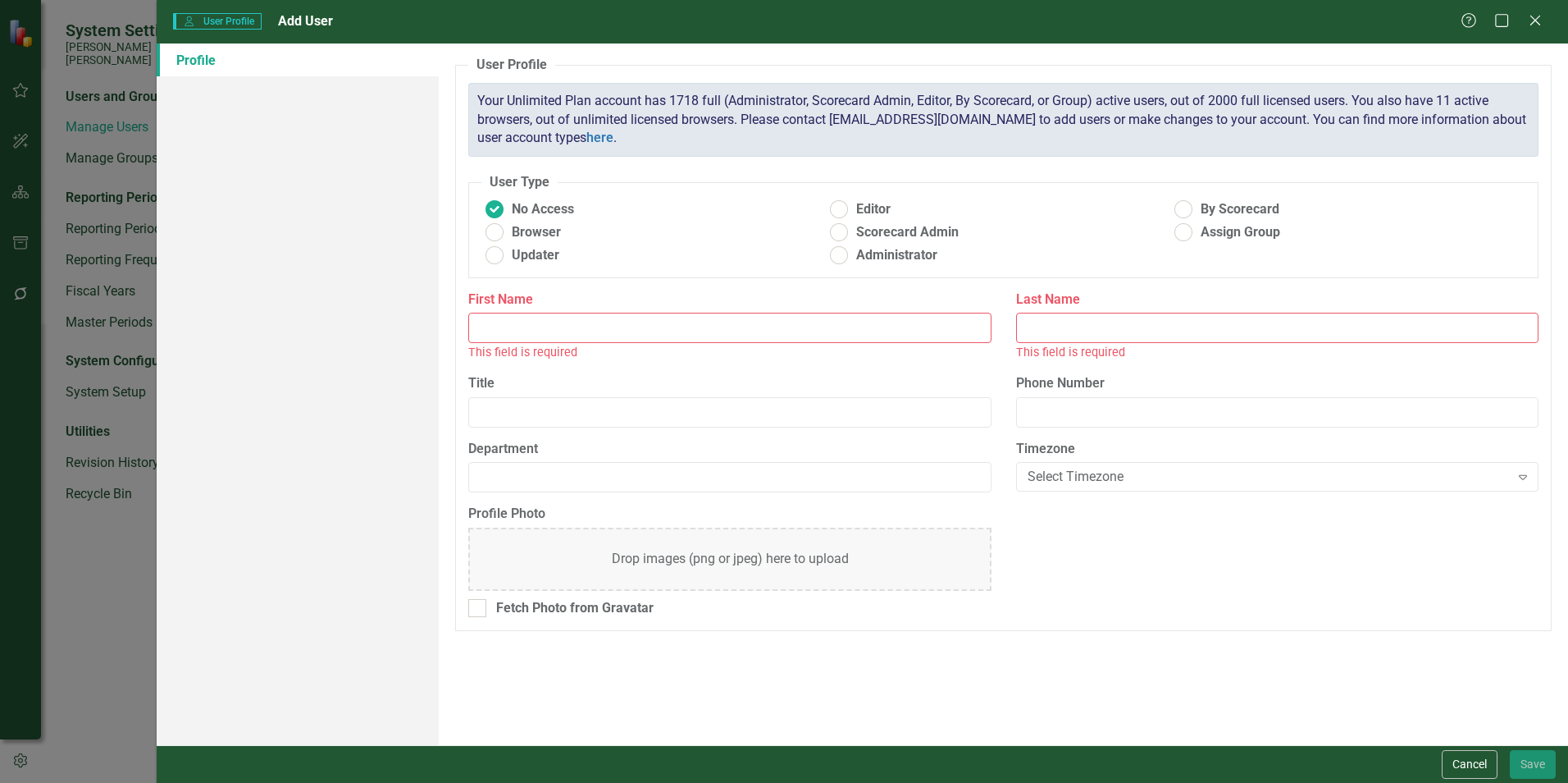
click at [575, 325] on input "First Name" at bounding box center [729, 328] width 522 height 31
type input "Kayla"
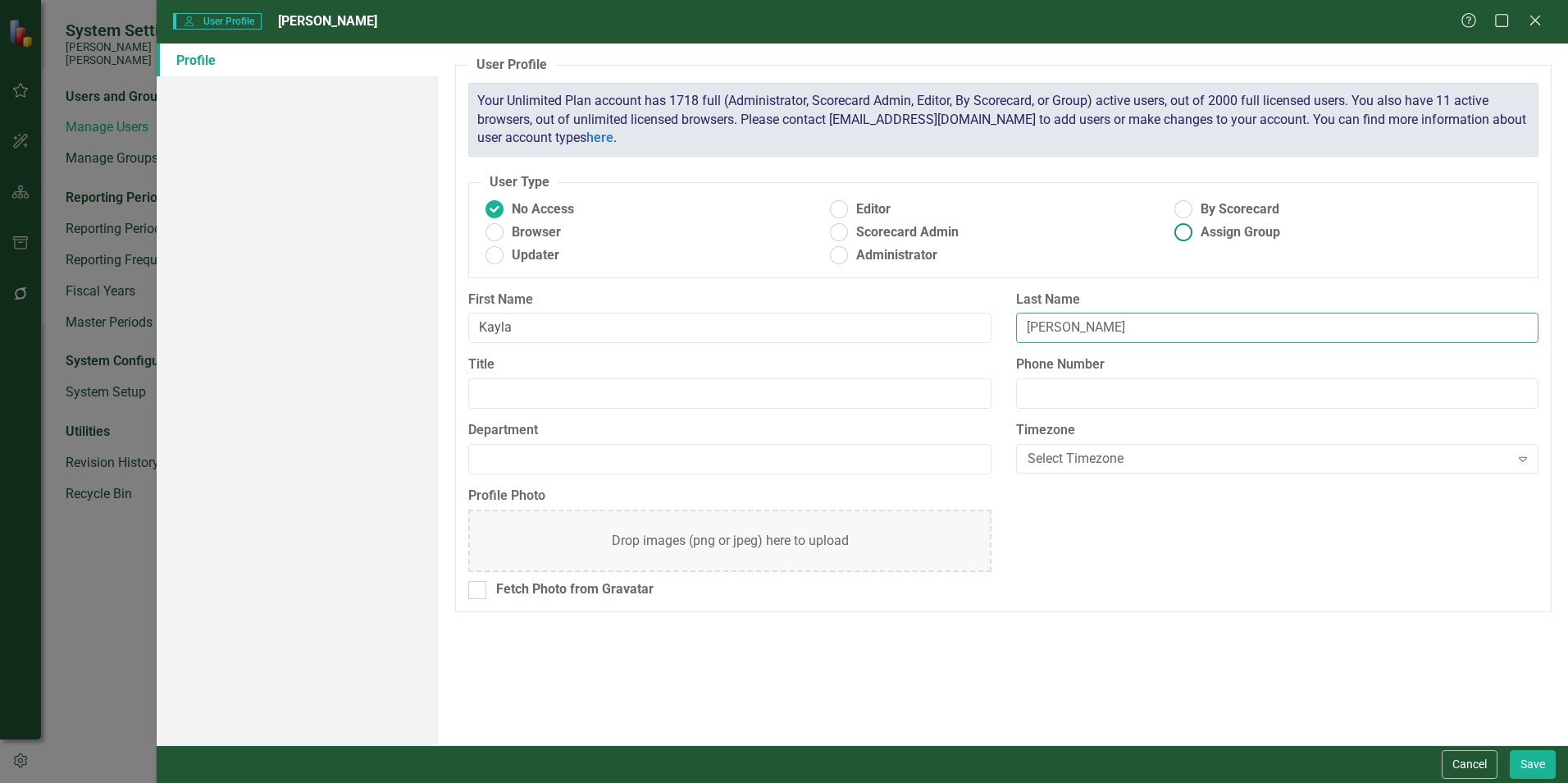
type input "[PERSON_NAME]"
click at [1177, 210] on ins at bounding box center [1183, 209] width 26 height 26
click at [1177, 210] on input "By Scorecard" at bounding box center [1183, 209] width 26 height 26
radio input "true"
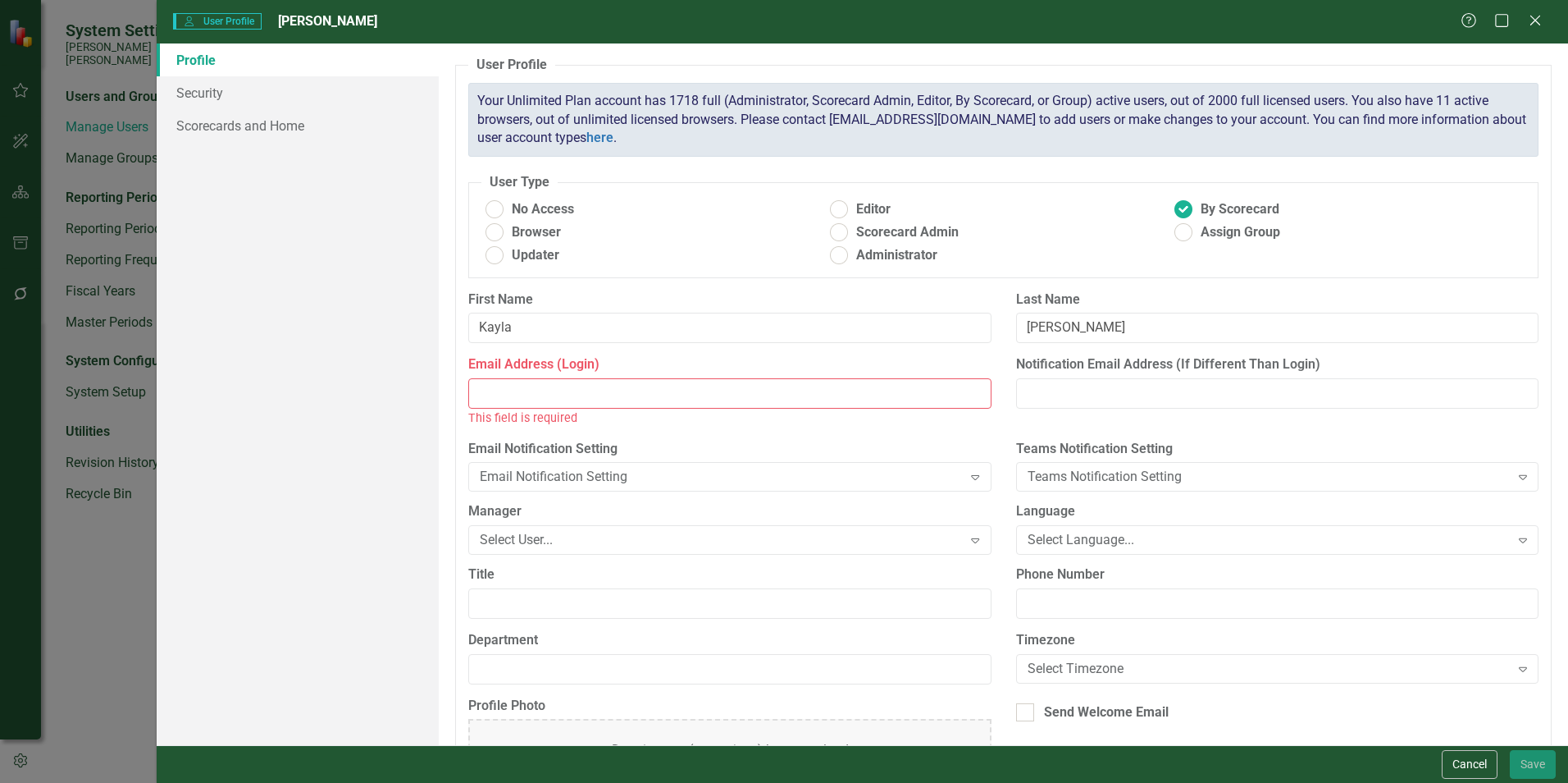
click at [537, 392] on input "Email Address (Login)" at bounding box center [729, 393] width 522 height 31
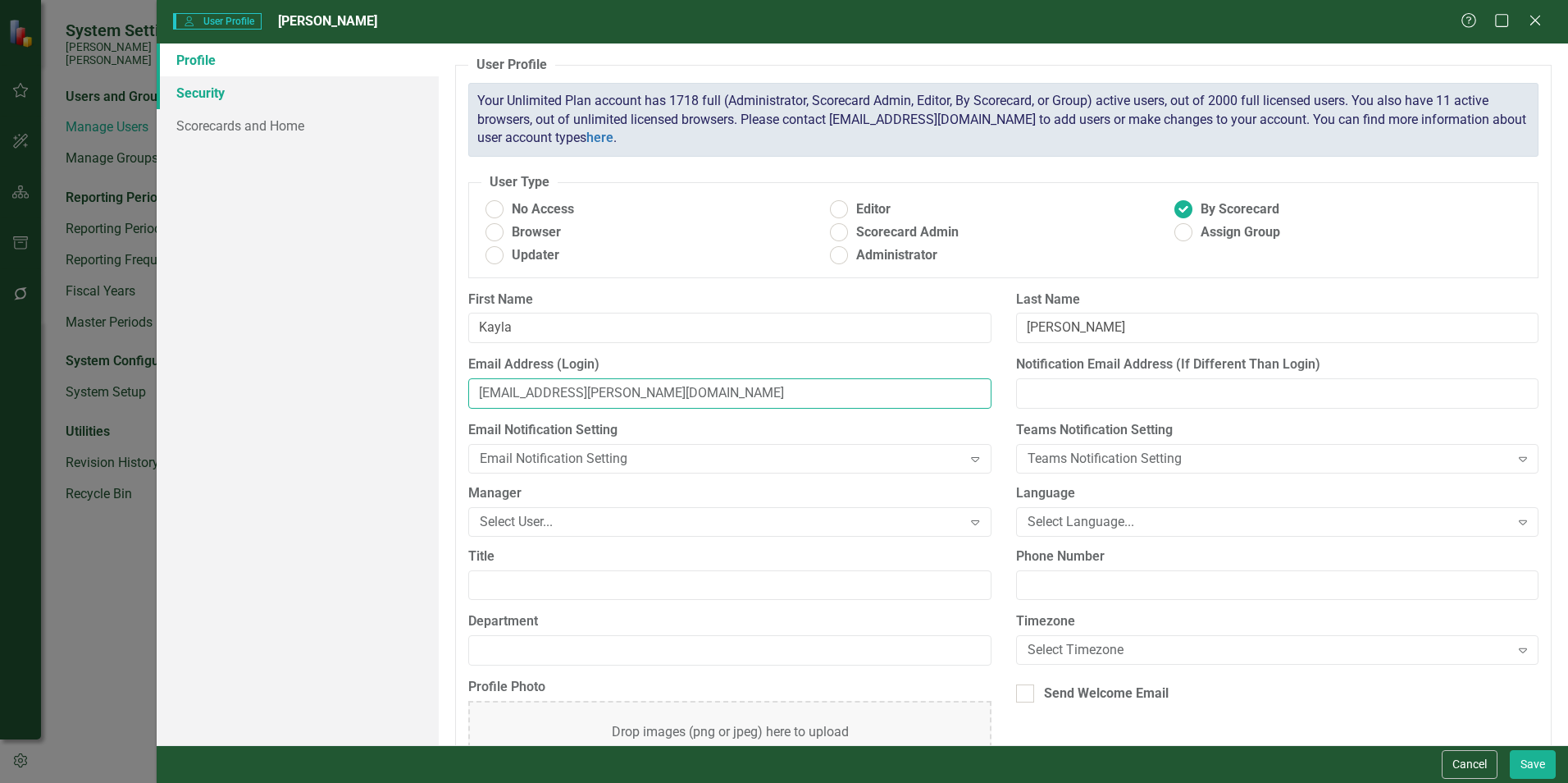
type input "[EMAIL_ADDRESS][PERSON_NAME][DOMAIN_NAME]"
click at [212, 94] on link "Security" at bounding box center [297, 93] width 282 height 33
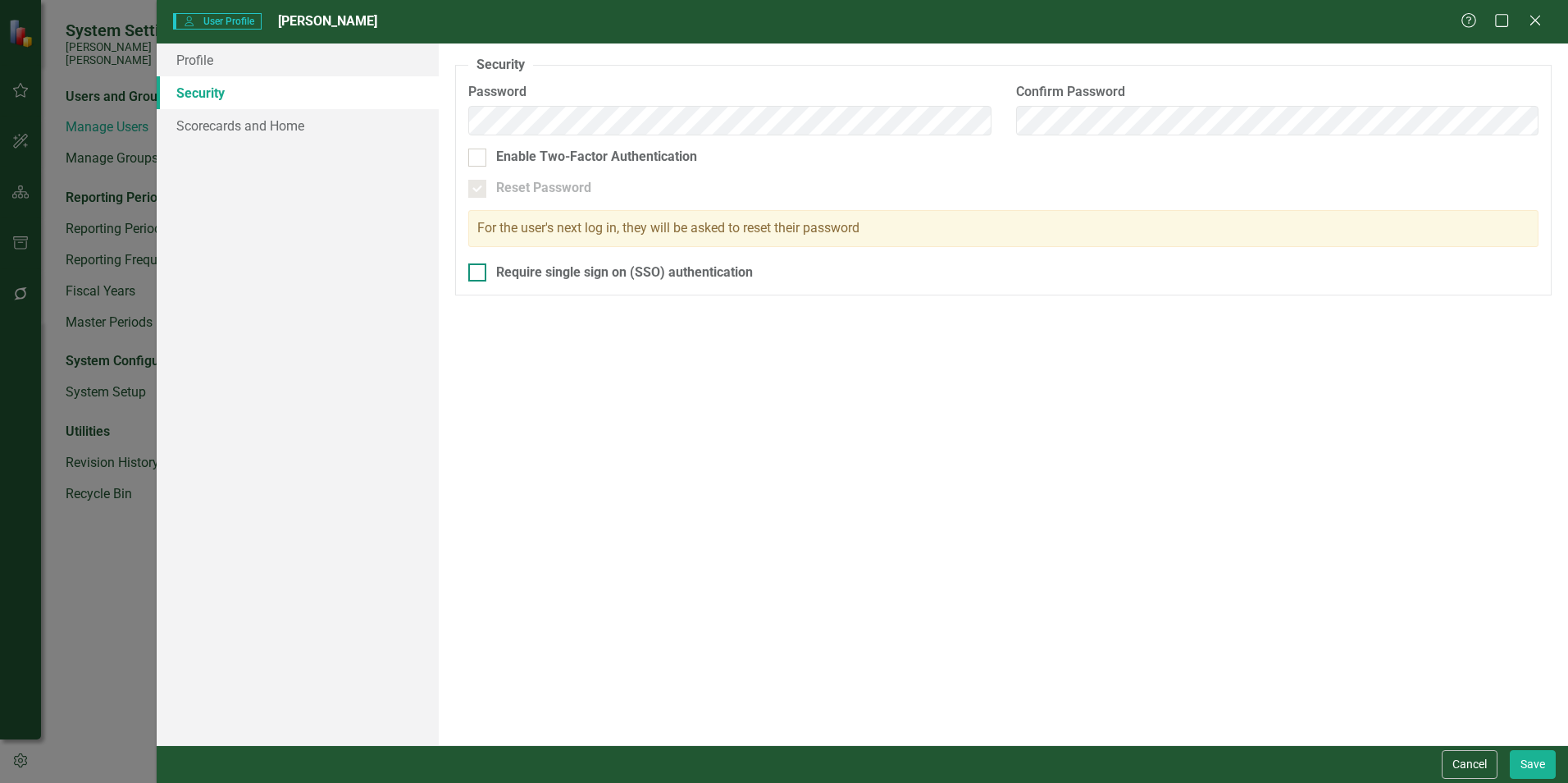
click at [478, 276] on div at bounding box center [477, 272] width 18 height 18
click at [478, 274] on input "Require single sign on (SSO) authentication" at bounding box center [473, 268] width 11 height 11
checkbox input "true"
click at [287, 128] on link "Scorecards and Home" at bounding box center [297, 126] width 282 height 33
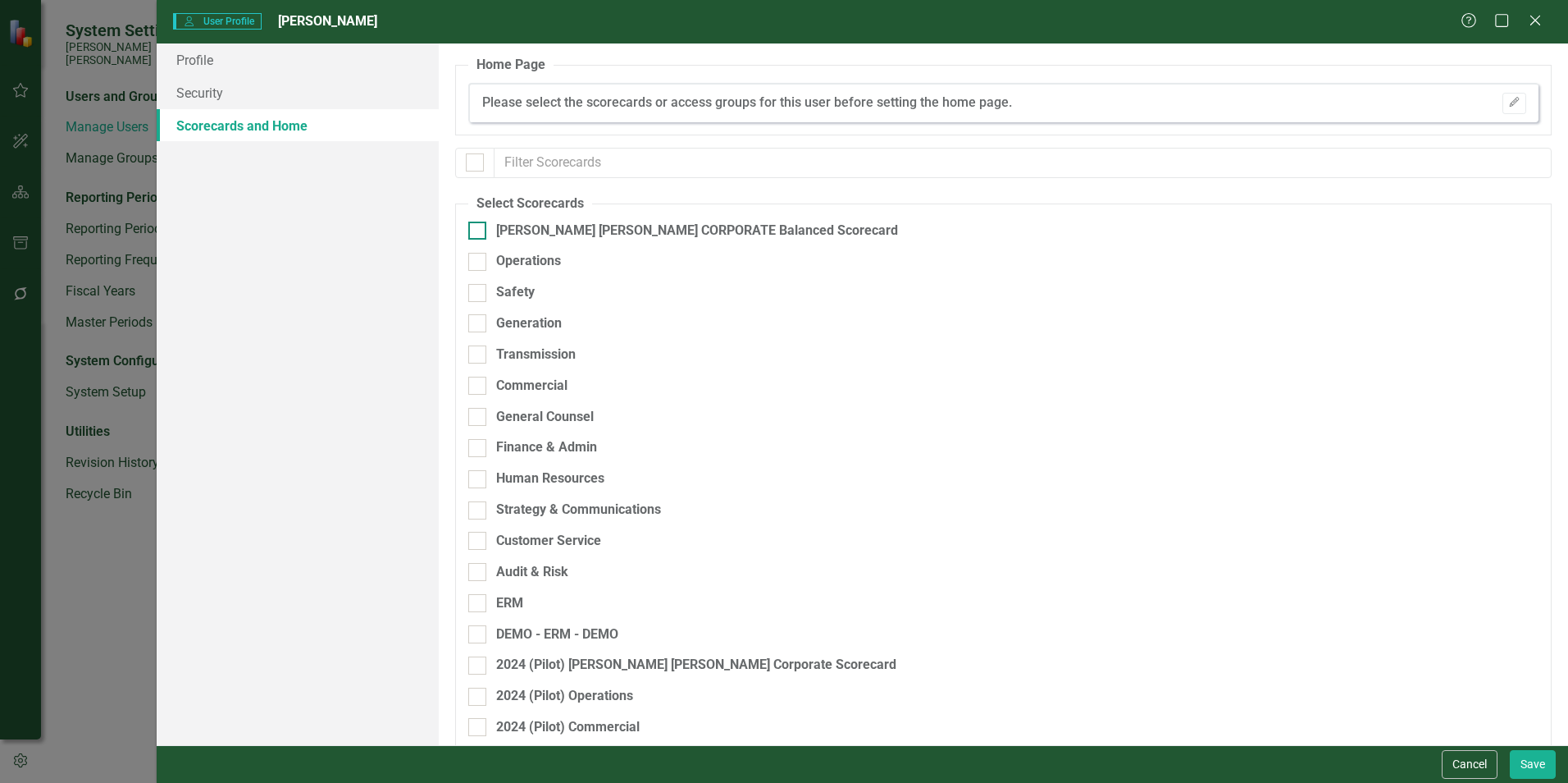
click at [479, 233] on div at bounding box center [477, 231] width 18 height 18
click at [479, 233] on input "[PERSON_NAME] [PERSON_NAME] CORPORATE Balanced Scorecard" at bounding box center [473, 227] width 11 height 11
checkbox input "true"
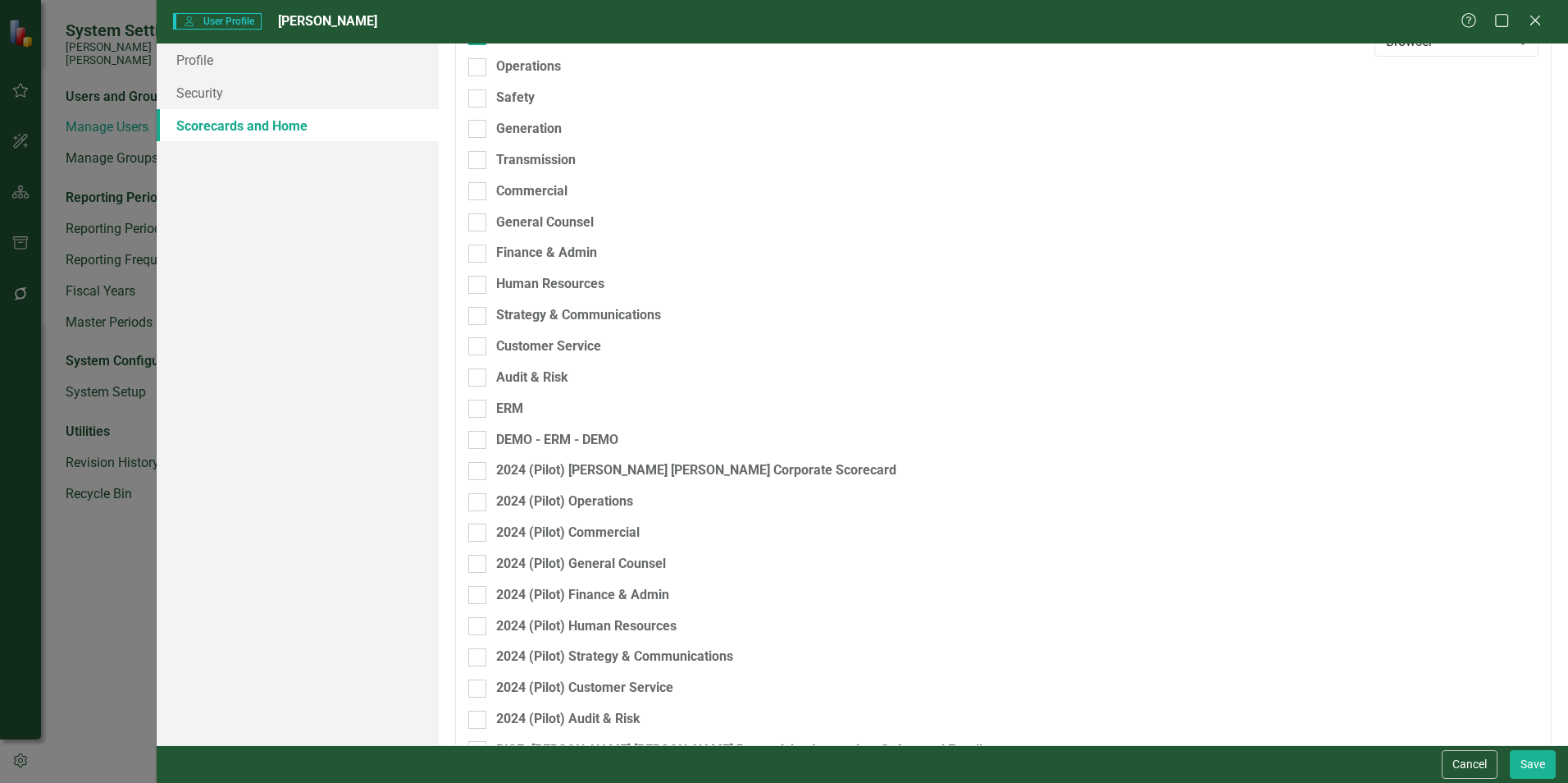
scroll to position [296, 0]
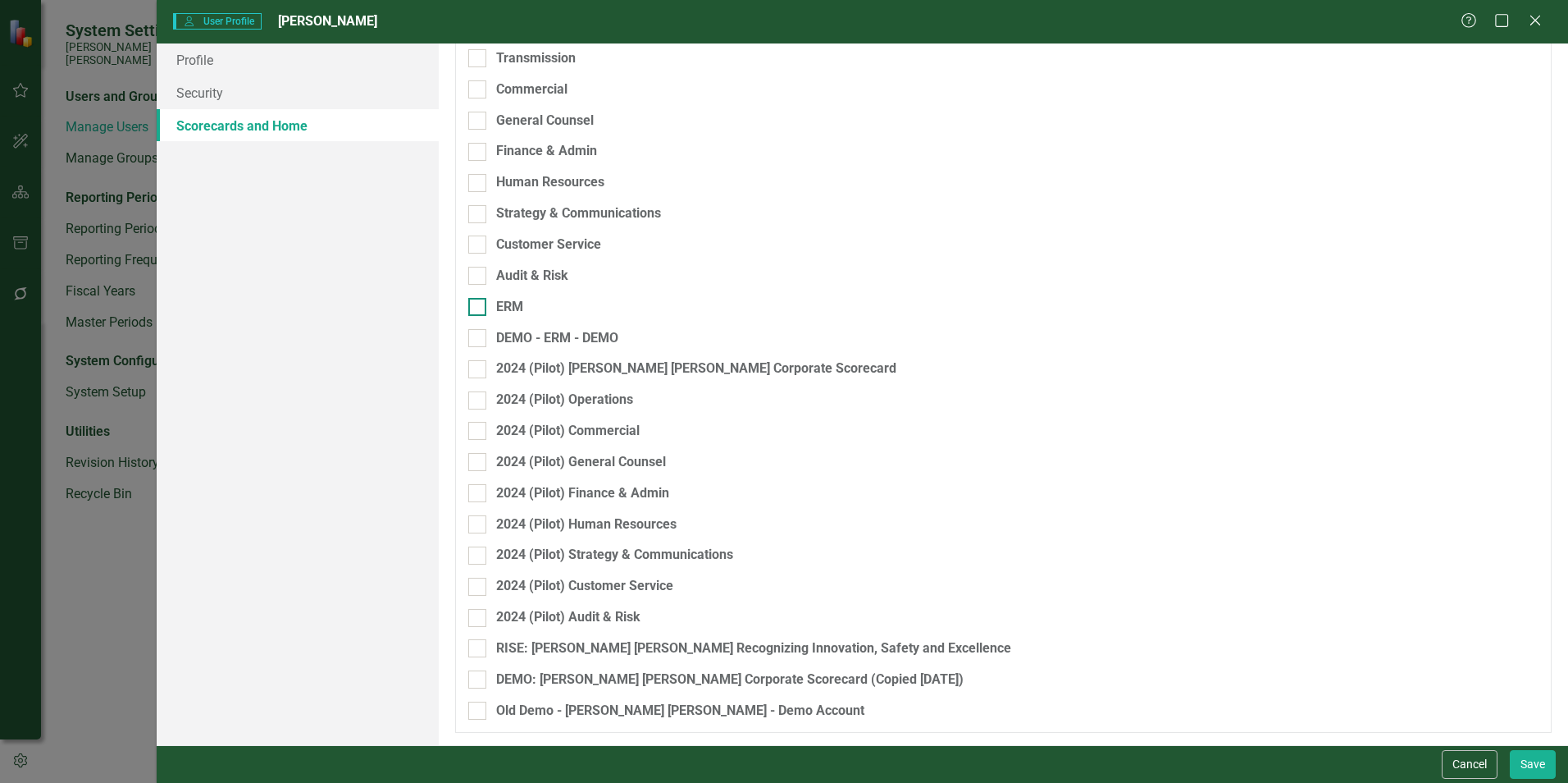
click at [479, 306] on input "ERM" at bounding box center [473, 303] width 11 height 11
checkbox input "true"
click at [475, 660] on div "RISE: [PERSON_NAME] [PERSON_NAME] Recognizing Innovation, Safety and Excellence" at bounding box center [917, 655] width 898 height 31
click at [475, 644] on input "RISE: [PERSON_NAME] [PERSON_NAME] Recognizing Innovation, Safety and Excellence" at bounding box center [473, 644] width 11 height 11
checkbox input "true"
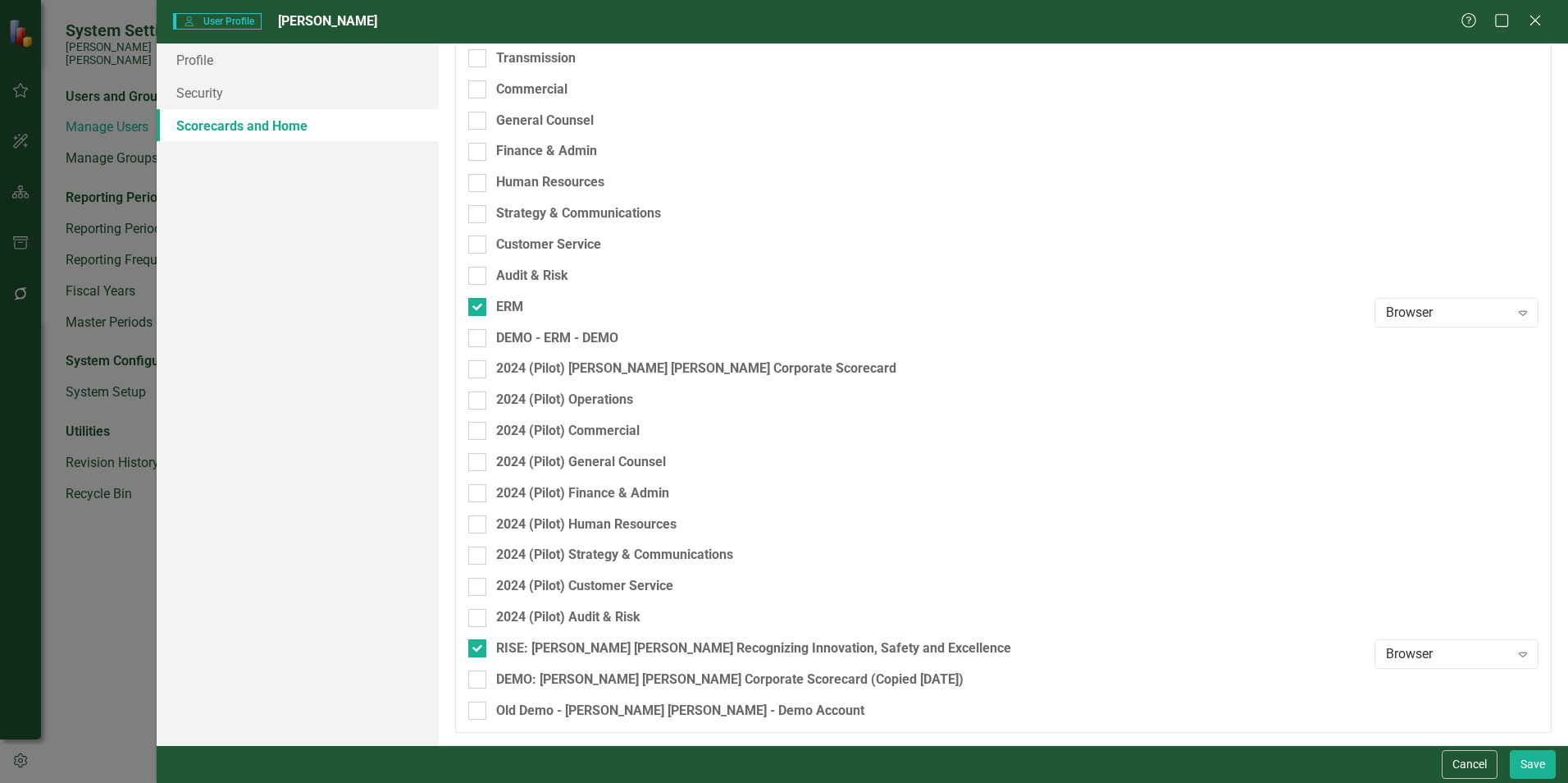
scroll to position [0, 0]
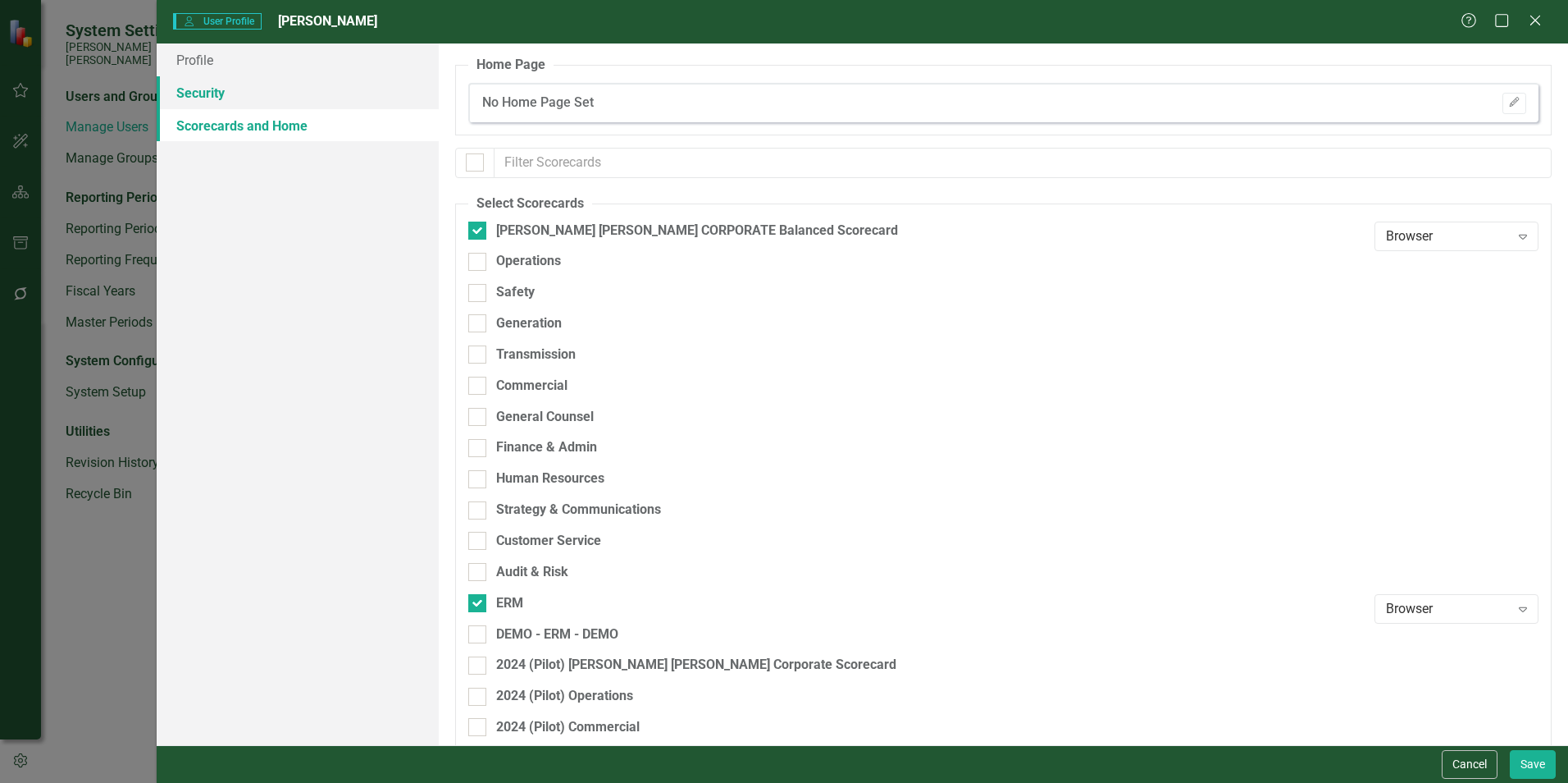
click at [199, 98] on link "Security" at bounding box center [297, 93] width 282 height 33
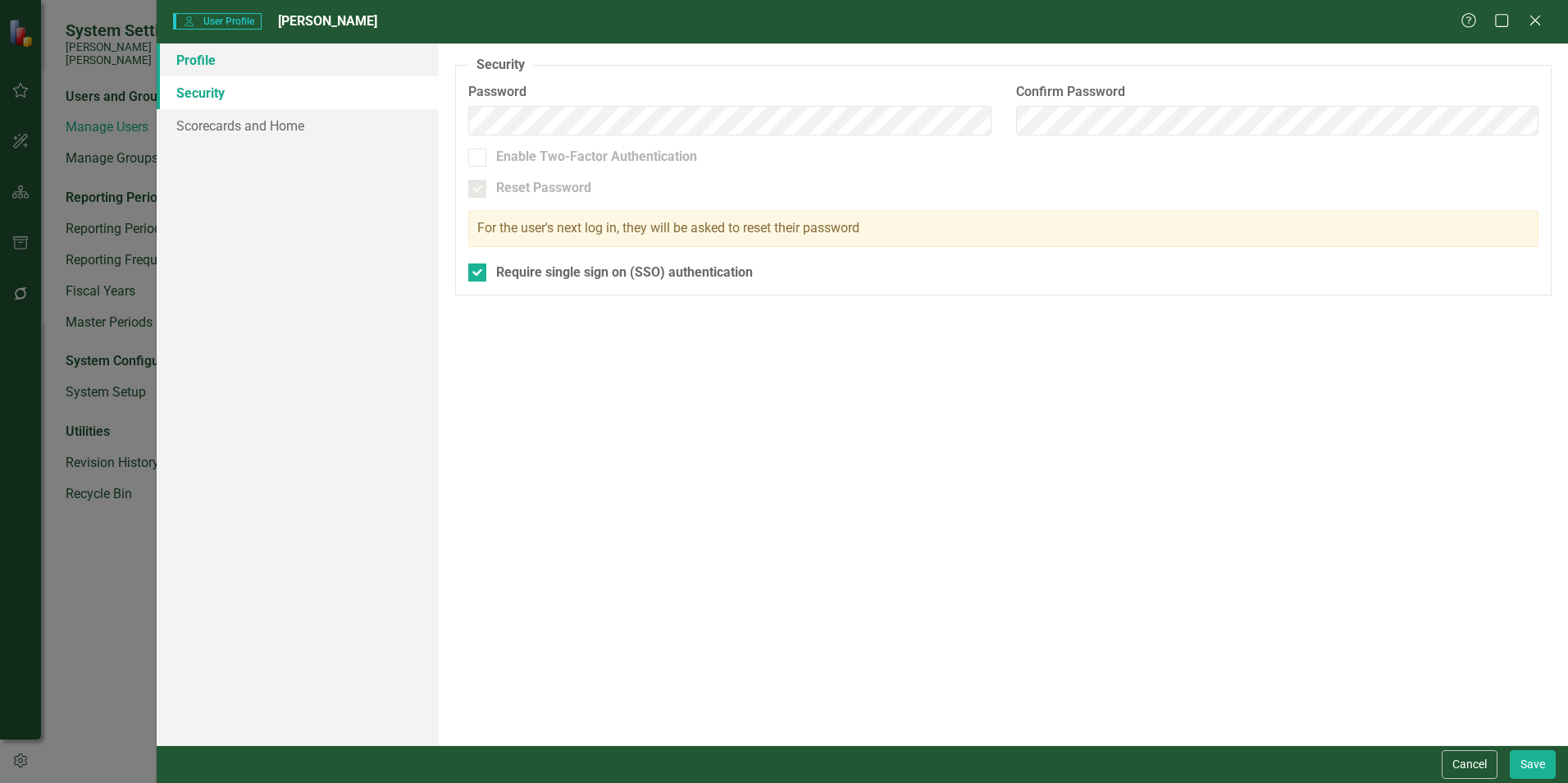
click at [217, 73] on link "Profile" at bounding box center [297, 60] width 282 height 33
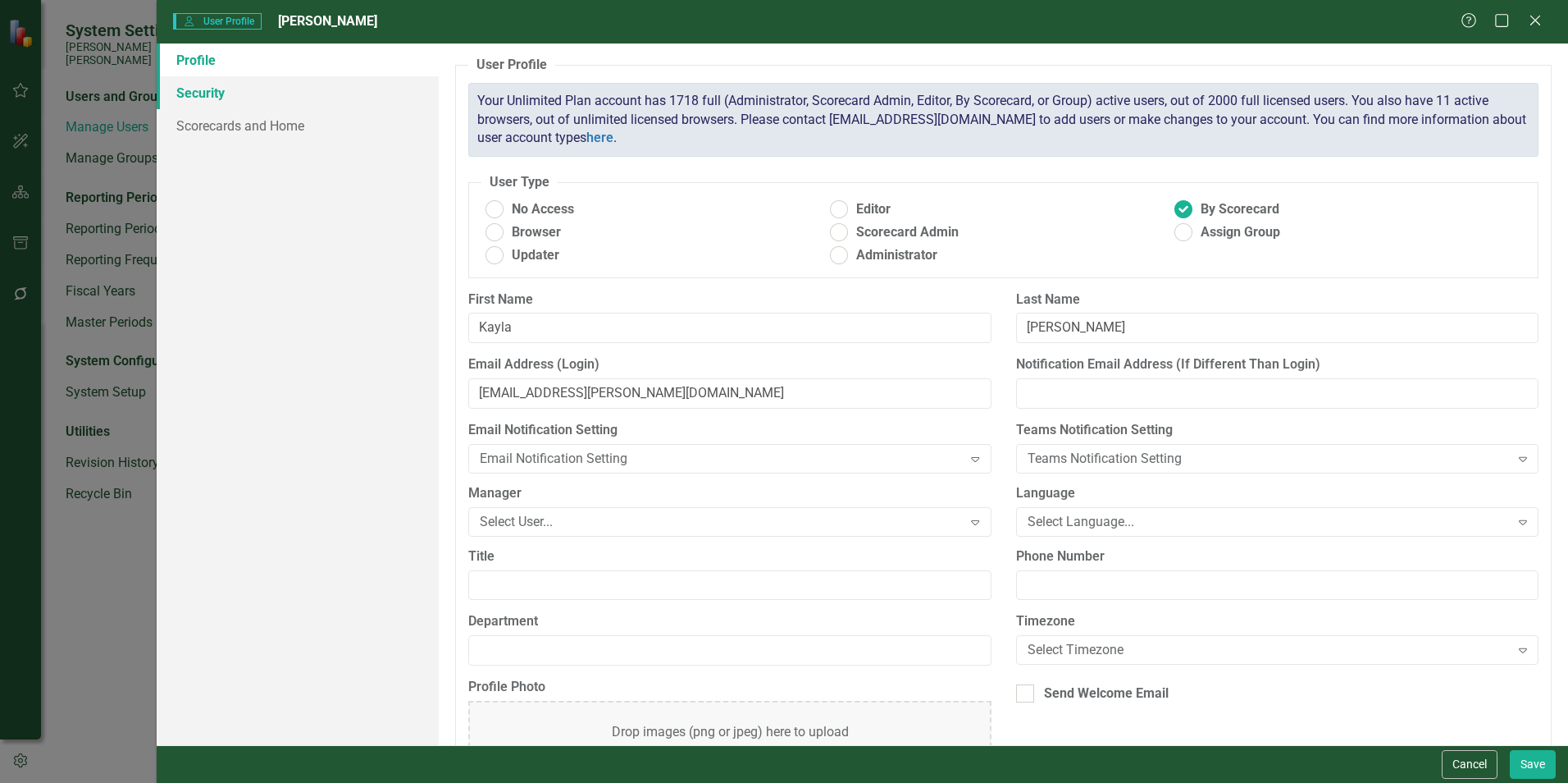
click at [228, 88] on link "Security" at bounding box center [297, 93] width 282 height 33
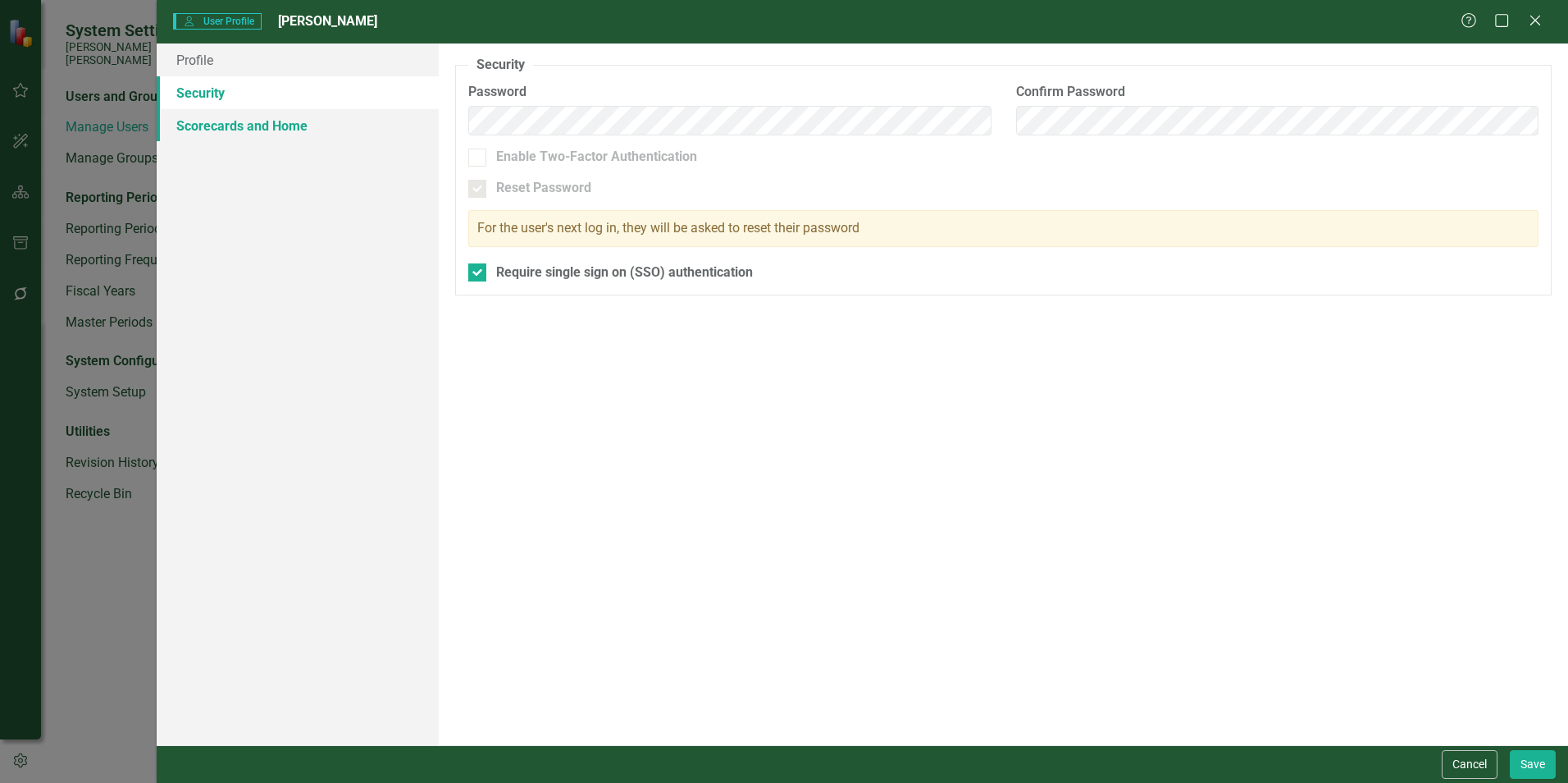
click at [251, 137] on link "Scorecards and Home" at bounding box center [297, 126] width 282 height 33
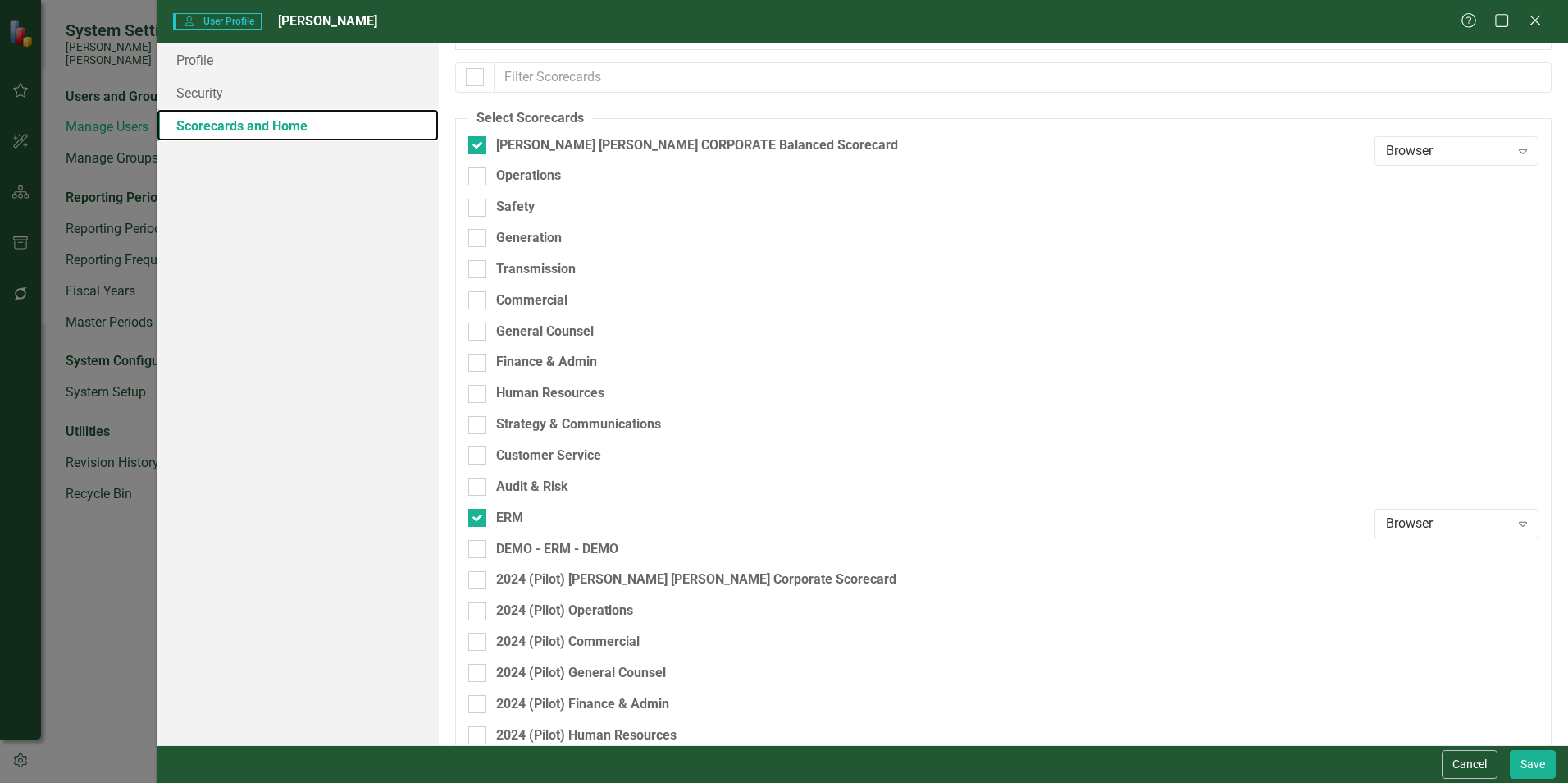
scroll to position [296, 0]
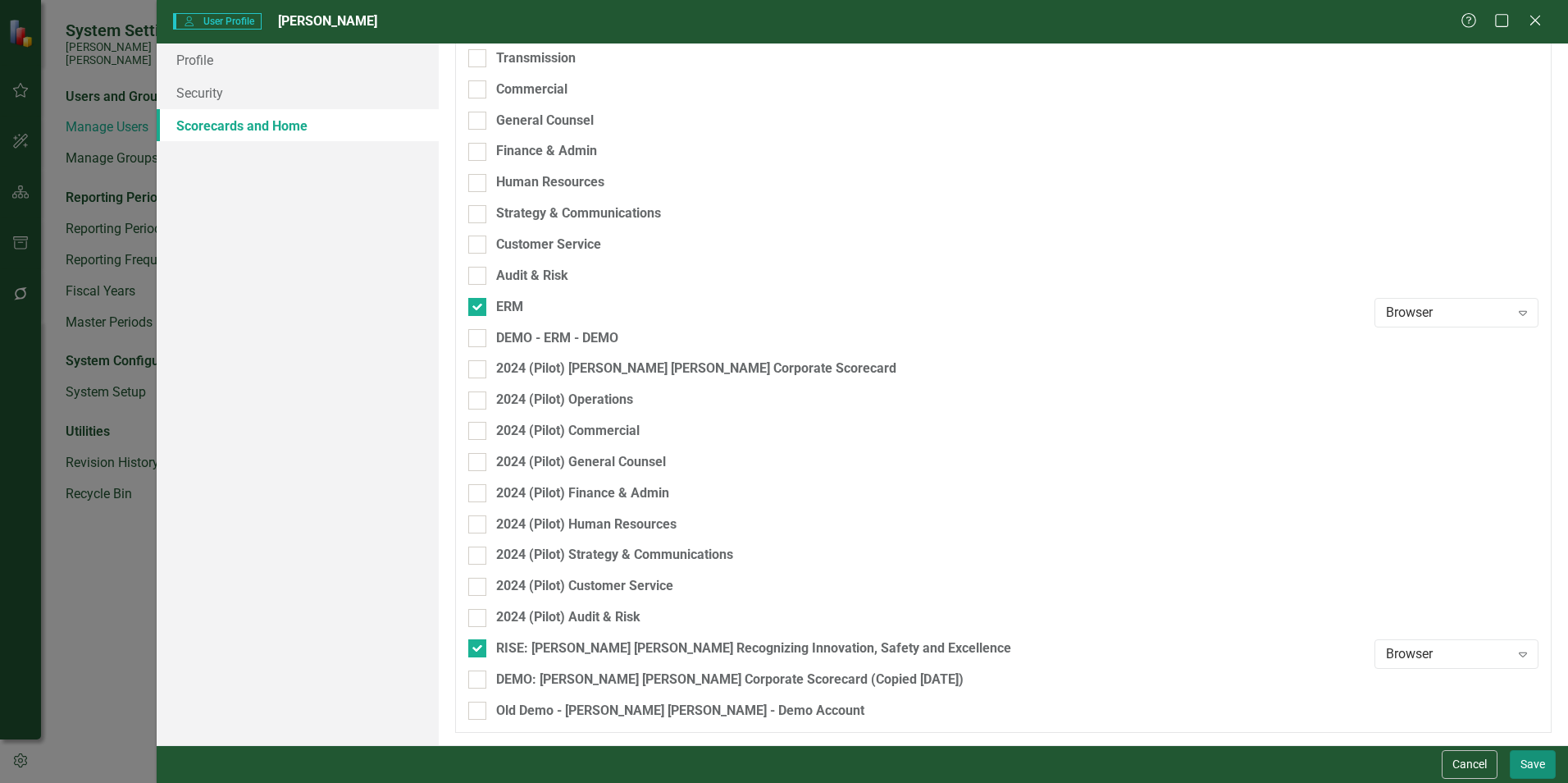
click at [1535, 770] on button "Save" at bounding box center [1533, 764] width 46 height 29
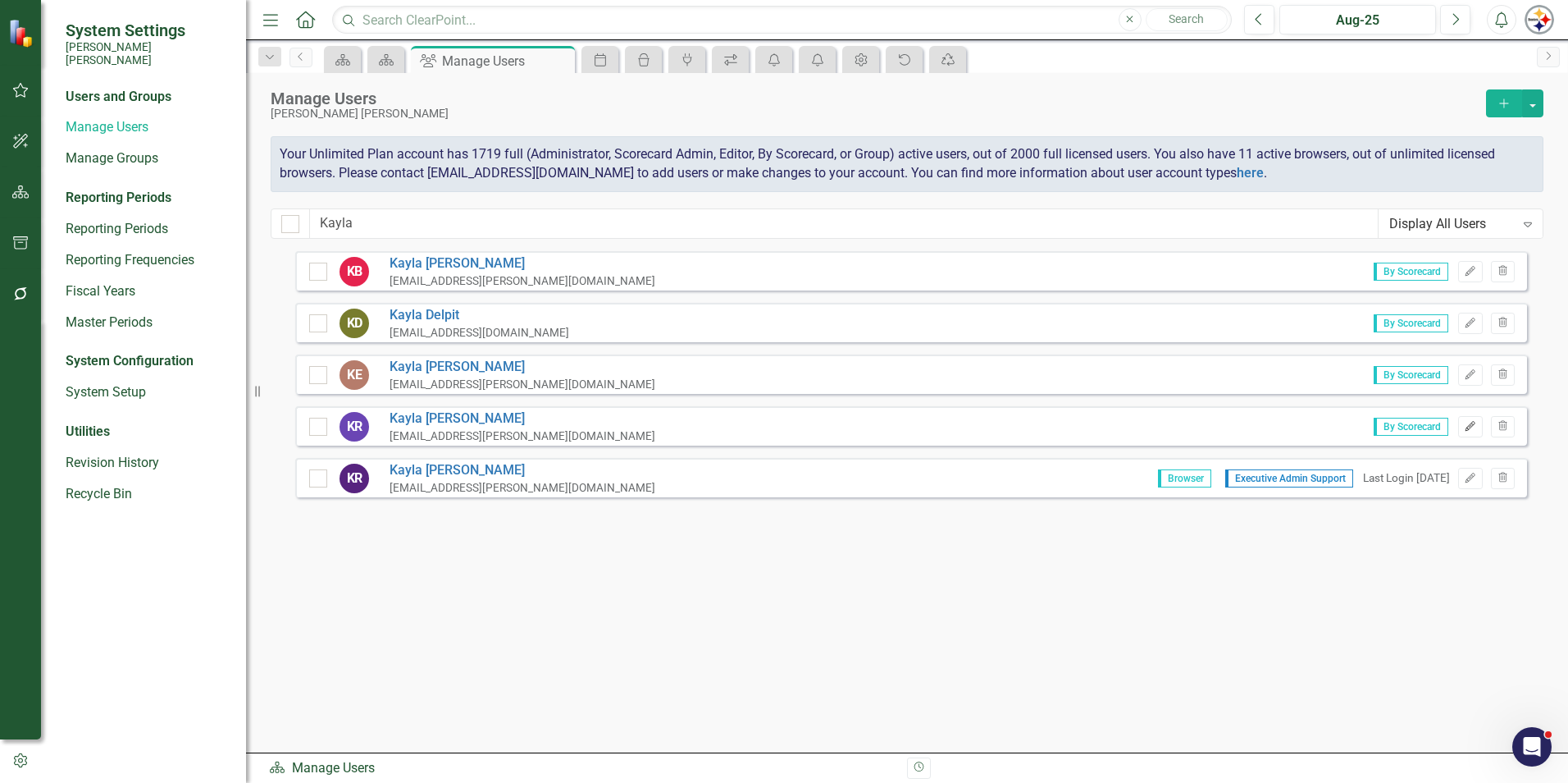
click at [1474, 425] on icon "Edit" at bounding box center [1470, 426] width 12 height 10
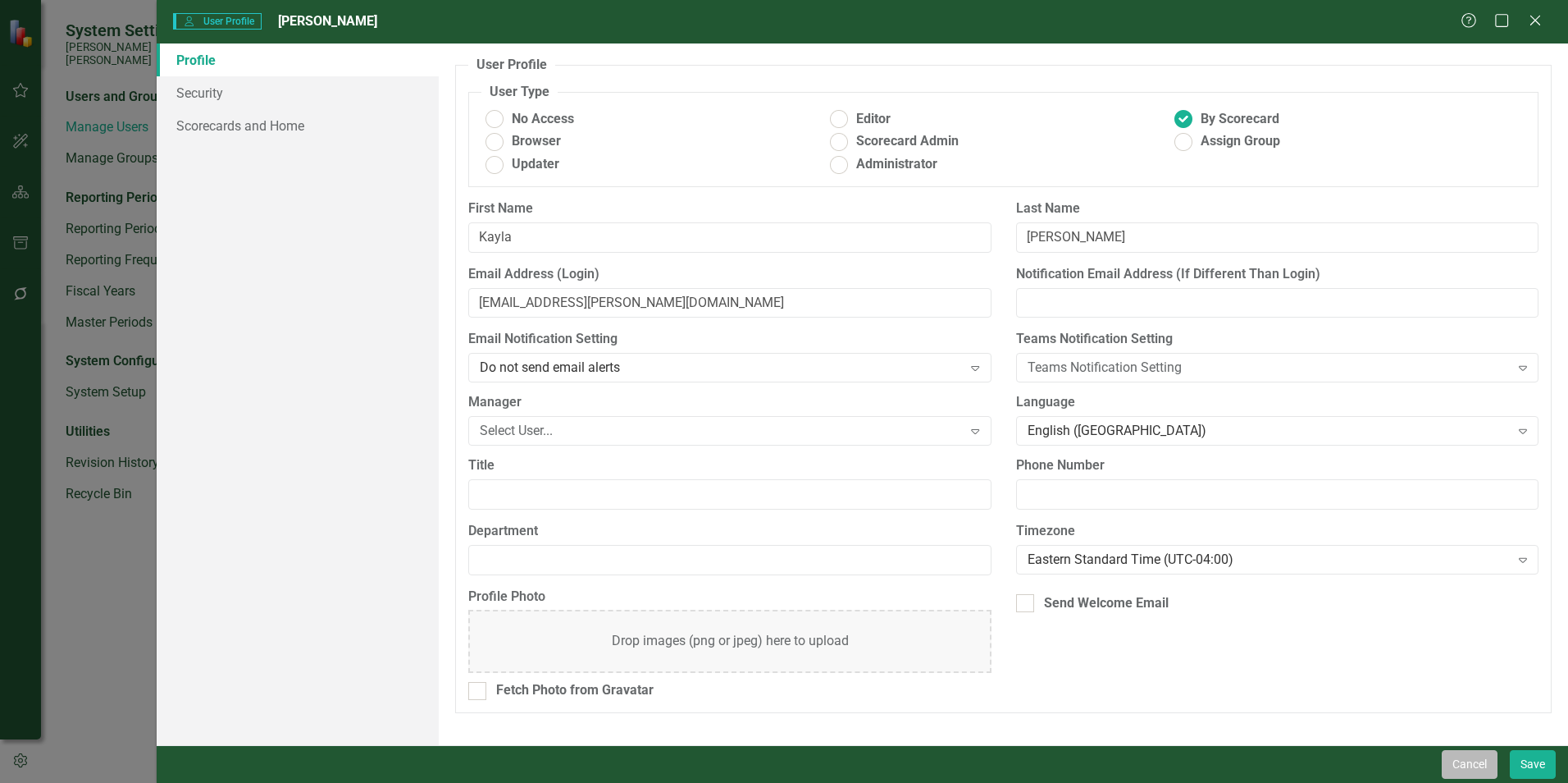
click at [1462, 761] on button "Cancel" at bounding box center [1470, 764] width 55 height 29
